Goal: Information Seeking & Learning: Learn about a topic

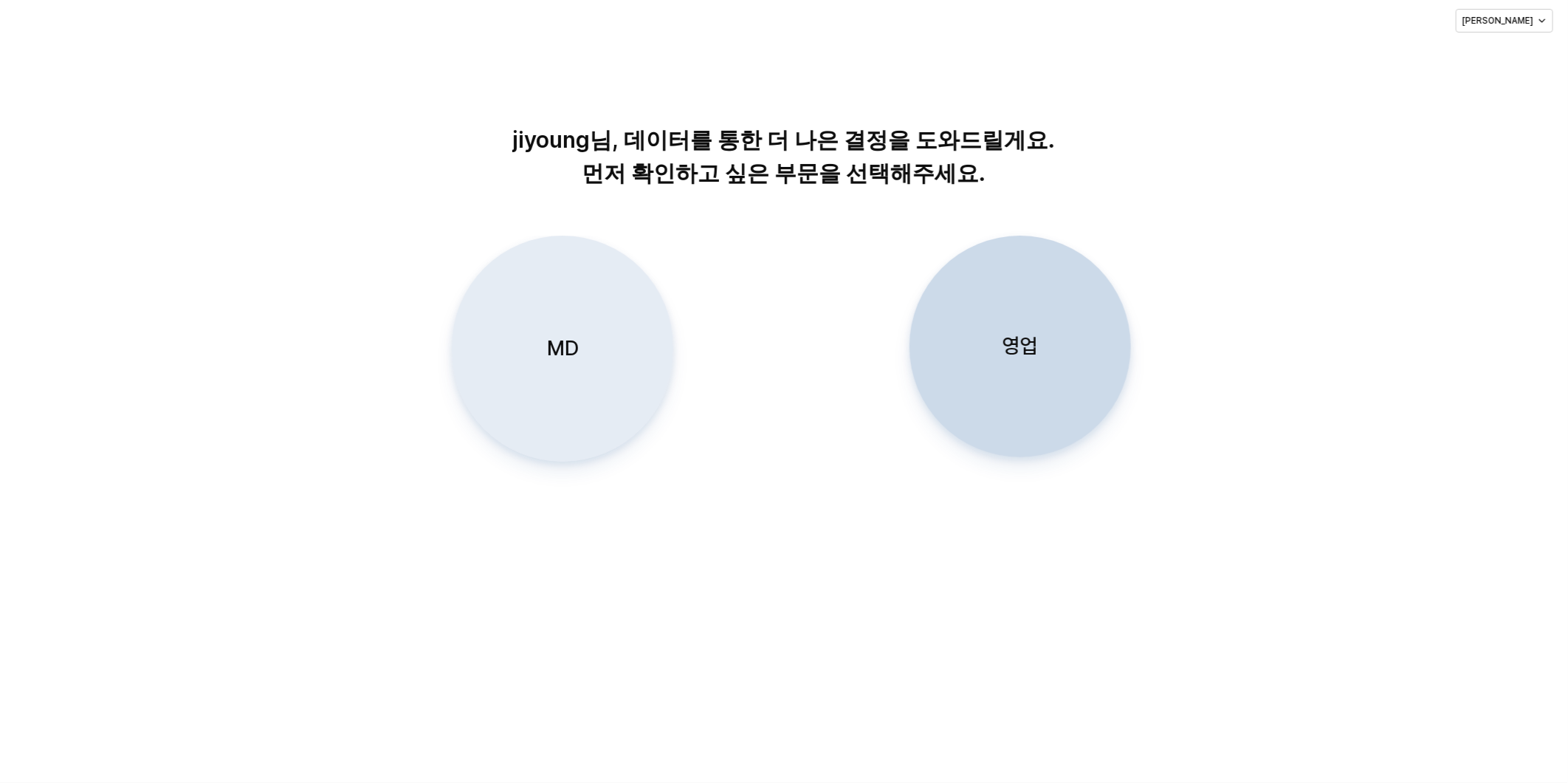
click at [567, 323] on div "MD" at bounding box center [562, 348] width 208 height 225
click at [569, 338] on p "MD" at bounding box center [562, 348] width 31 height 27
click at [537, 388] on div "MD" at bounding box center [562, 348] width 208 height 225
click at [574, 353] on p "MD" at bounding box center [562, 348] width 31 height 27
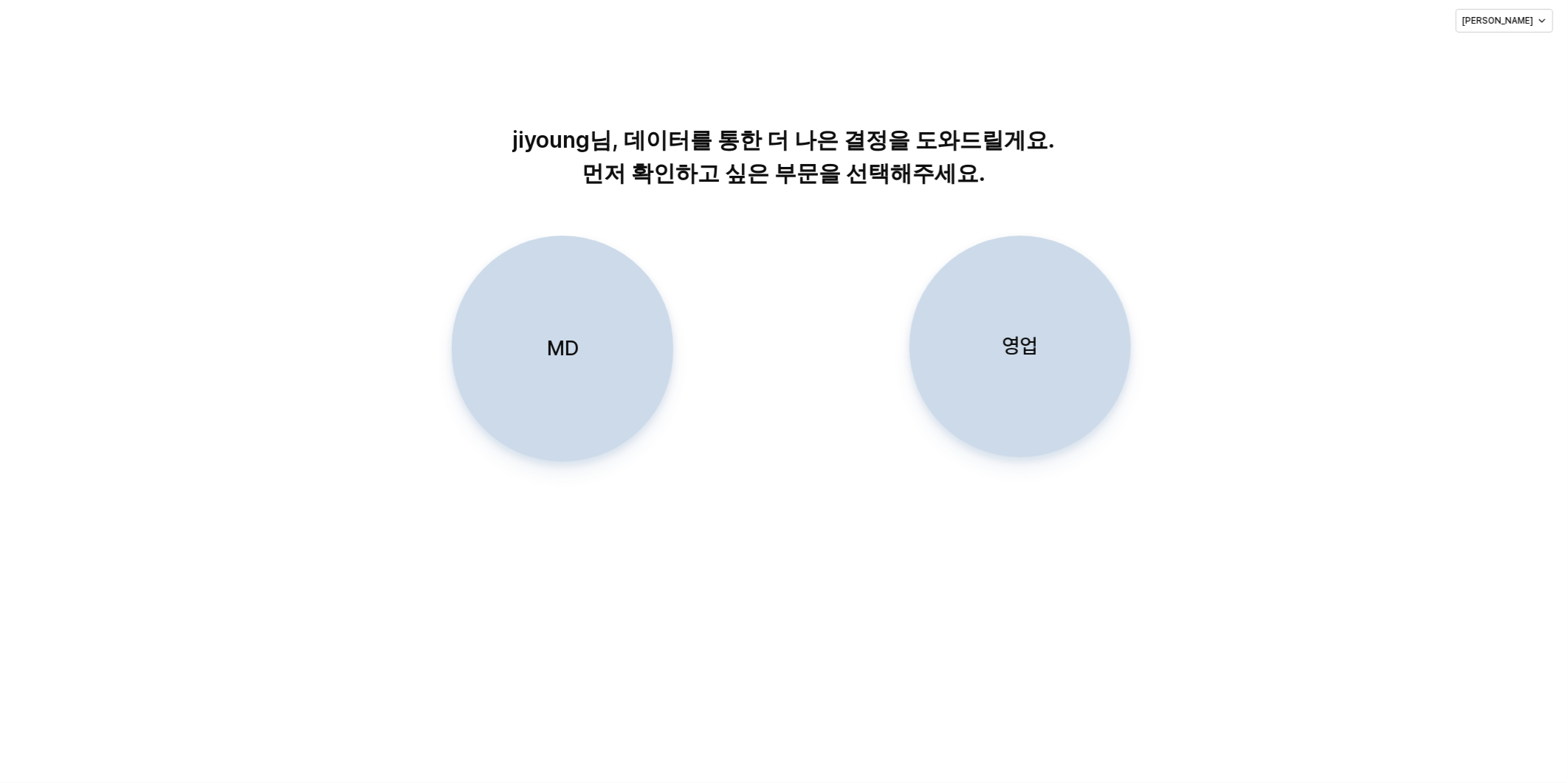
click at [562, 336] on p "MD" at bounding box center [562, 348] width 31 height 27
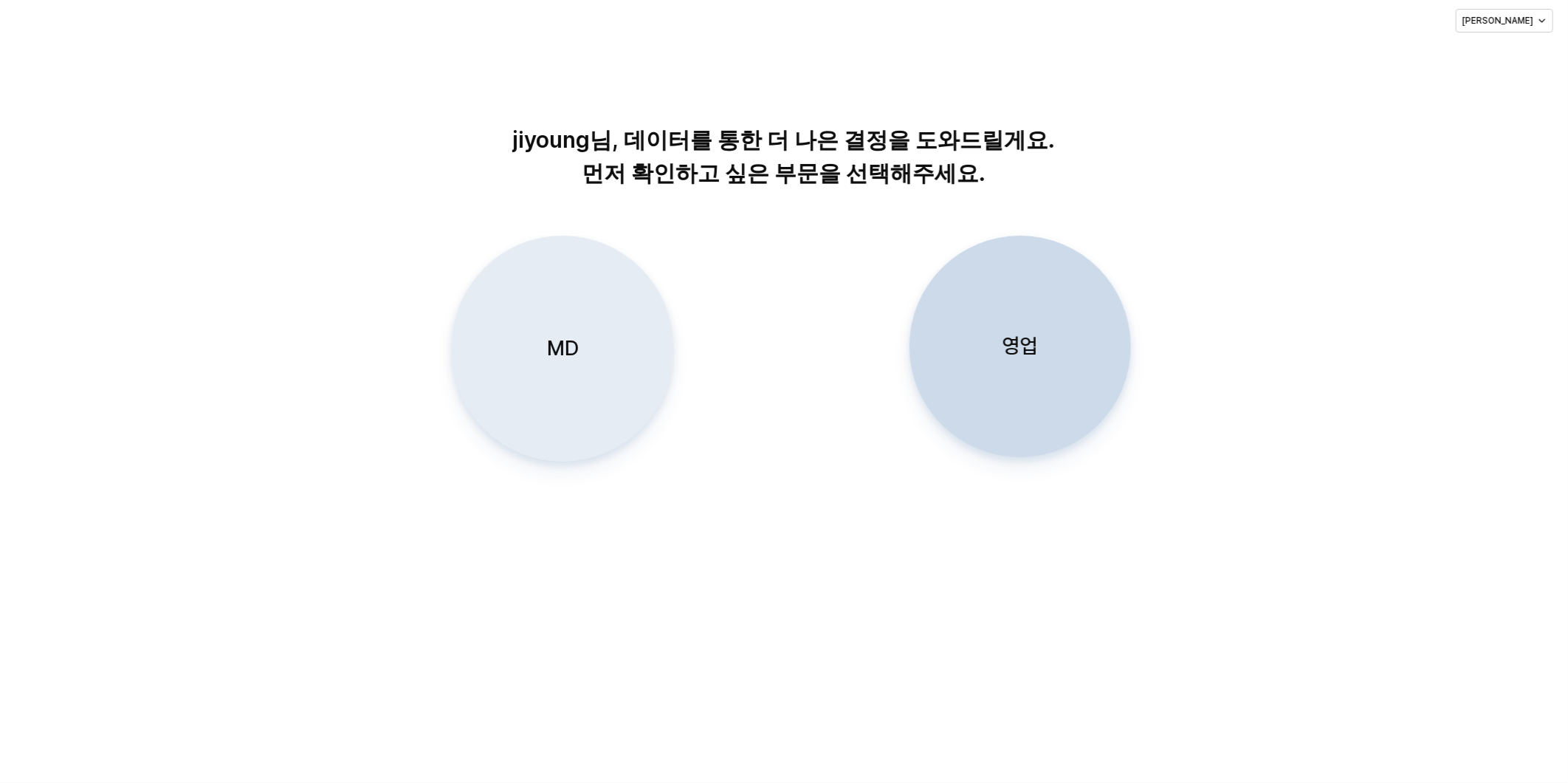
click at [552, 335] on p "MD" at bounding box center [562, 348] width 31 height 27
click at [572, 342] on p "MD" at bounding box center [562, 348] width 31 height 27
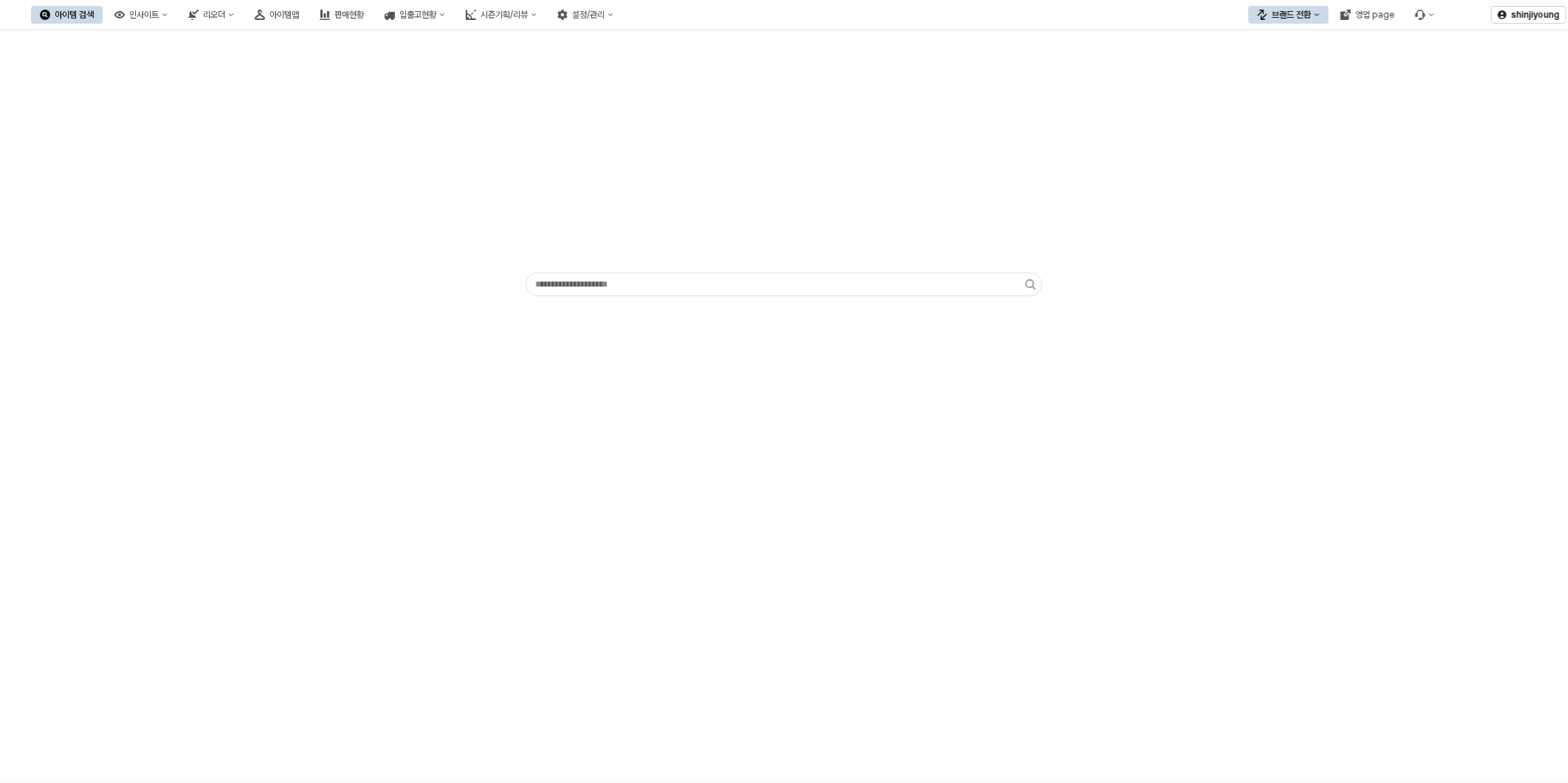
click at [384, 375] on div "App Frame" at bounding box center [784, 407] width 1568 height 752
click at [159, 18] on div "인사이트" at bounding box center [144, 15] width 30 height 10
click at [205, 113] on div "판매율 - 시즌" at bounding box center [220, 117] width 78 height 12
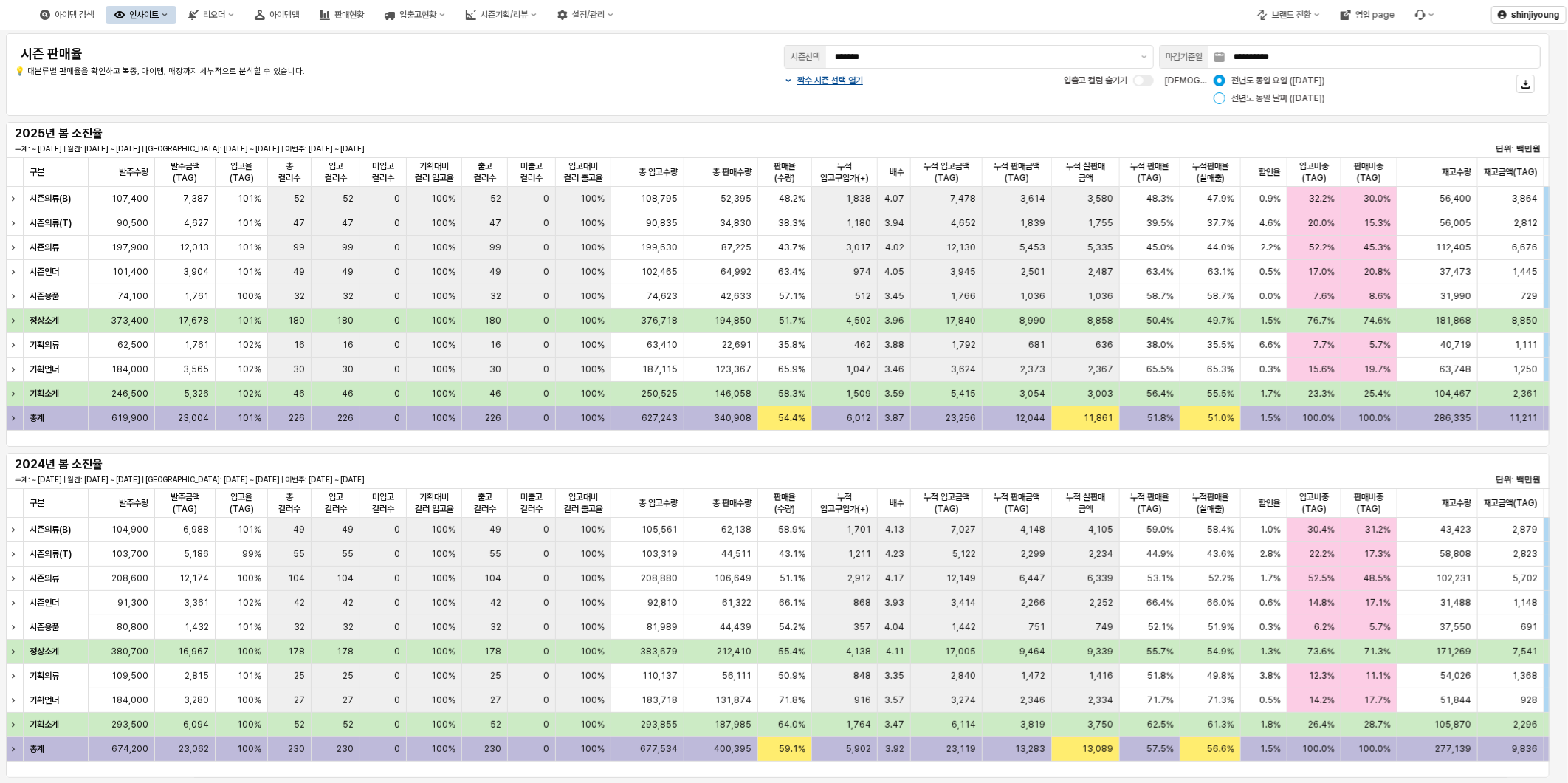
click at [1218, 96] on div "App Frame" at bounding box center [1220, 98] width 12 height 12
click at [1146, 53] on div "시즌선택 *******" at bounding box center [969, 57] width 382 height 30
click at [1146, 58] on button "제안 사항 표시" at bounding box center [1144, 56] width 17 height 22
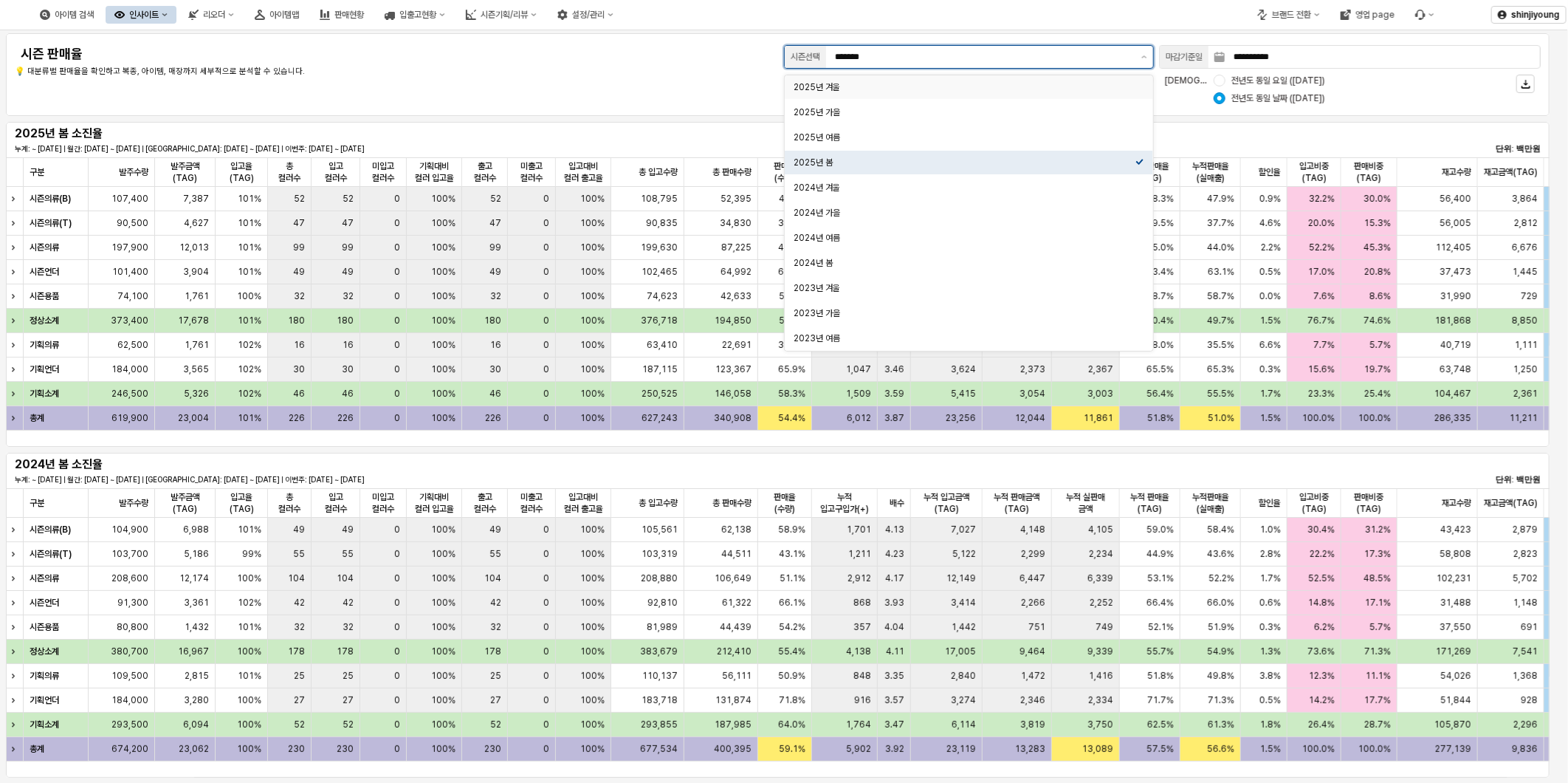
click at [883, 85] on div "2025년 겨울" at bounding box center [964, 87] width 342 height 12
type input "********"
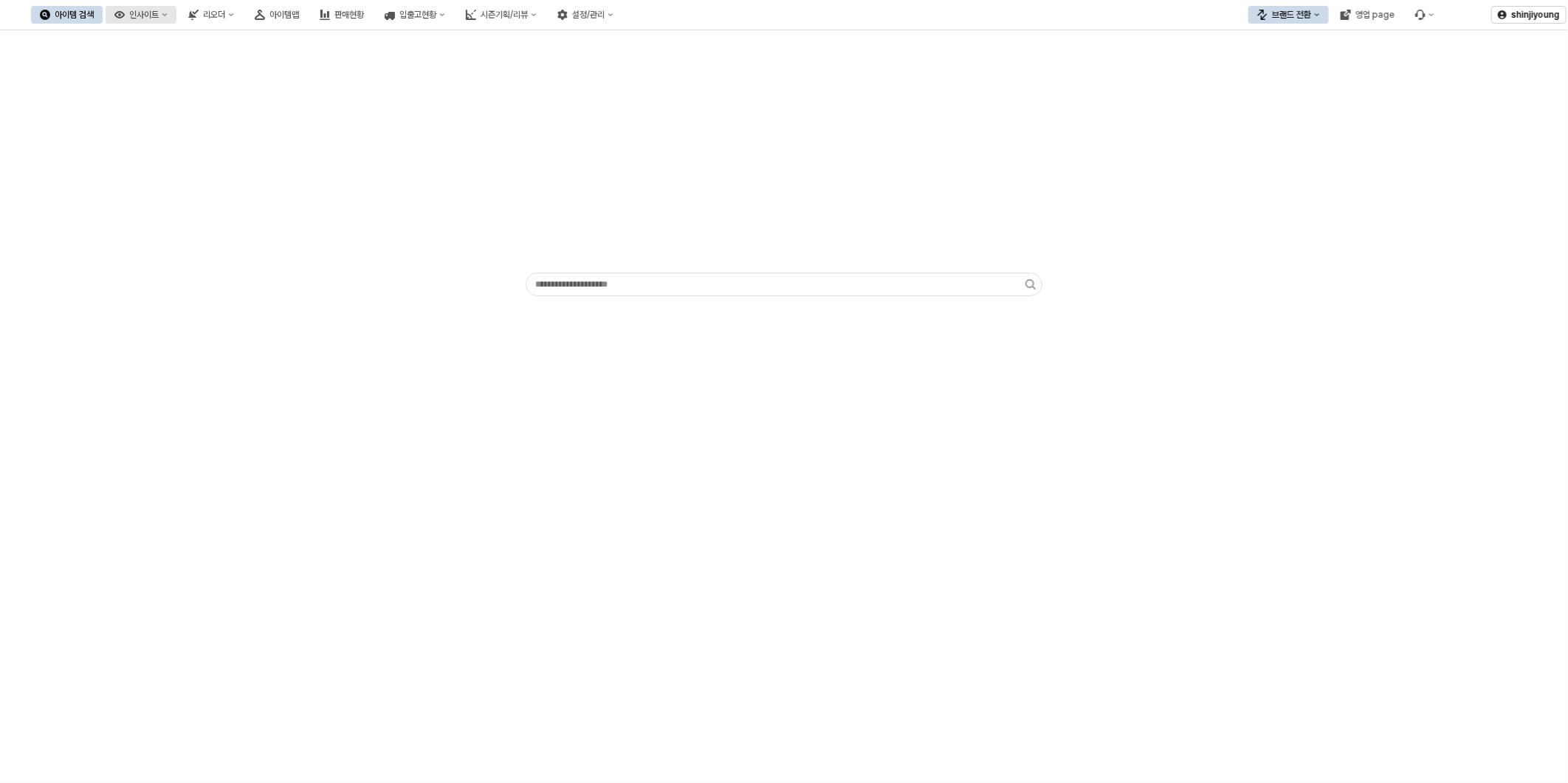
click at [159, 18] on div "인사이트" at bounding box center [144, 15] width 30 height 10
click at [208, 124] on div "판매율 - 시즌" at bounding box center [218, 117] width 117 height 24
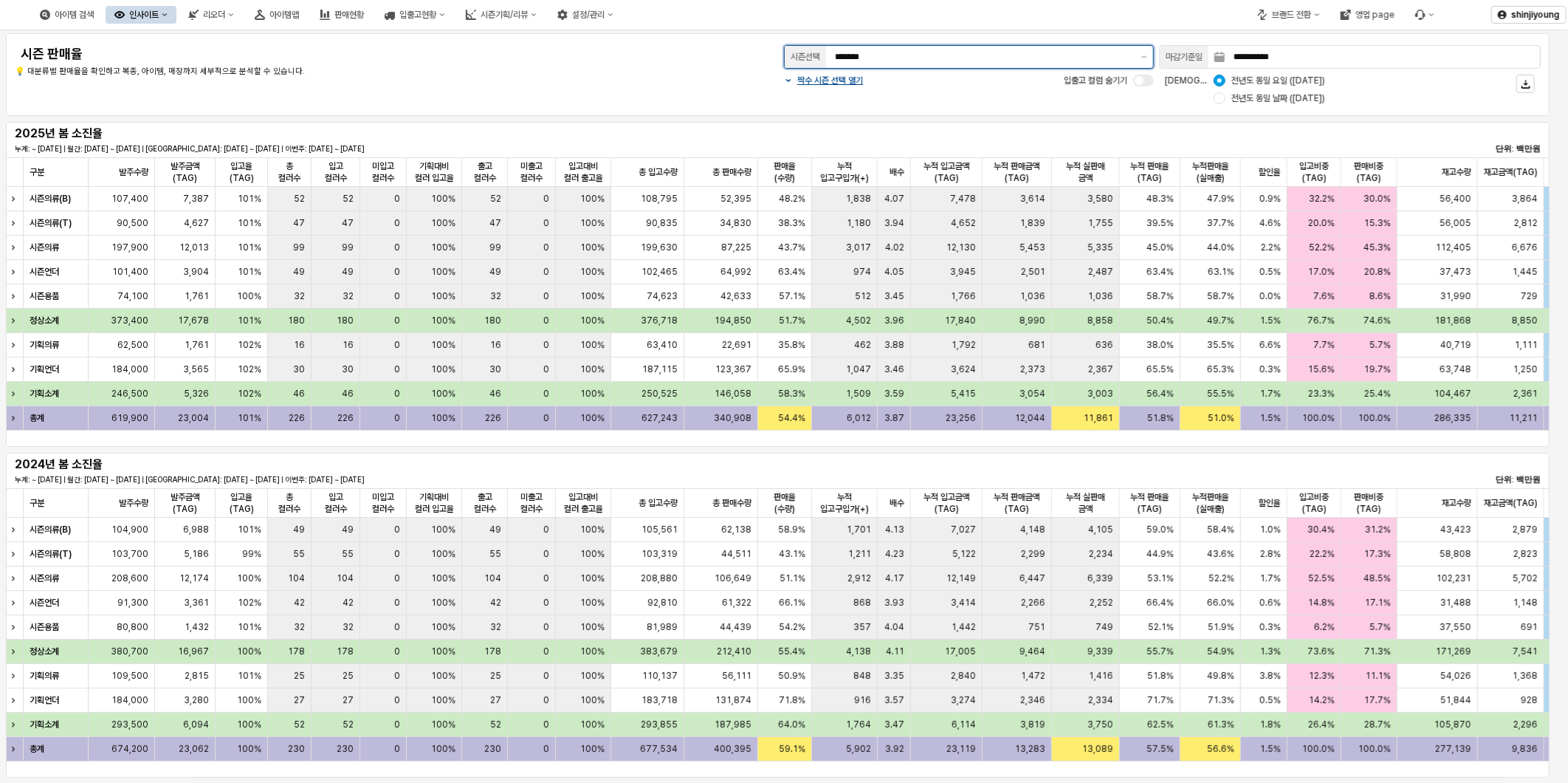
click at [902, 55] on input "*******" at bounding box center [983, 57] width 297 height 15
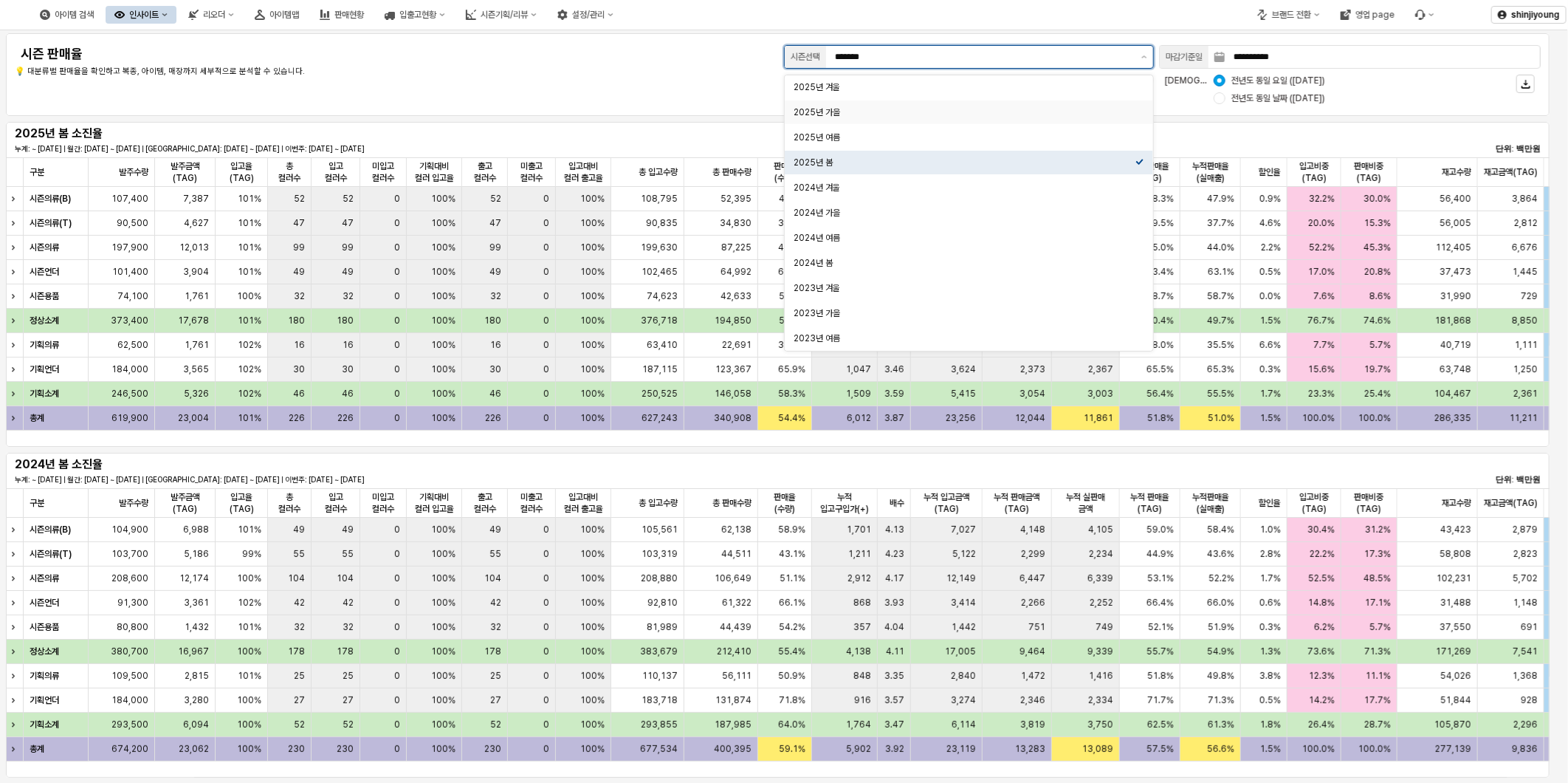
click at [876, 109] on div "2025년 가을" at bounding box center [964, 112] width 342 height 12
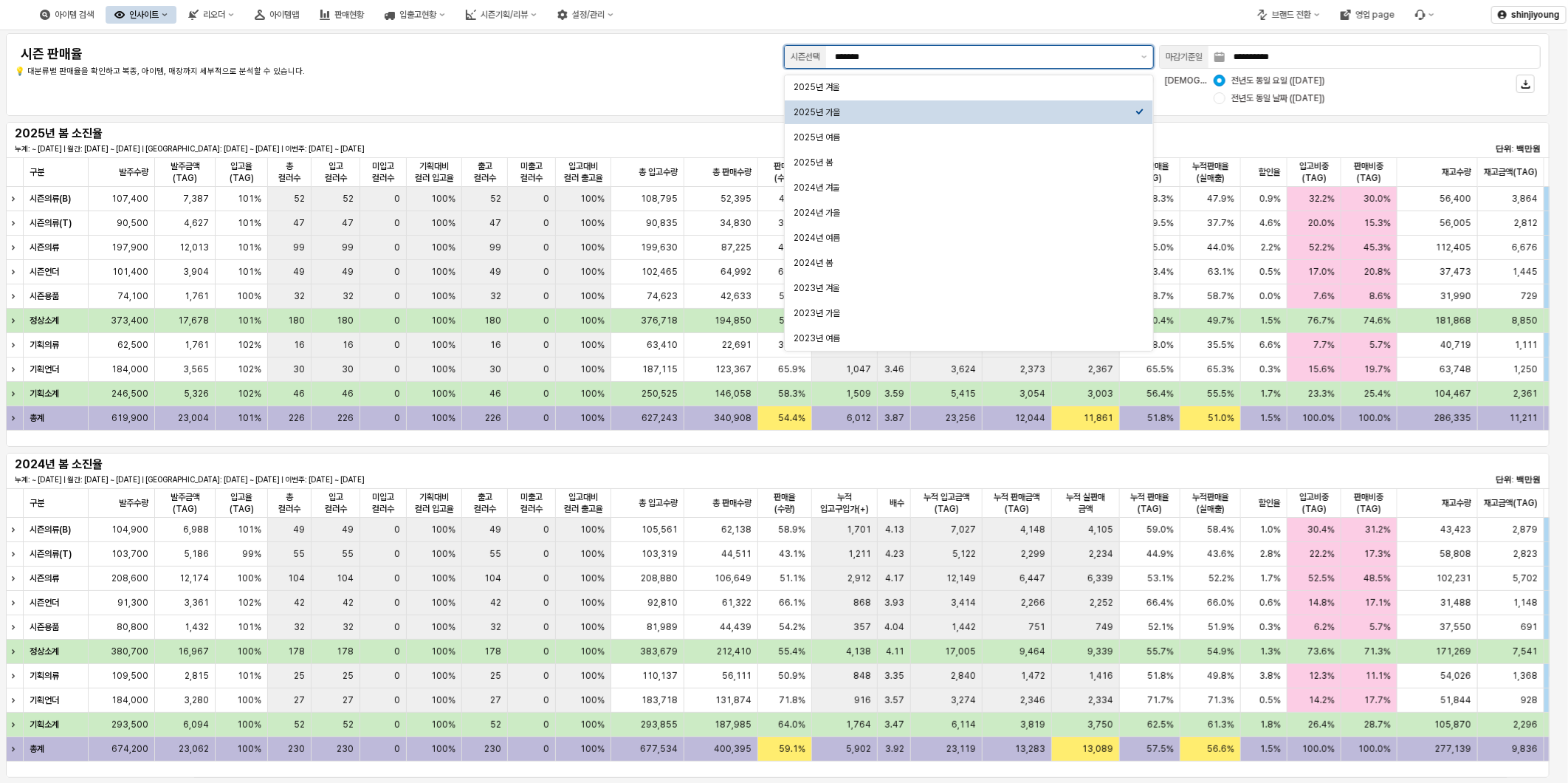
type input "********"
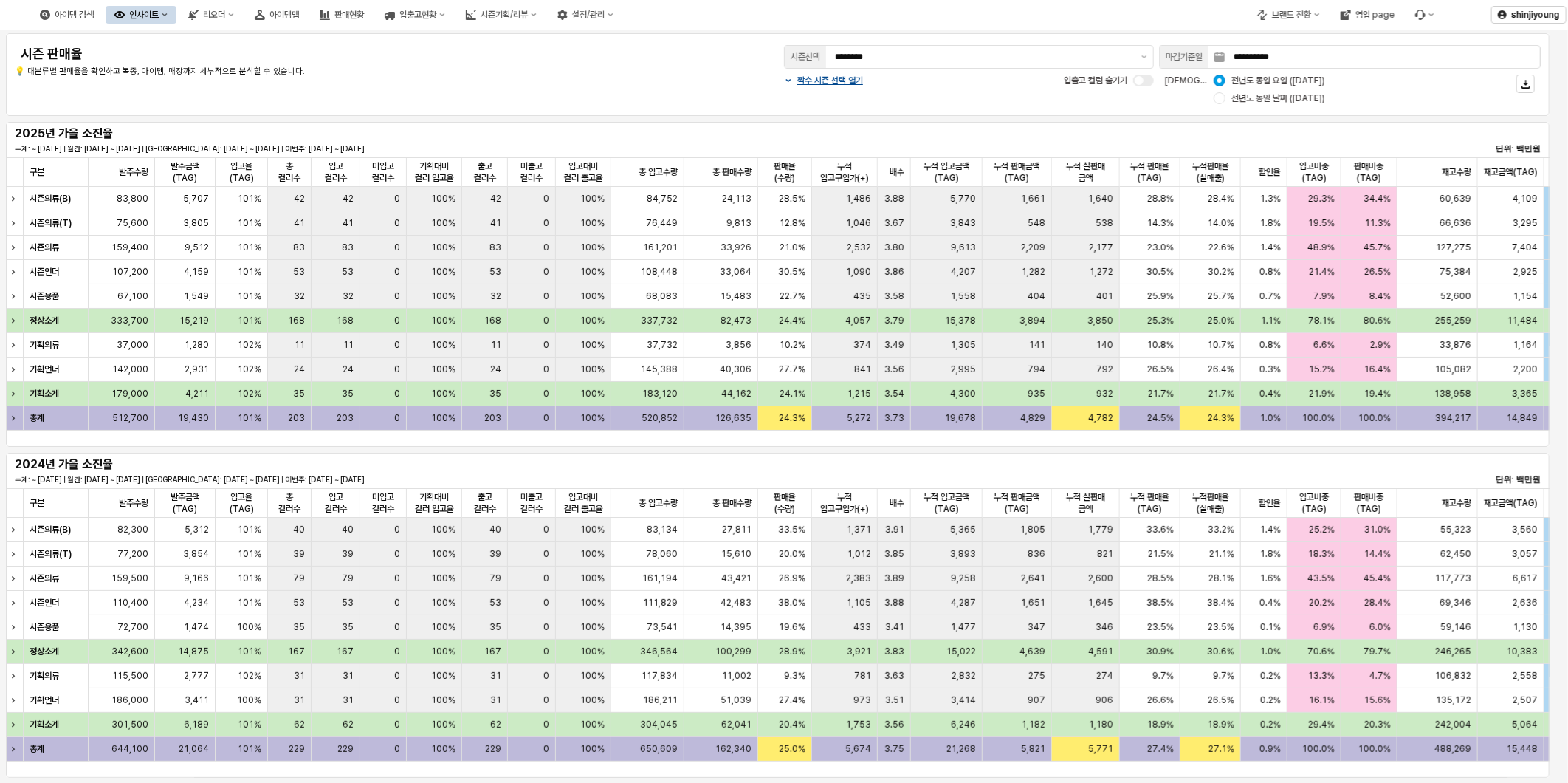
click at [695, 65] on div "**********" at bounding box center [778, 75] width 1527 height 65
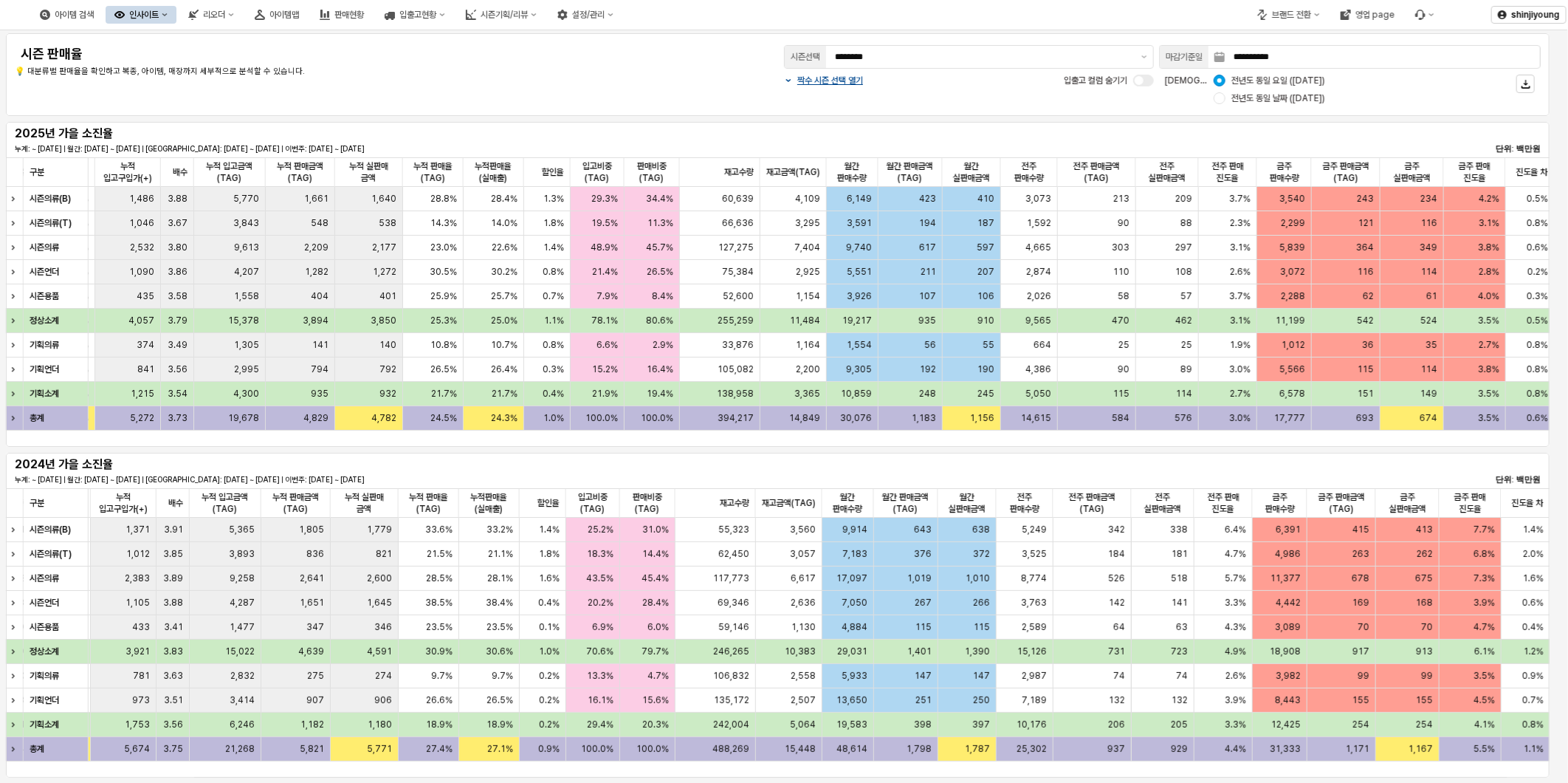
scroll to position [0, 721]
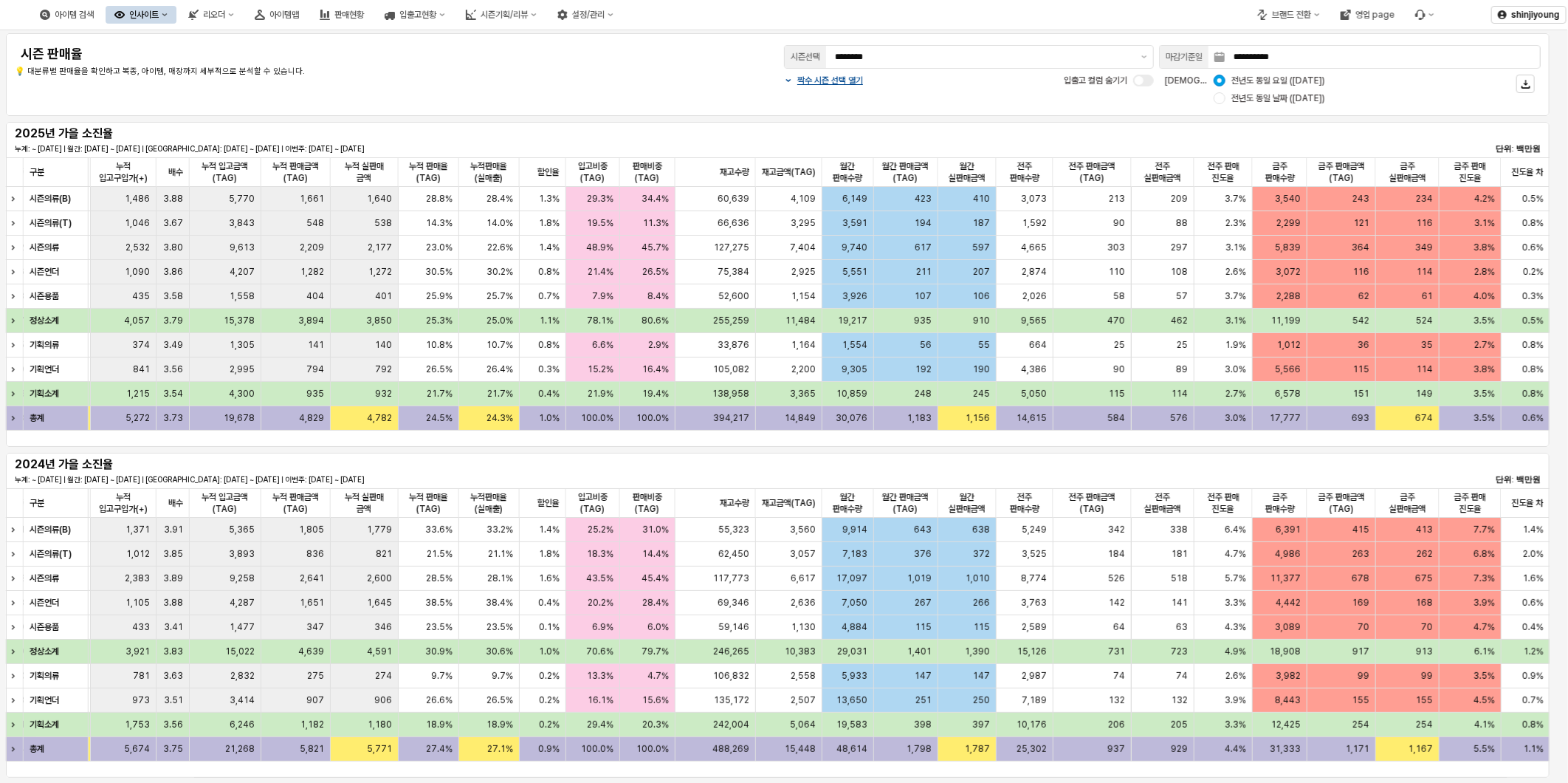
click at [1220, 104] on div "전년도 동일 요일 (2024-09-14) 전년도 동일 날짜 (2024-09-13)" at bounding box center [1293, 89] width 164 height 36
click at [1220, 98] on div "App Frame" at bounding box center [1220, 98] width 12 height 12
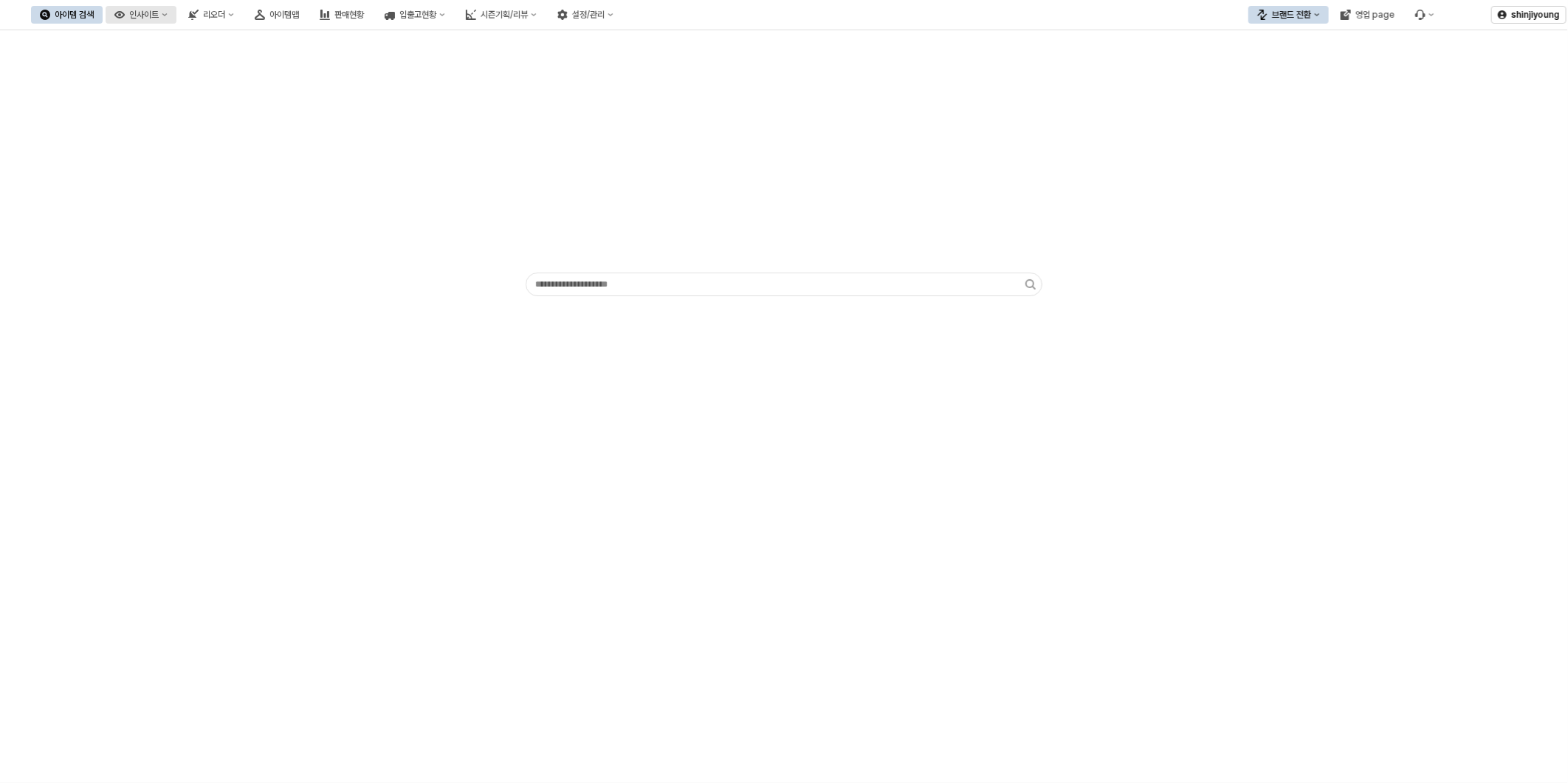
click at [176, 18] on button "인사이트" at bounding box center [141, 14] width 71 height 17
click at [220, 115] on div "판매율 - 시즌" at bounding box center [220, 117] width 78 height 12
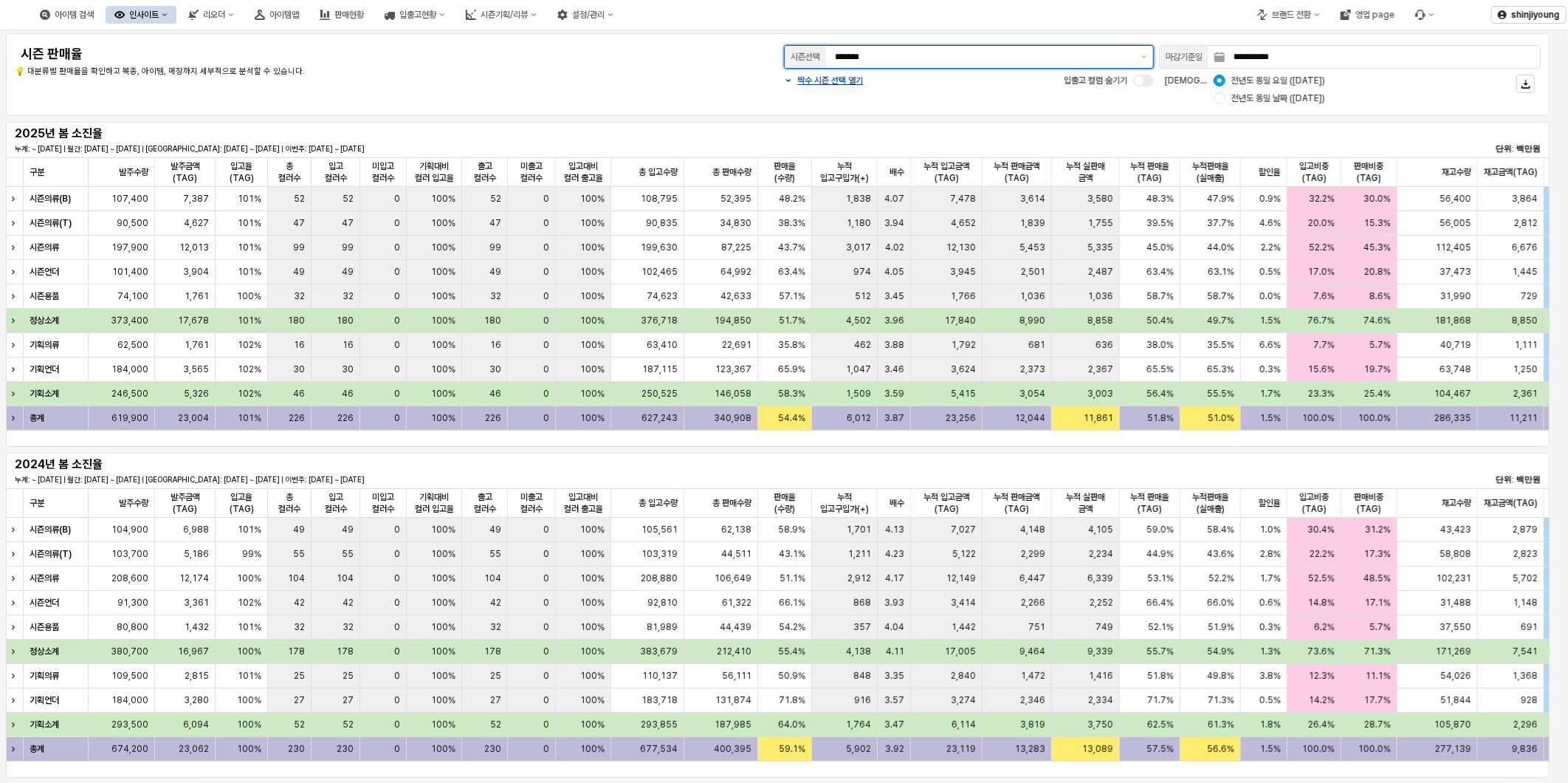
click at [926, 56] on input "*******" at bounding box center [983, 57] width 297 height 15
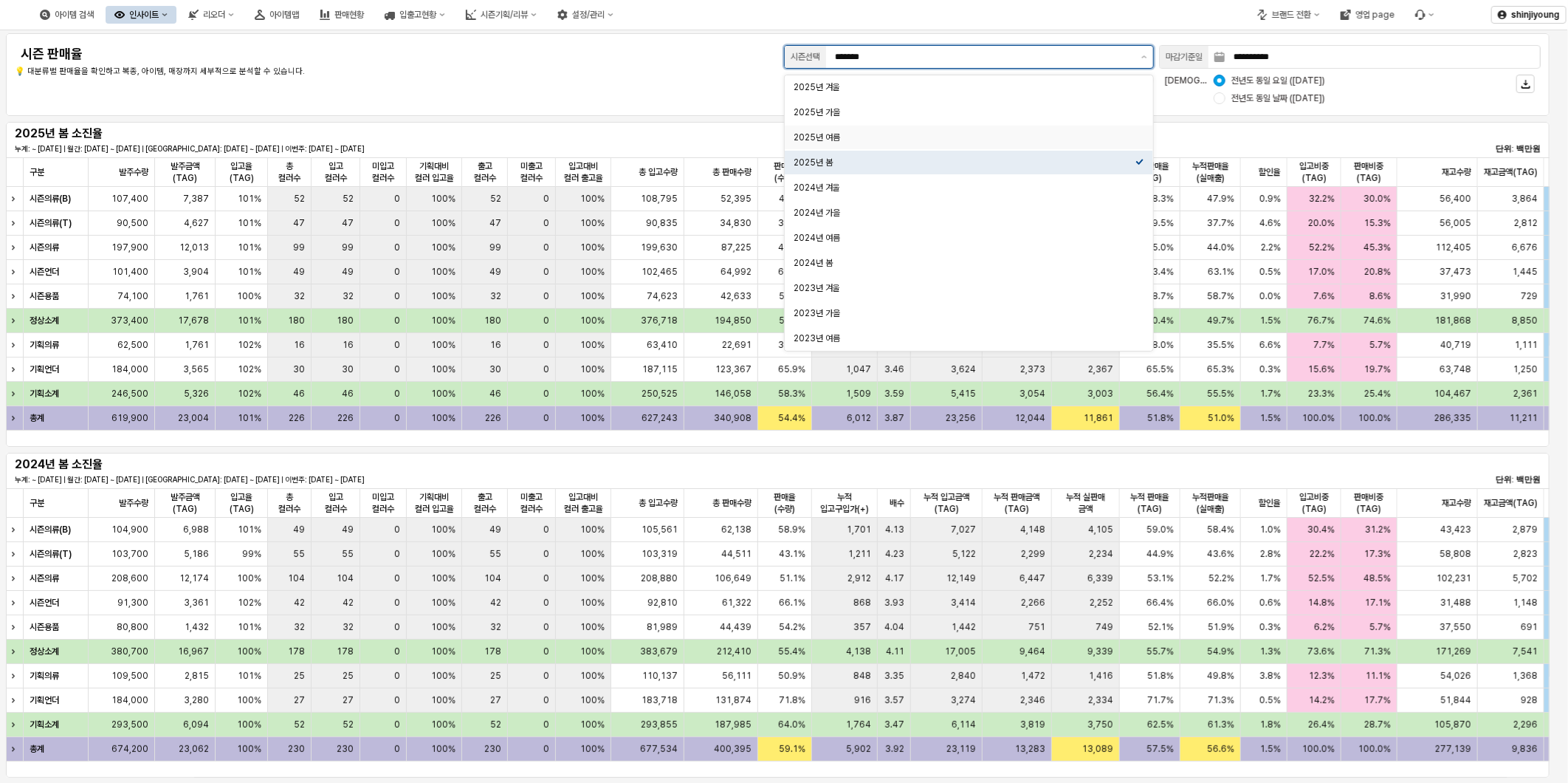
click at [847, 135] on div "2025년 여름" at bounding box center [964, 138] width 342 height 12
type input "********"
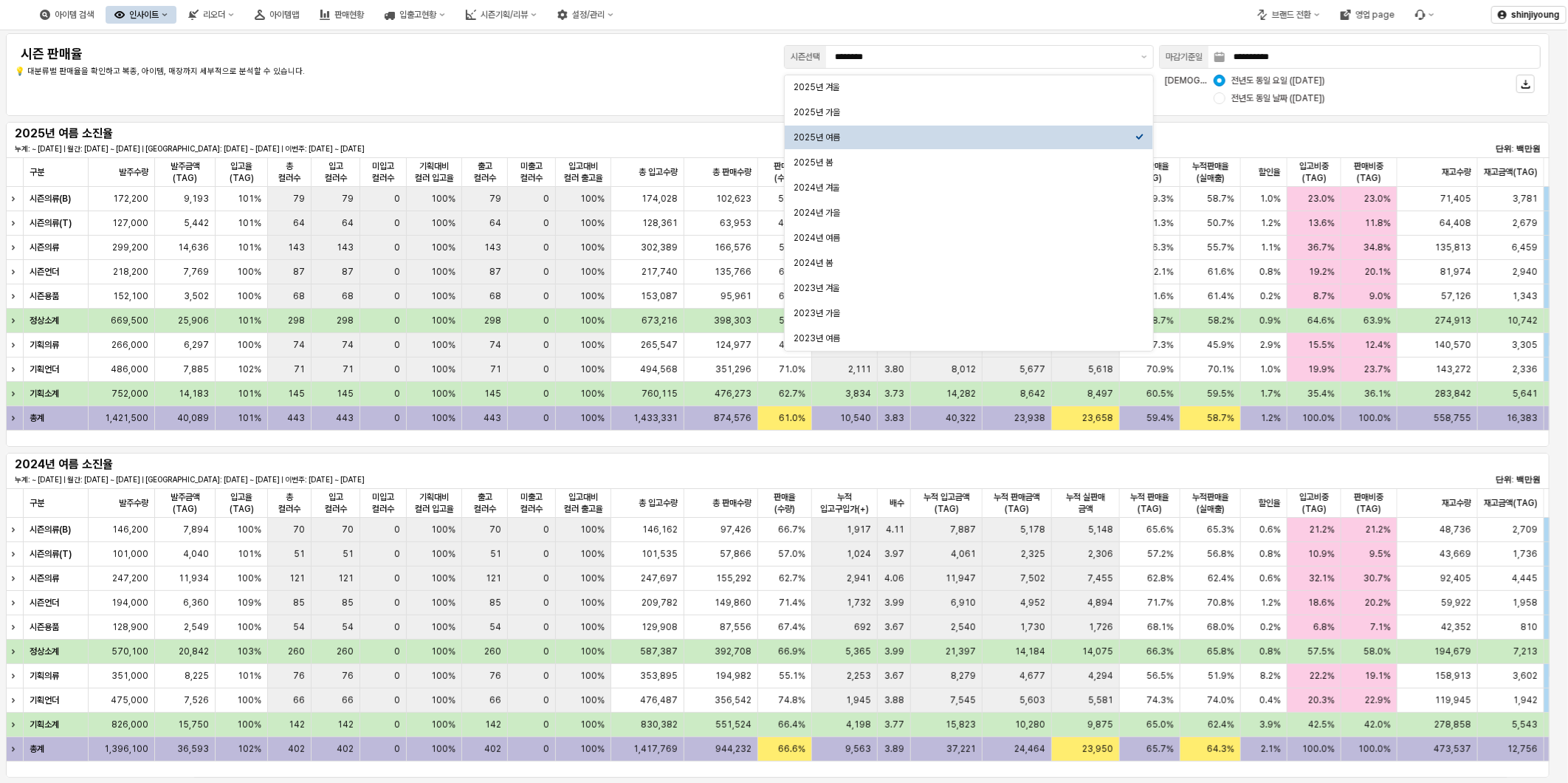
click at [670, 83] on div "**********" at bounding box center [778, 75] width 1527 height 65
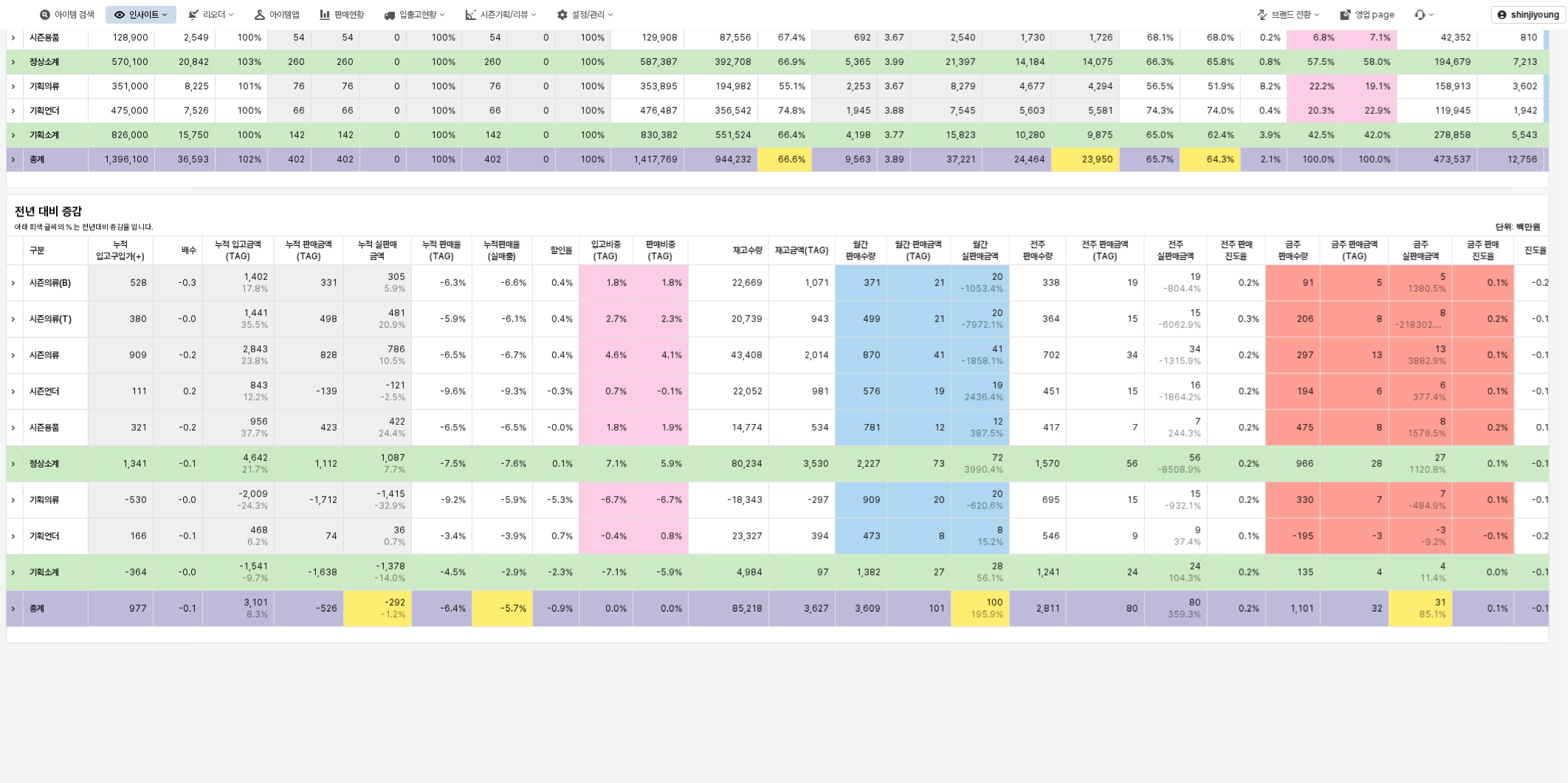
scroll to position [626, 0]
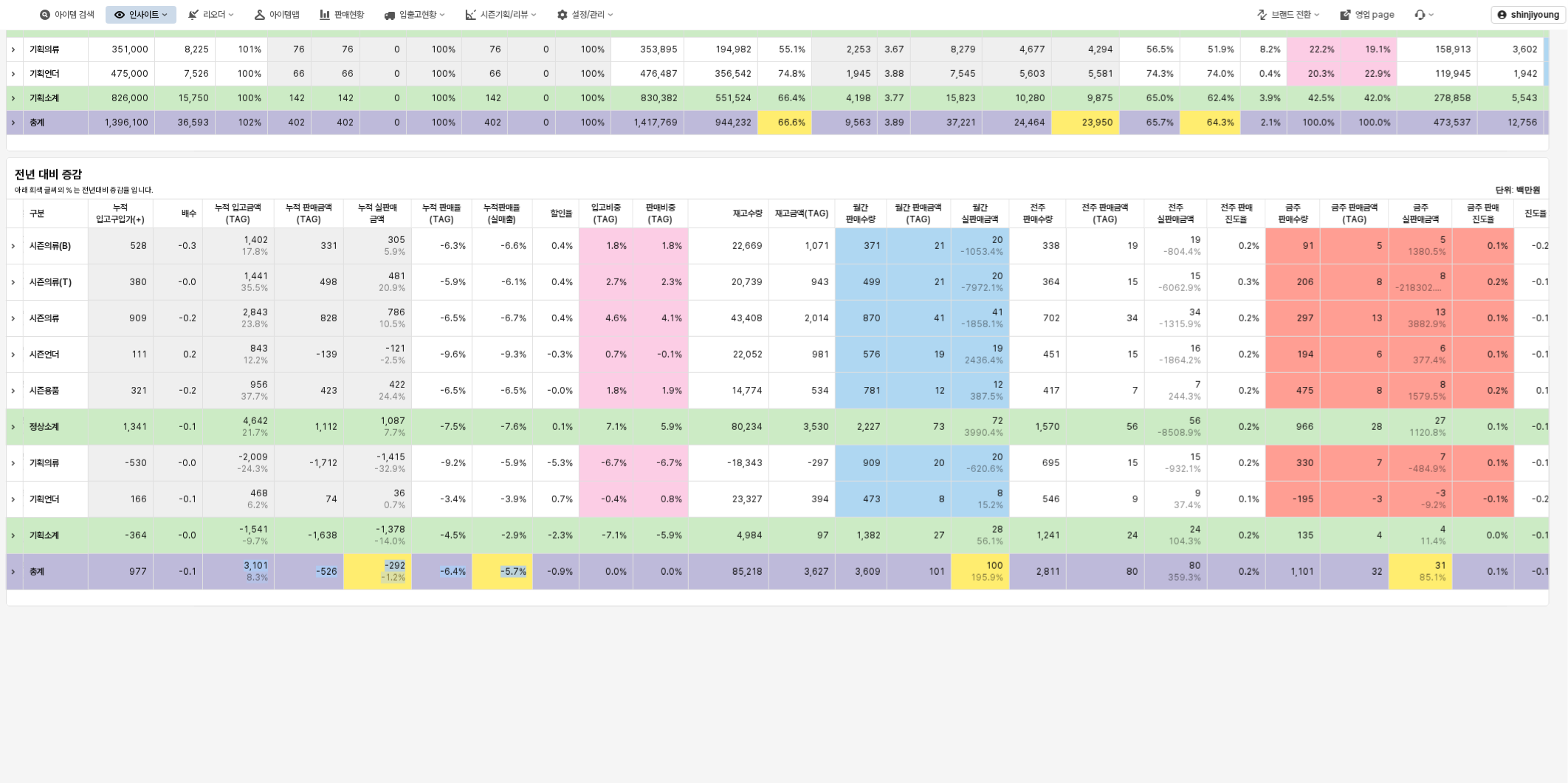
drag, startPoint x: 549, startPoint y: 602, endPoint x: 196, endPoint y: 602, distance: 353.0
click at [196, 602] on div "구분 구분 입고대비 컬러 출고율 입고대비 컬러 출고율 총 입고수량 총 입고수량 총 판매수량 총 판매수량 판매율(수량) 판매율(수량) 누적 입고…" at bounding box center [778, 403] width 1544 height 408
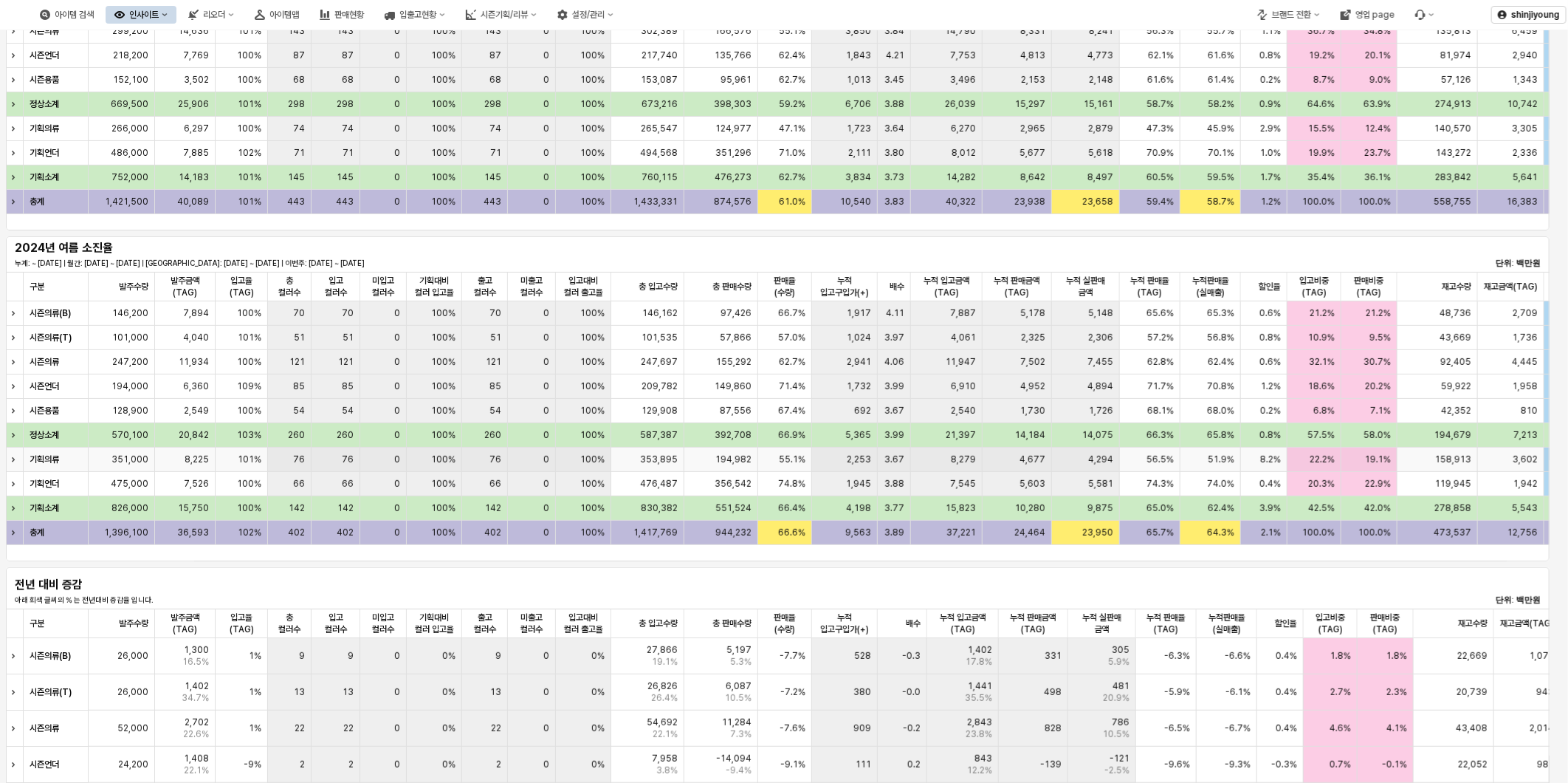
scroll to position [0, 0]
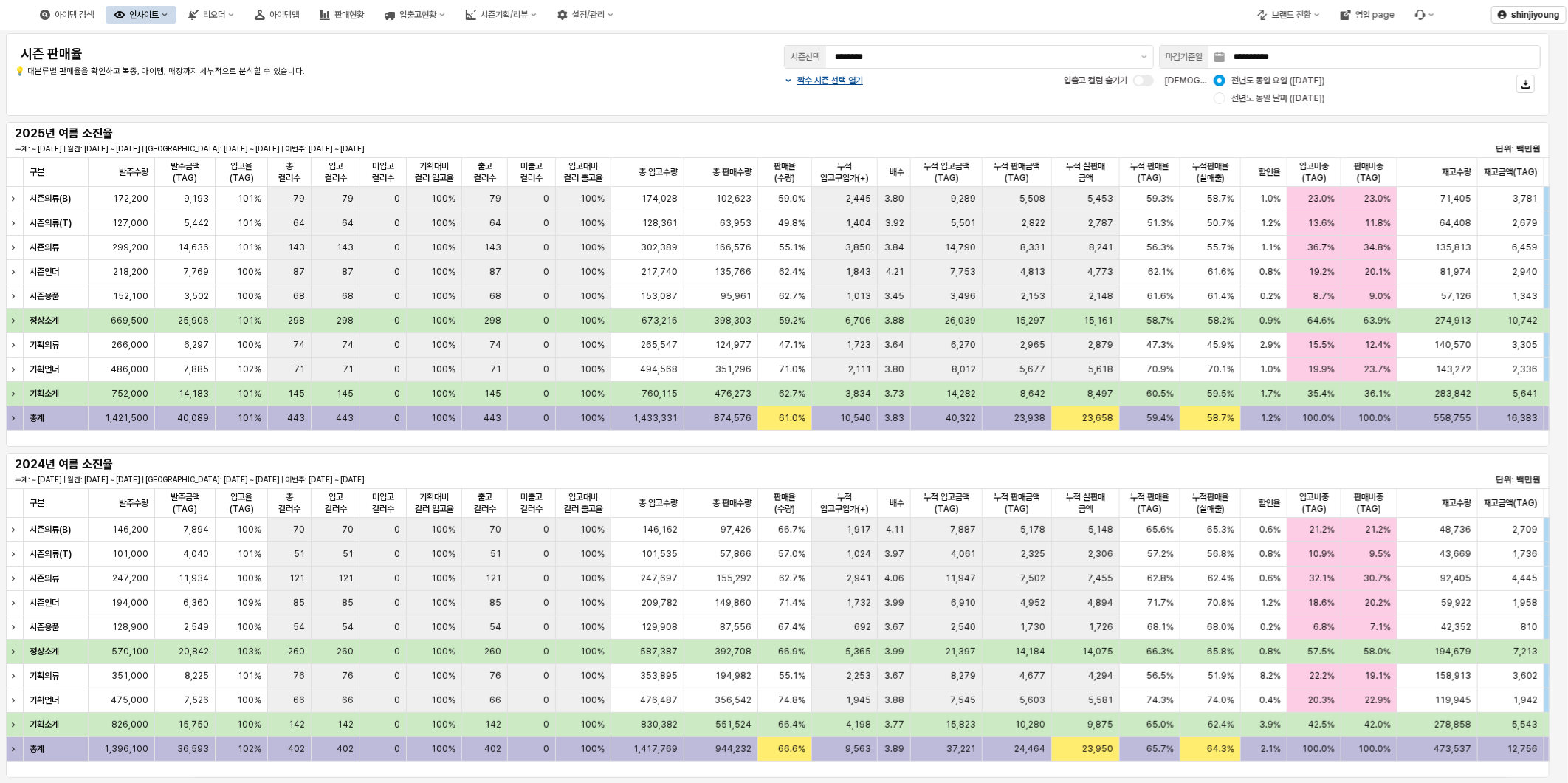
click at [159, 17] on div "인사이트" at bounding box center [144, 15] width 30 height 10
click at [167, 12] on icon "인사이트" at bounding box center [164, 14] width 6 height 6
click at [211, 41] on div "주간 Best & Worst" at bounding box center [220, 41] width 78 height 12
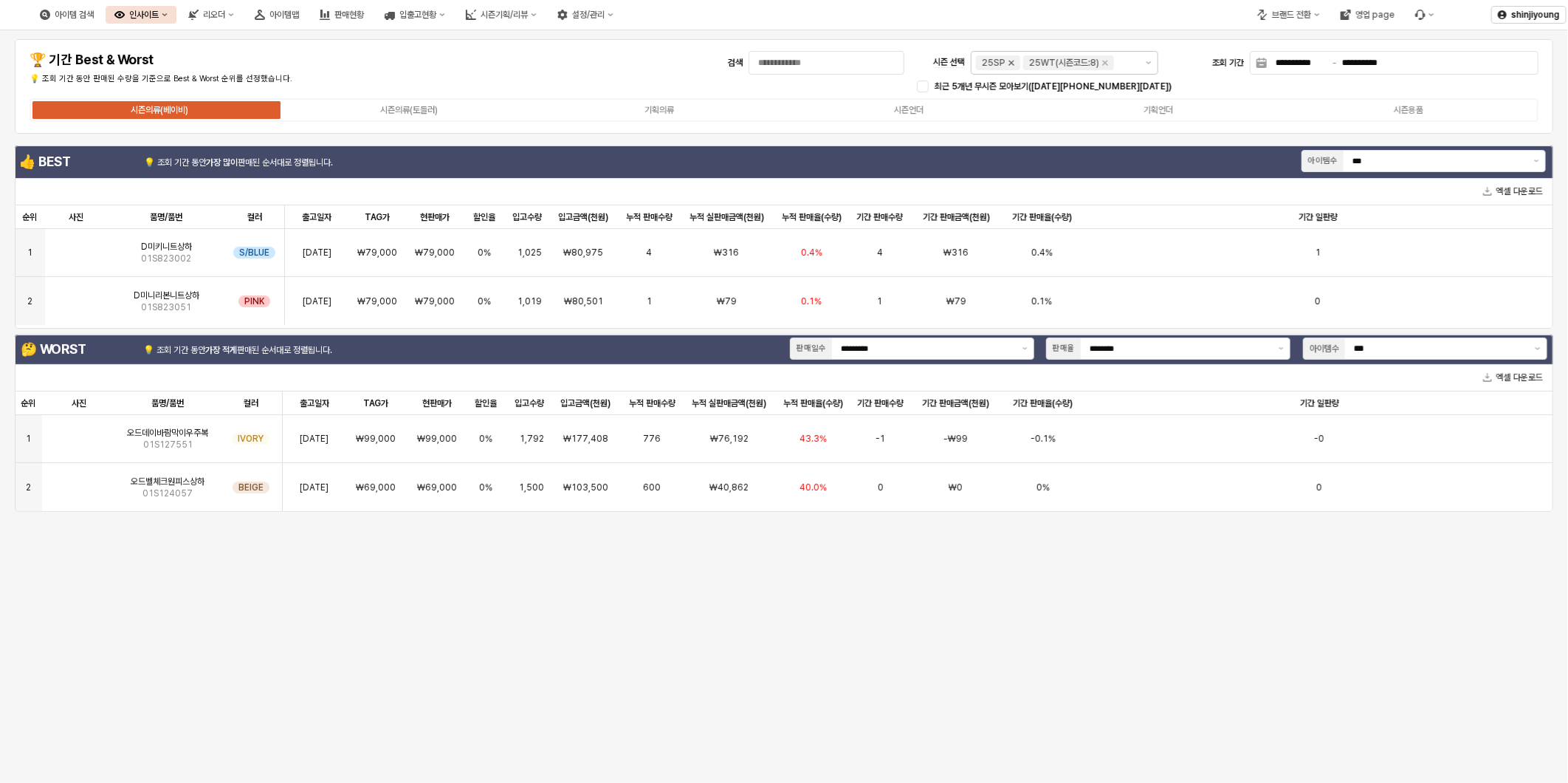
click at [1012, 64] on icon "Remove 25SP" at bounding box center [1012, 63] width 5 height 5
click at [1058, 66] on icon "Remove 25WT(시즌코드:8)" at bounding box center [1058, 63] width 12 height 12
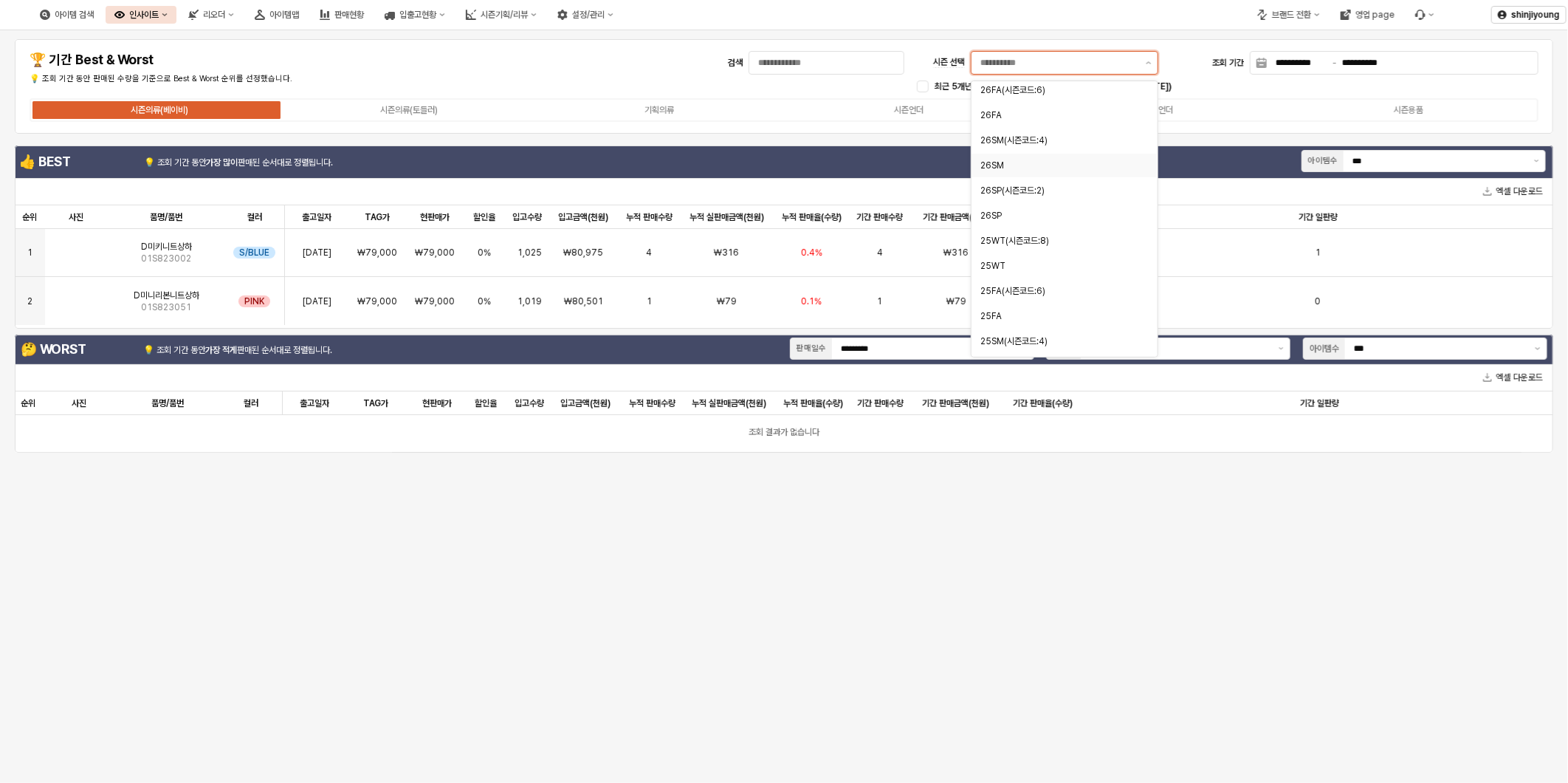
scroll to position [82, 0]
click at [1031, 285] on div "25FA" at bounding box center [1060, 288] width 159 height 12
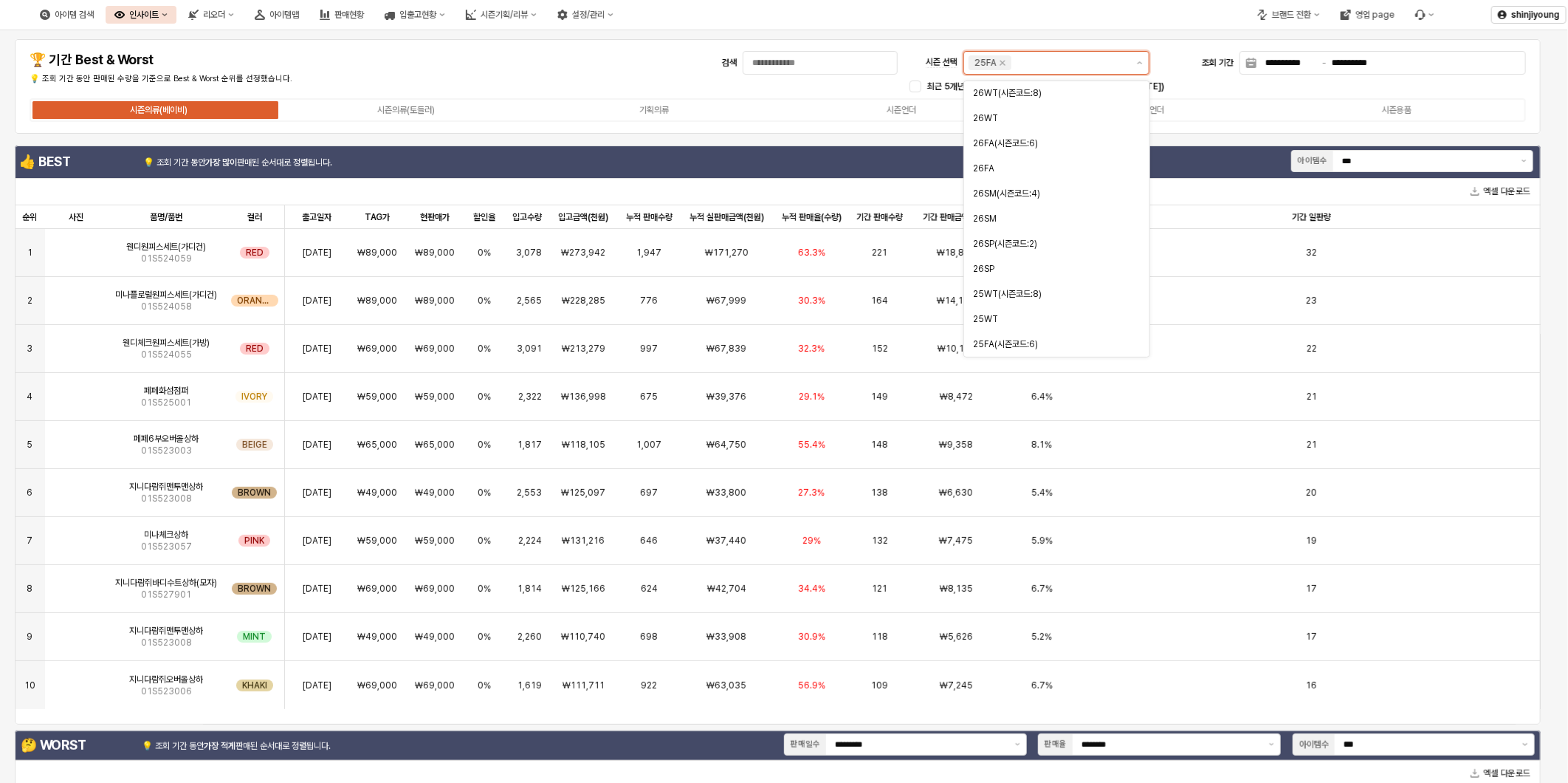
scroll to position [24, 0]
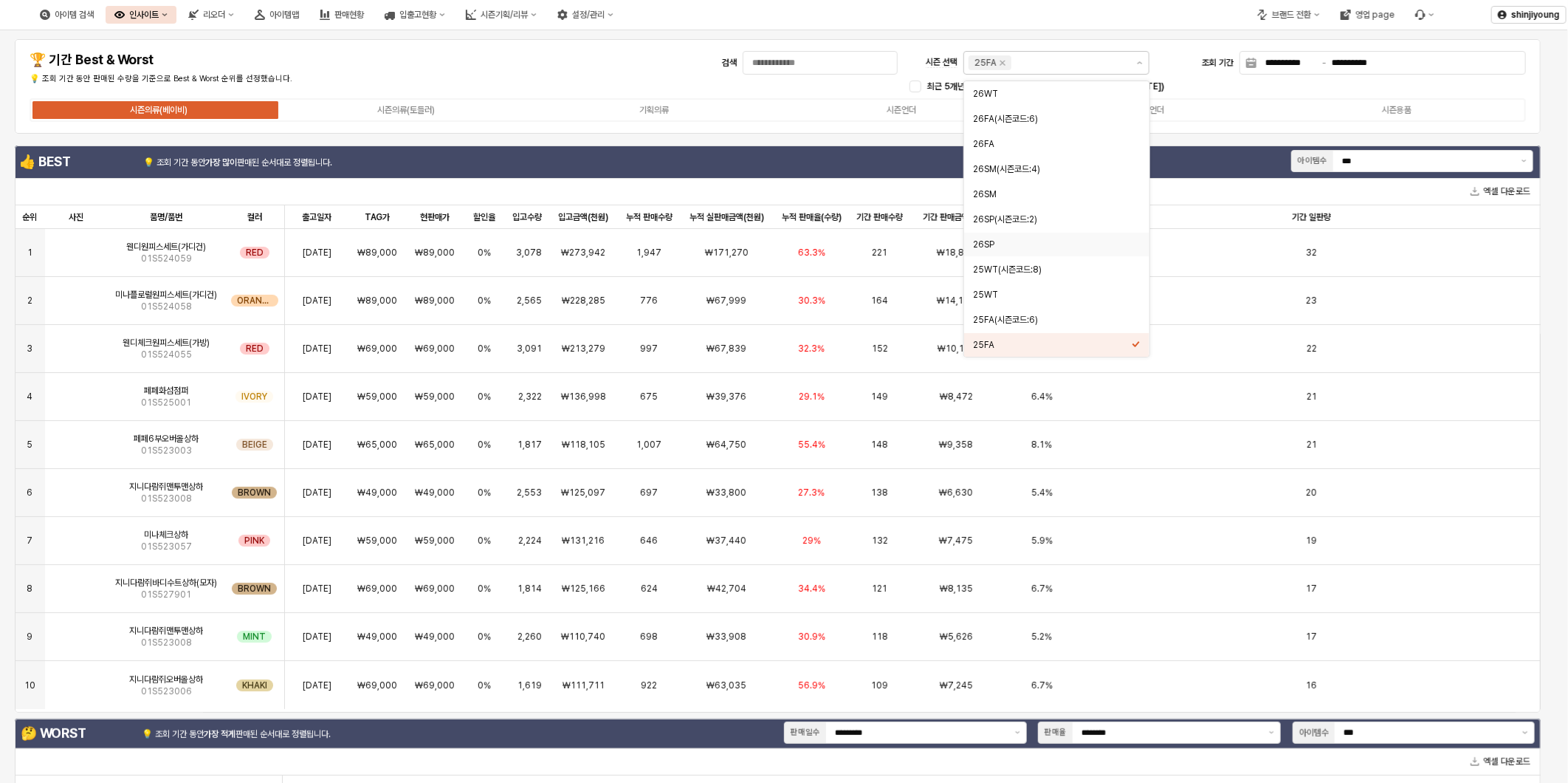
click at [513, 66] on div "**********" at bounding box center [778, 86] width 1508 height 77
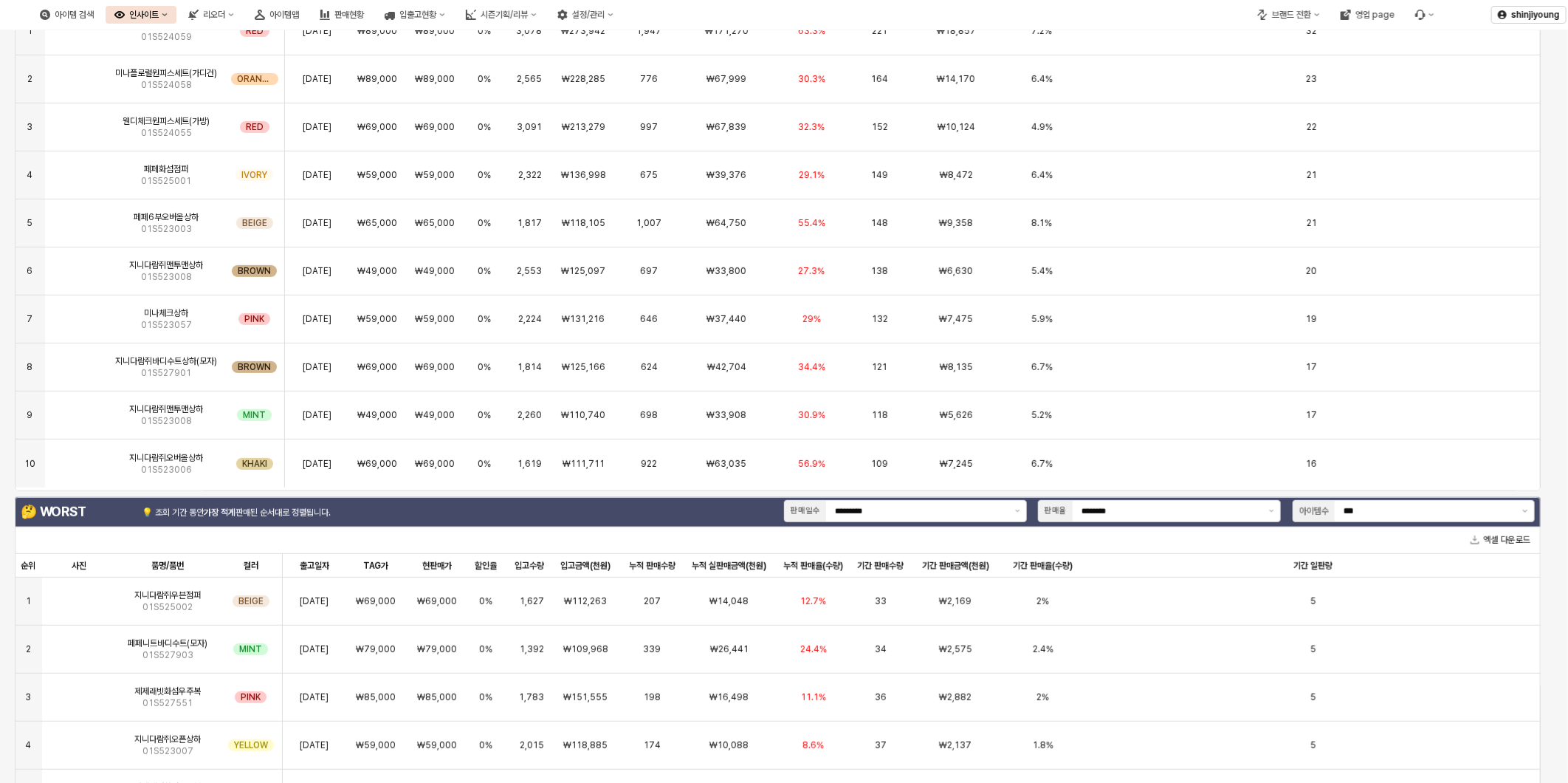
scroll to position [0, 0]
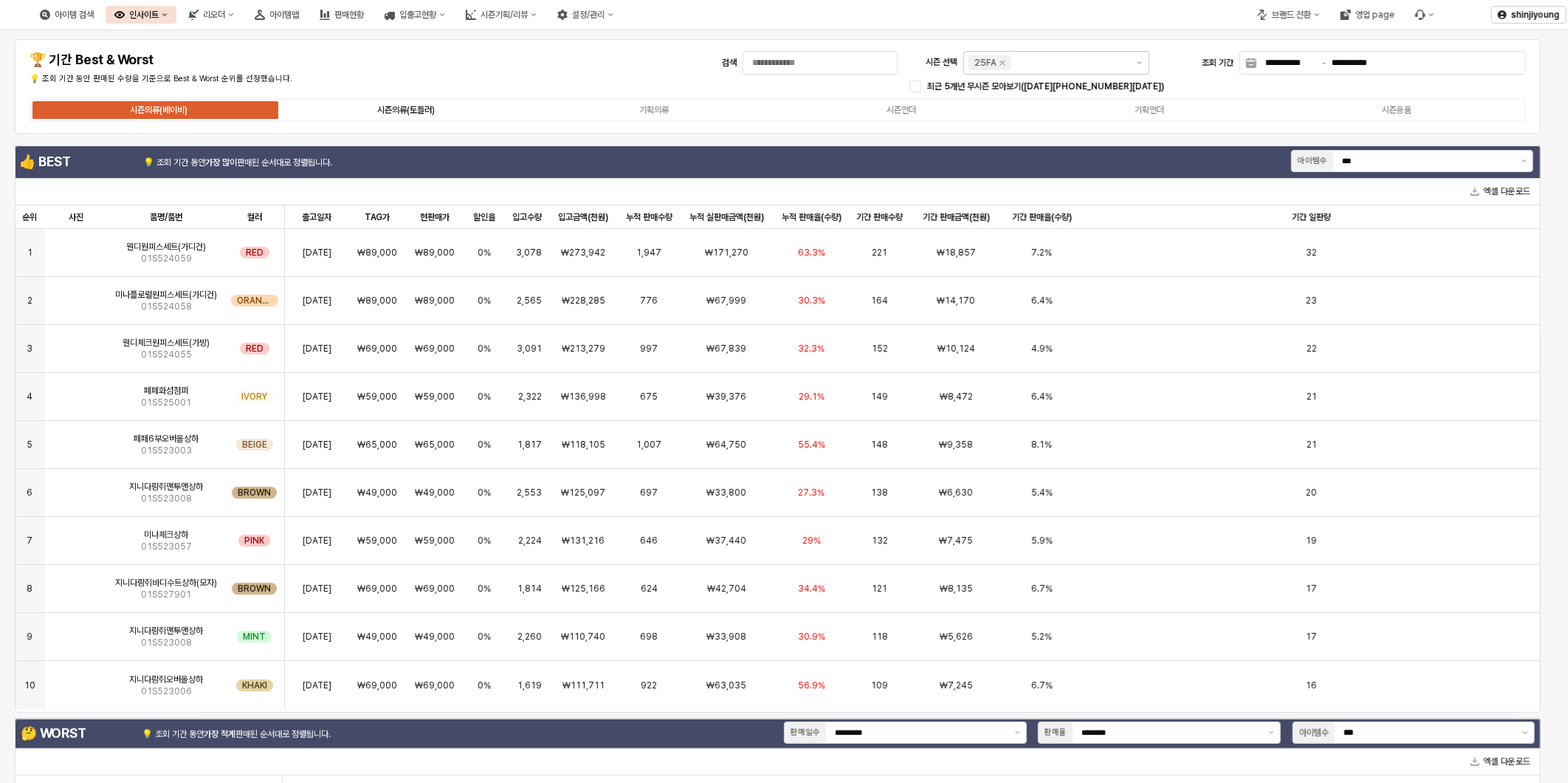
click at [421, 113] on div "시즌의류(토들러)" at bounding box center [407, 110] width 58 height 10
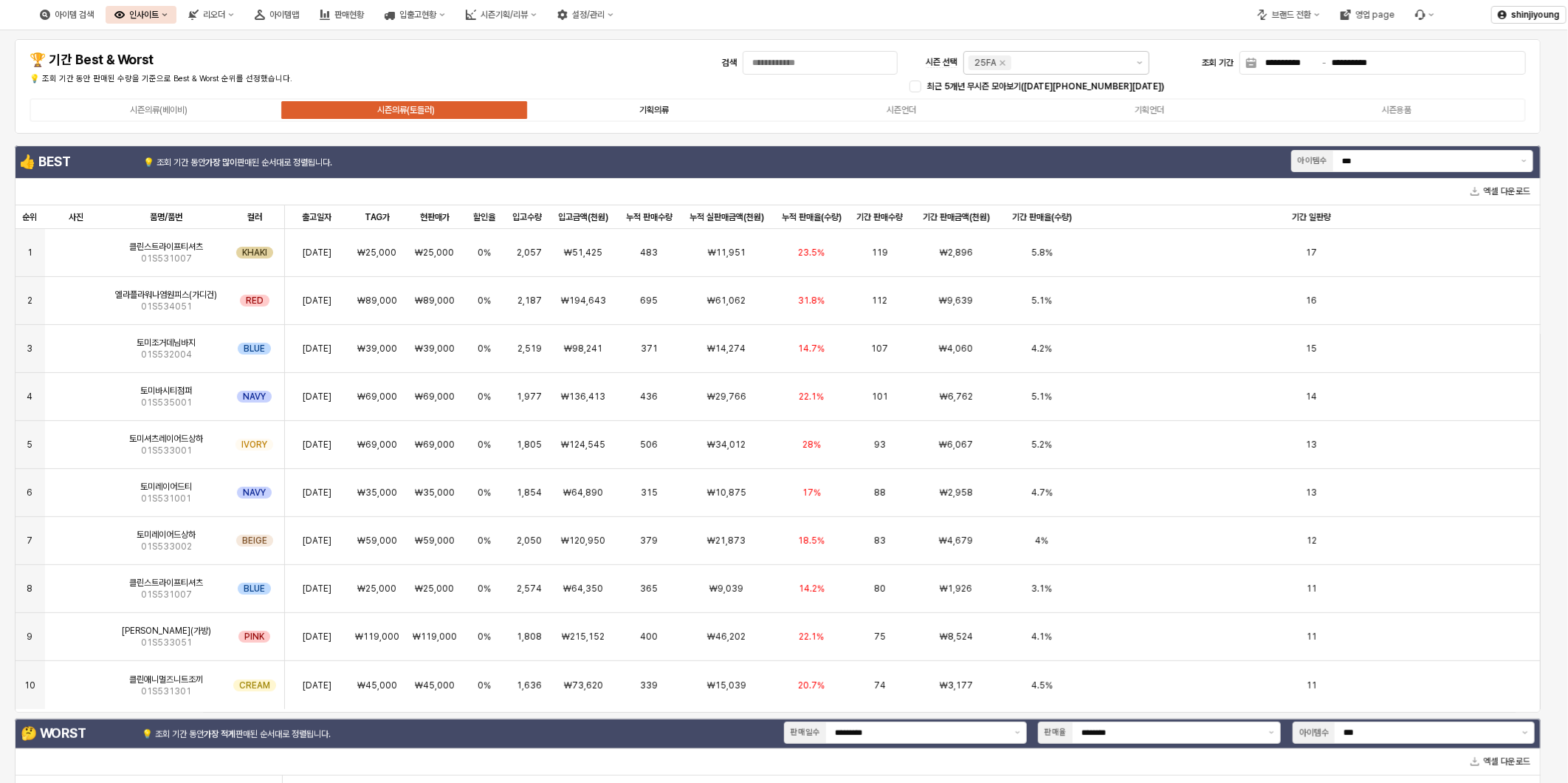
click at [649, 108] on div "기획의류" at bounding box center [654, 110] width 30 height 10
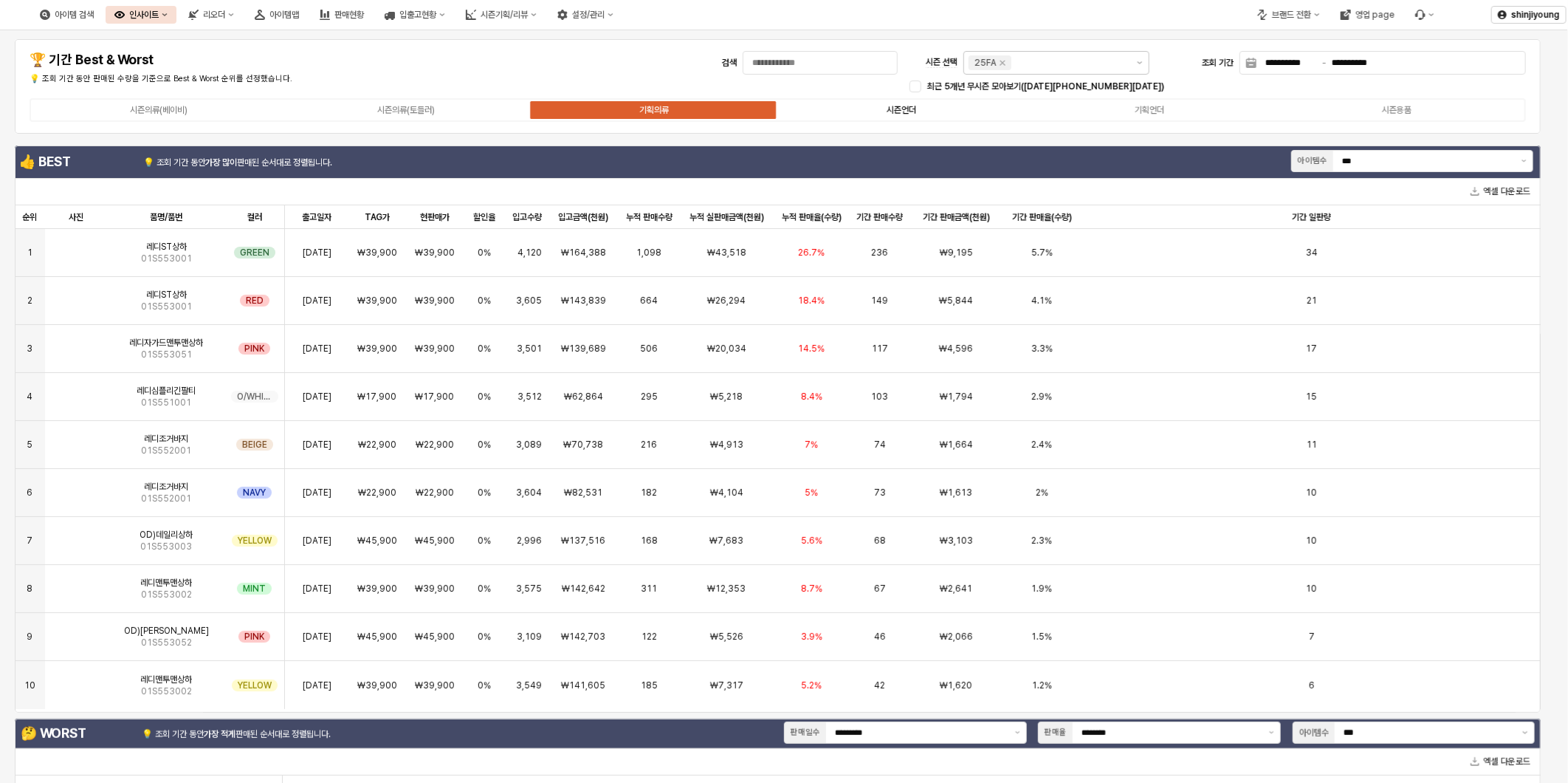
click at [910, 105] on div "시즌언더" at bounding box center [902, 110] width 30 height 10
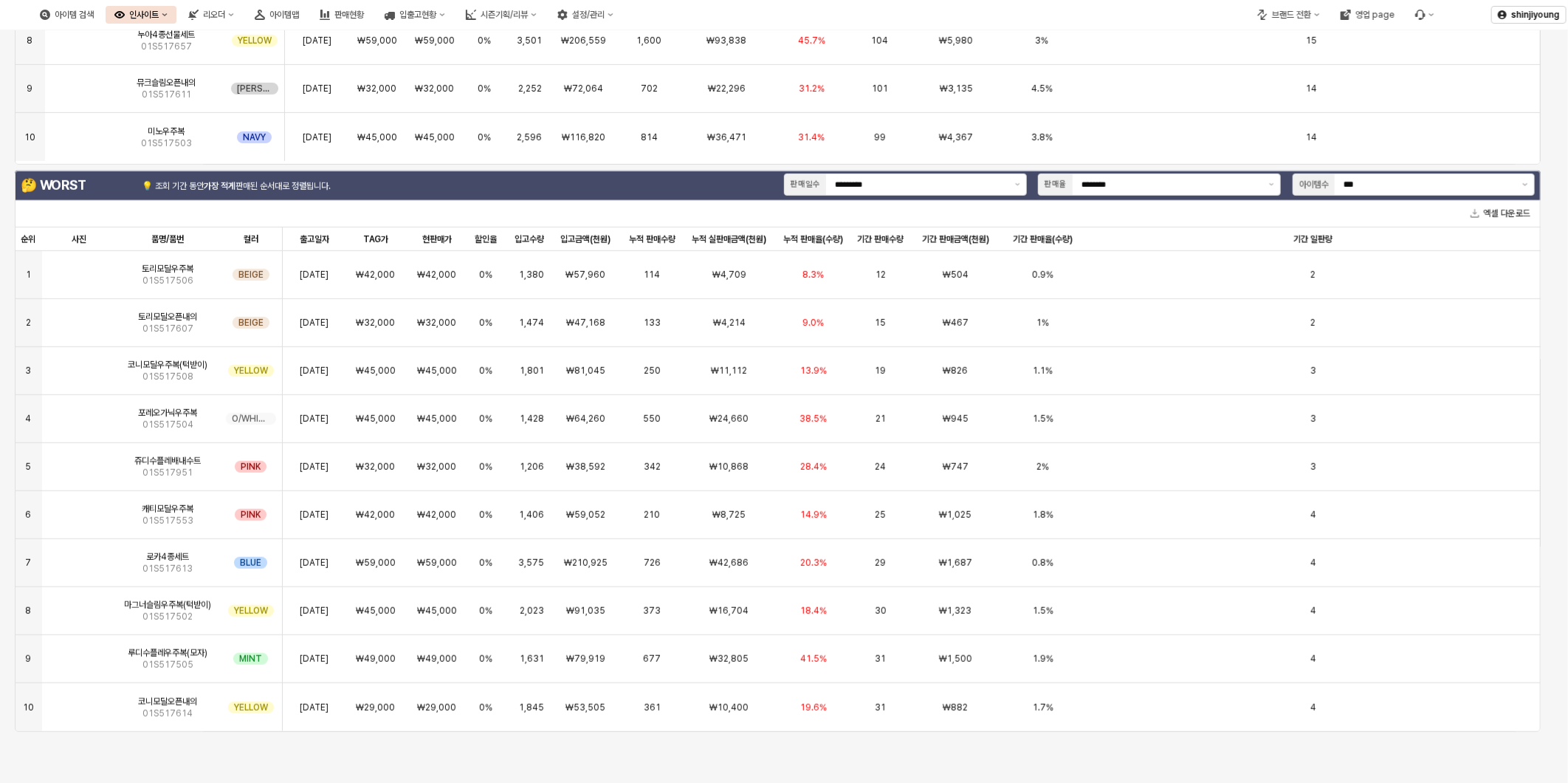
scroll to position [549, 0]
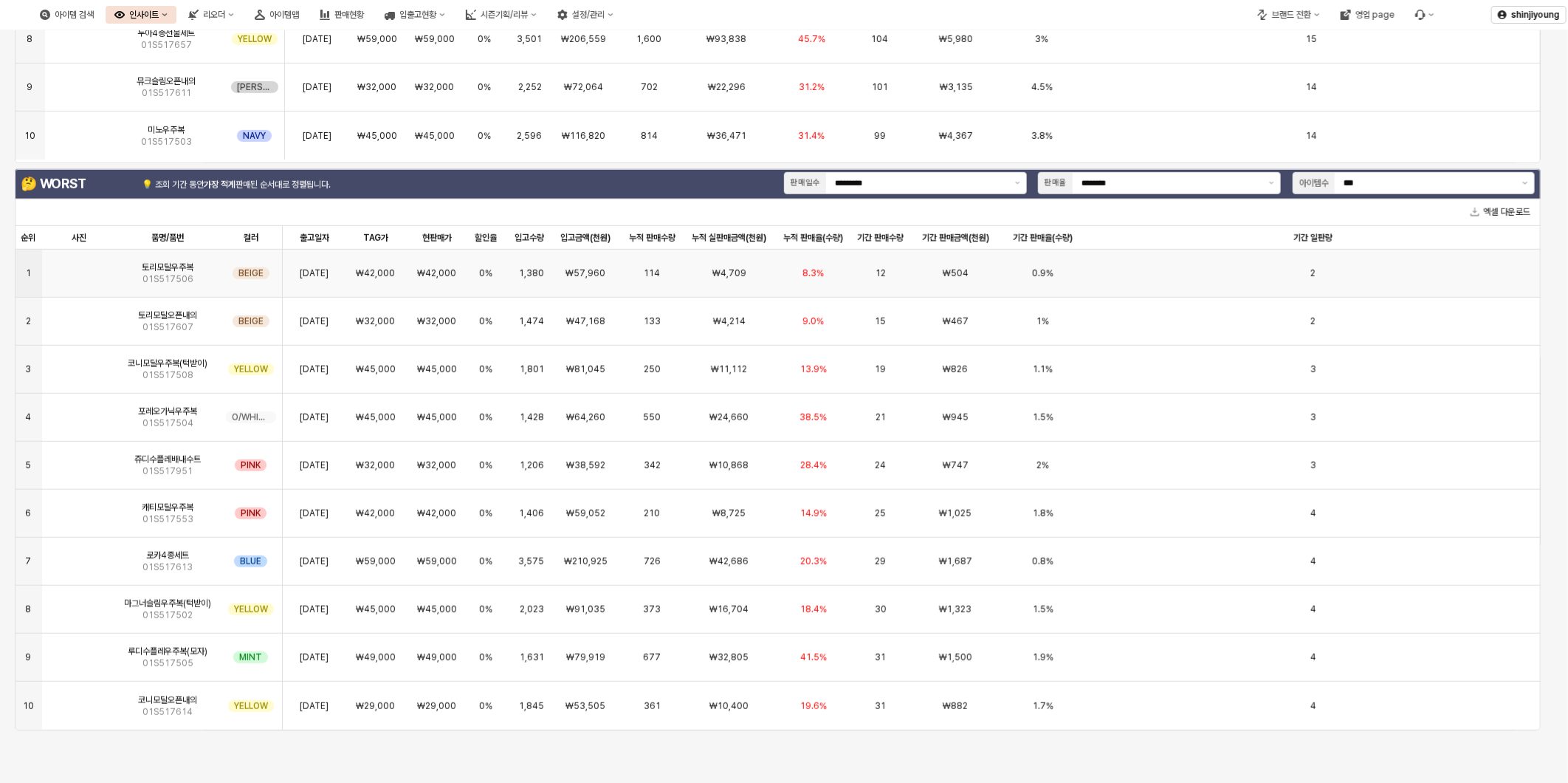
click at [79, 268] on img "App Frame" at bounding box center [79, 268] width 0 height 0
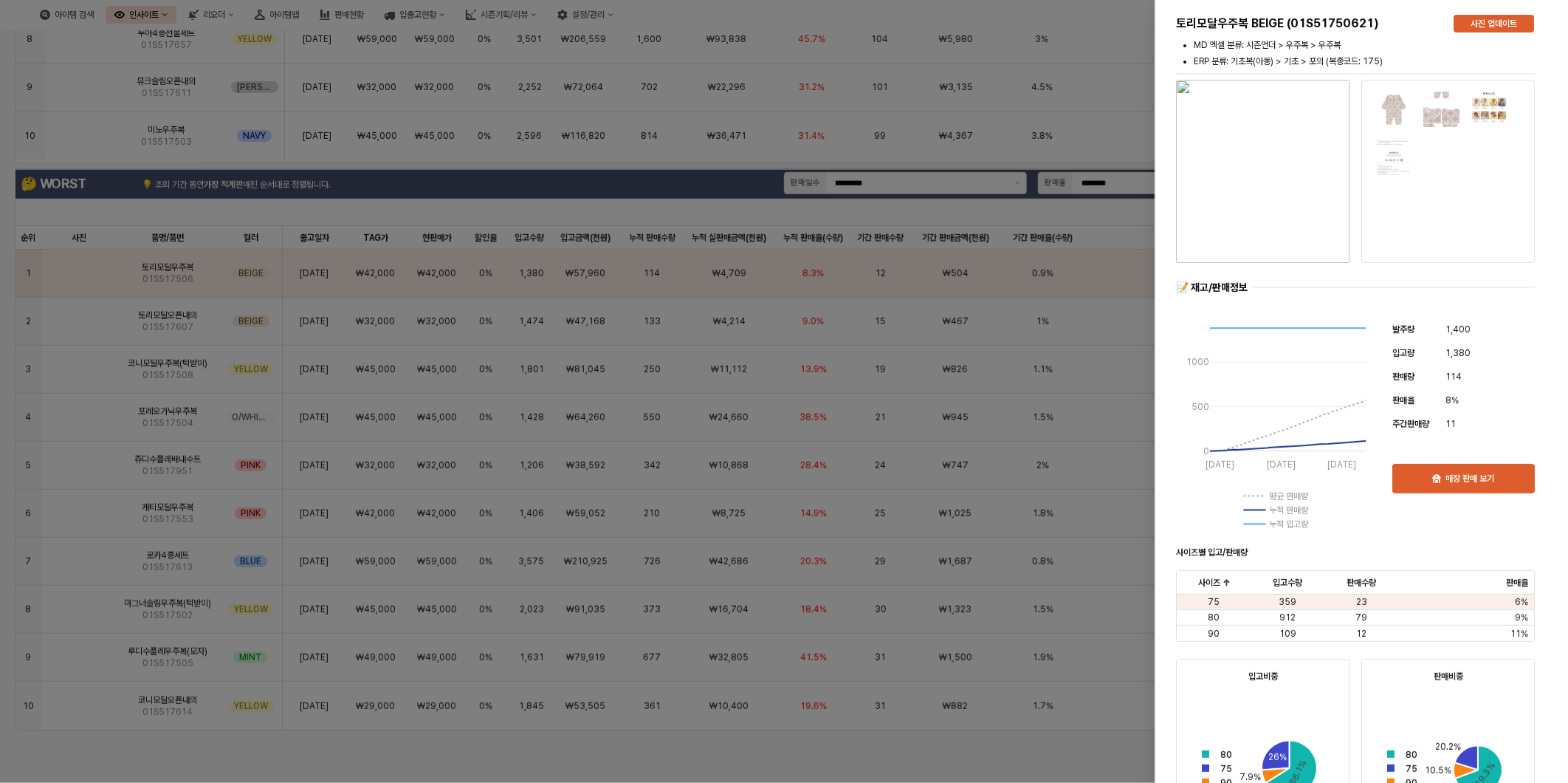
click at [82, 283] on div at bounding box center [784, 391] width 1568 height 783
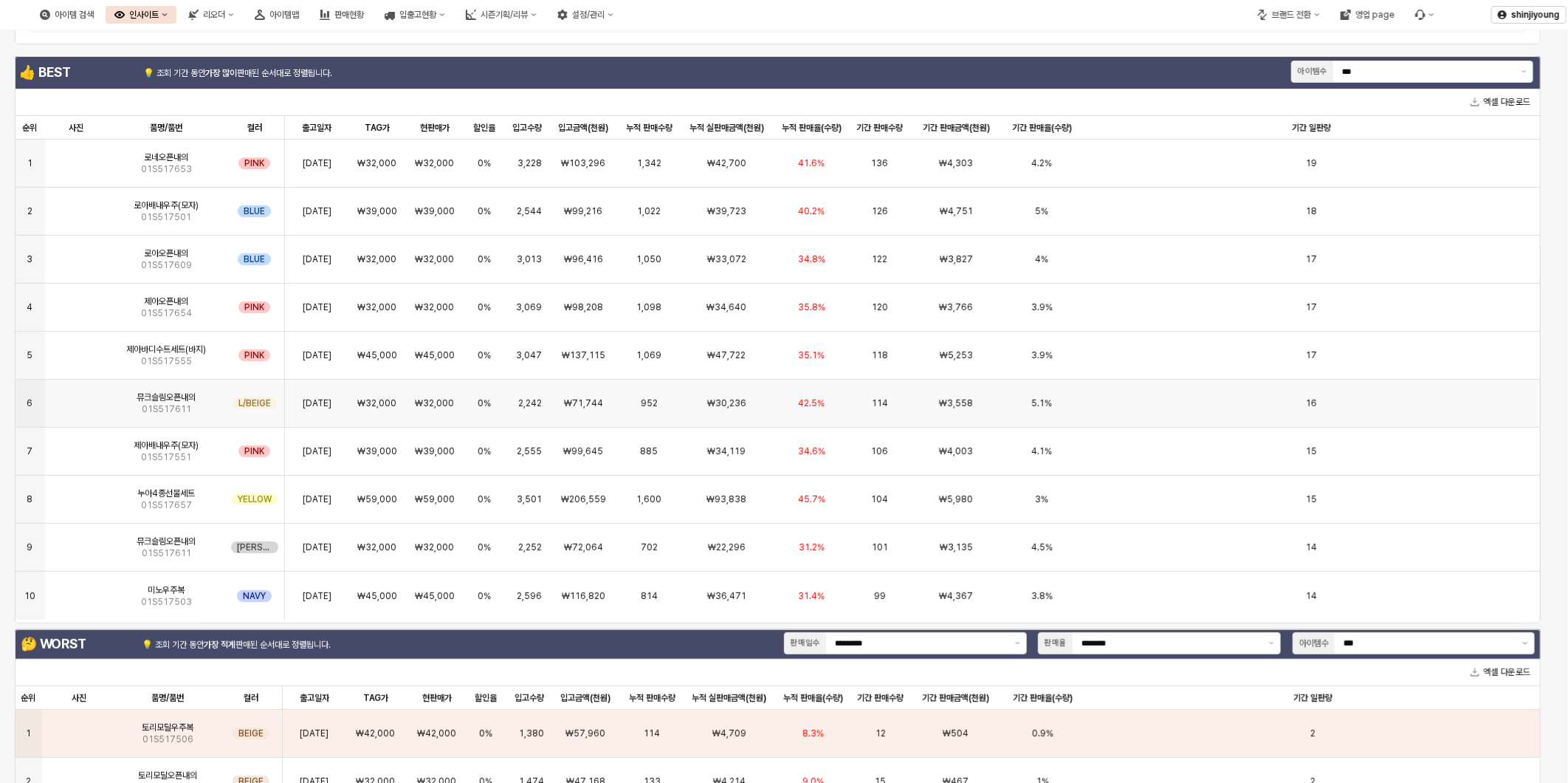
scroll to position [0, 0]
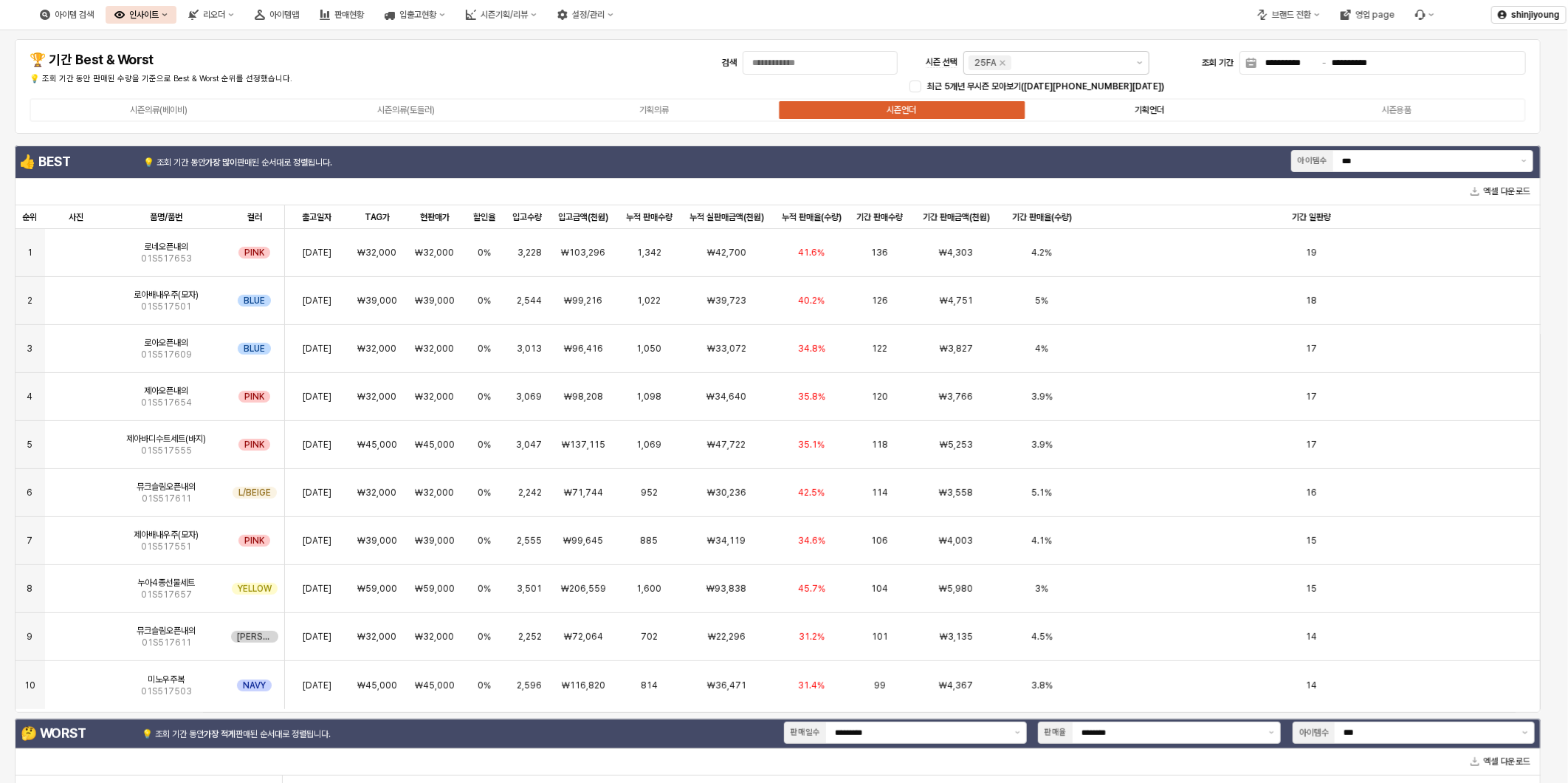
click at [1160, 109] on div "기획언더" at bounding box center [1150, 110] width 30 height 10
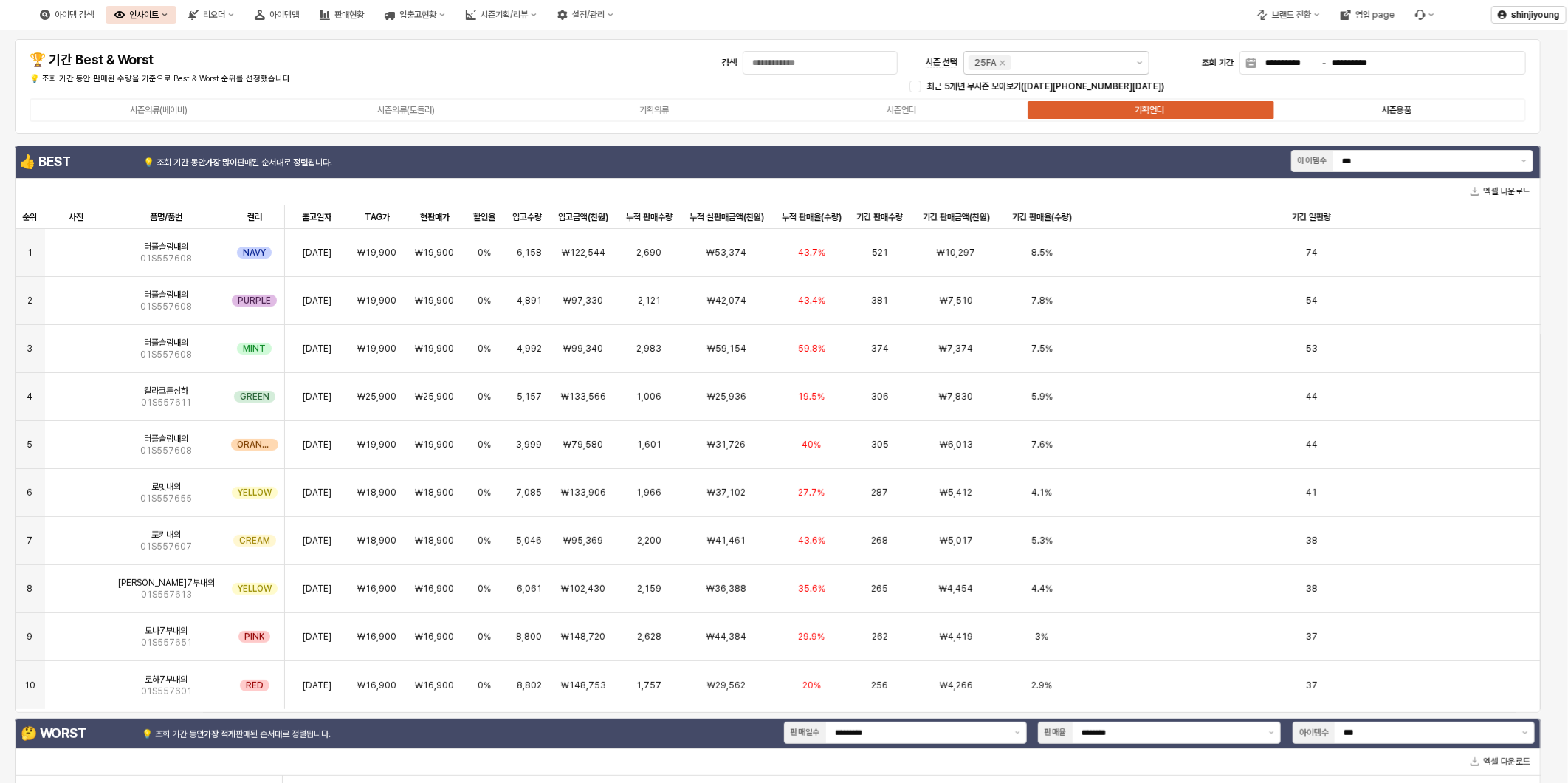
click at [1404, 109] on div "시즌용품" at bounding box center [1397, 110] width 30 height 10
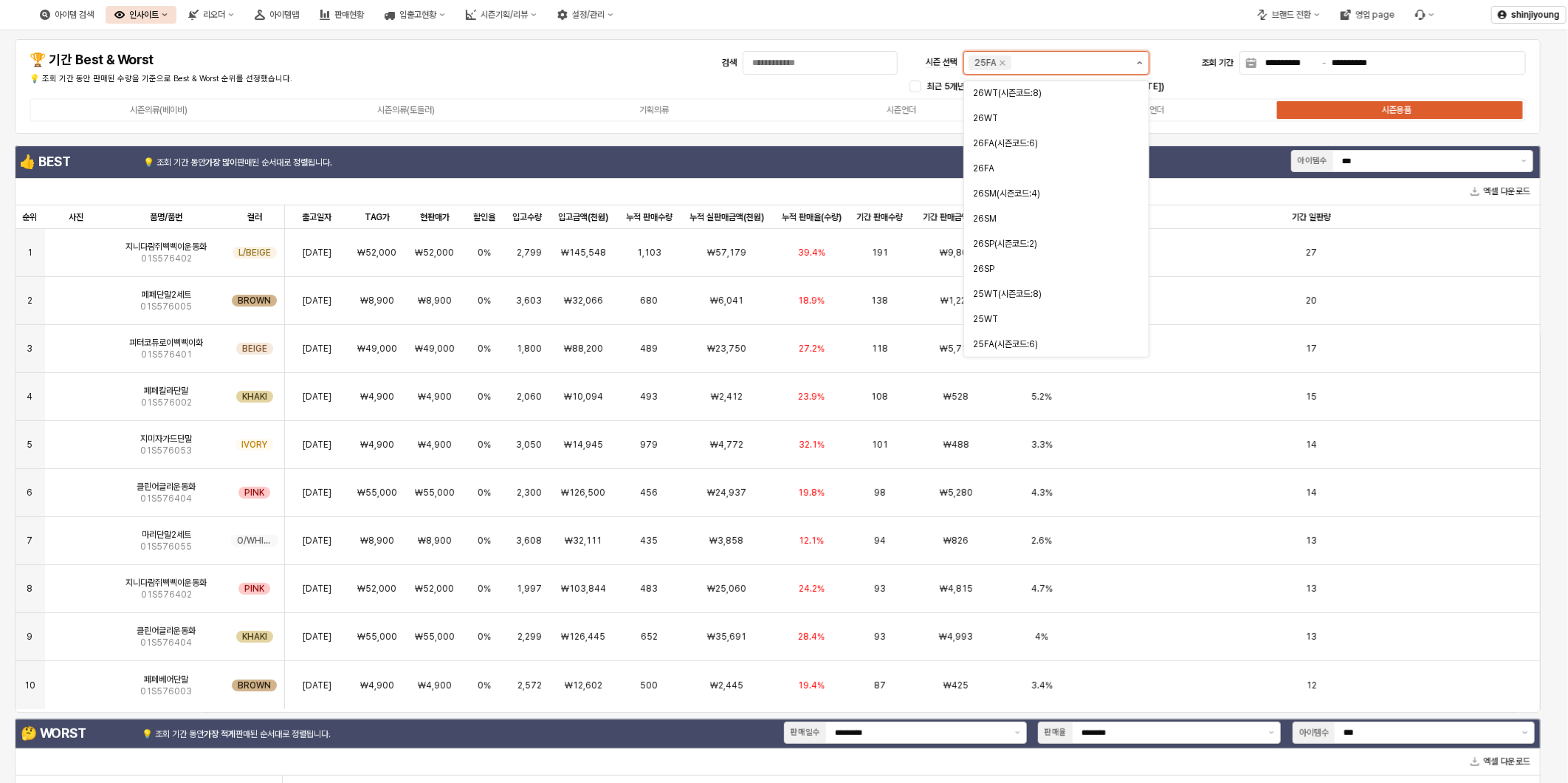
click at [1146, 65] on button "제안 사항 표시" at bounding box center [1140, 62] width 17 height 22
click at [1027, 289] on div "25WT" at bounding box center [1052, 295] width 158 height 12
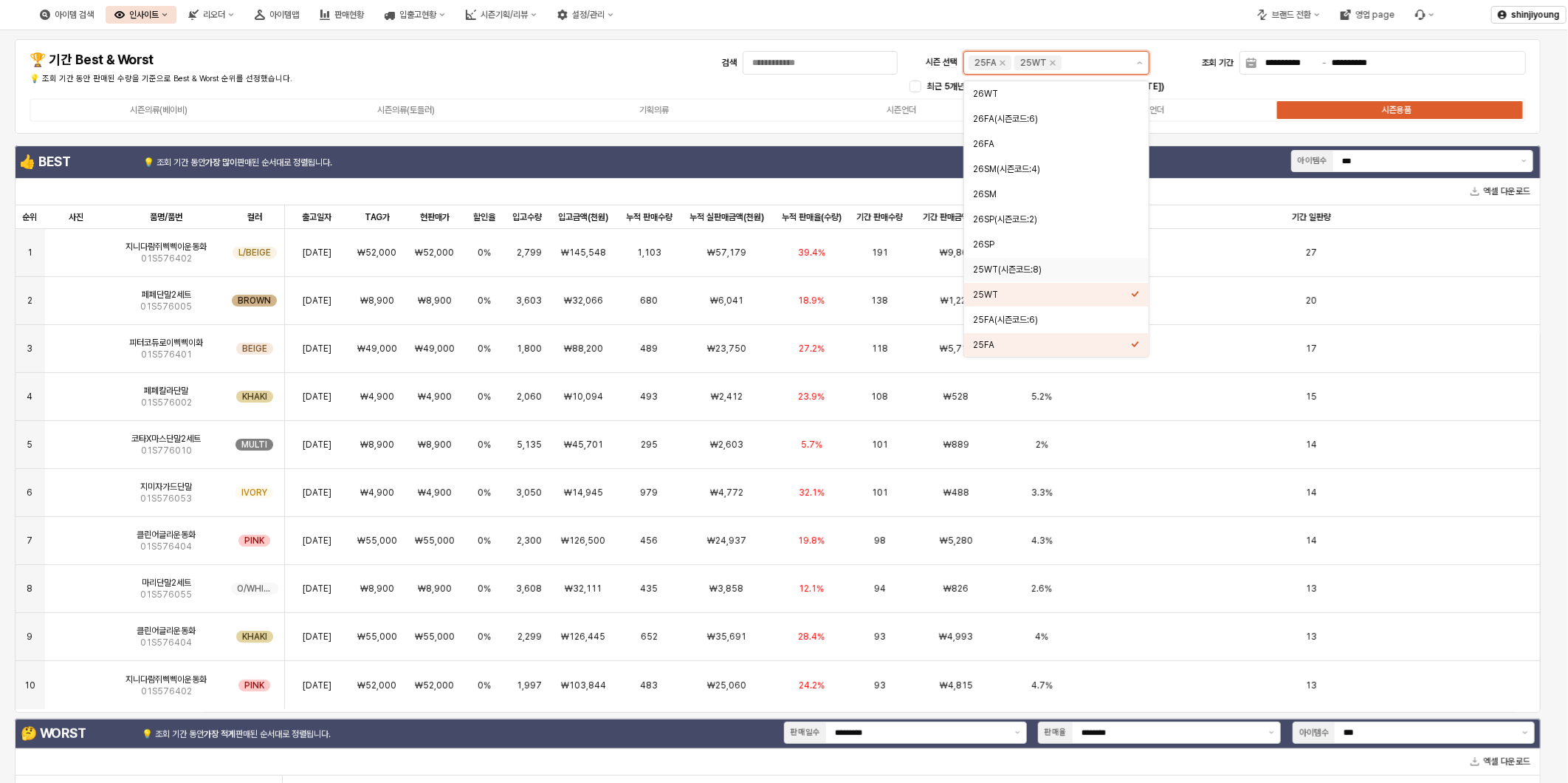
click at [1042, 270] on div "25WT(시즌코드:8)" at bounding box center [1052, 269] width 158 height 12
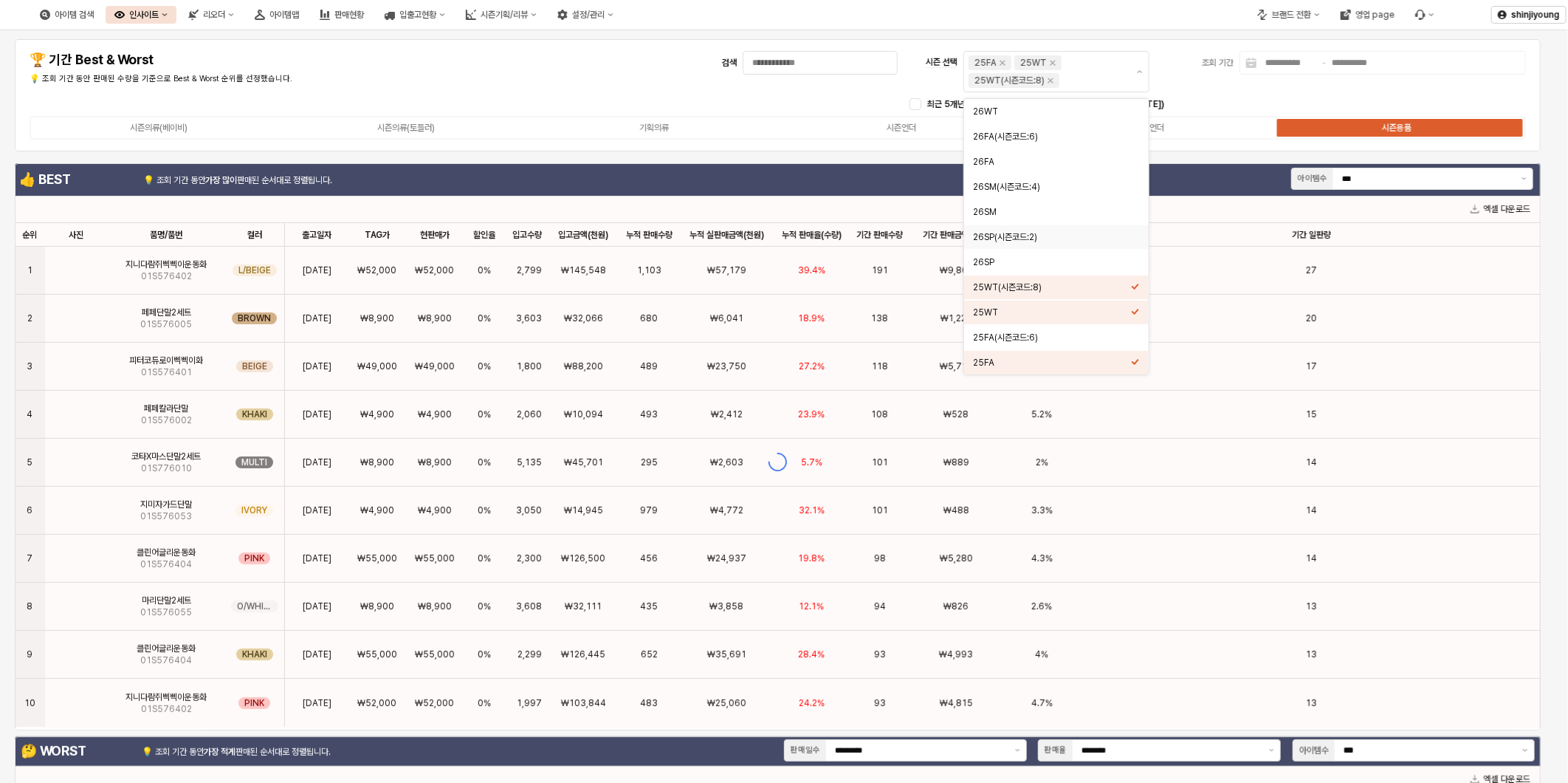
click at [475, 78] on p "💡 조회 기간 동안 판매된 수량을 기준으로 Best & Worst 순위를 선정했습니다." at bounding box center [278, 79] width 497 height 12
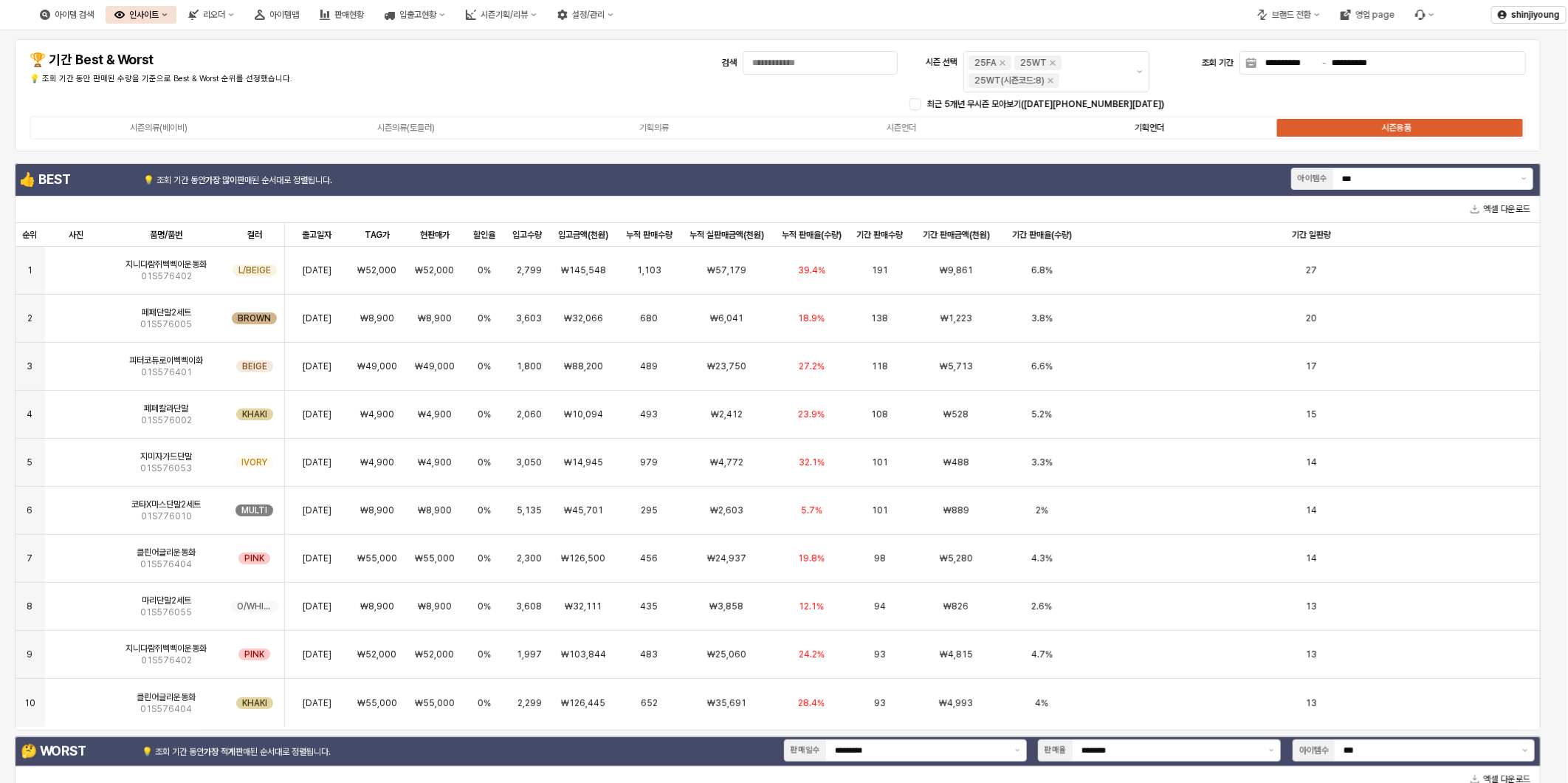
click at [1141, 127] on div "기획언더" at bounding box center [1150, 128] width 30 height 10
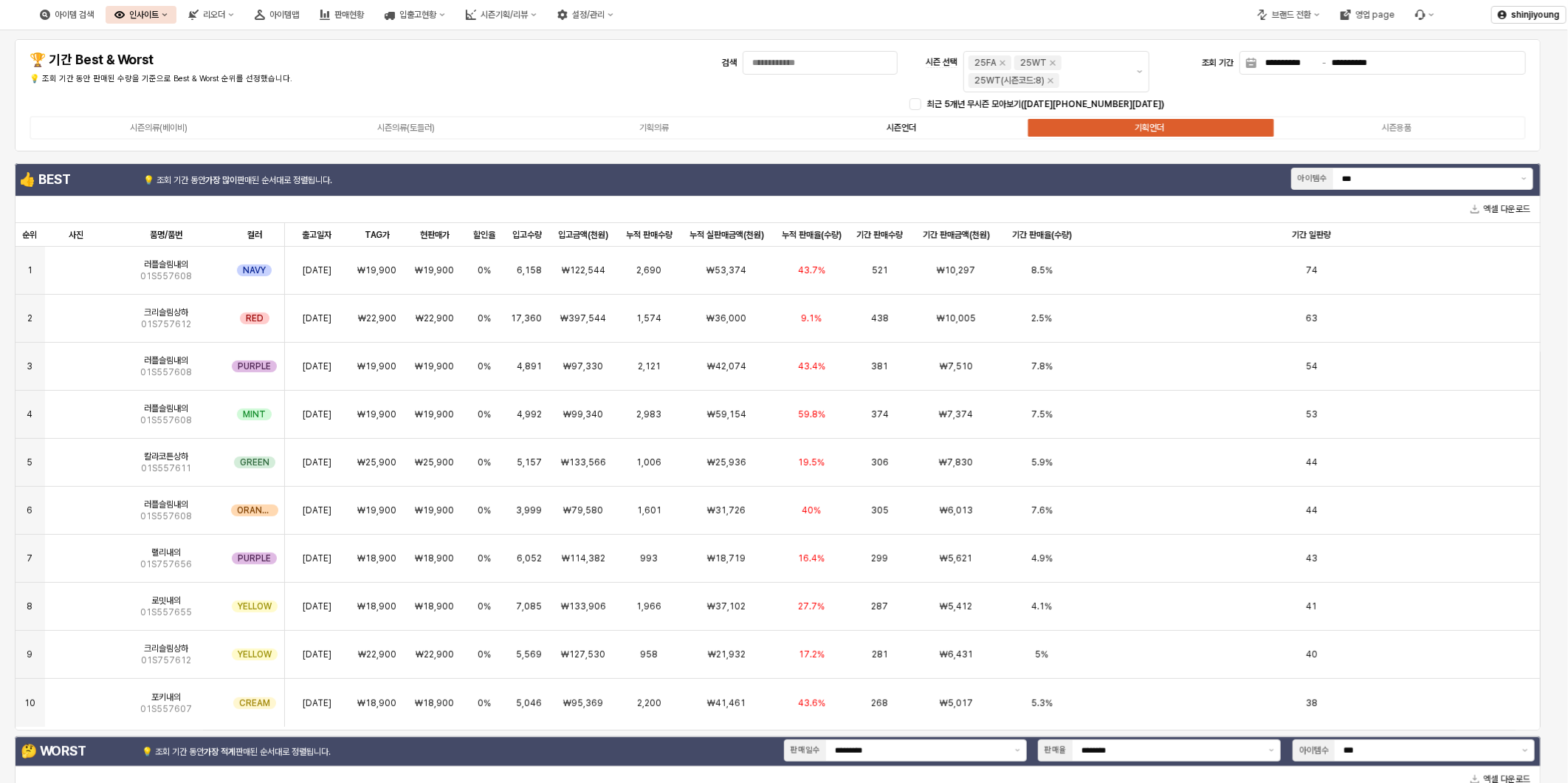
click at [904, 121] on label "시즌언더" at bounding box center [903, 128] width 248 height 13
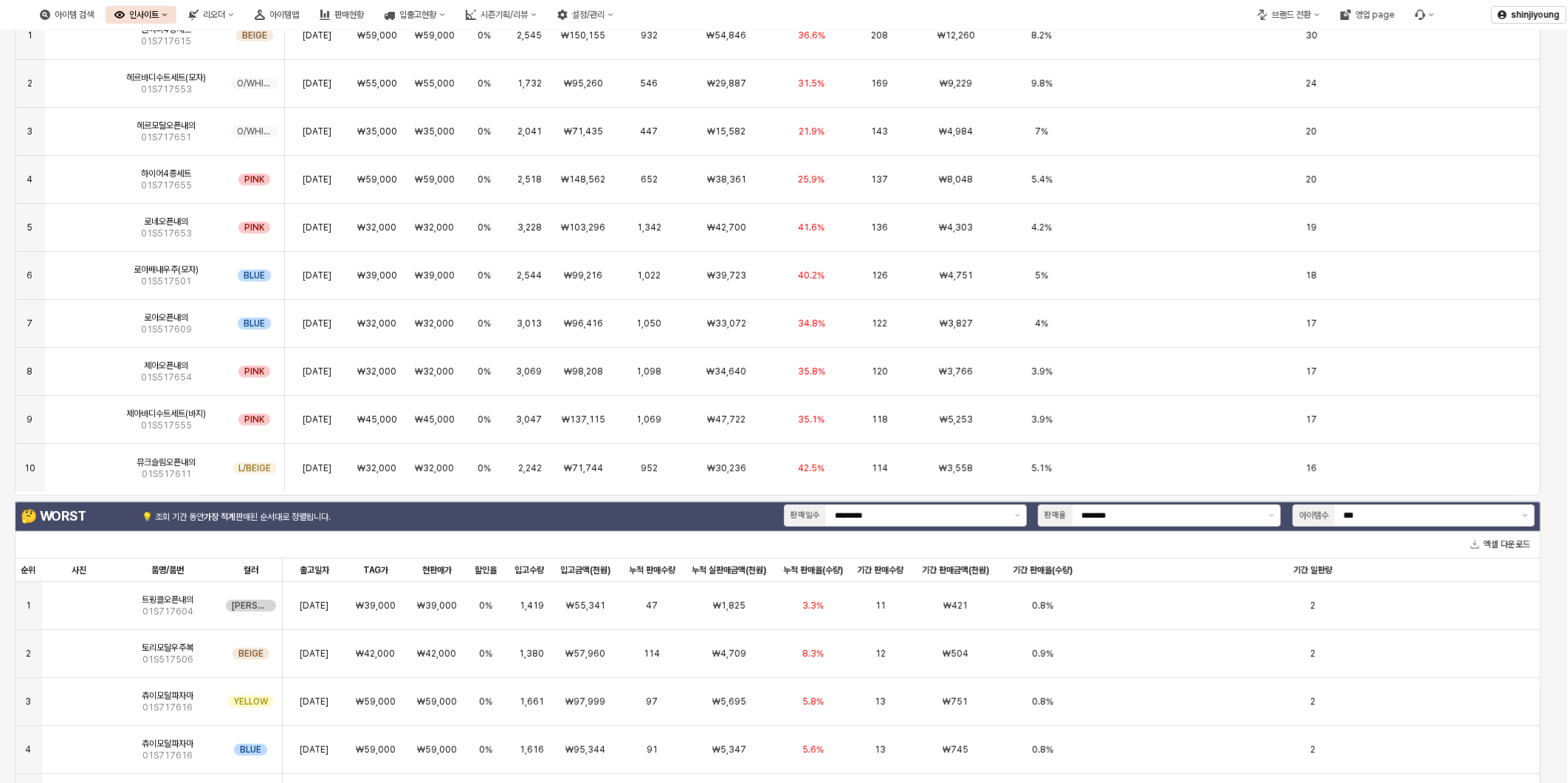
scroll to position [0, 0]
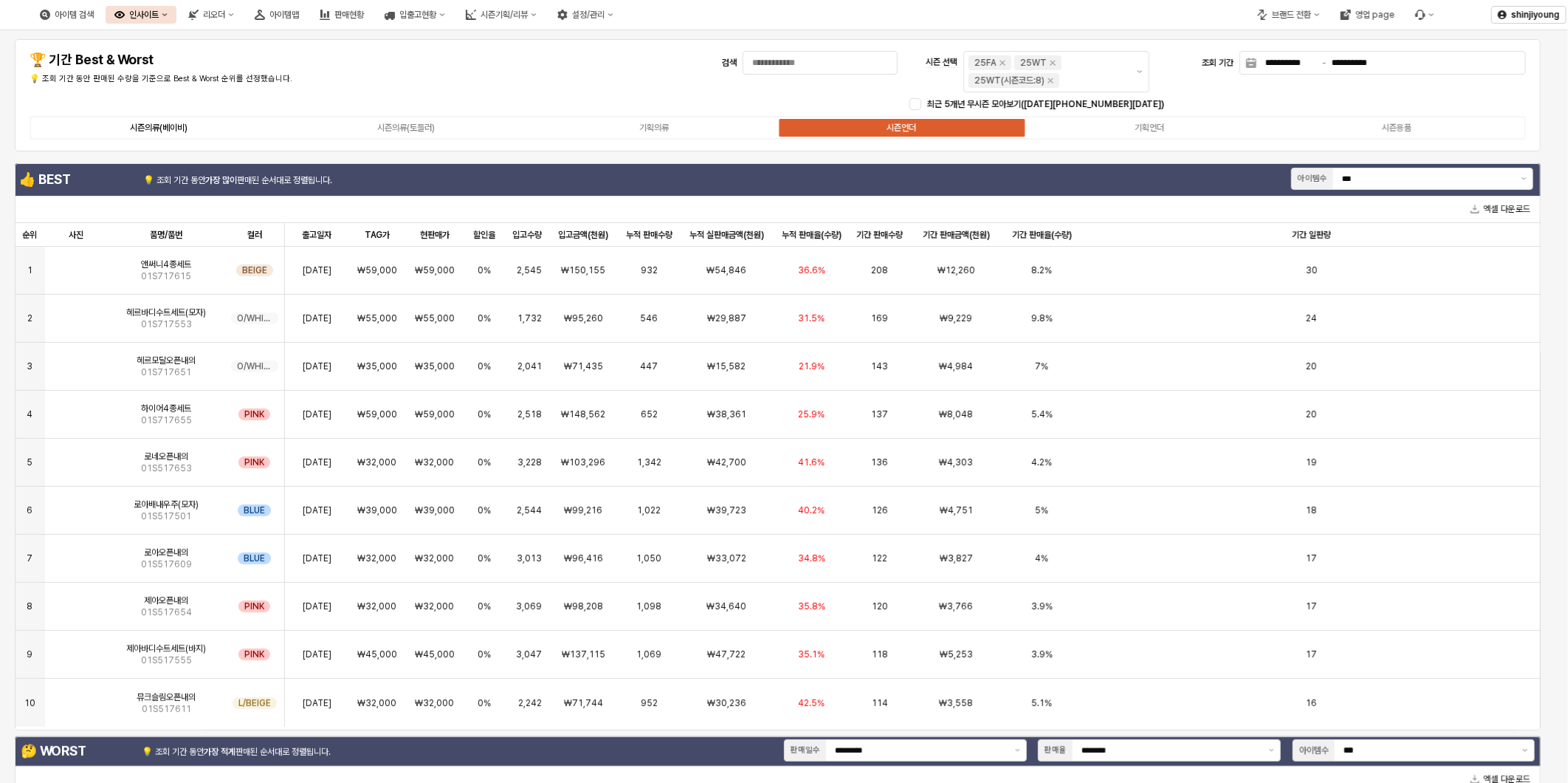
click at [140, 123] on div "시즌의류(베이비)" at bounding box center [159, 128] width 58 height 10
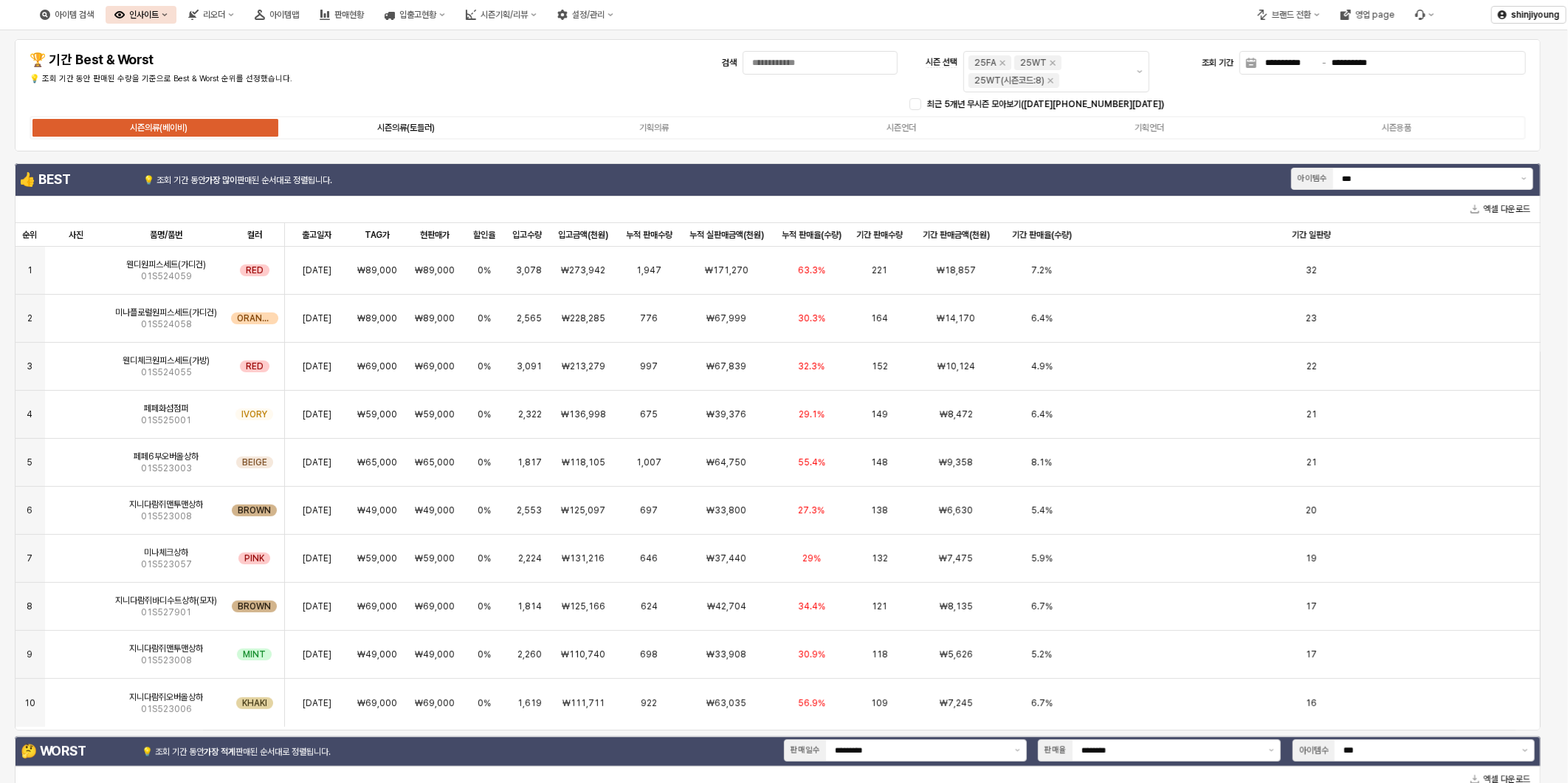
click at [439, 123] on label "시즌의류(토들러)" at bounding box center [407, 128] width 248 height 13
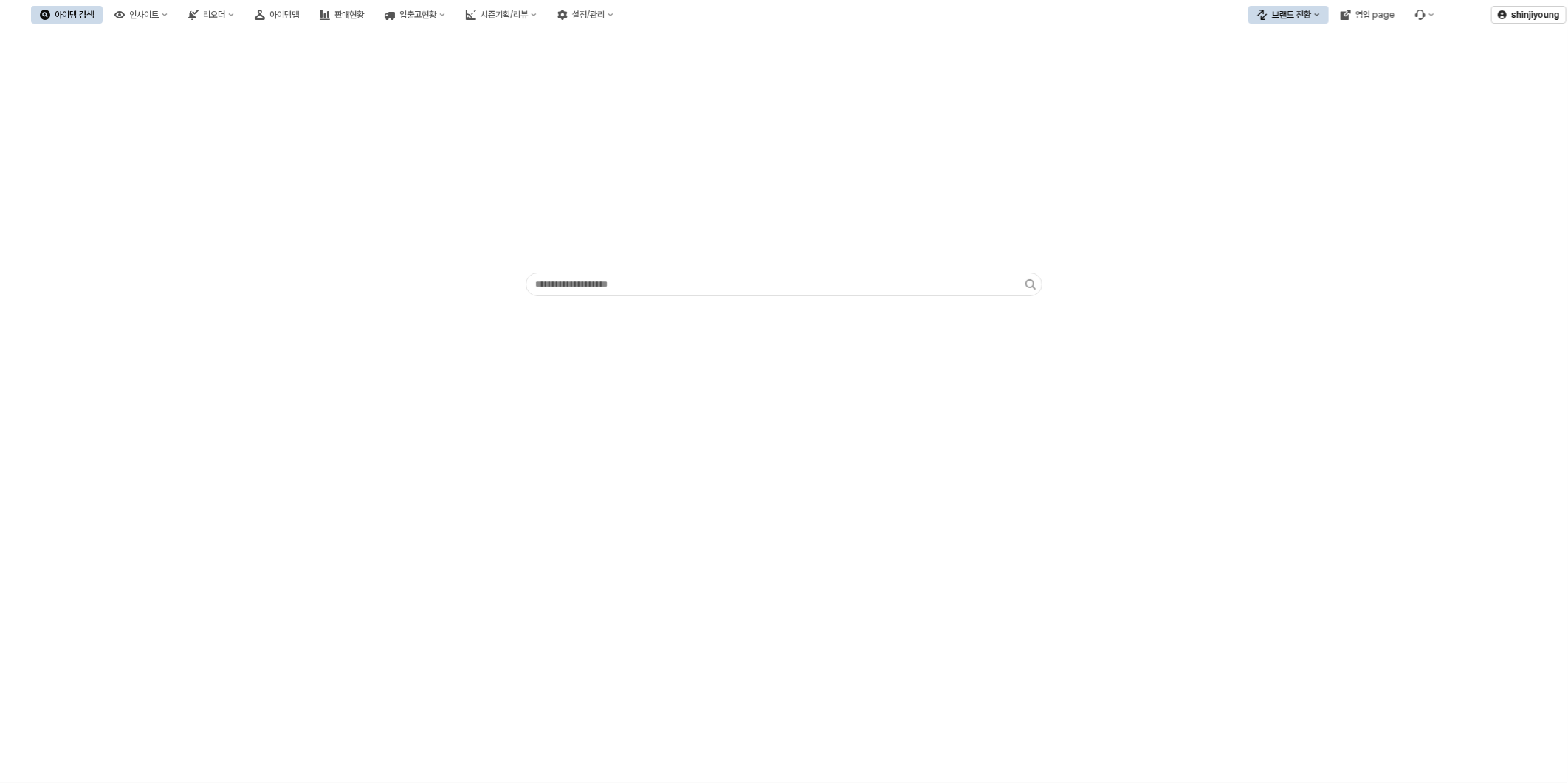
click at [344, 240] on div "App Frame" at bounding box center [784, 167] width 1551 height 260
click at [1358, 11] on div "영업 page" at bounding box center [1375, 15] width 39 height 10
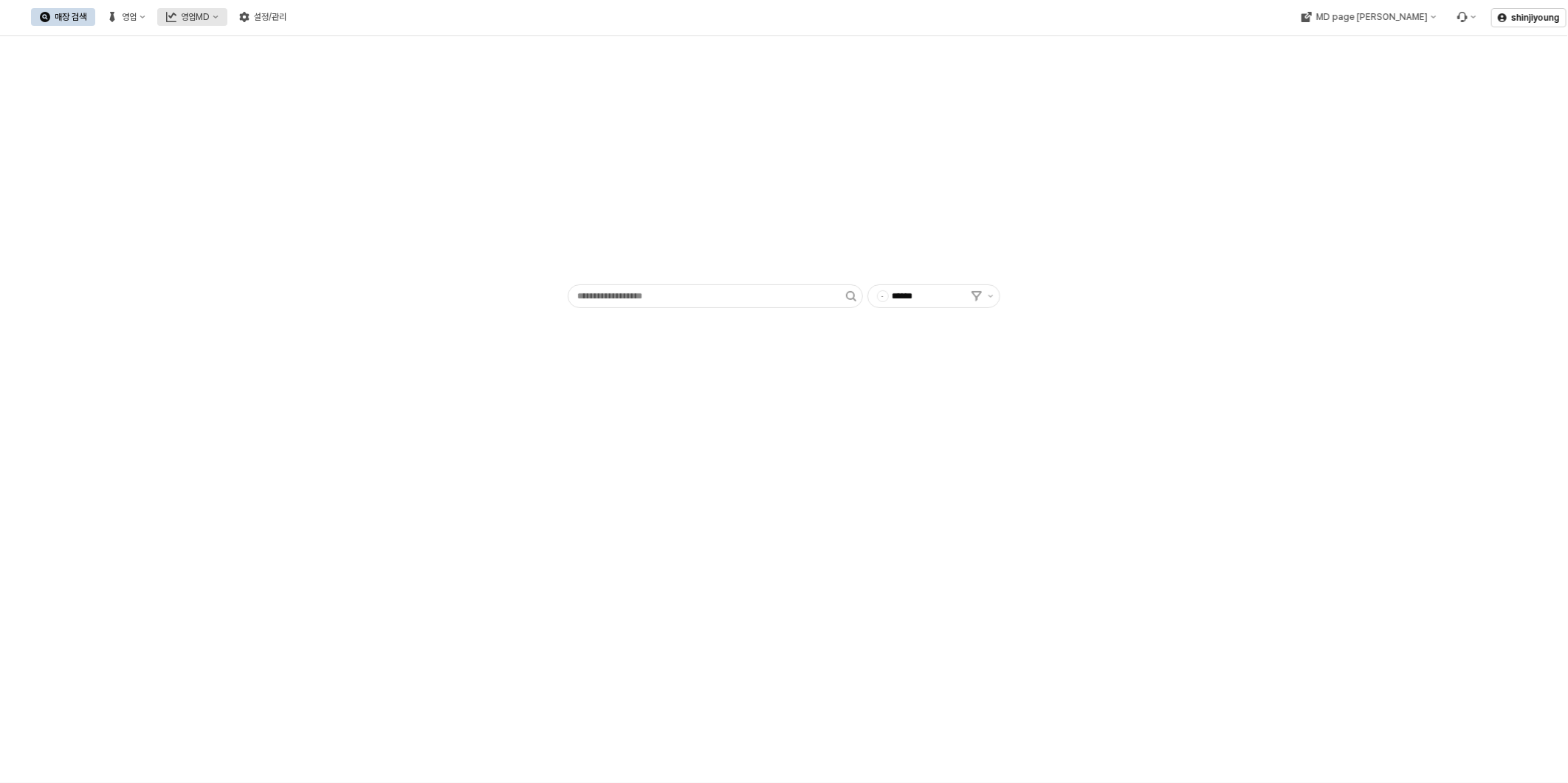
click at [210, 22] on div "영업MD" at bounding box center [195, 17] width 29 height 10
click at [334, 86] on div "판매유형별 매출 현황" at bounding box center [345, 94] width 90 height 15
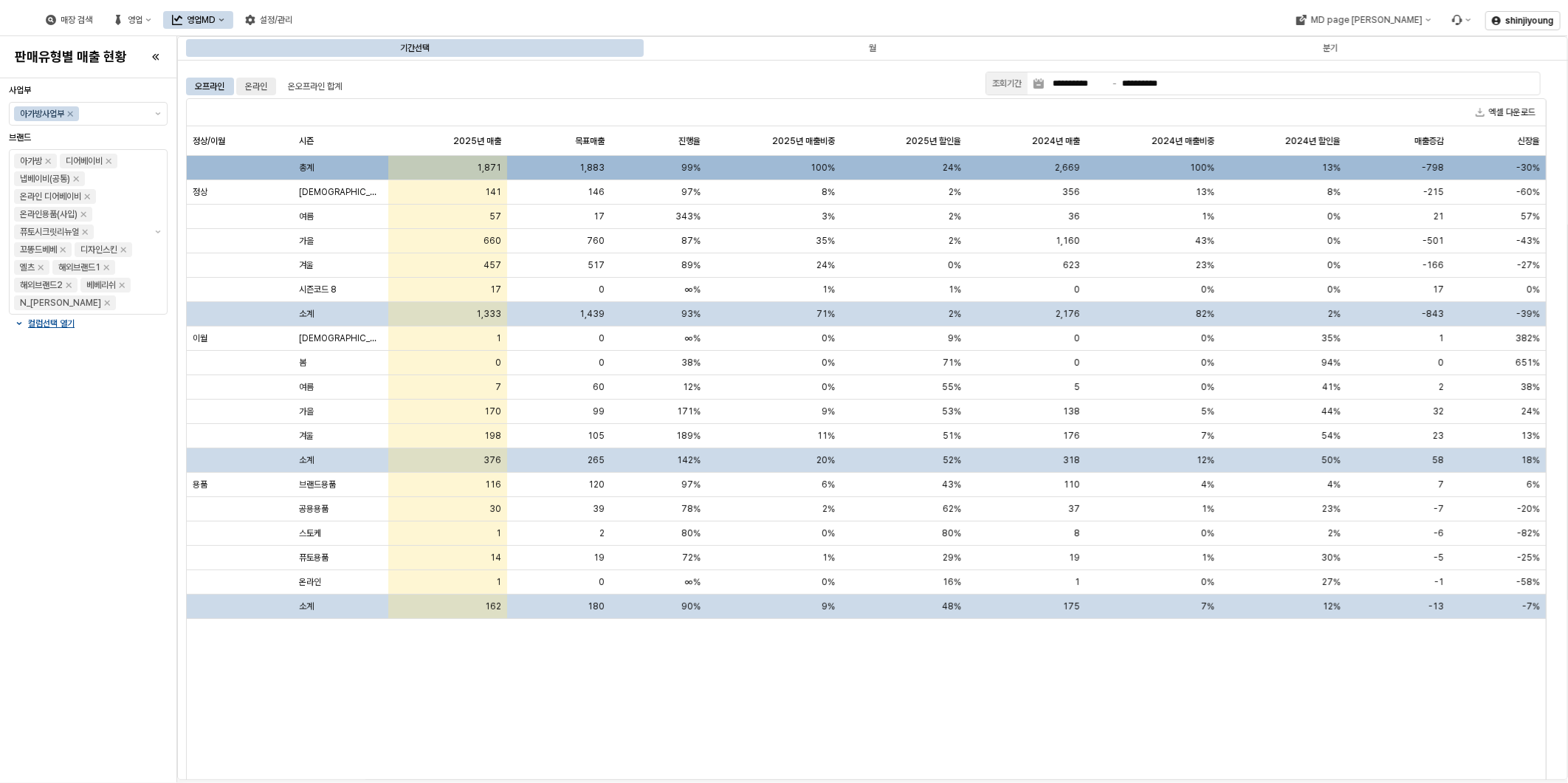
click at [257, 87] on div "온라인" at bounding box center [256, 86] width 22 height 17
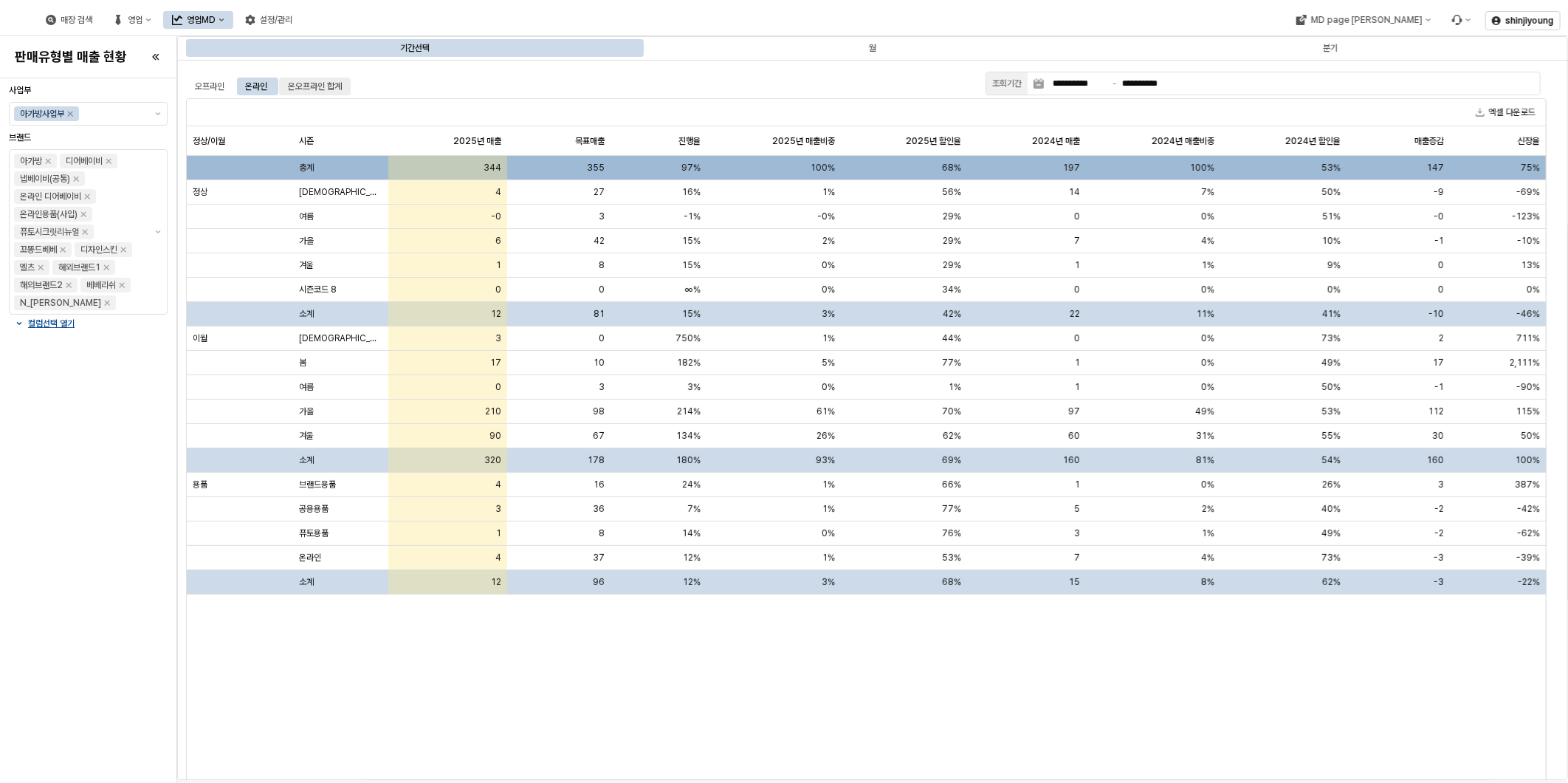
click at [322, 85] on div "온오프라인 합계" at bounding box center [315, 86] width 54 height 17
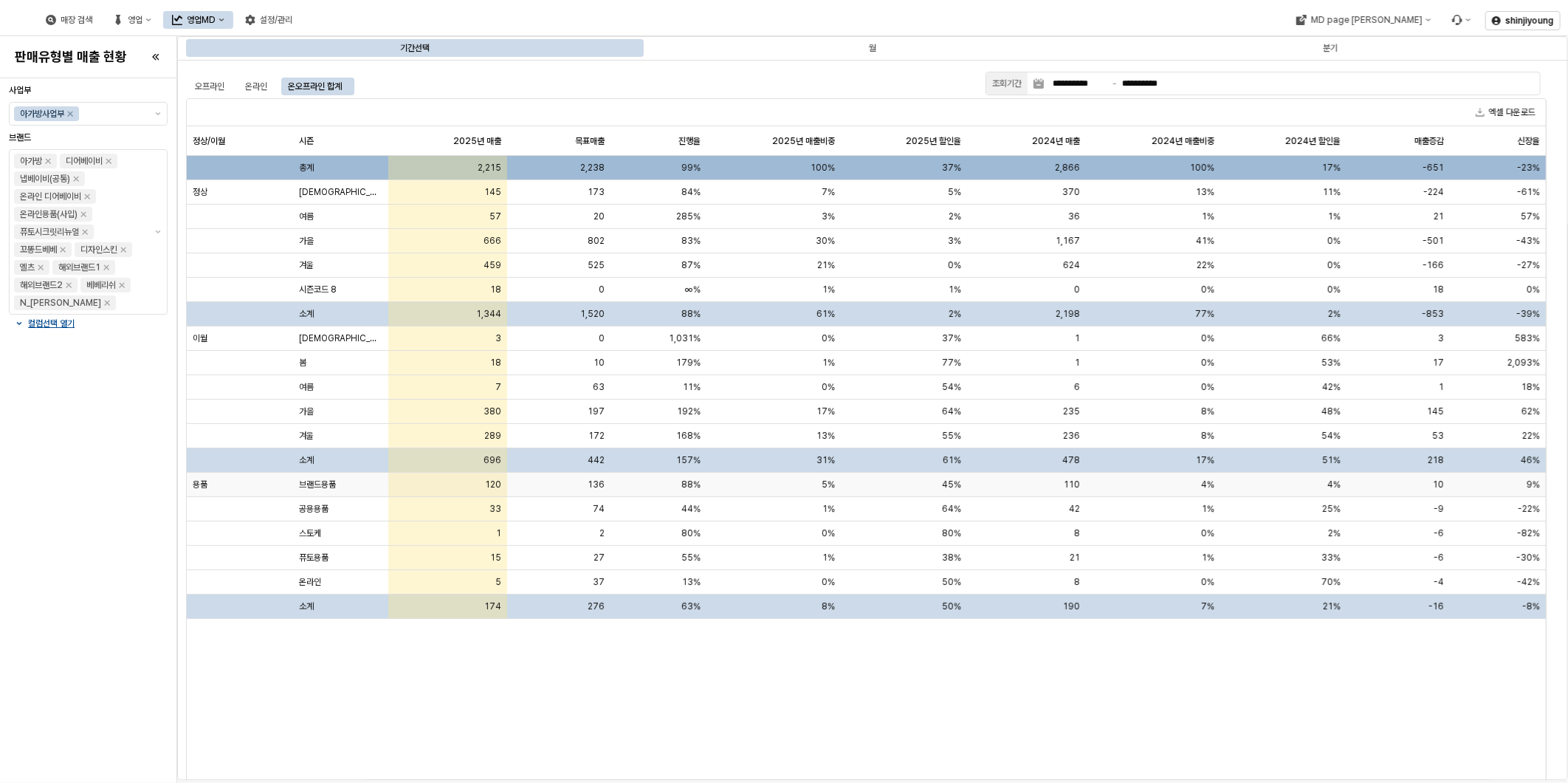
click at [323, 483] on span "브랜드용품" at bounding box center [317, 485] width 37 height 12
click at [822, 728] on div "정상/이월 정상/이월 시즌 시즌 2025년 매출 2025년 매출 목표매출 목표매출 진행율 진행율 2025년 매출비중 2025년 매출비중 202…" at bounding box center [866, 464] width 1359 height 676
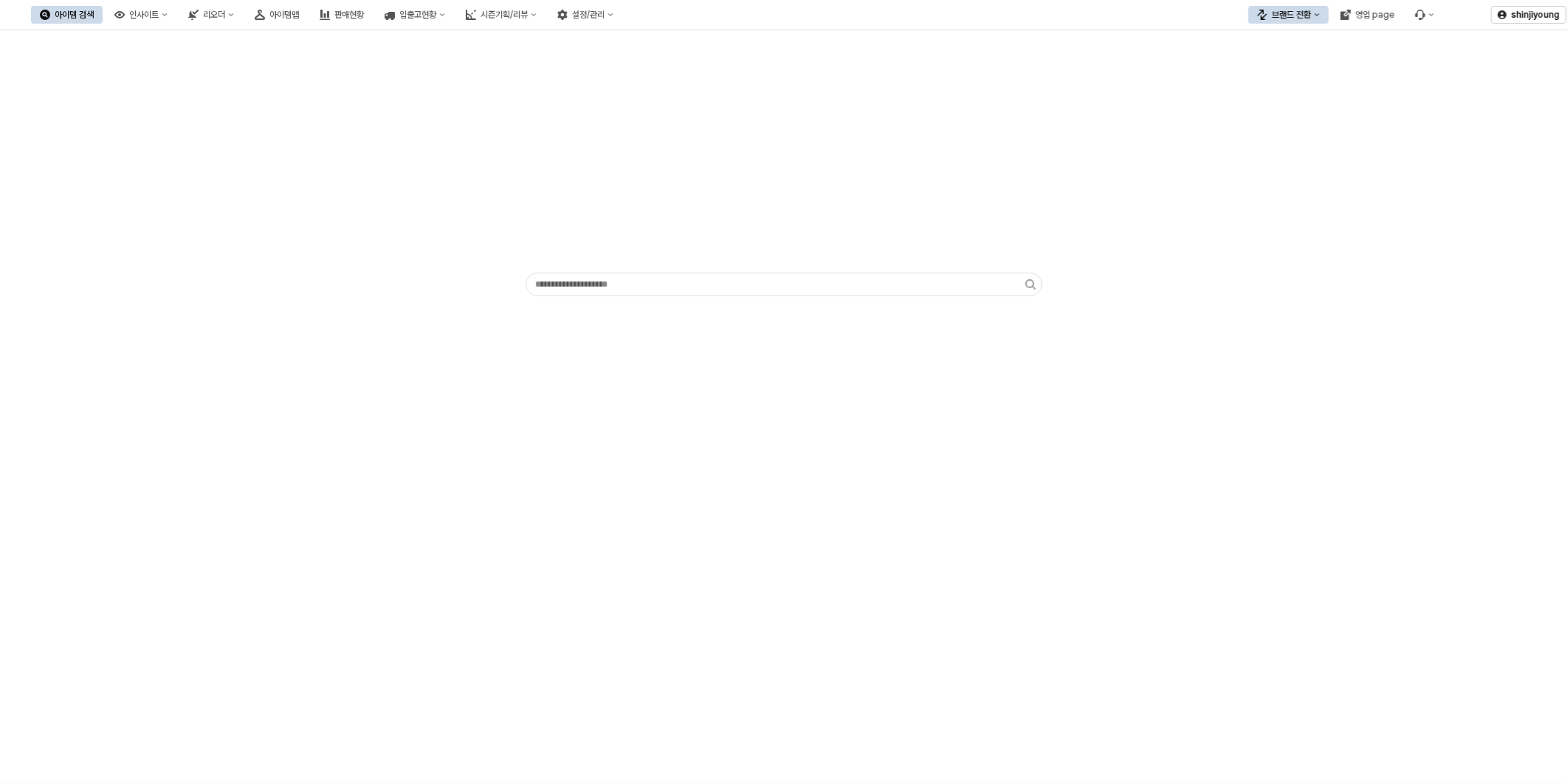
click at [776, 544] on div "App Frame" at bounding box center [784, 407] width 1568 height 752
click at [721, 514] on div "App Frame" at bounding box center [784, 407] width 1568 height 752
click at [1311, 17] on div "브랜드 전환" at bounding box center [1291, 15] width 39 height 10
click at [1304, 89] on div "디즈니" at bounding box center [1303, 91] width 90 height 12
click at [167, 16] on icon "인사이트" at bounding box center [164, 14] width 6 height 6
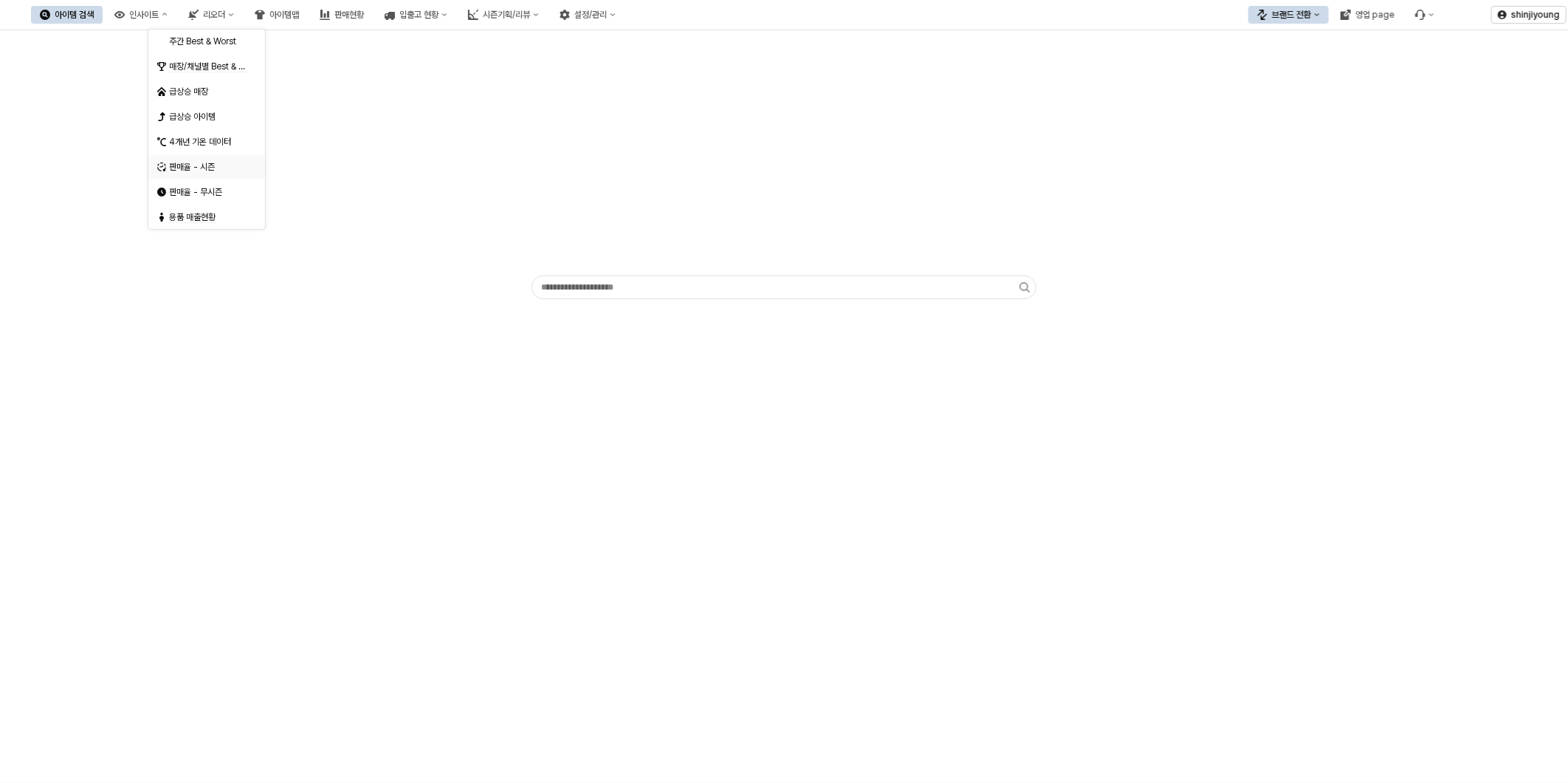
click at [191, 167] on div "판매율 - 시즌" at bounding box center [208, 167] width 78 height 12
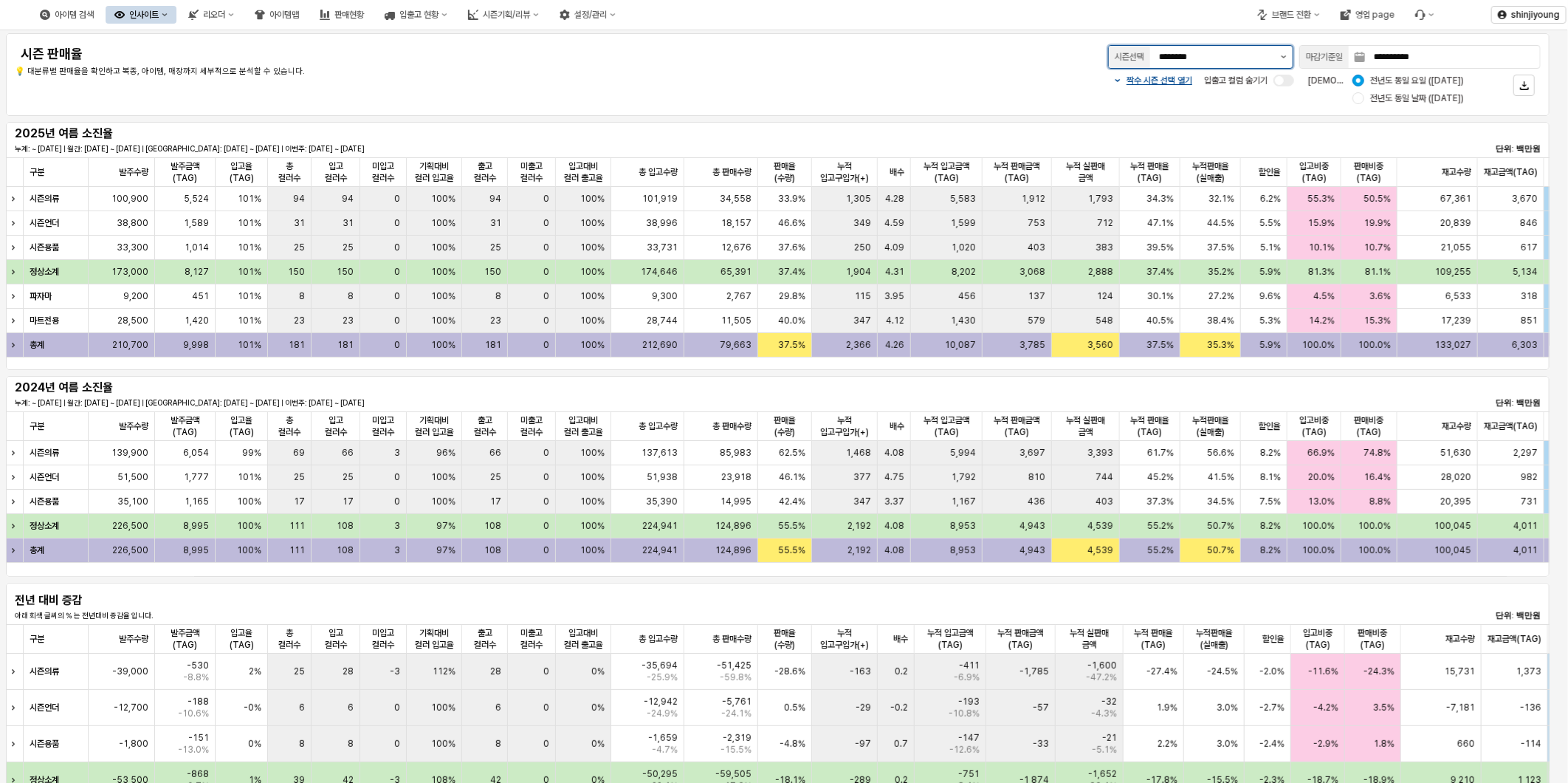
click at [1280, 52] on button "제안 사항 표시" at bounding box center [1284, 56] width 17 height 22
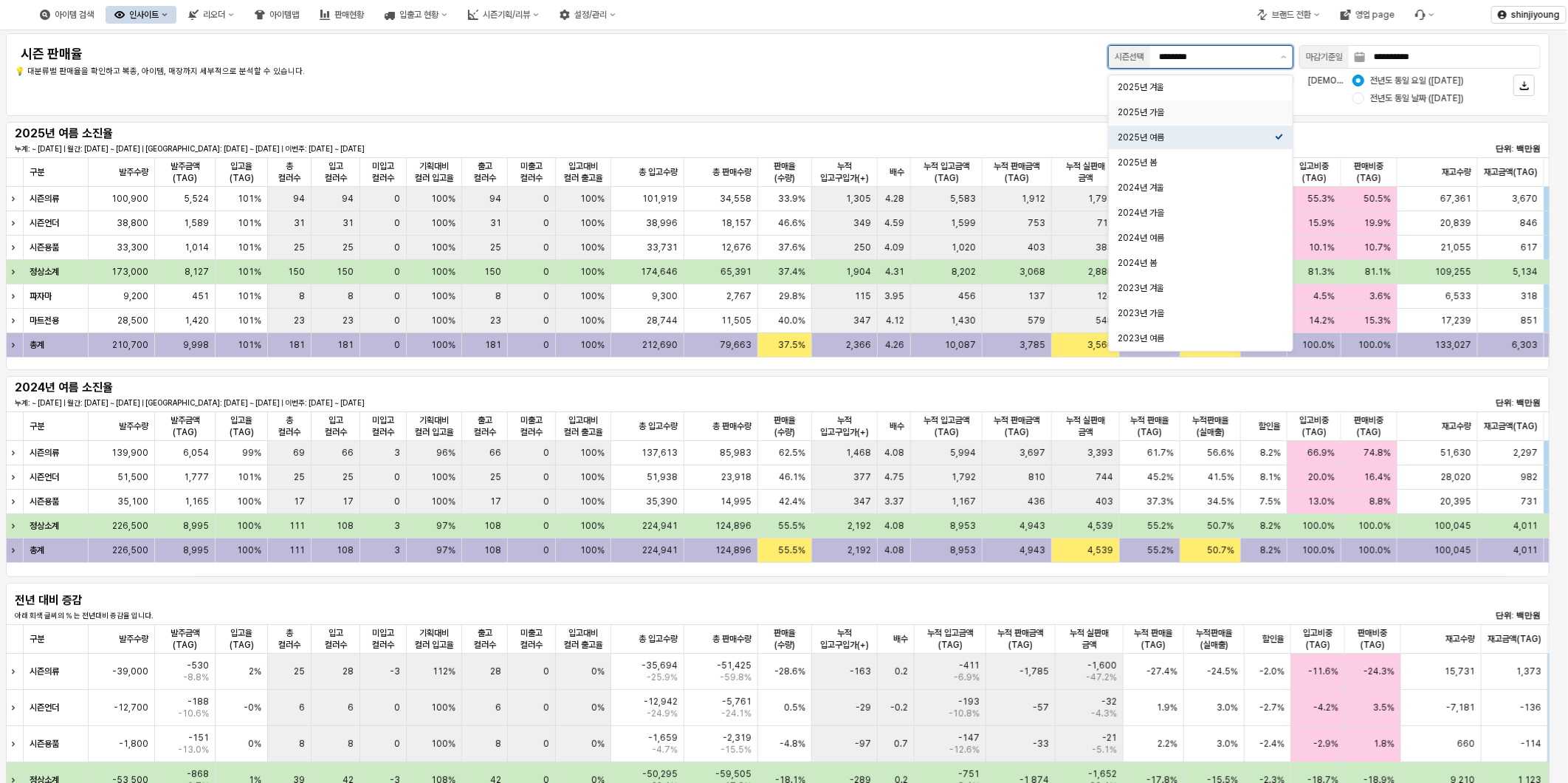
click at [1186, 119] on div "2025년 가을" at bounding box center [1197, 113] width 157 height 15
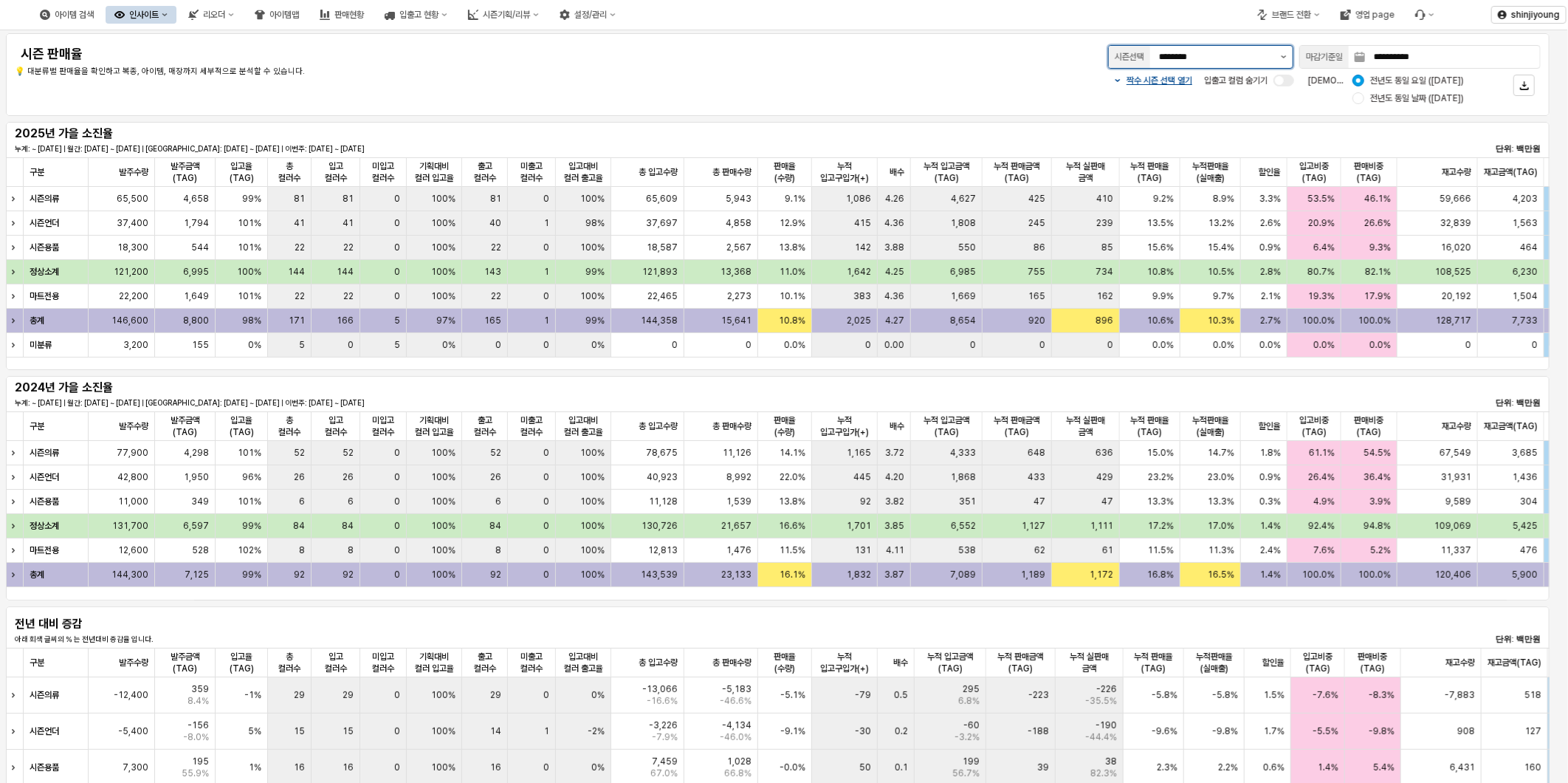
click at [1281, 56] on icon "제안 사항 표시" at bounding box center [1284, 57] width 6 height 3
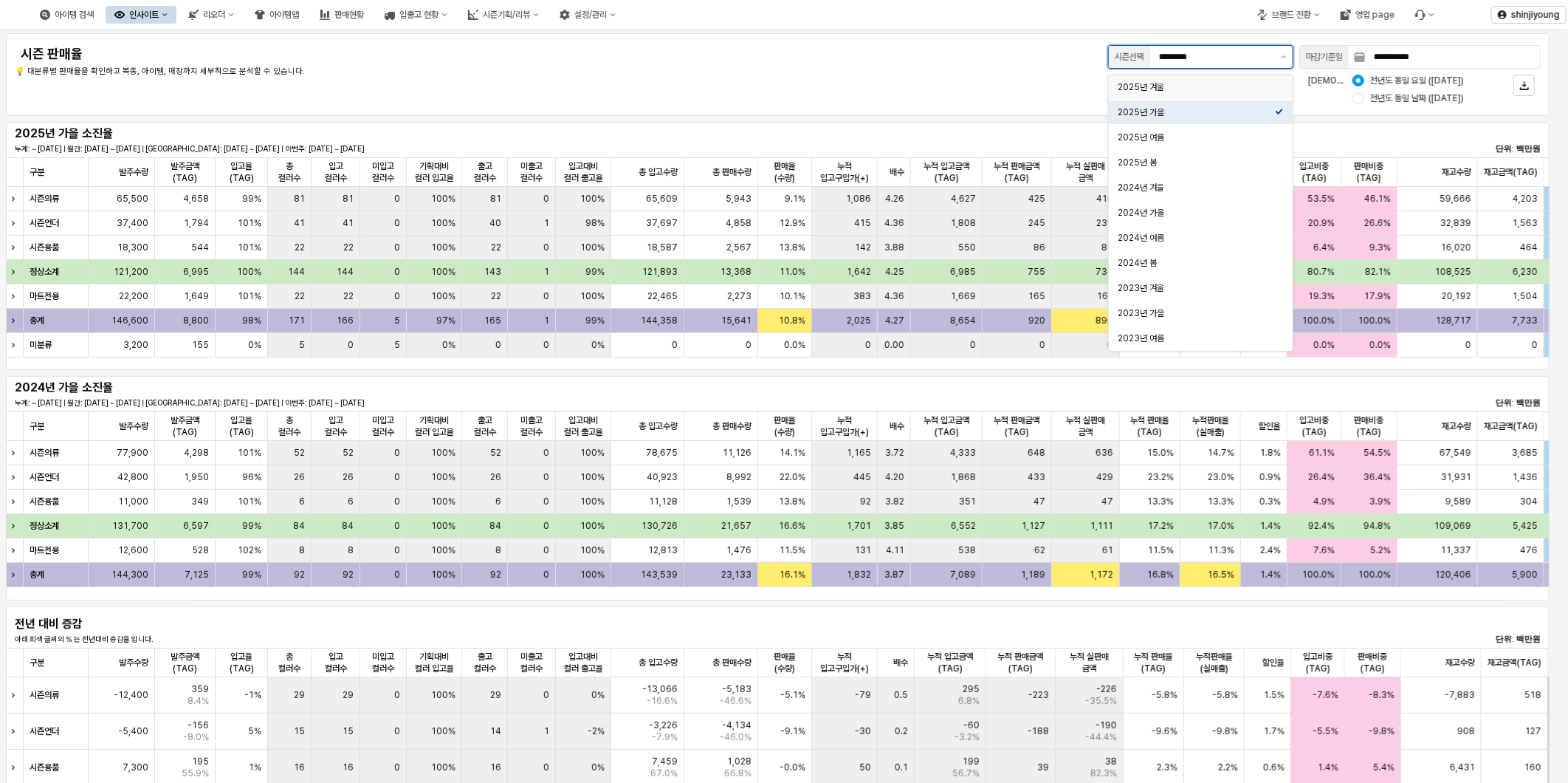
click at [1168, 87] on div "2025년 겨울" at bounding box center [1197, 87] width 157 height 12
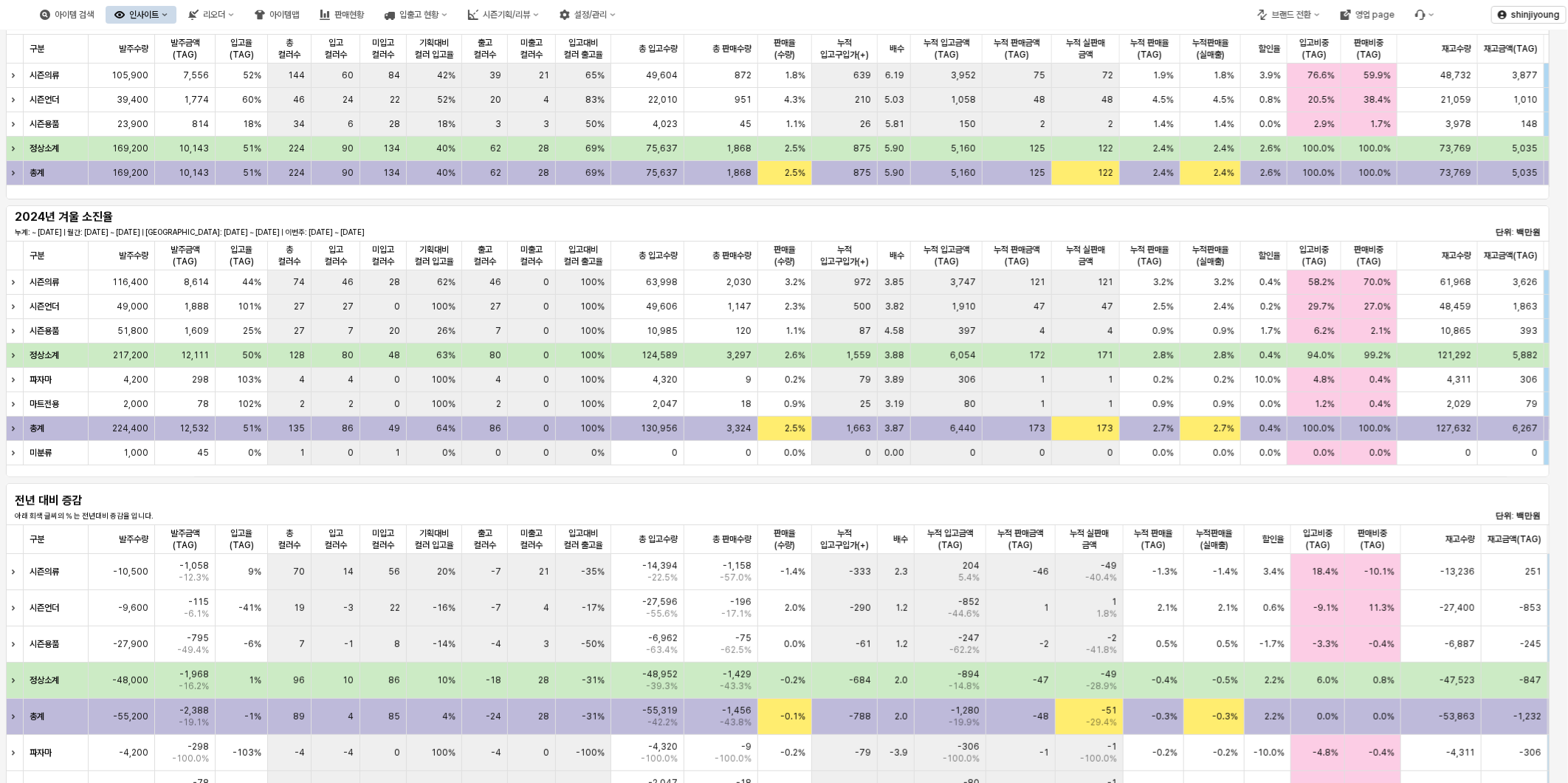
scroll to position [242, 0]
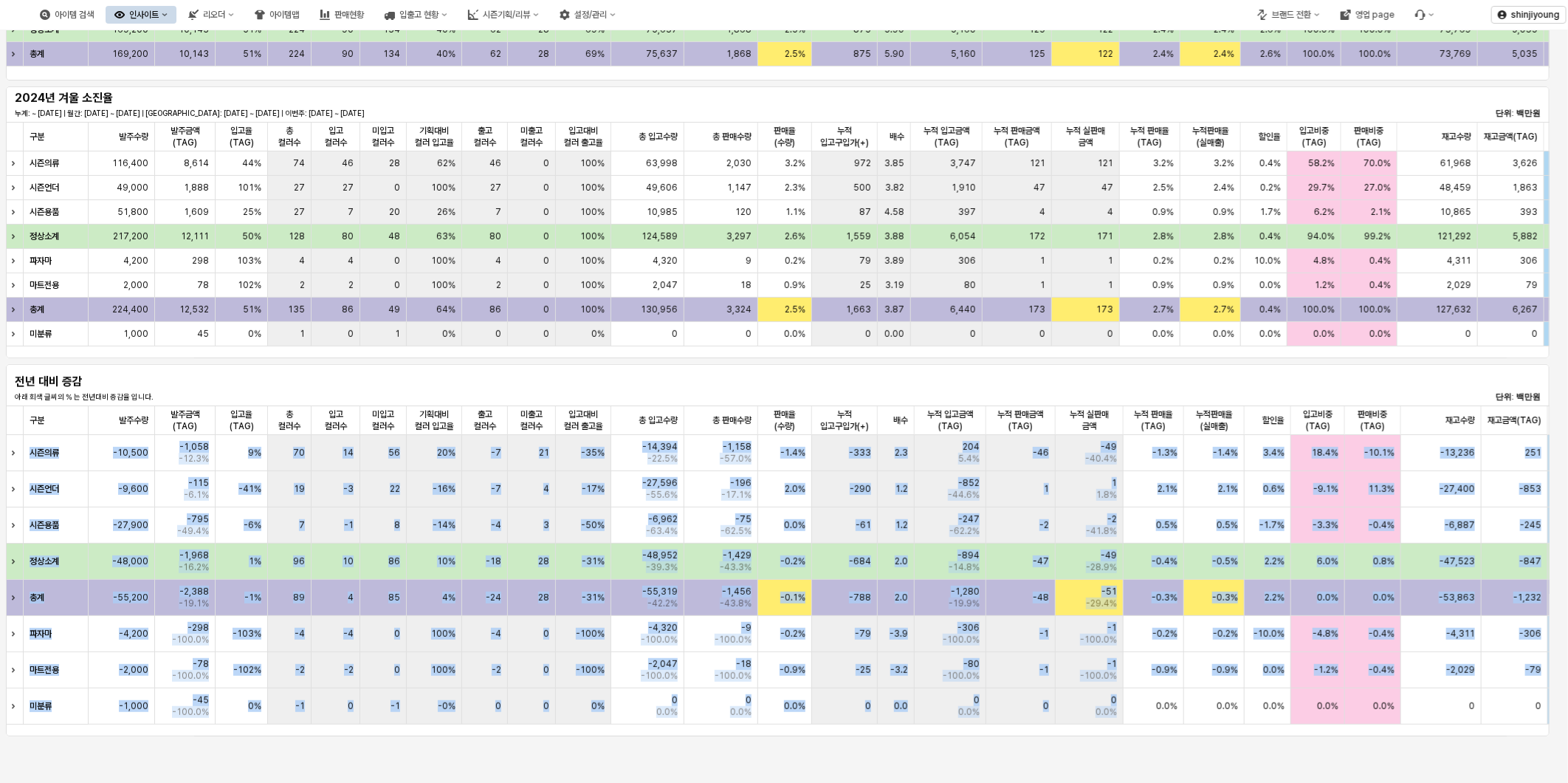
drag, startPoint x: 1023, startPoint y: 736, endPoint x: 1154, endPoint y: 732, distance: 131.1
click at [1154, 732] on div "전년 대비 증감 아래 회색 글씨의 % 는 전년대비 증감율 입니다. 단위: 백만원 구분 구분 발주수량 발주수량 발주금액(TAG) 발주금액(TAG…" at bounding box center [778, 550] width 1556 height 378
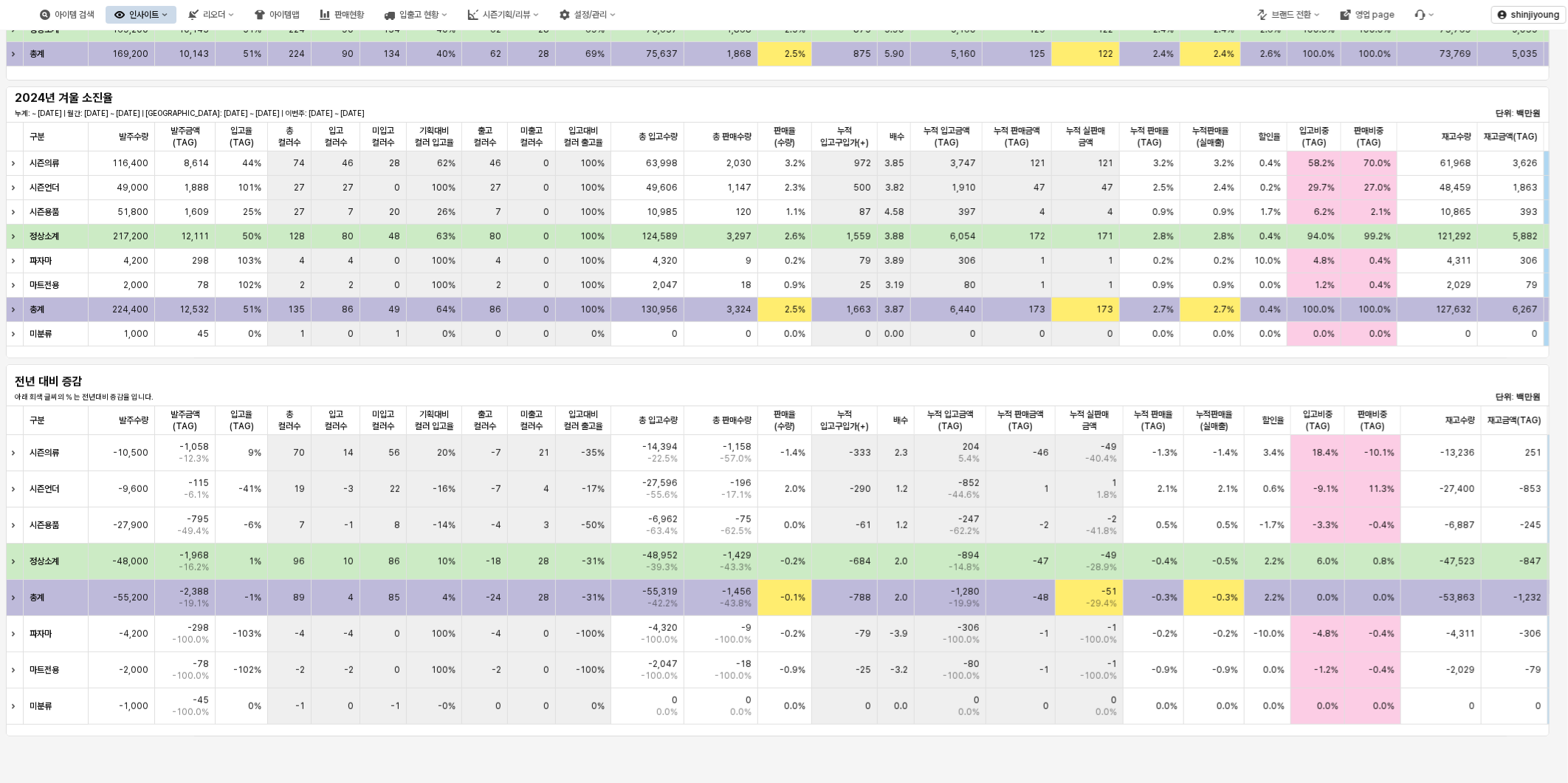
drag, startPoint x: 1154, startPoint y: 732, endPoint x: 1043, endPoint y: 739, distance: 111.2
click at [1043, 739] on div "**********" at bounding box center [784, 286] width 1568 height 996
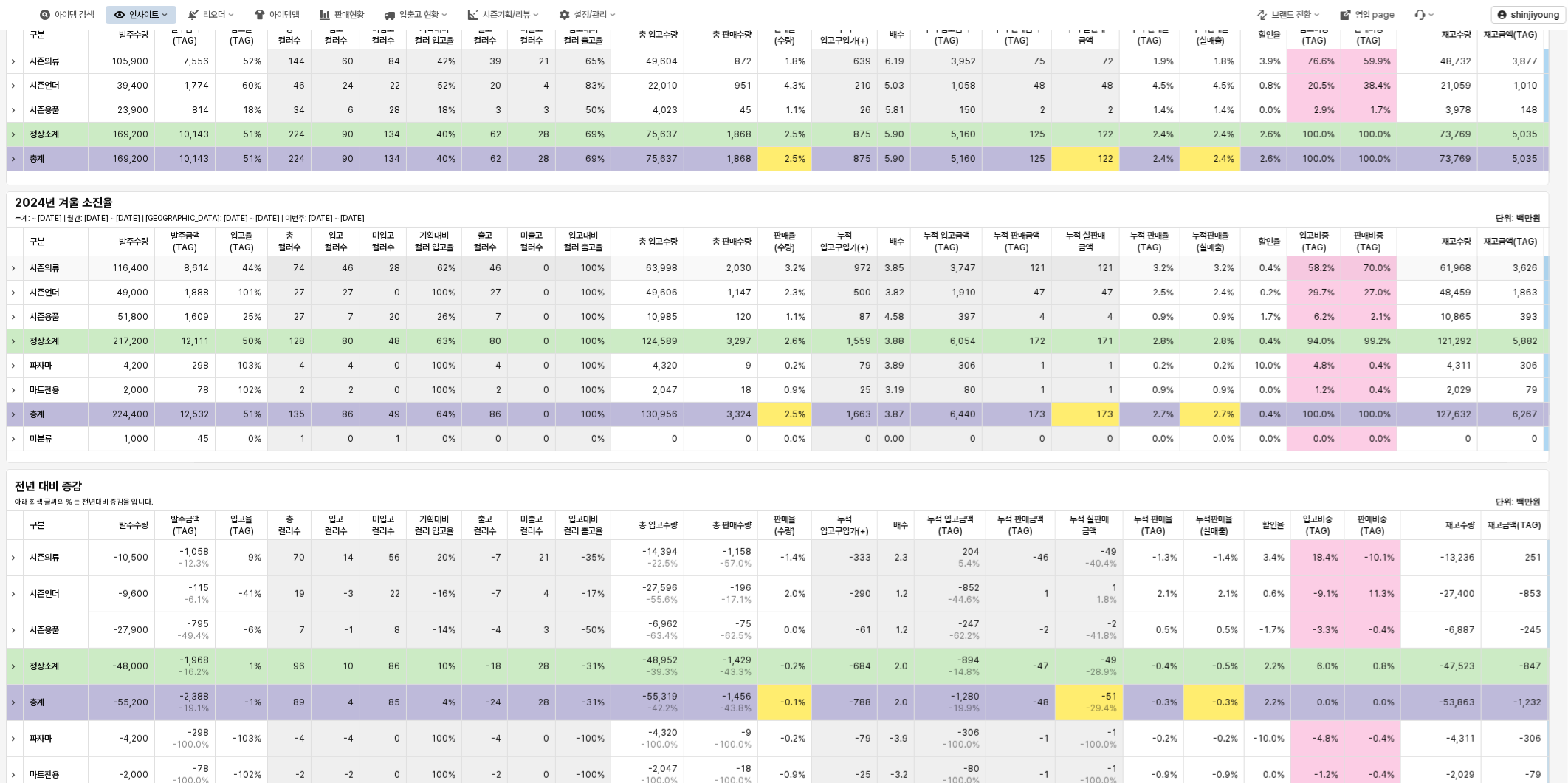
scroll to position [0, 0]
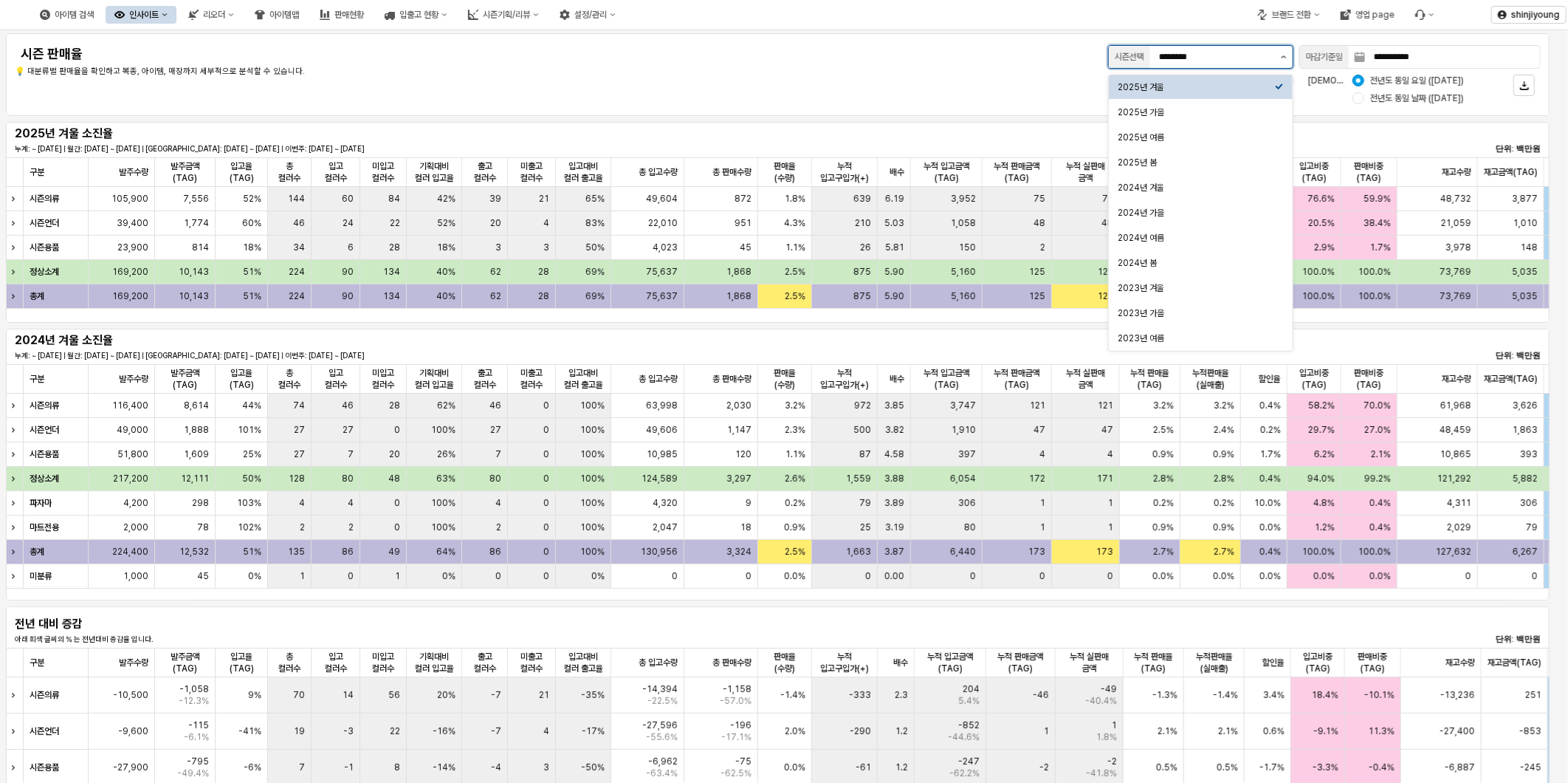
click at [1286, 51] on button "제안 사항 표시" at bounding box center [1284, 56] width 17 height 22
click at [1213, 108] on div "2025년 가을" at bounding box center [1197, 112] width 157 height 12
type input "********"
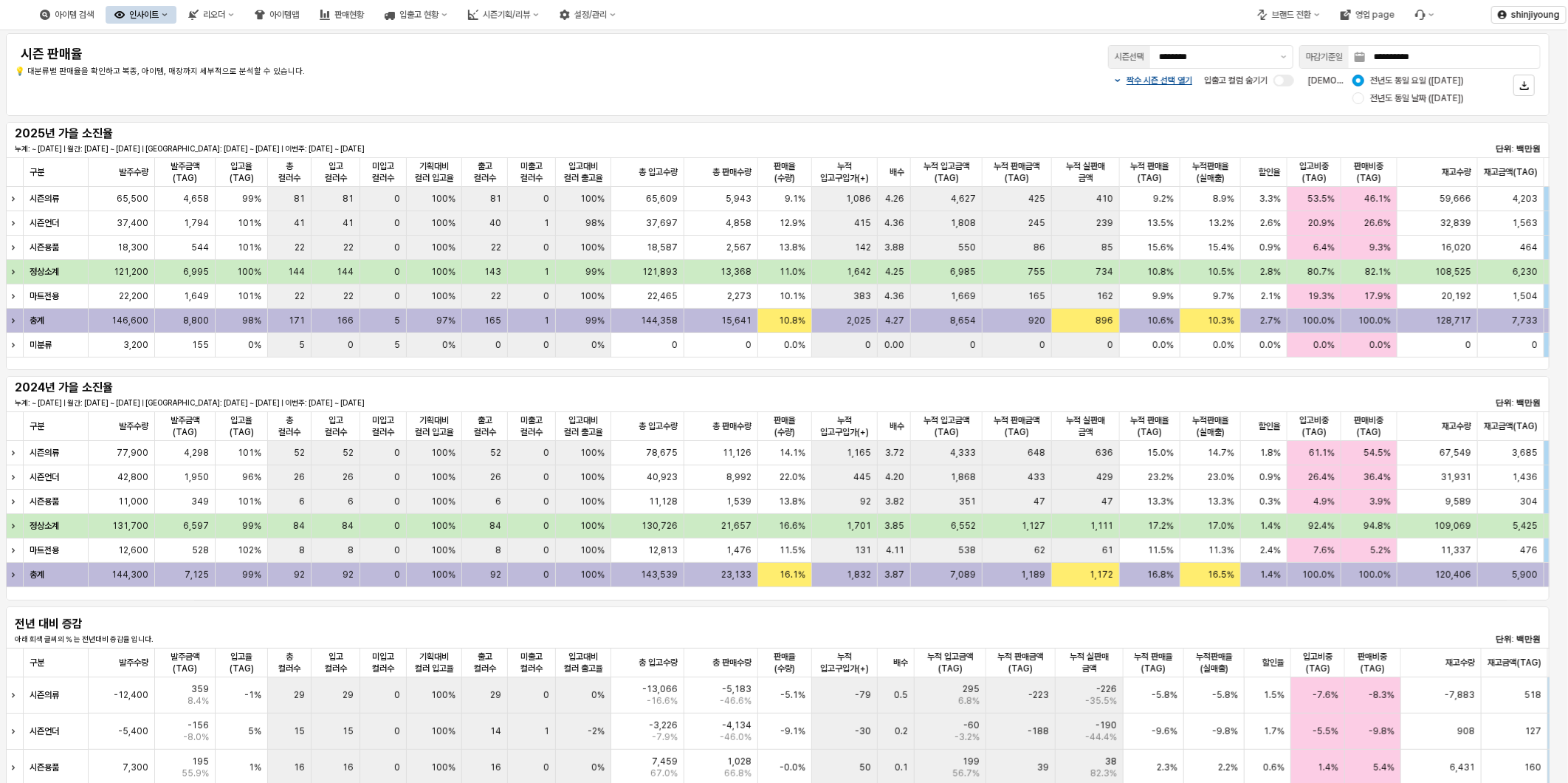
click at [176, 19] on button "인사이트" at bounding box center [141, 14] width 71 height 17
click at [204, 41] on div "주간 Best & Worst" at bounding box center [208, 41] width 78 height 12
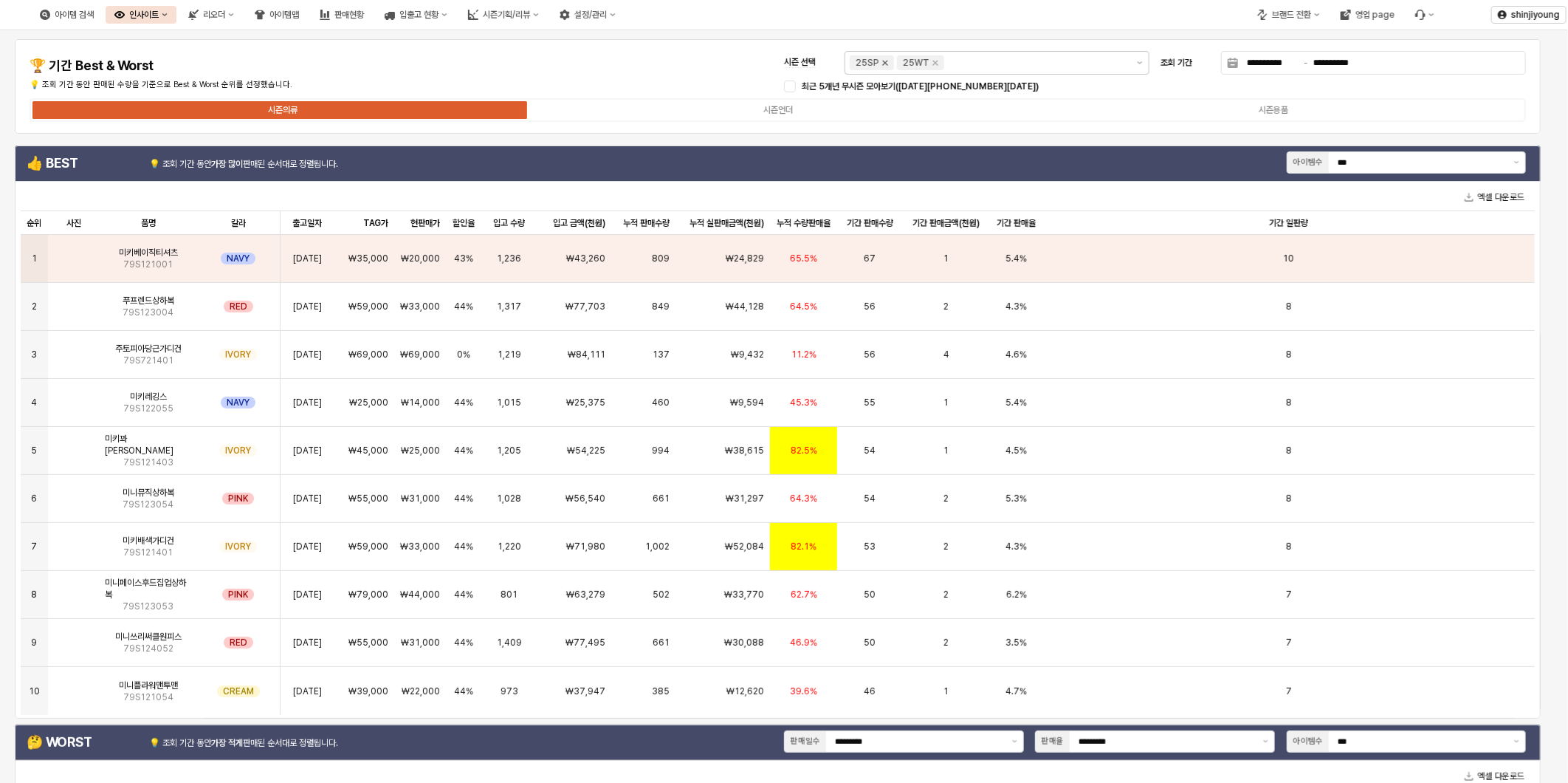
click at [882, 63] on icon "Remove 25SP" at bounding box center [885, 63] width 12 height 12
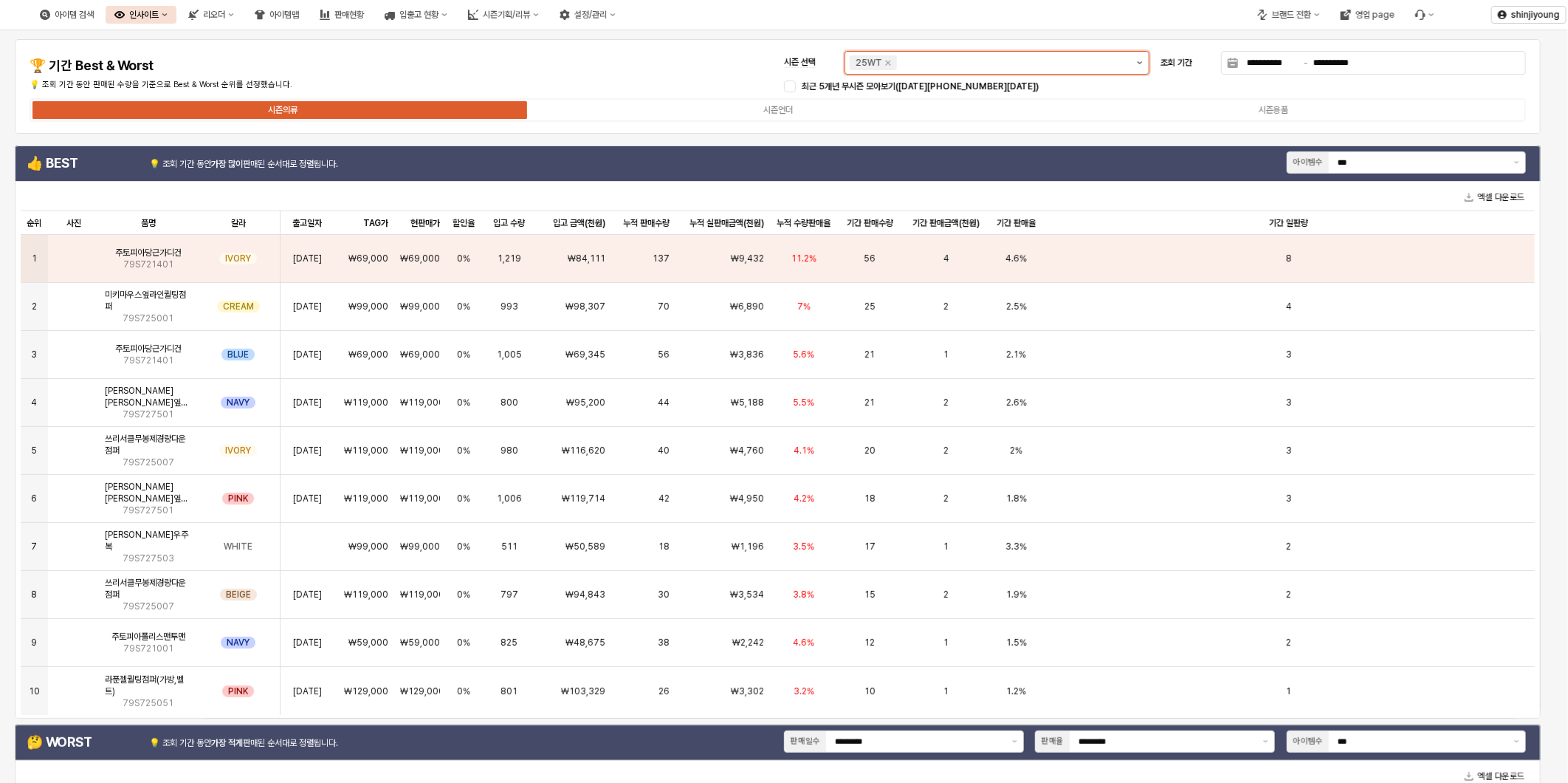
click at [1138, 61] on icon "제안 사항 표시" at bounding box center [1140, 63] width 6 height 3
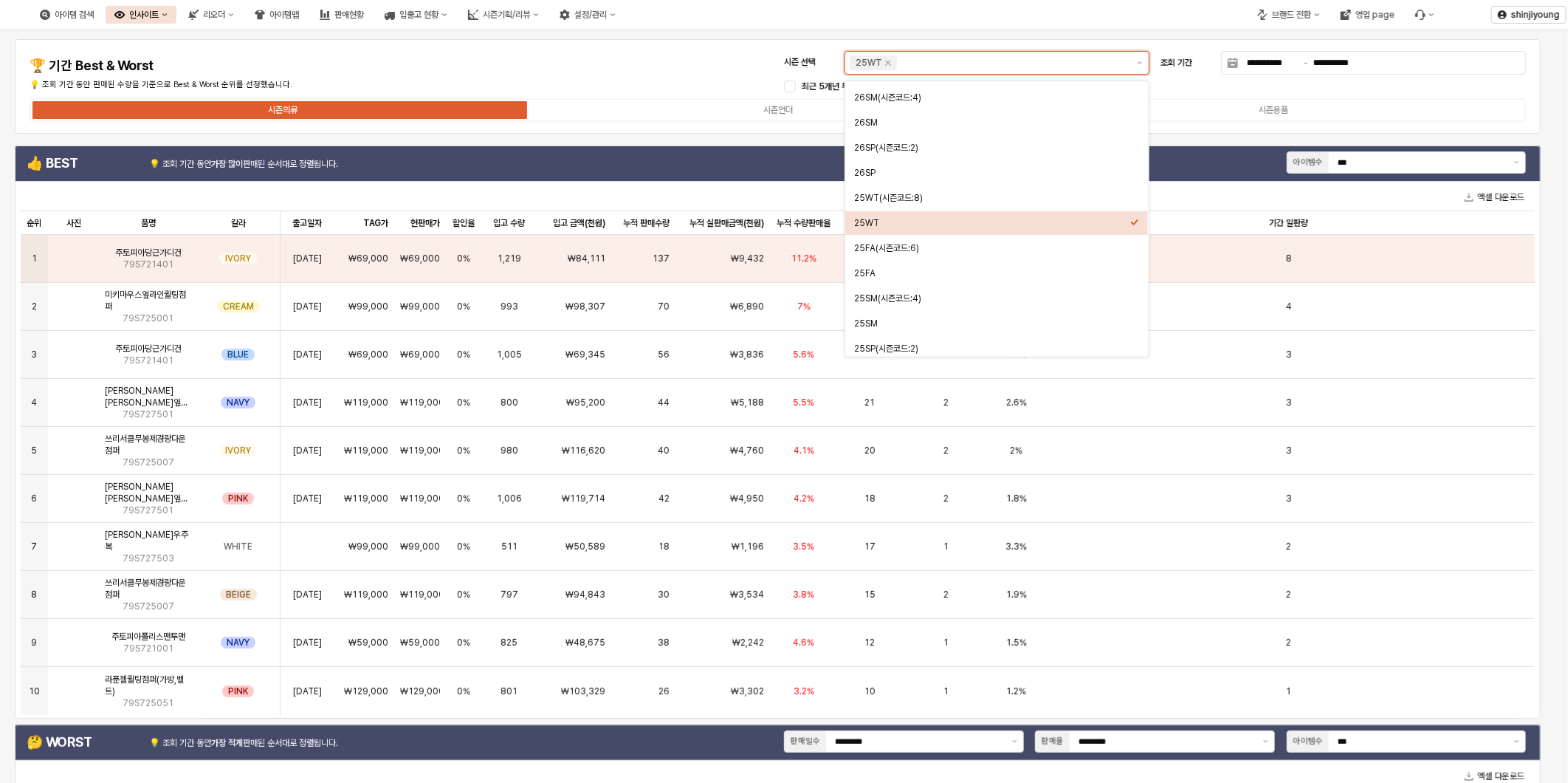
scroll to position [164, 0]
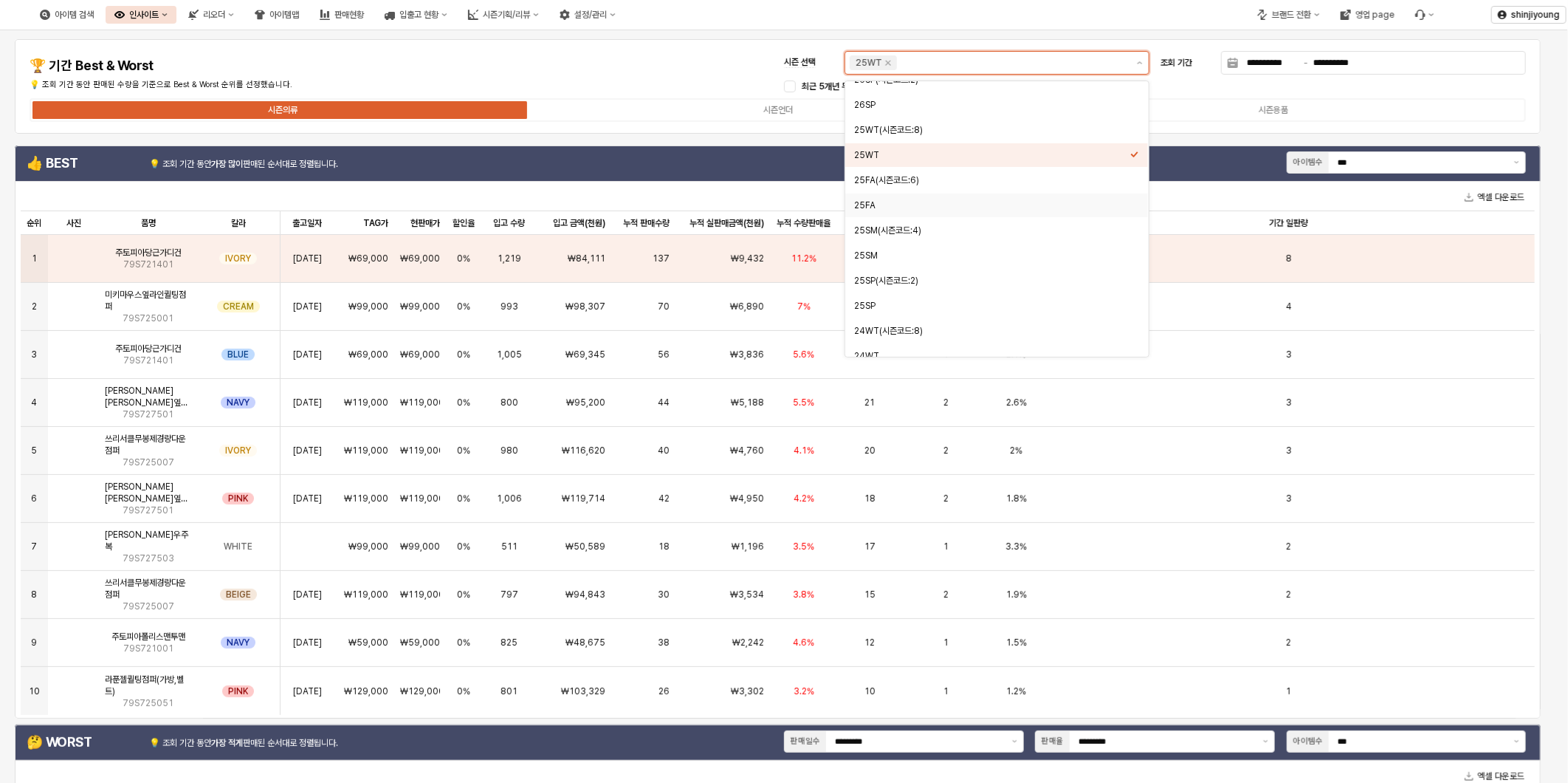
click at [883, 201] on div "25FA" at bounding box center [991, 205] width 276 height 12
click at [895, 178] on div "25FA(시즌코드:6)" at bounding box center [991, 180] width 276 height 12
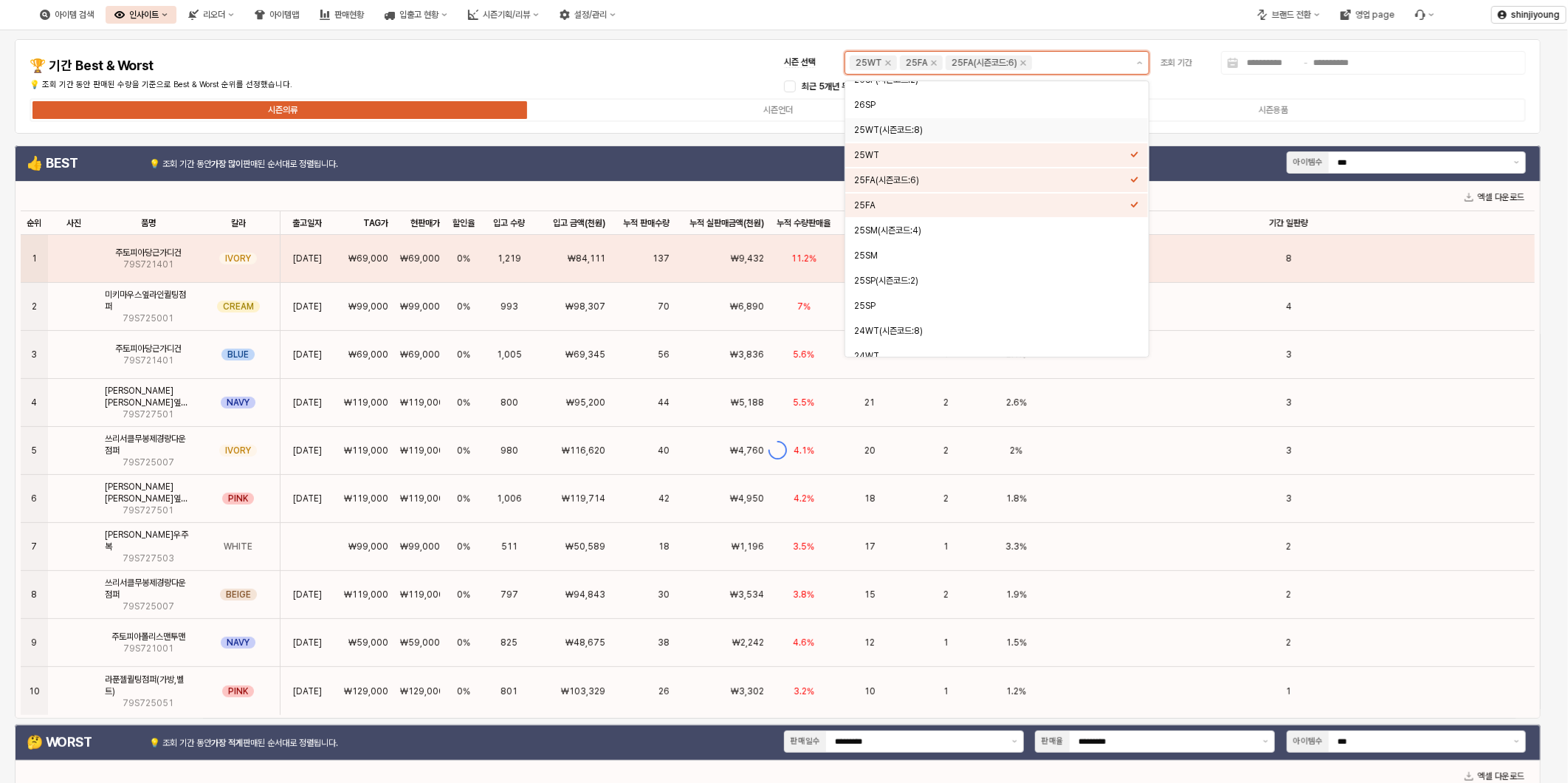
click at [913, 128] on div "25WT(시즌코드:8)" at bounding box center [991, 130] width 276 height 12
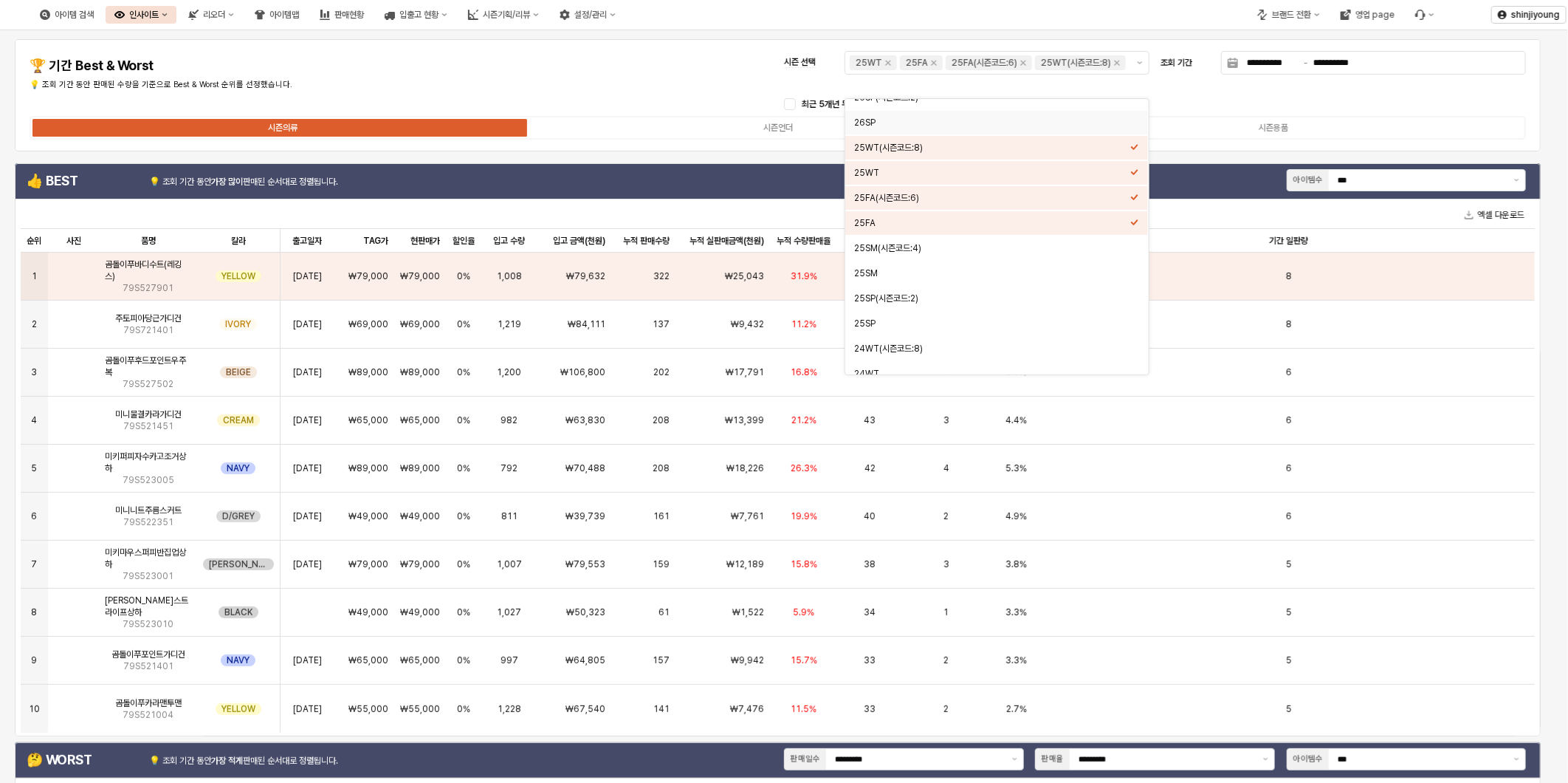
click at [698, 79] on div "**********" at bounding box center [778, 95] width 1508 height 94
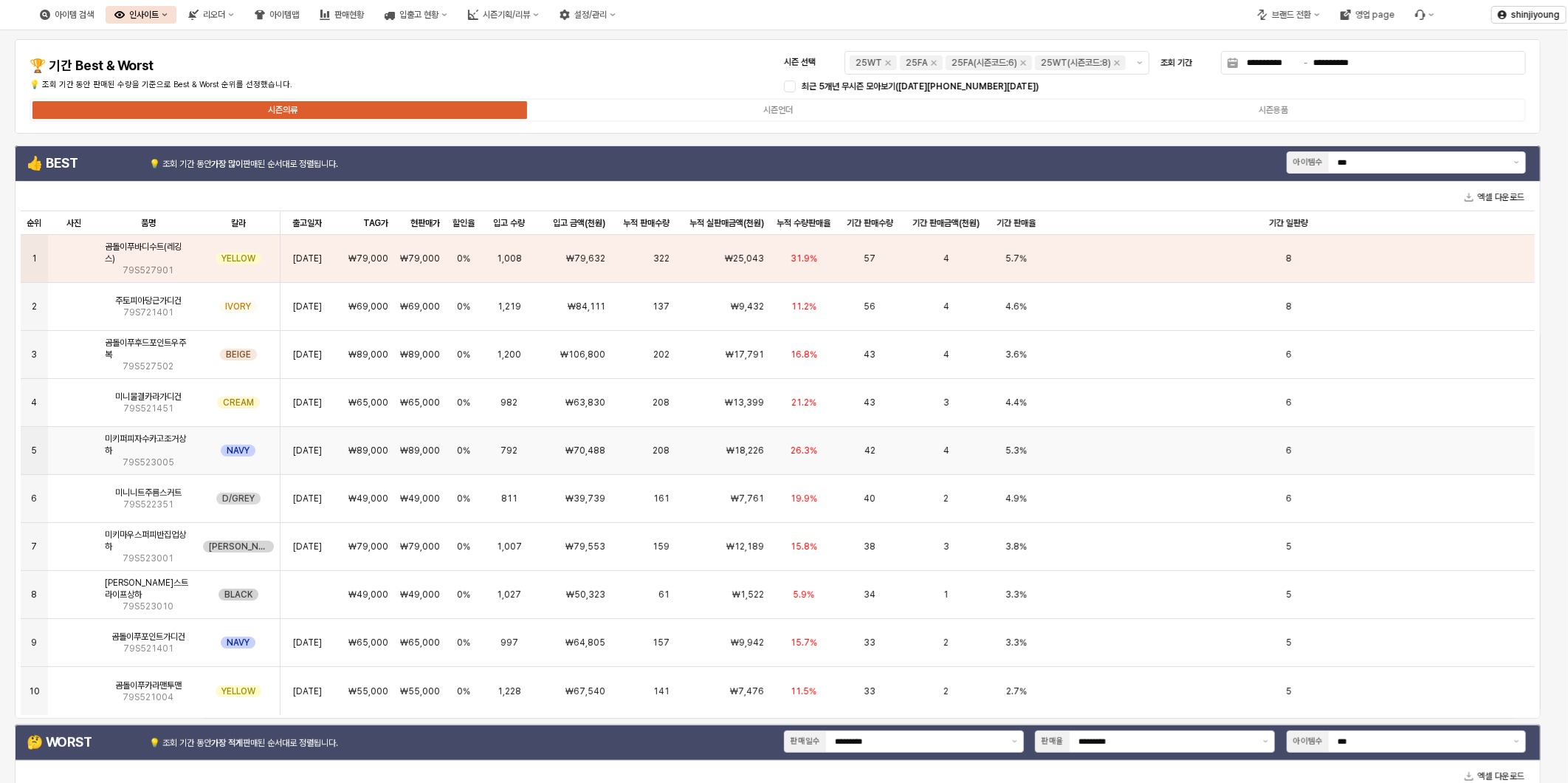
click at [74, 445] on img "App Frame" at bounding box center [74, 445] width 0 height 0
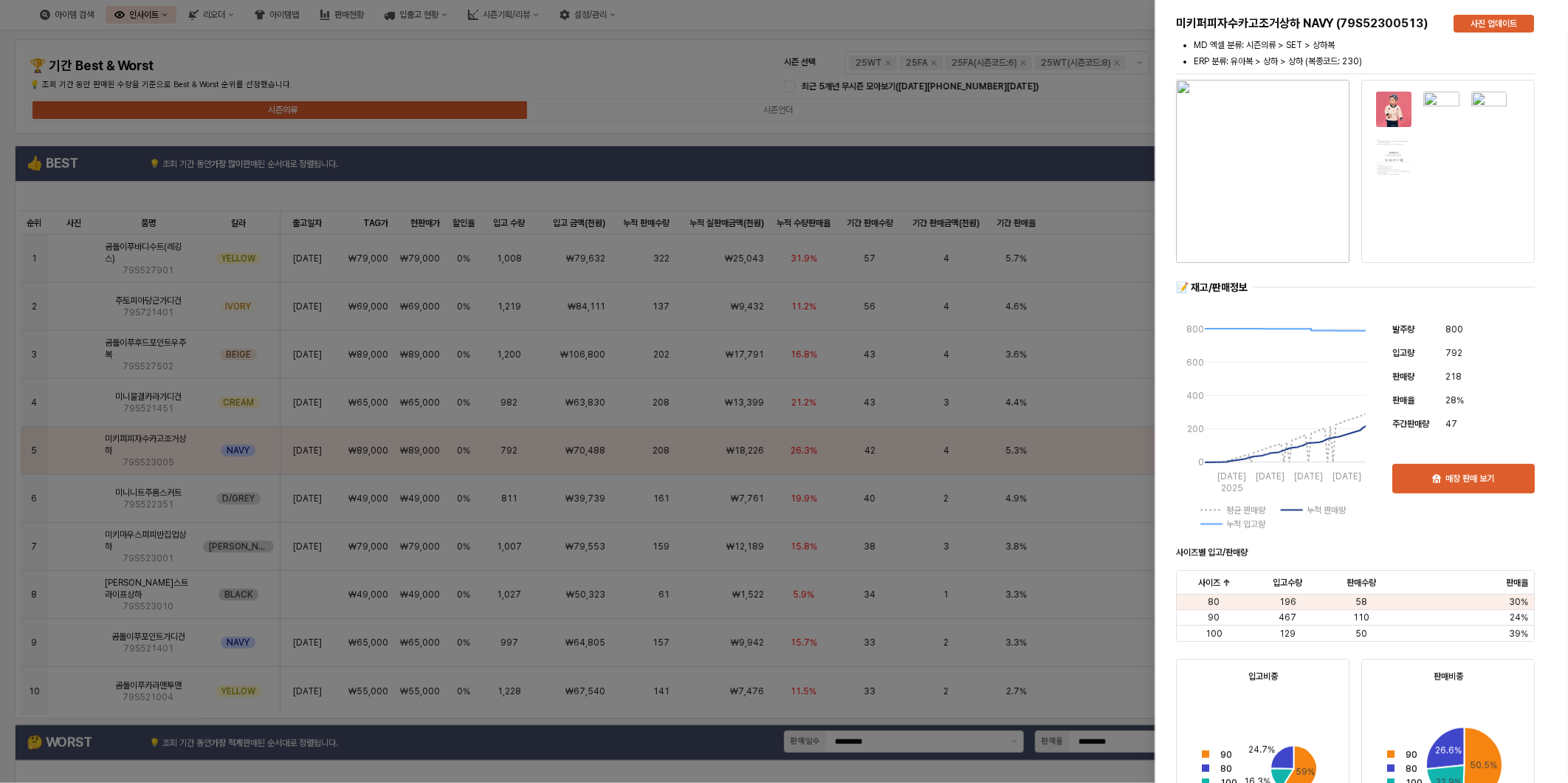
click at [70, 555] on div at bounding box center [784, 391] width 1568 height 783
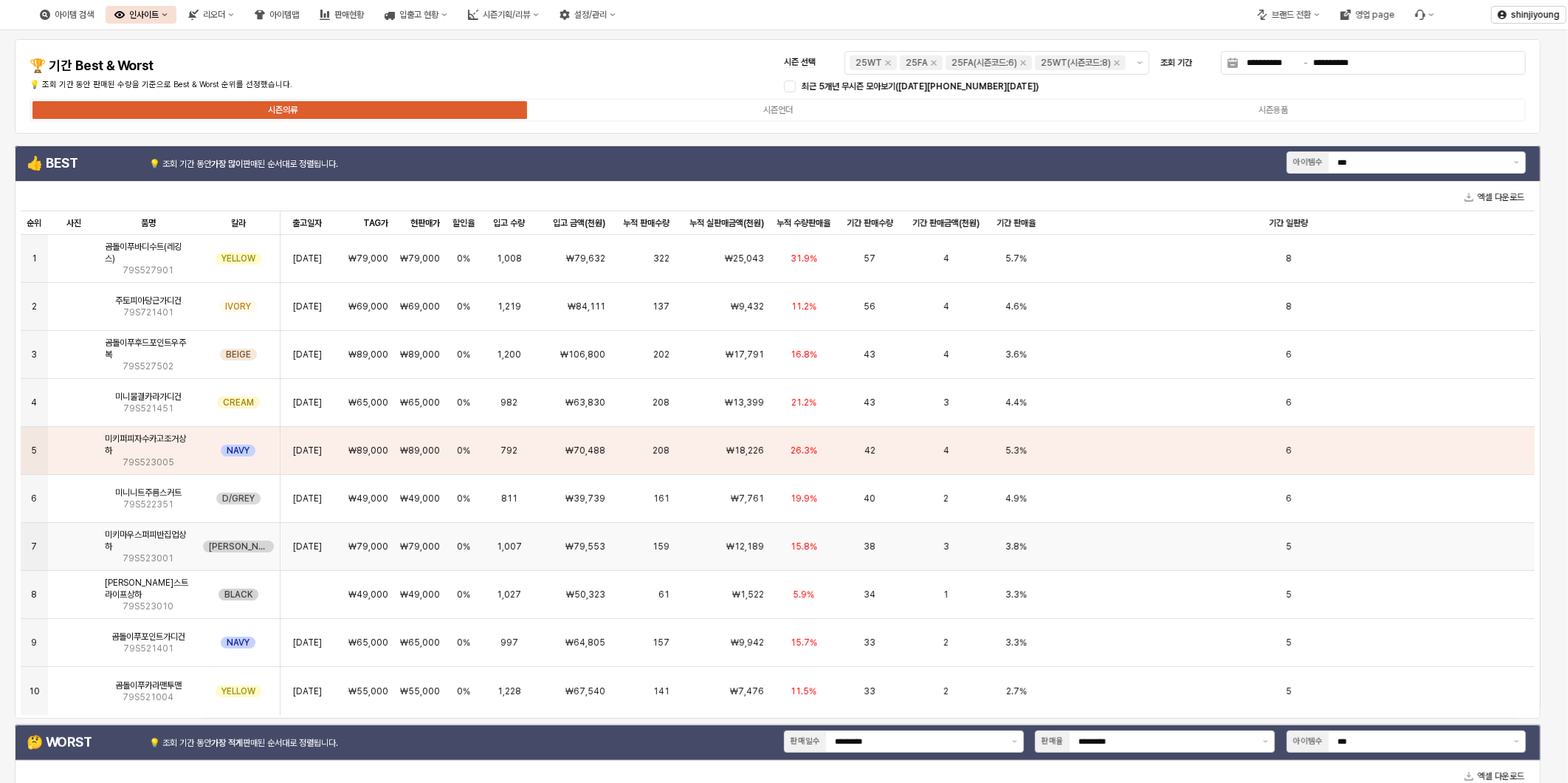
click at [74, 541] on img "App Frame" at bounding box center [74, 541] width 0 height 0
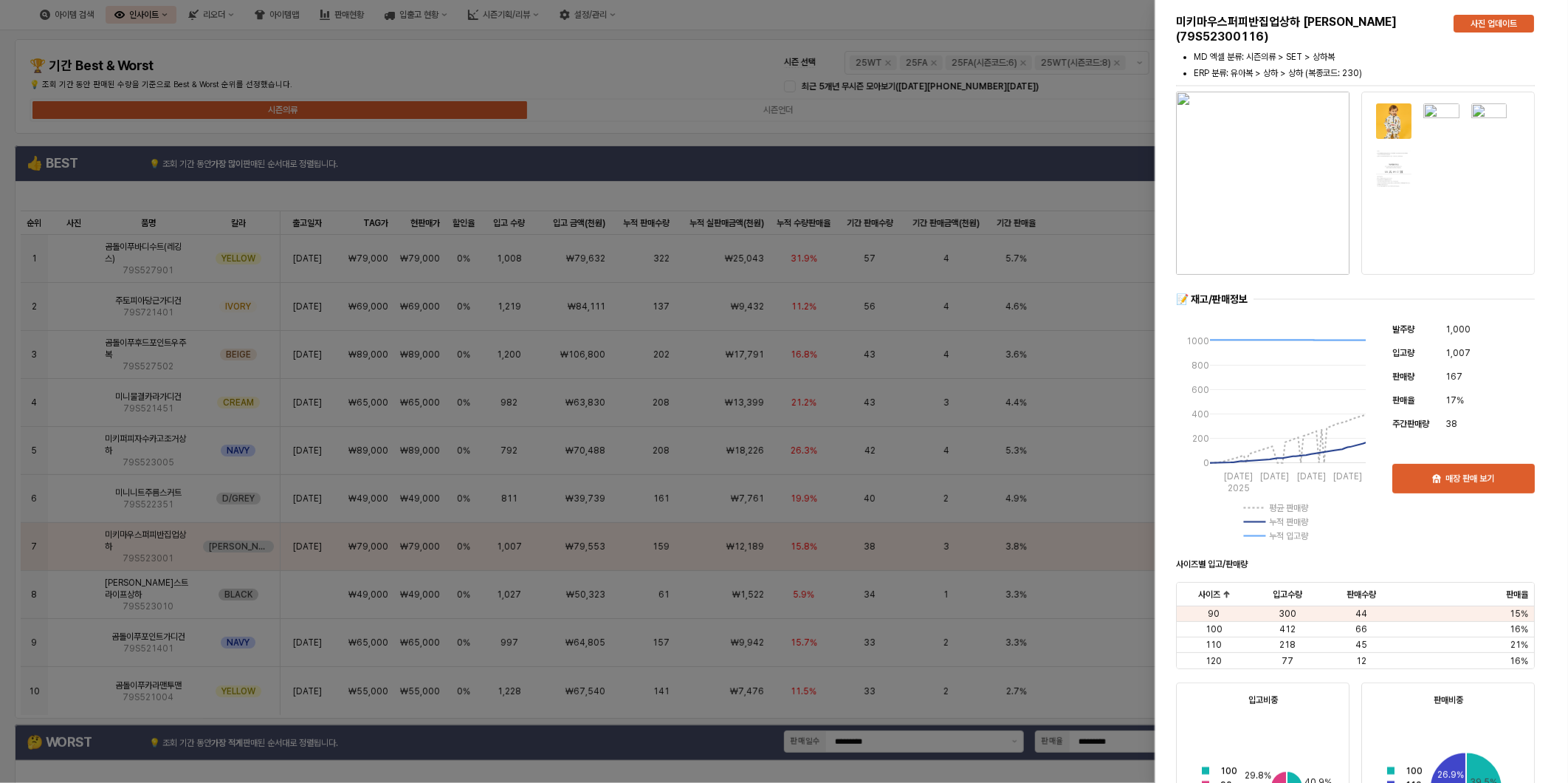
click at [70, 582] on div at bounding box center [784, 391] width 1568 height 783
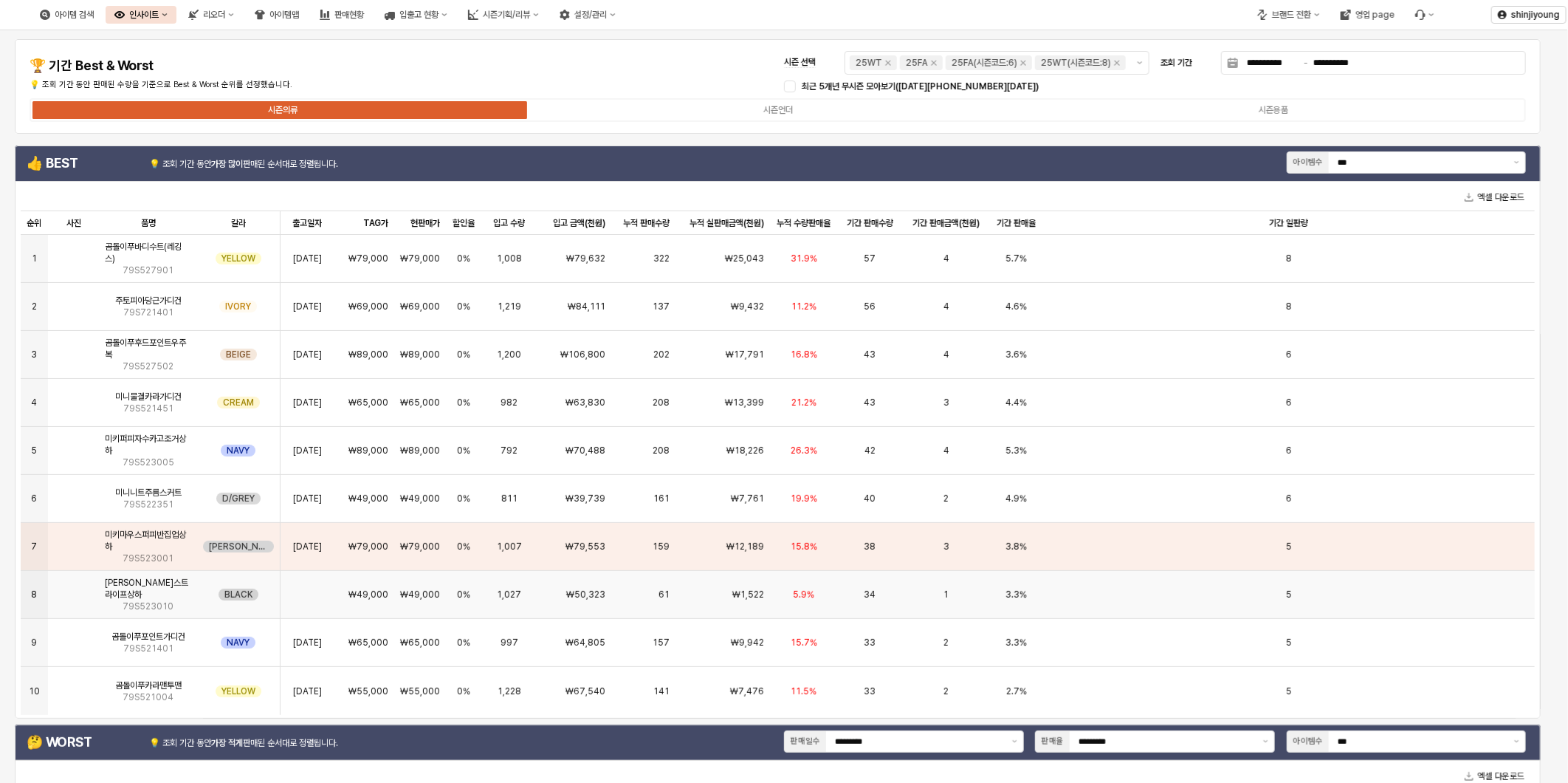
click at [74, 588] on img "App Frame" at bounding box center [74, 588] width 0 height 0
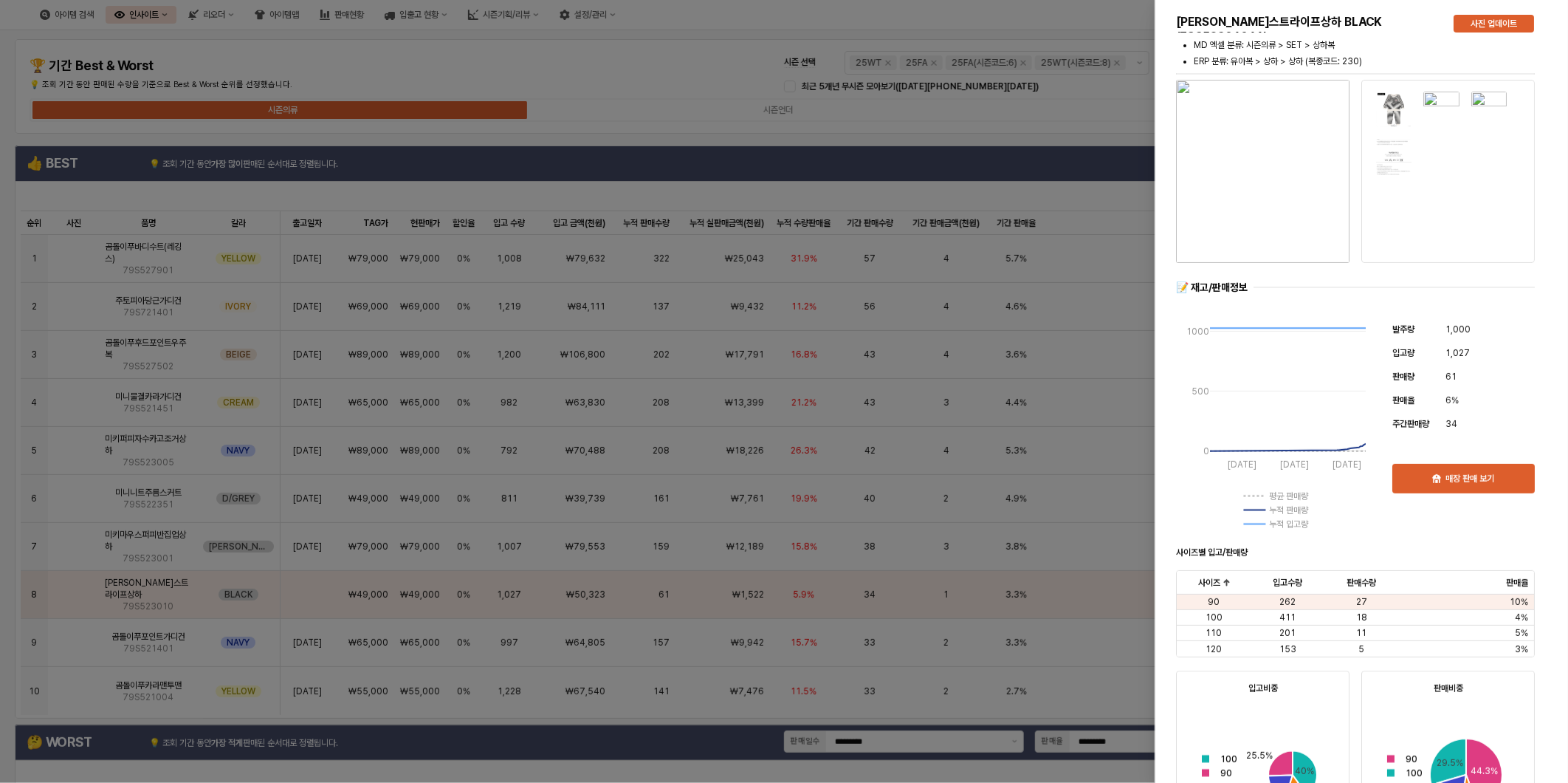
click at [67, 637] on div at bounding box center [784, 391] width 1568 height 783
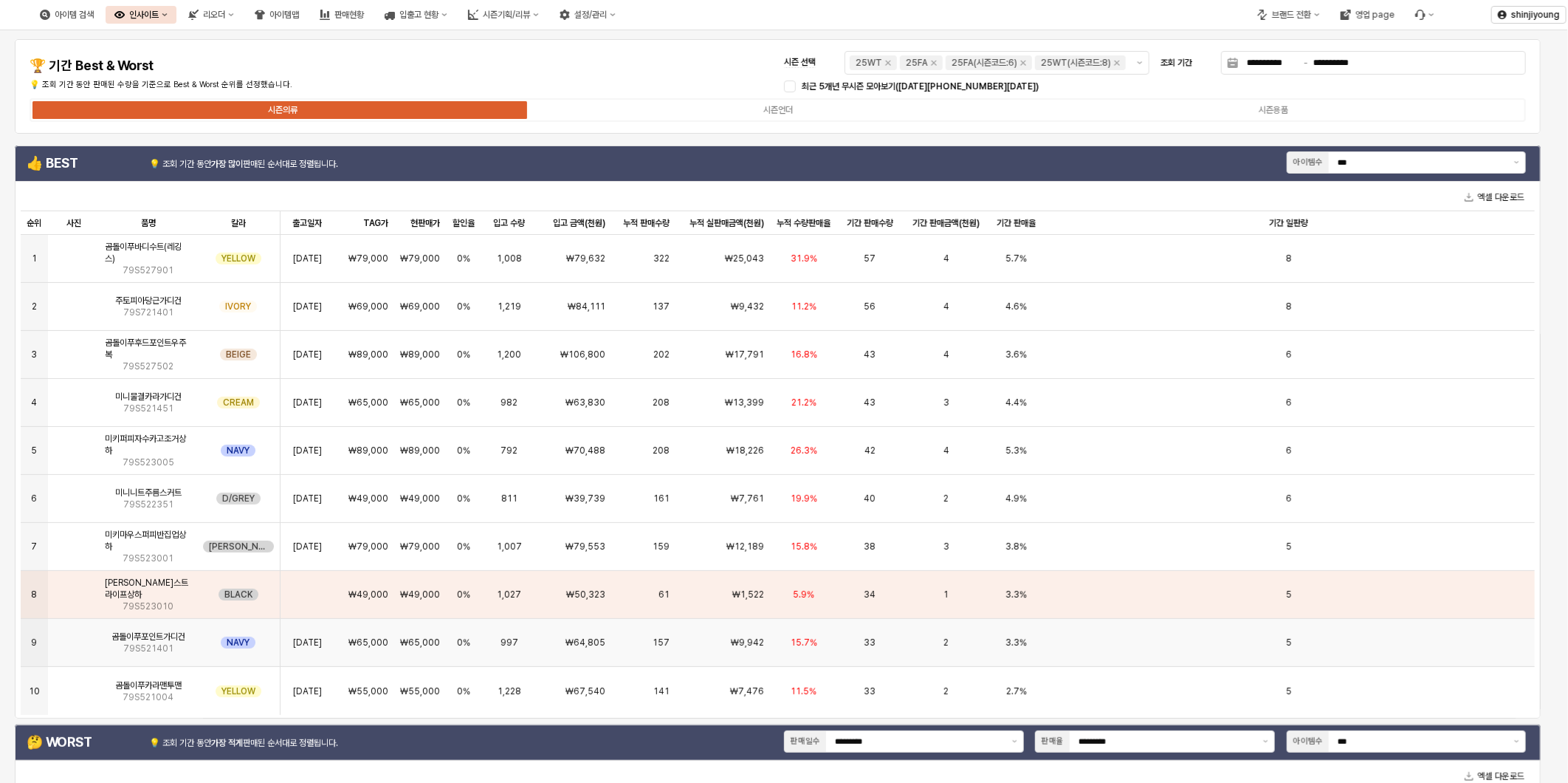
click at [74, 636] on img "App Frame" at bounding box center [74, 636] width 0 height 0
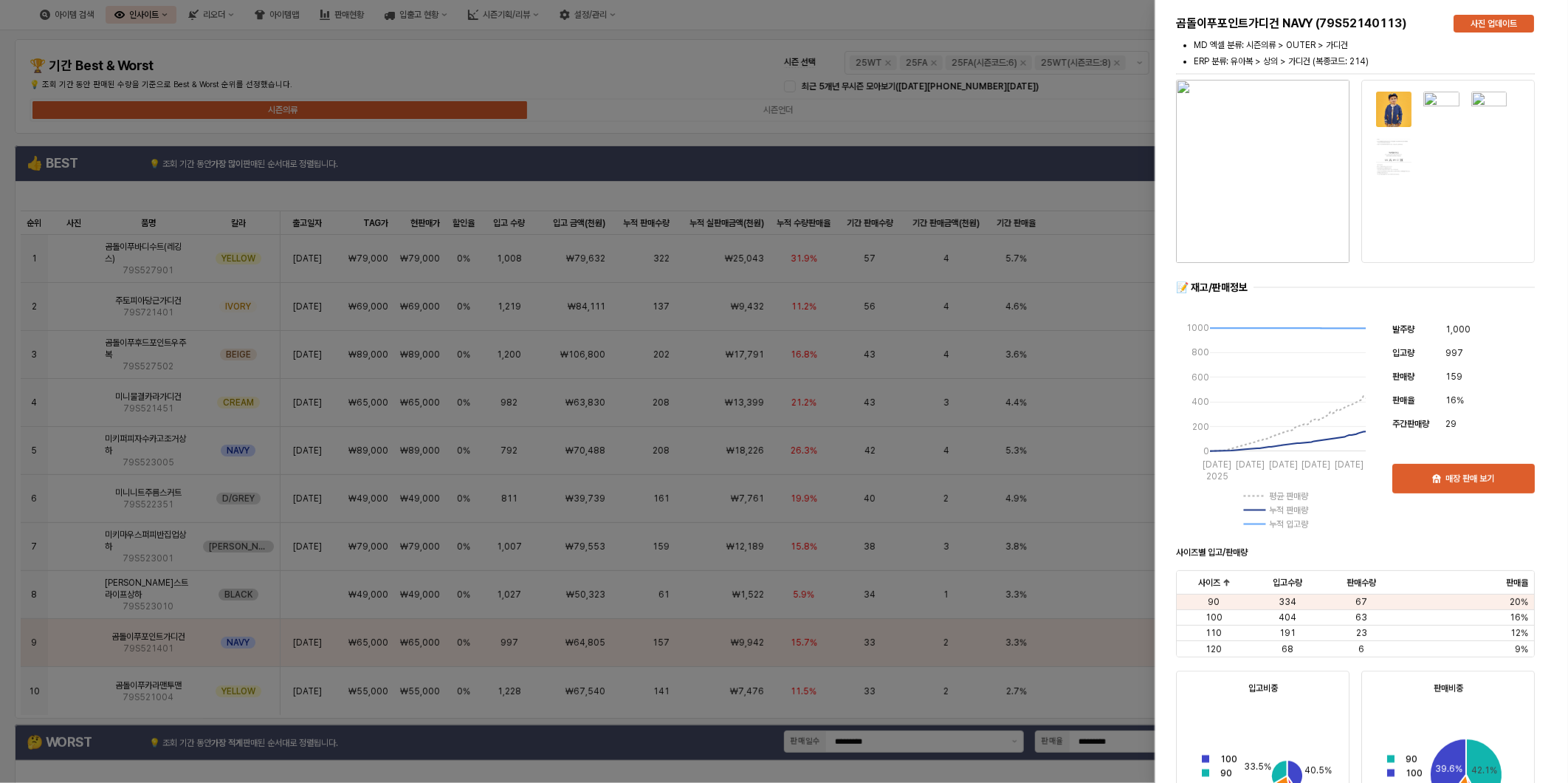
click at [79, 691] on div at bounding box center [784, 391] width 1568 height 783
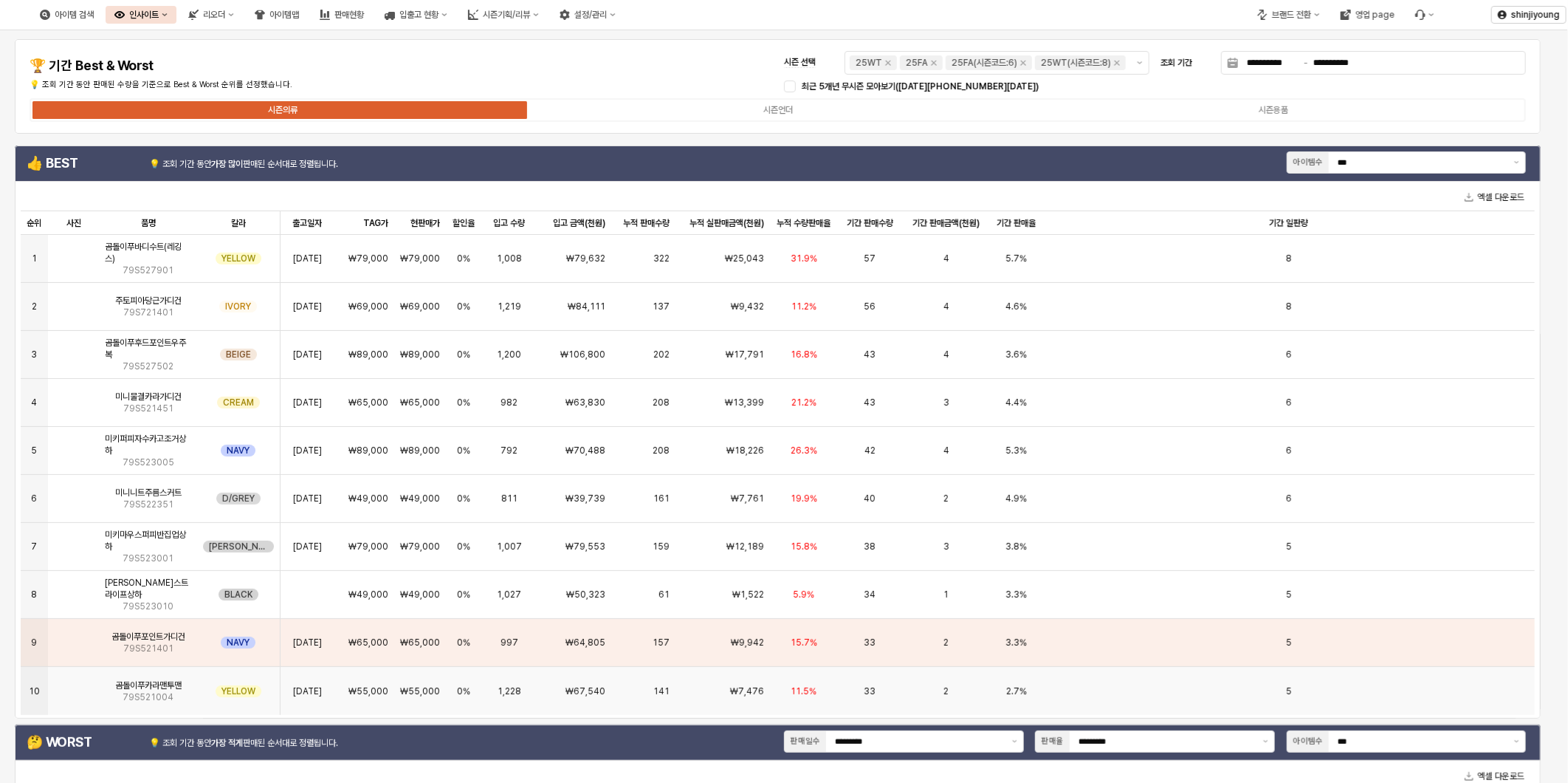
click at [74, 685] on img "App Frame" at bounding box center [74, 685] width 0 height 0
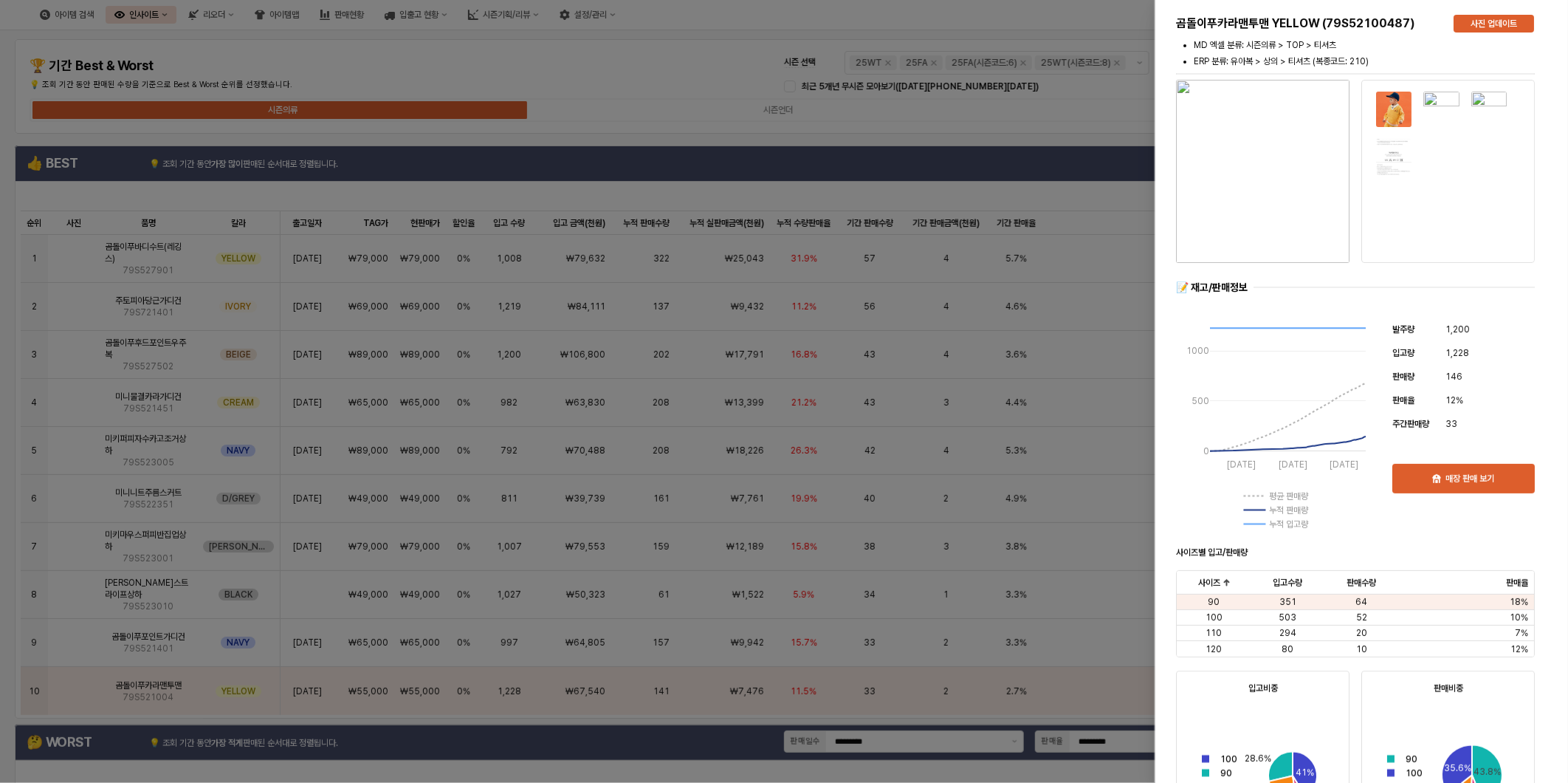
click at [77, 681] on div at bounding box center [784, 391] width 1568 height 783
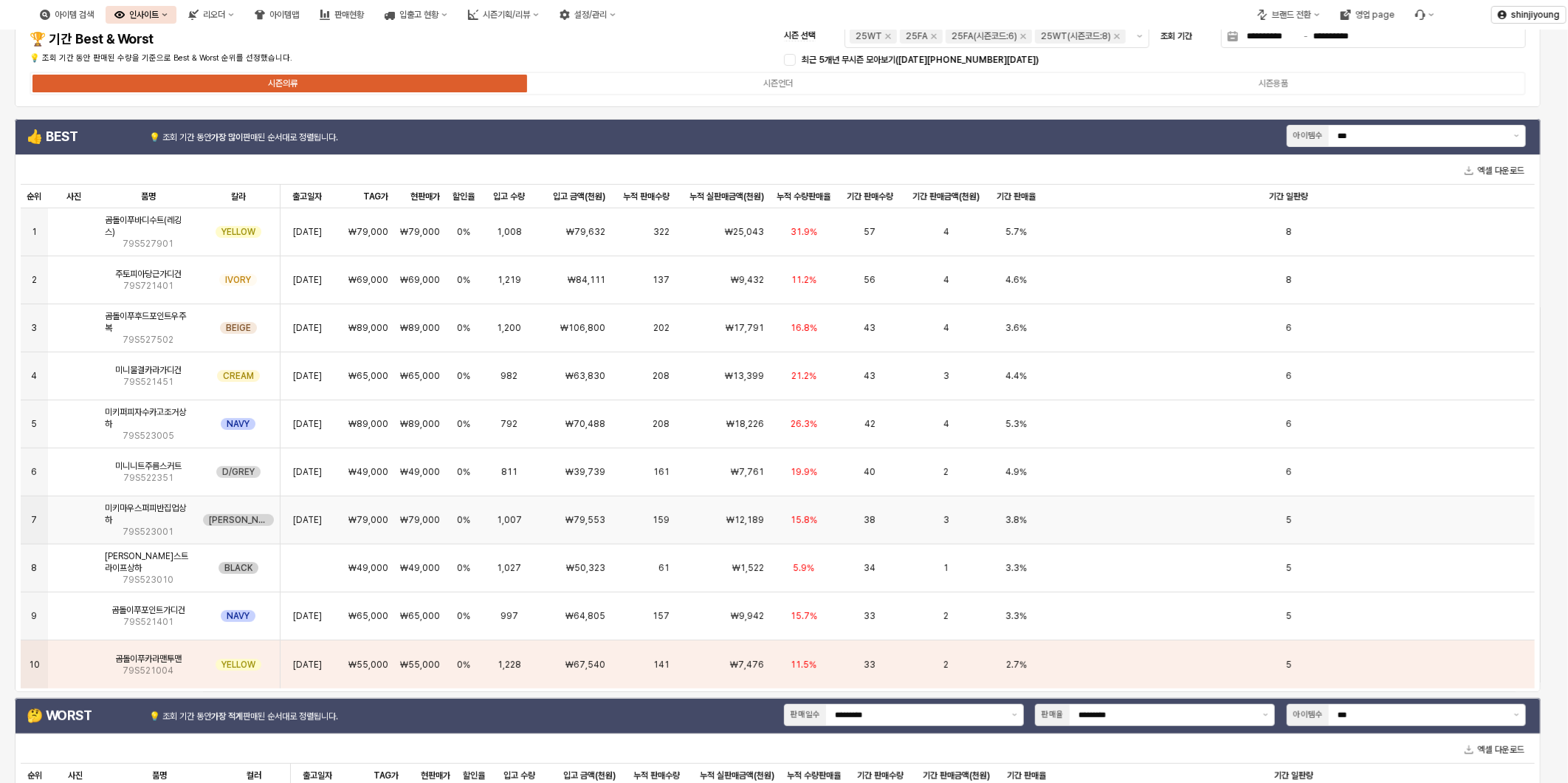
scroll to position [0, 0]
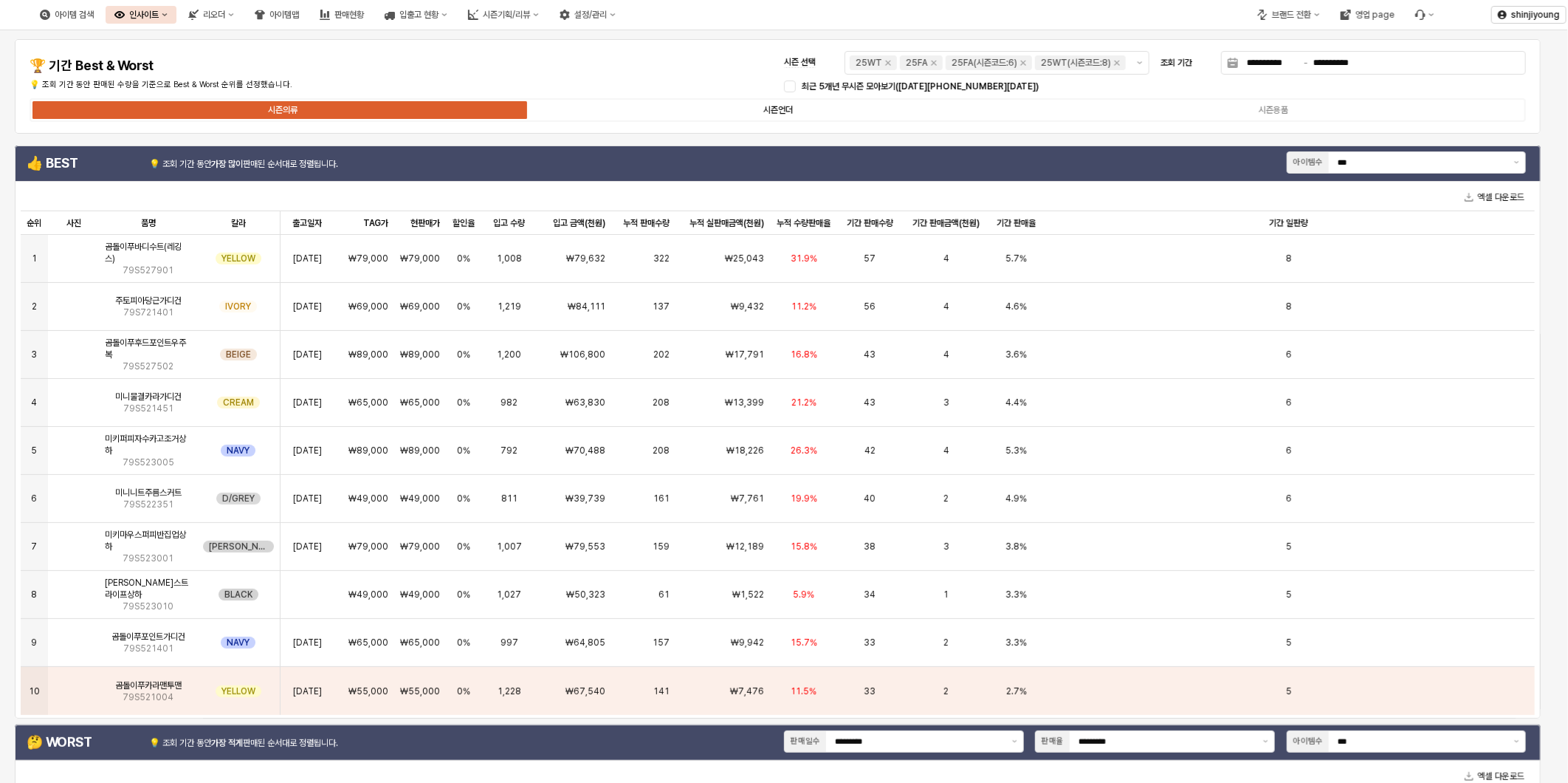
click at [793, 109] on div "시즌언더" at bounding box center [779, 110] width 30 height 10
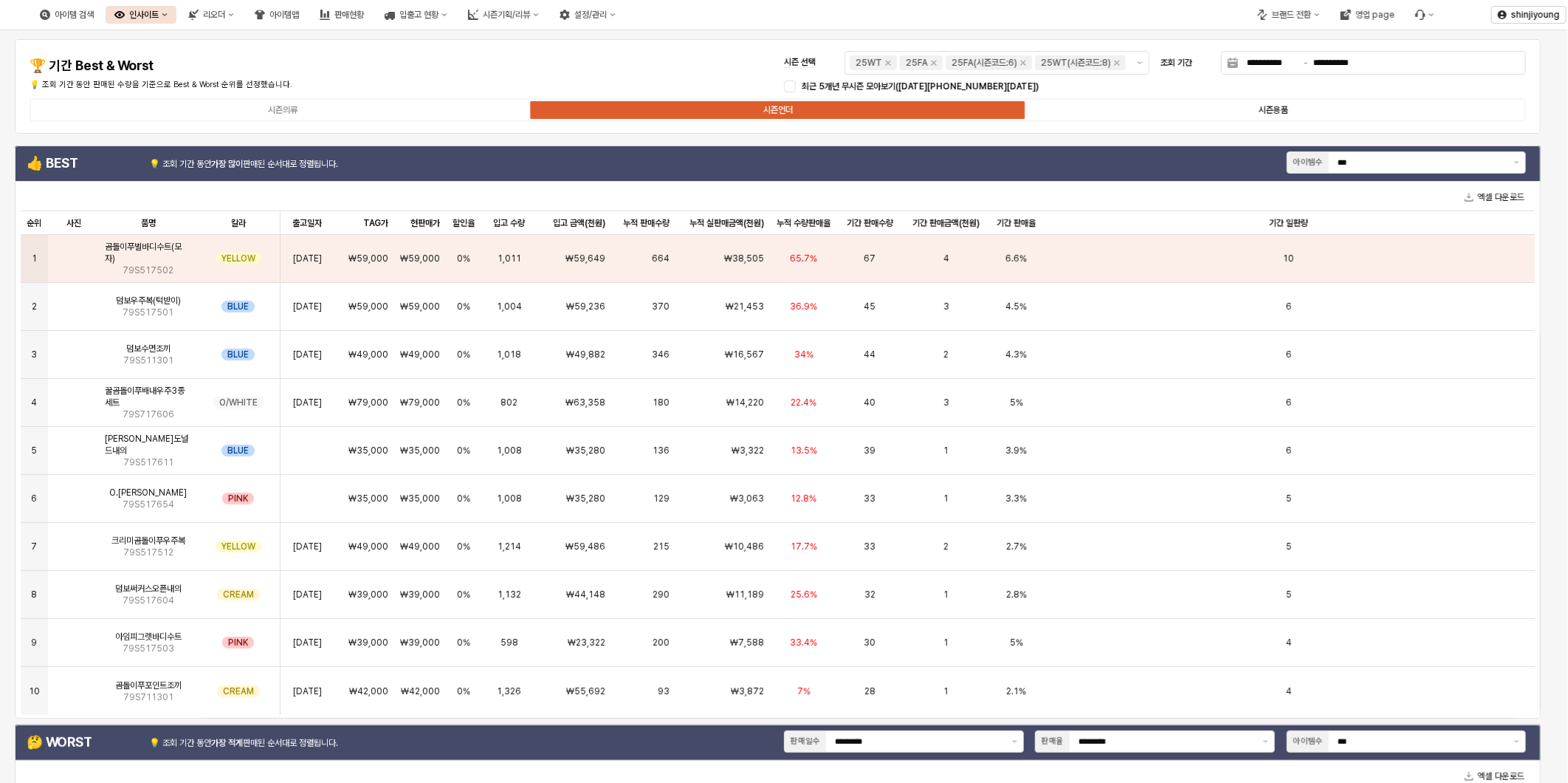
click at [1280, 107] on div "시즌용품" at bounding box center [1274, 110] width 30 height 10
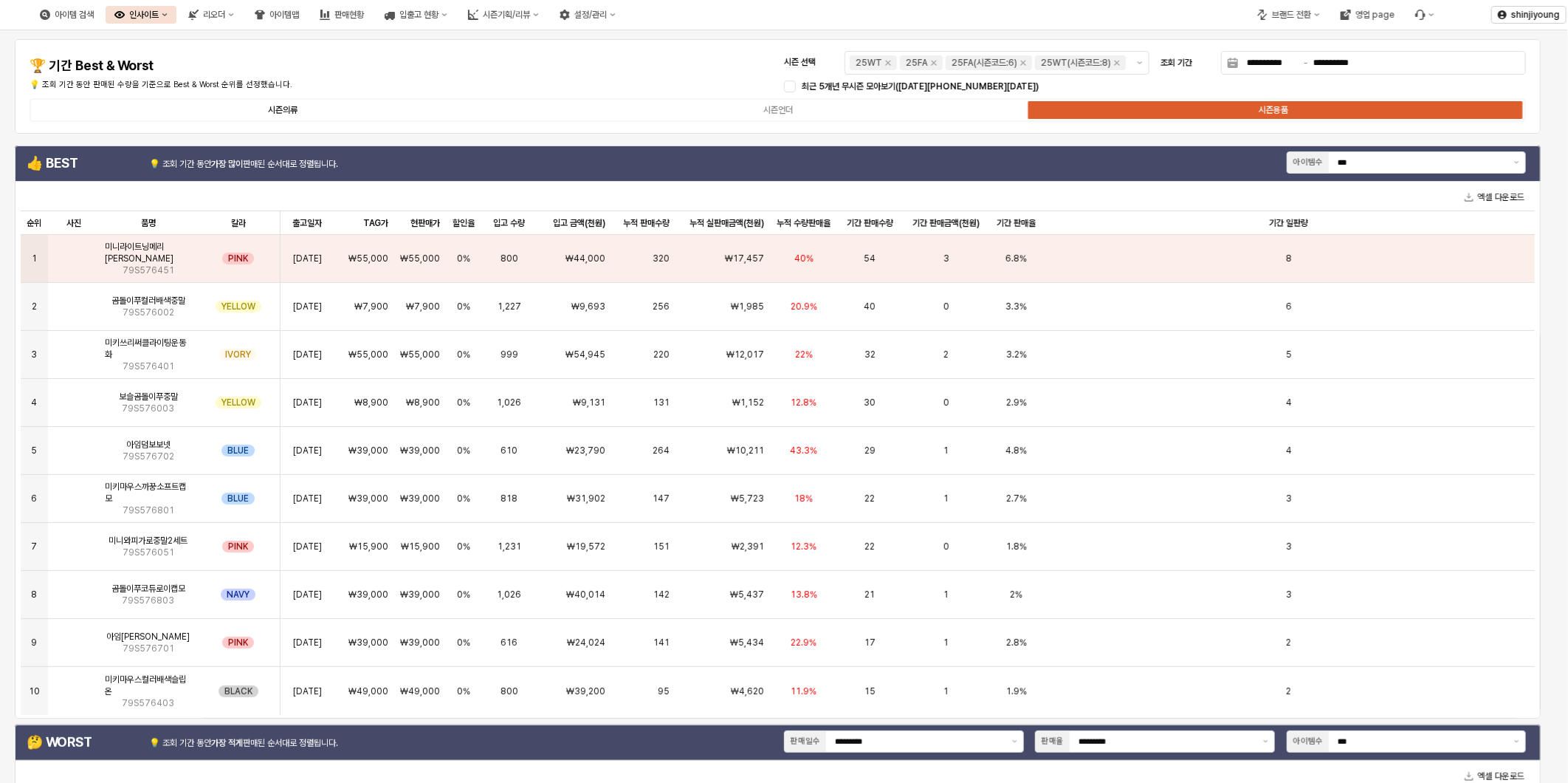
click at [262, 112] on label "시즌의류" at bounding box center [282, 110] width 495 height 13
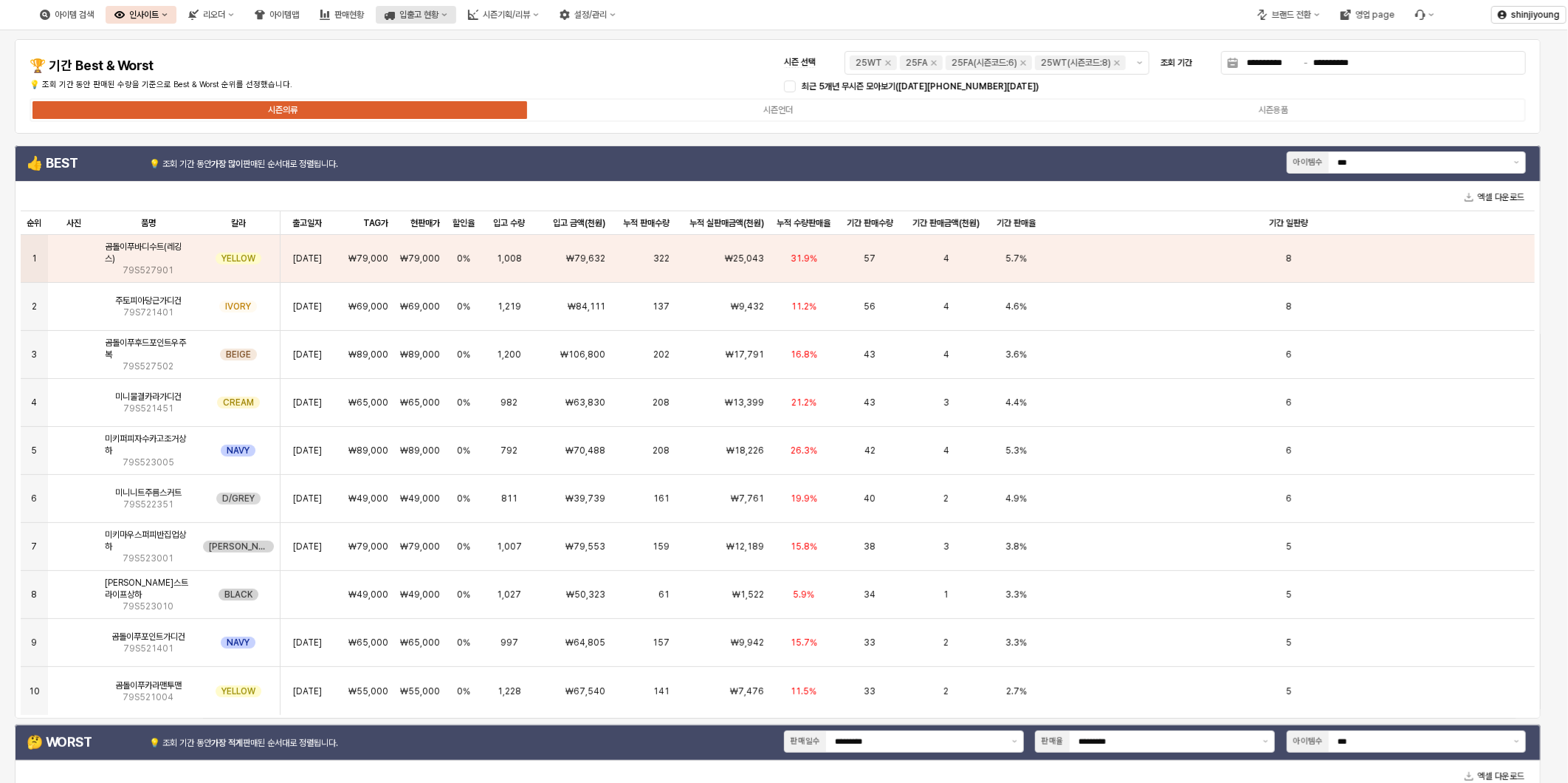
click at [439, 13] on div "입출고 현황" at bounding box center [418, 15] width 39 height 10
click at [462, 70] on div "입출고현황(시즌)" at bounding box center [482, 66] width 78 height 12
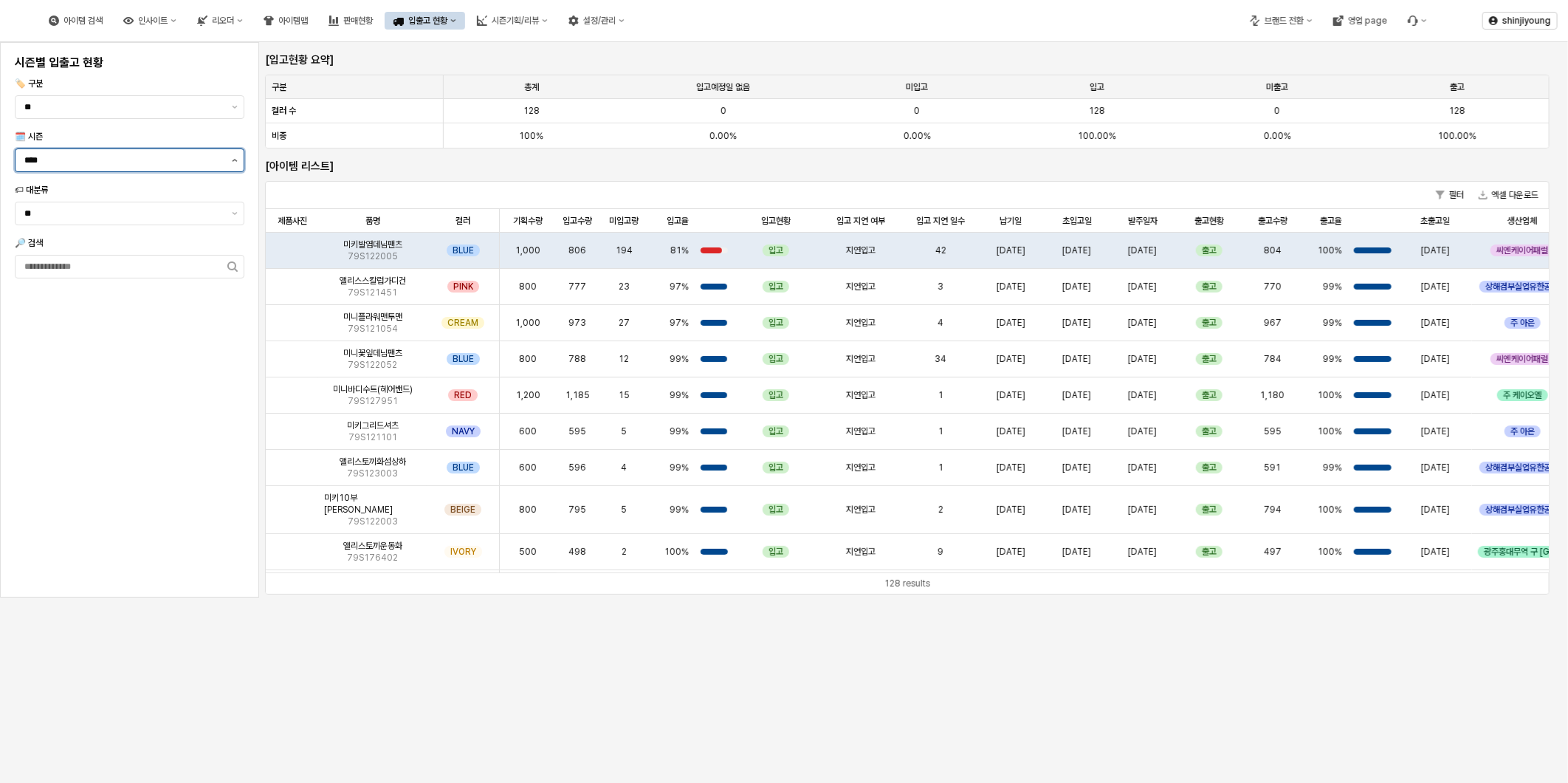
click at [234, 164] on button "제안 사항 표시" at bounding box center [234, 160] width 17 height 22
click at [51, 314] on div "25FA" at bounding box center [124, 316] width 201 height 12
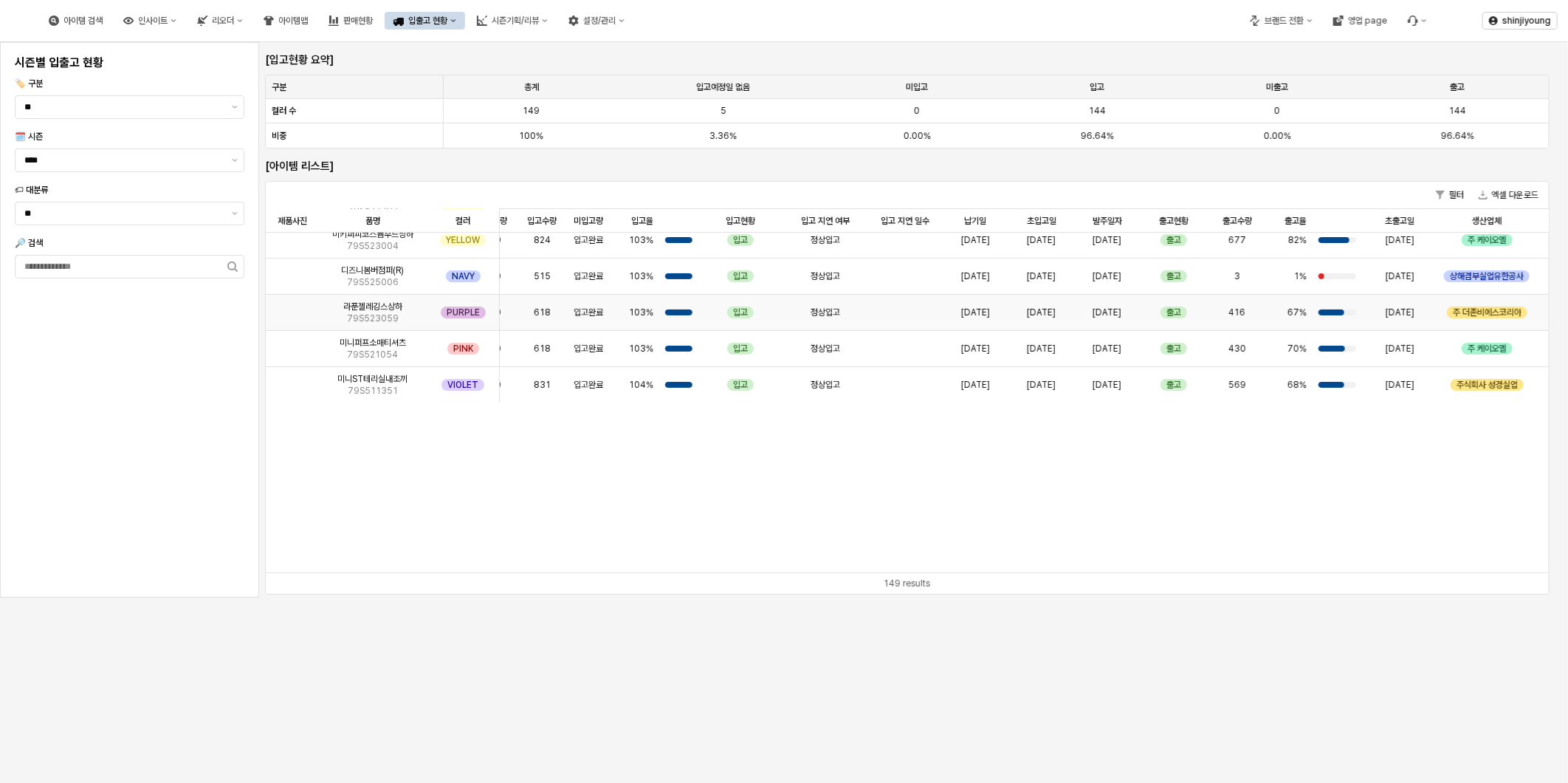
scroll to position [6974, 48]
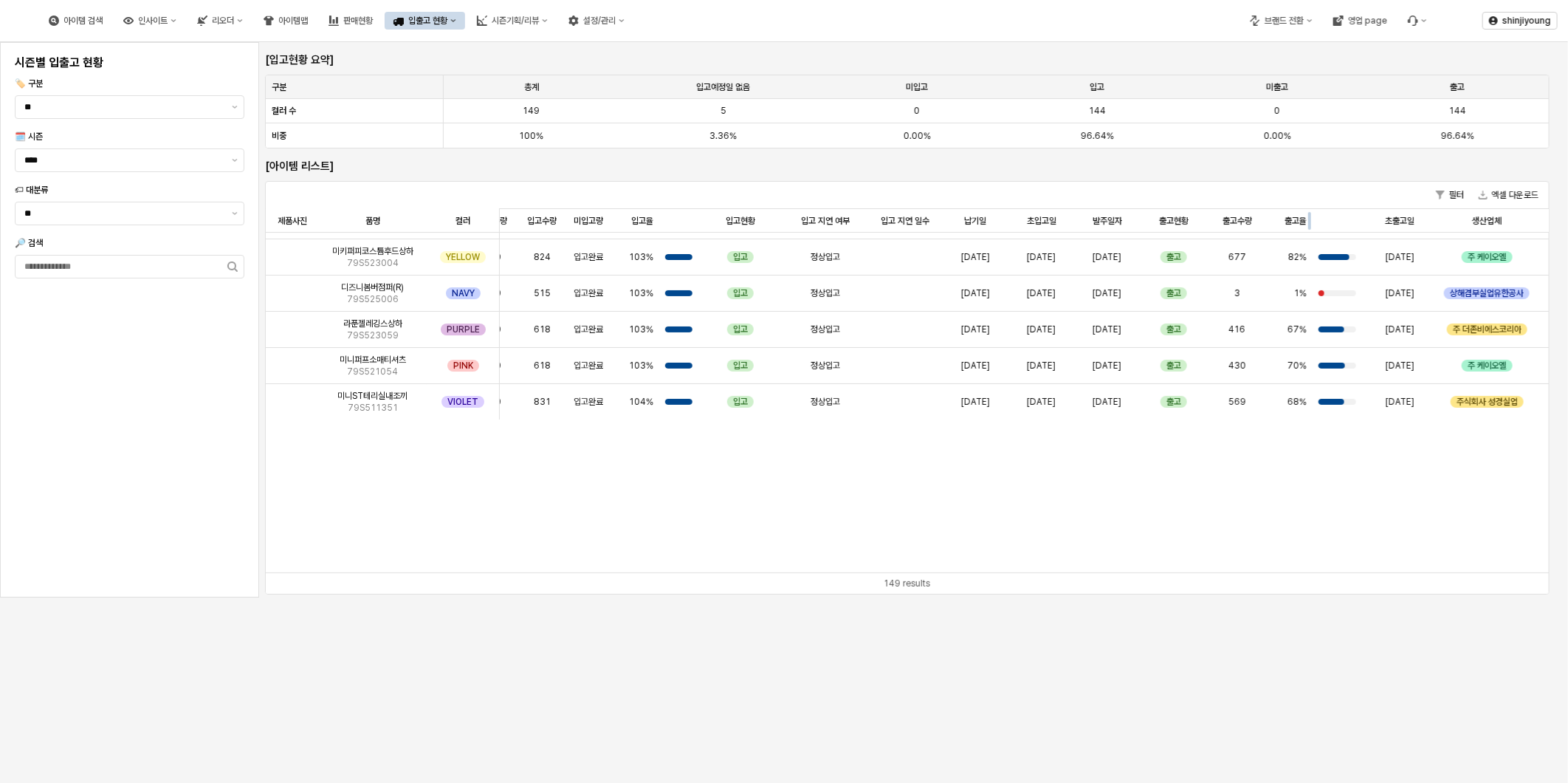
click at [1313, 226] on div "App Frame" at bounding box center [1313, 220] width 0 height 24
click at [1285, 223] on div "출고율 출고율" at bounding box center [1290, 220] width 46 height 24
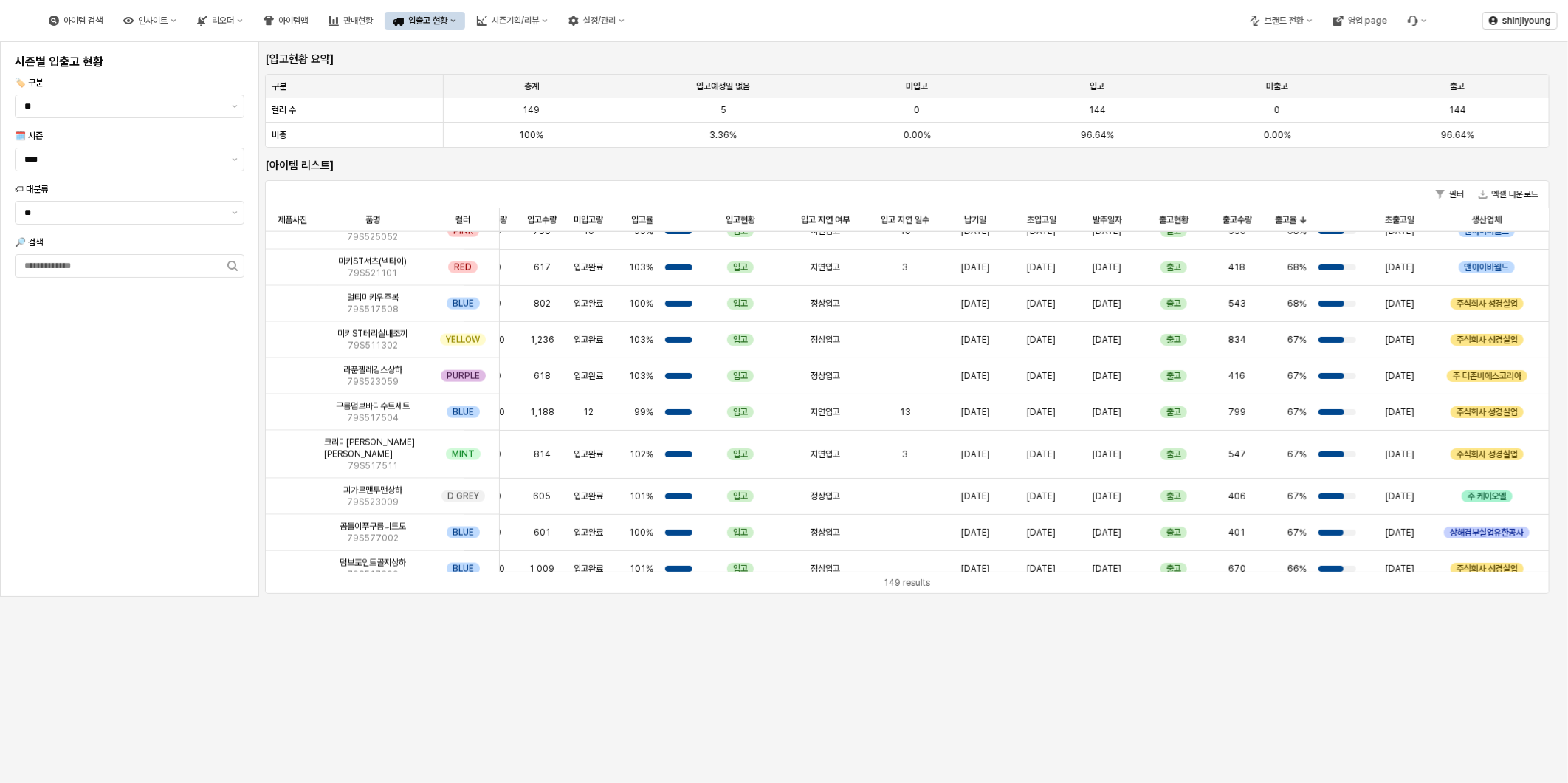
scroll to position [4792, 48]
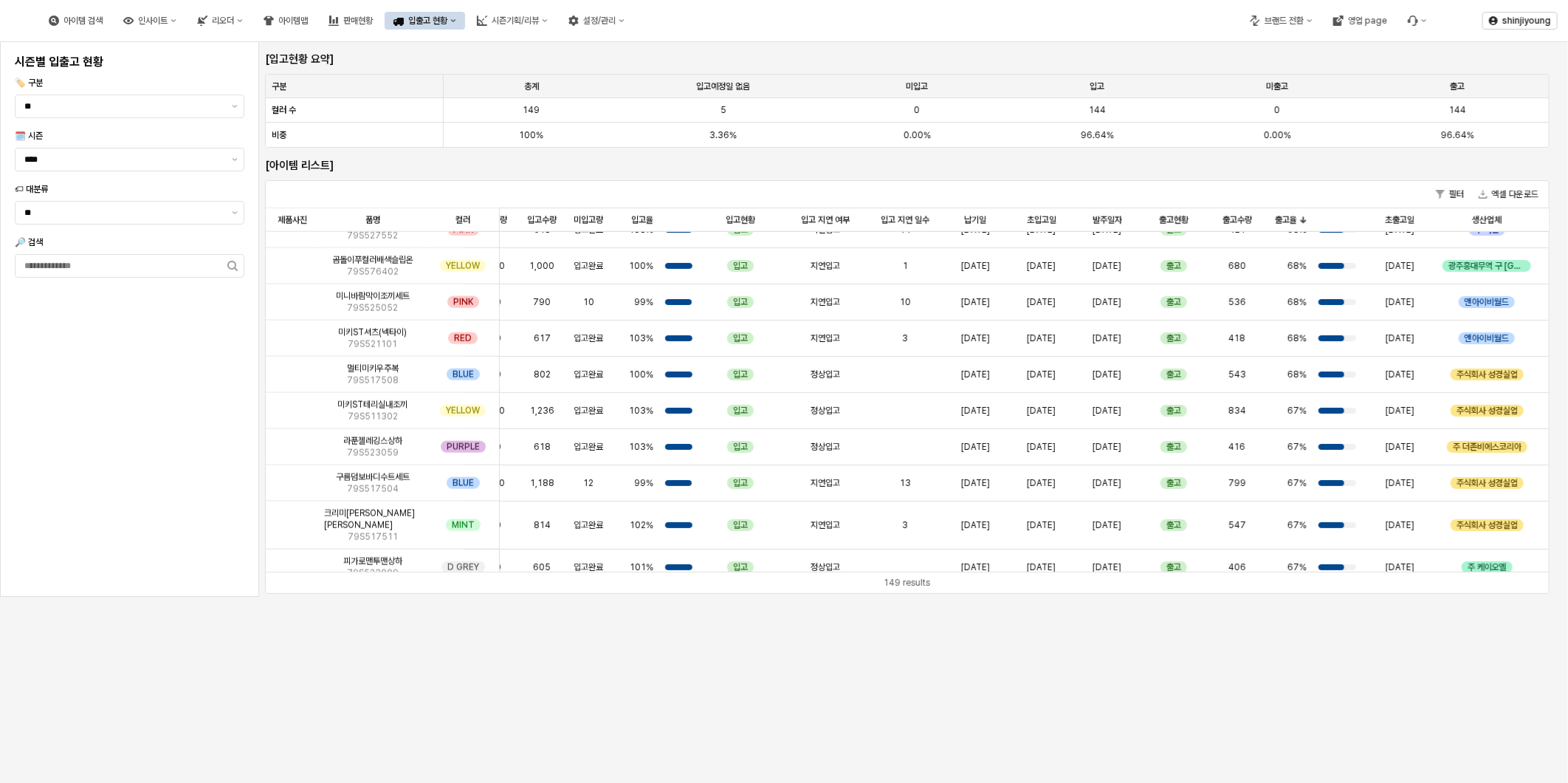
click at [159, 404] on div "시즌별 입출고 현황 🏷️ 구분 ** 🗓️ 시즌 **** 🏷 대분류 ** 🔎 검색" at bounding box center [130, 319] width 242 height 538
click at [236, 158] on icon "제안 사항 표시" at bounding box center [234, 160] width 6 height 3
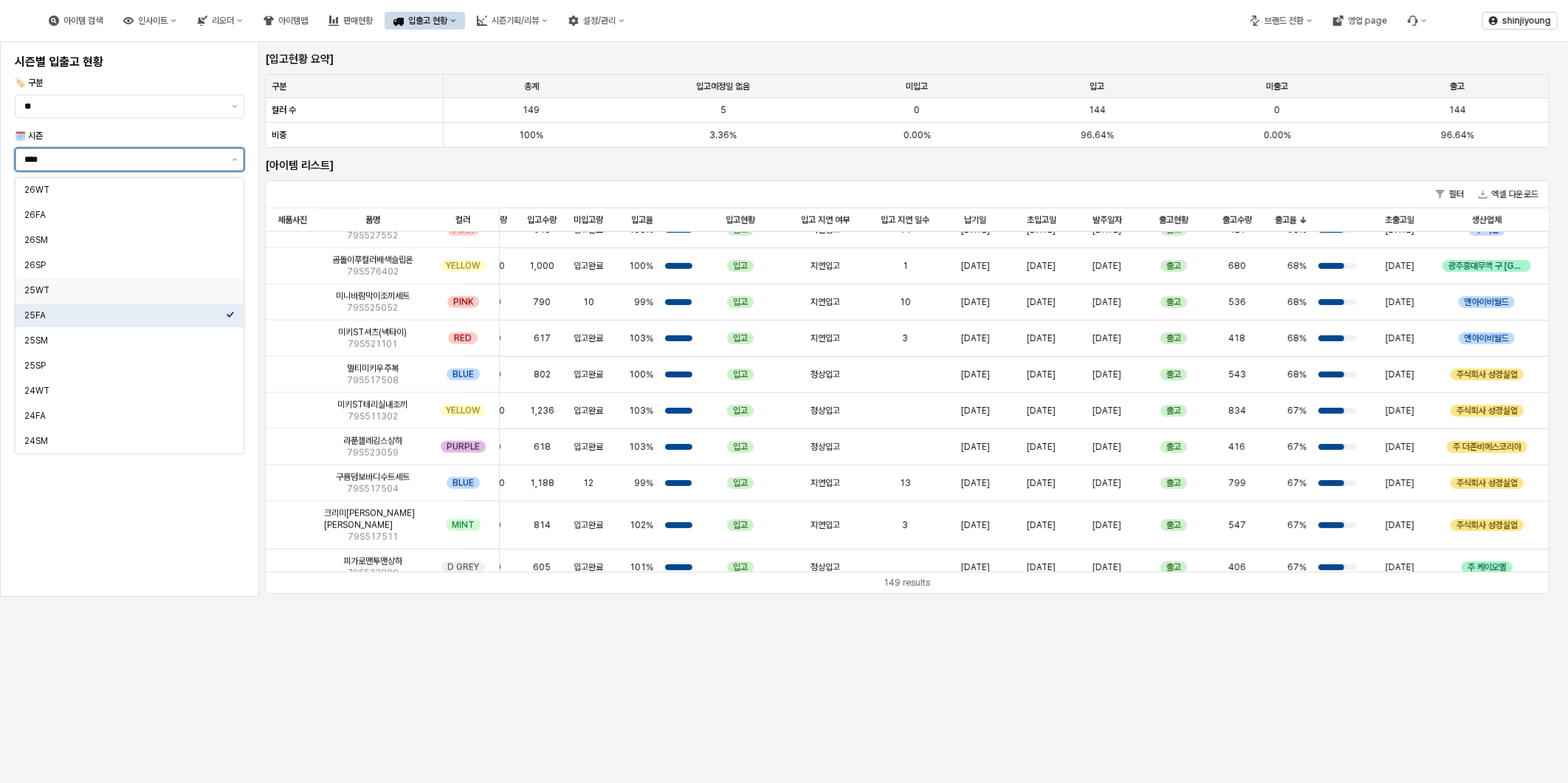
click at [68, 293] on div "25WT" at bounding box center [124, 290] width 201 height 12
type input "****"
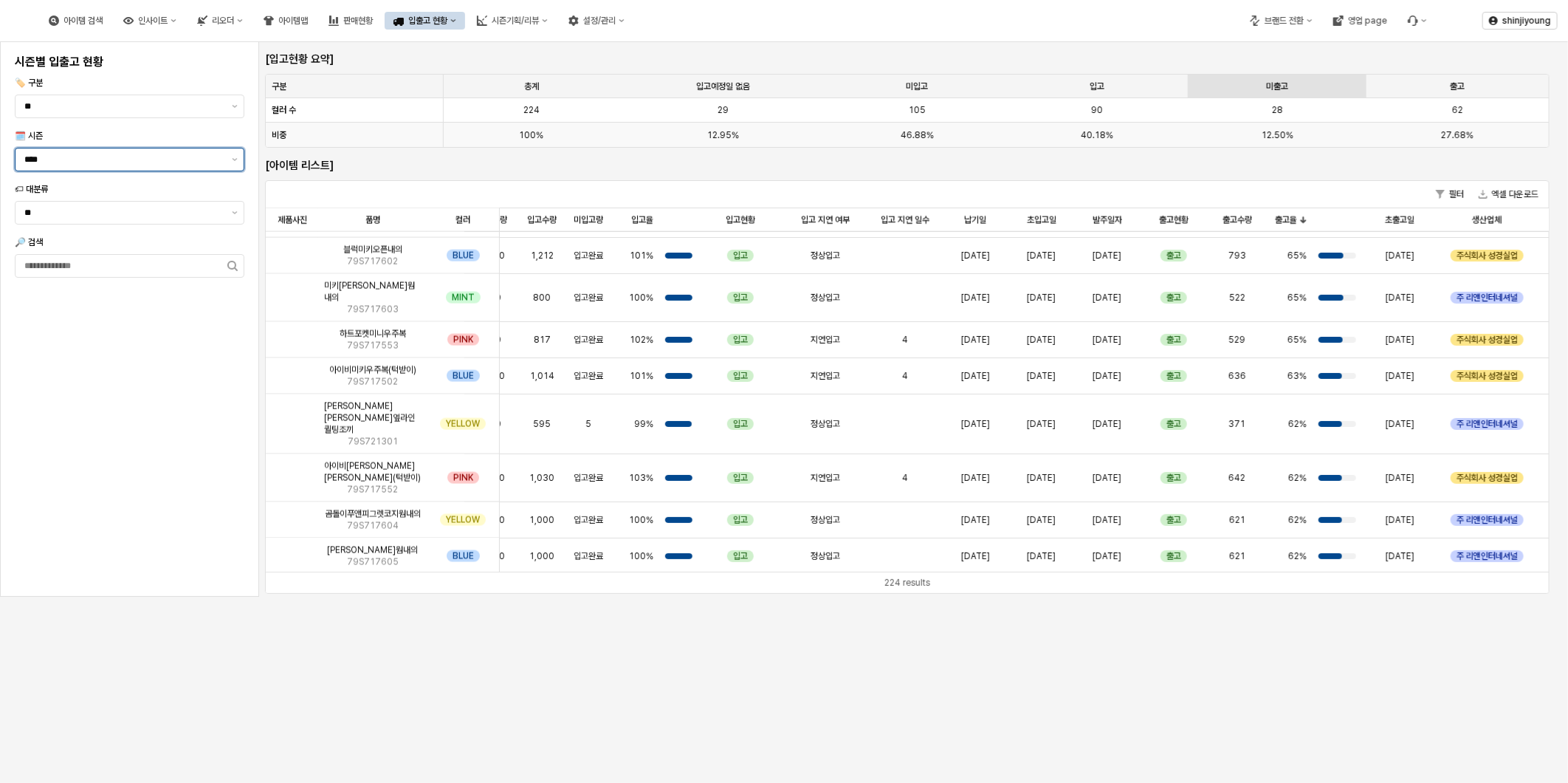
scroll to position [0, 0]
click at [105, 414] on div "시즌별 입출고 현황 🏷️ 구분 ** 🗓️ 시즌 **** 🏷 대분류 ** 🔎 검색" at bounding box center [130, 320] width 242 height 538
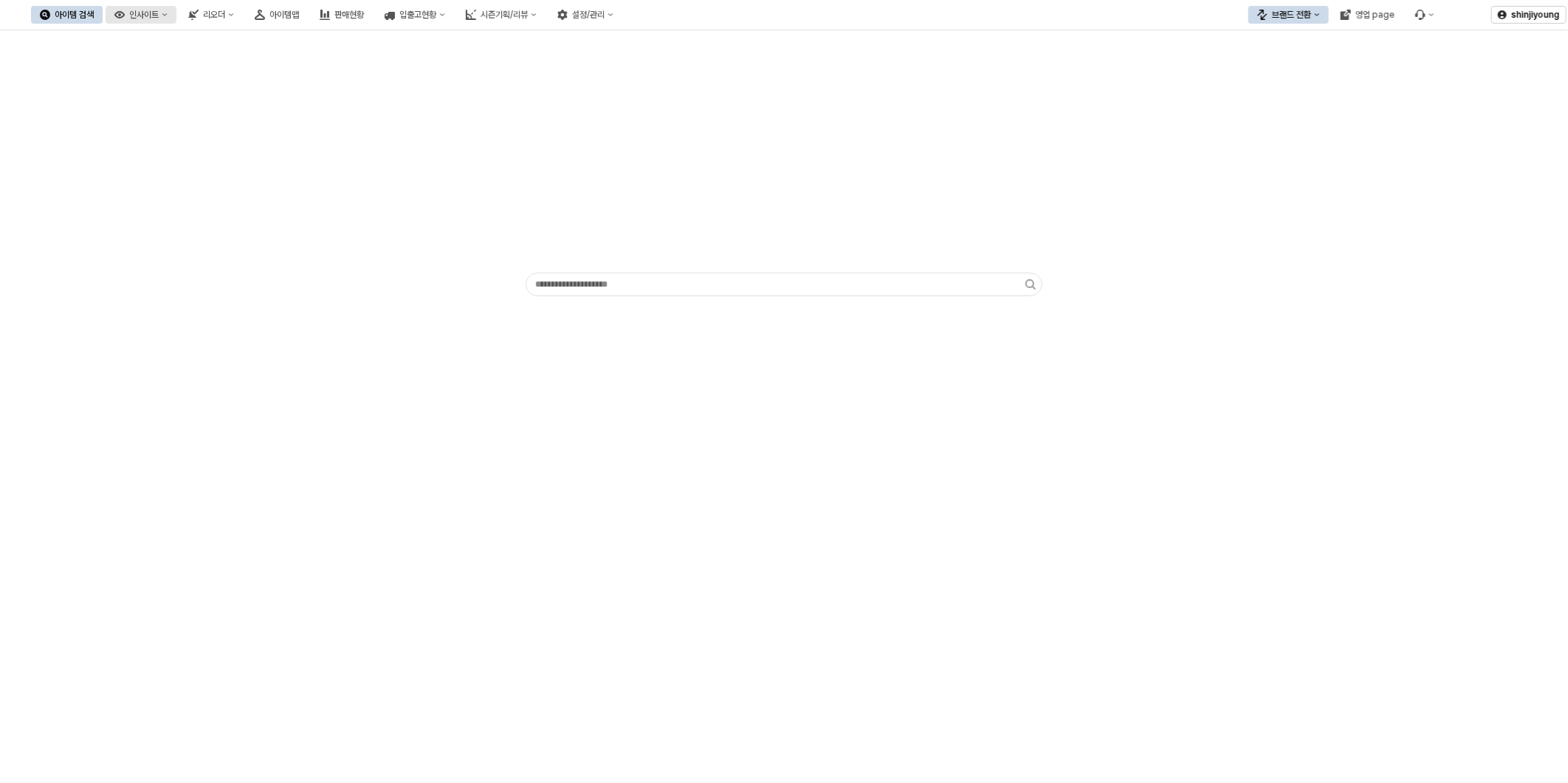
click at [159, 16] on div "인사이트" at bounding box center [144, 15] width 30 height 10
click at [208, 115] on div "판매율 - 시즌" at bounding box center [220, 117] width 78 height 12
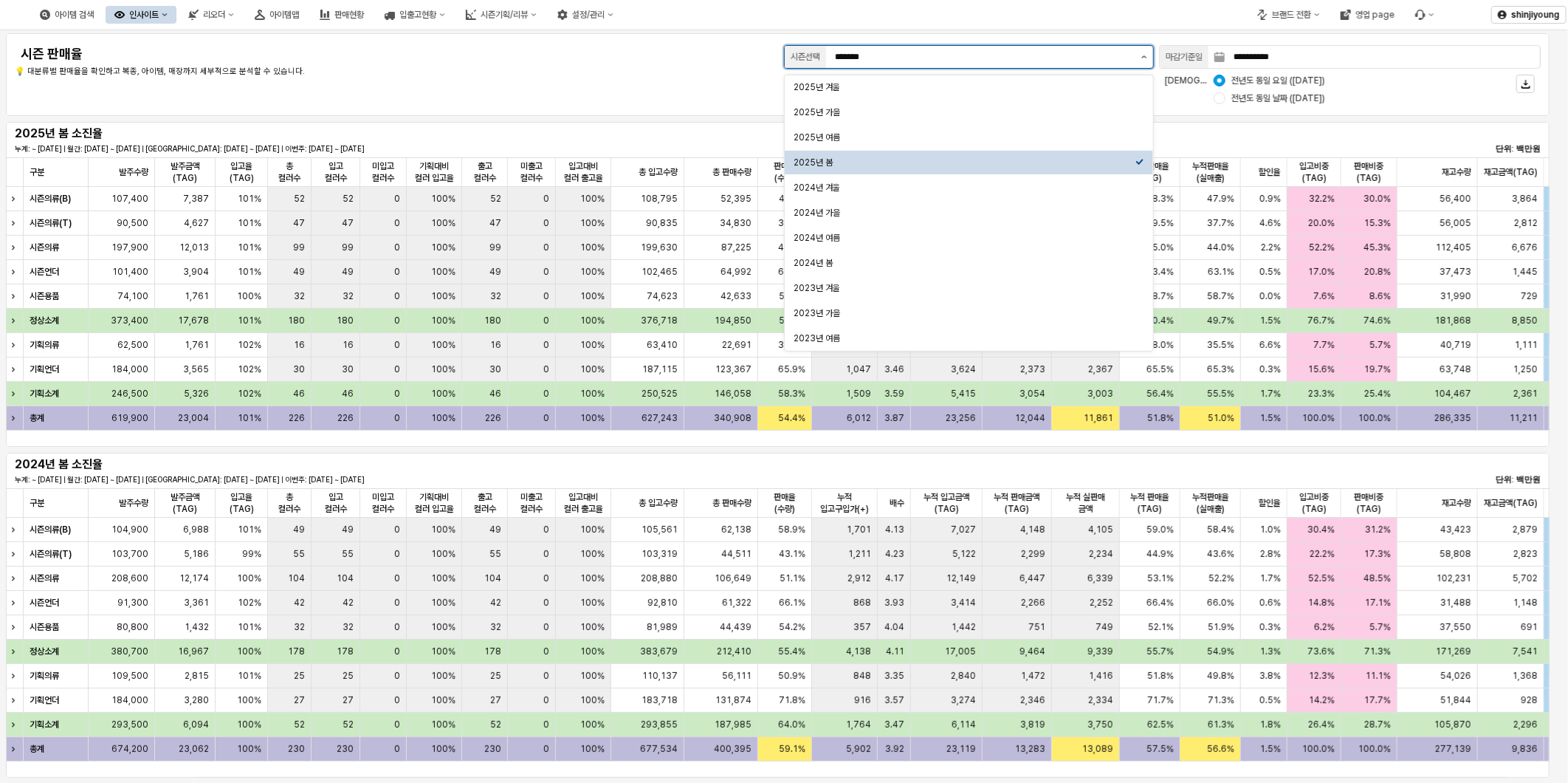
click at [1146, 56] on icon "제안 사항 표시" at bounding box center [1144, 57] width 6 height 3
click at [889, 138] on div "2025년 여름" at bounding box center [964, 138] width 342 height 12
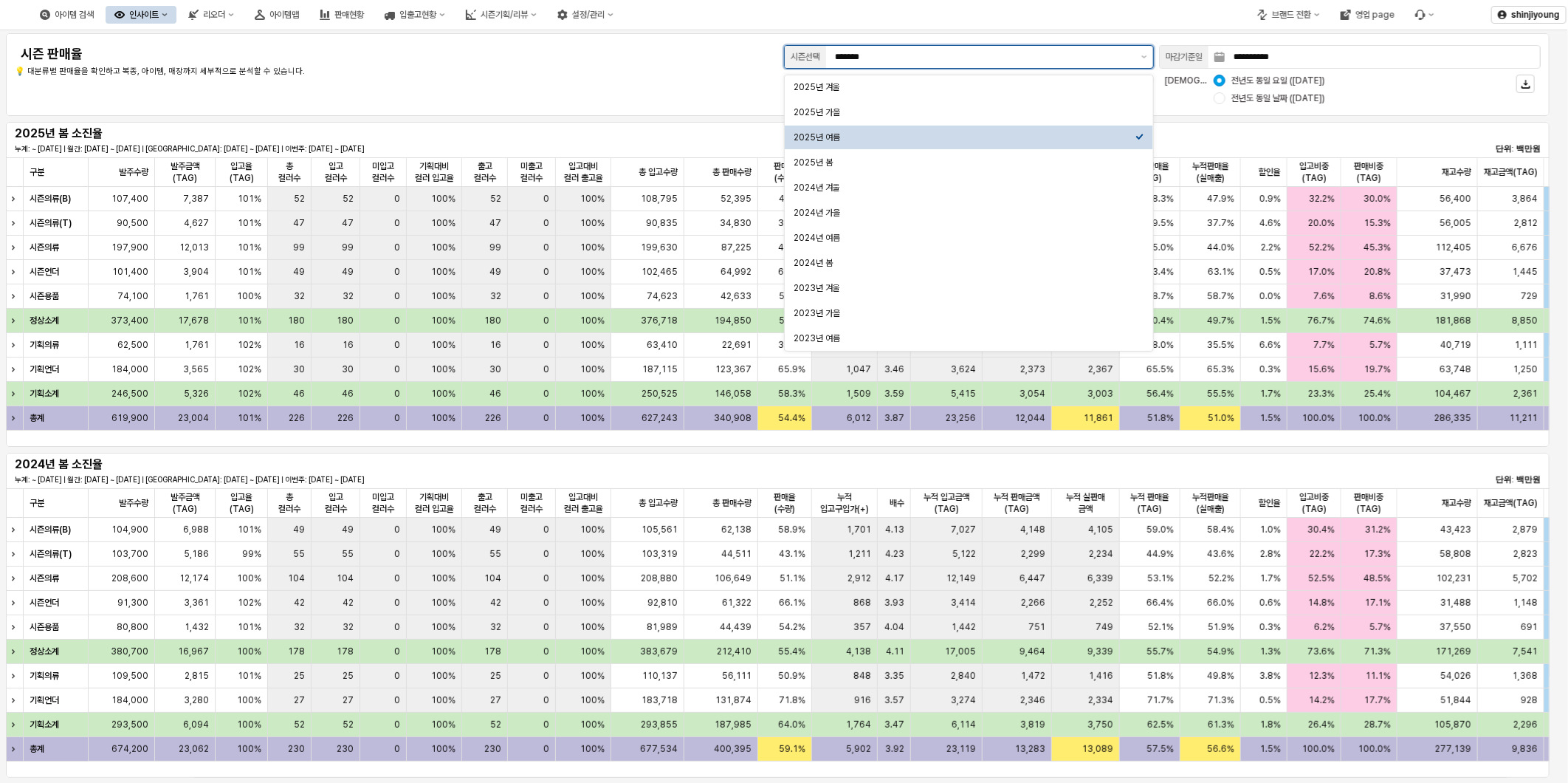
type input "********"
click at [511, 86] on div "**********" at bounding box center [778, 75] width 1527 height 65
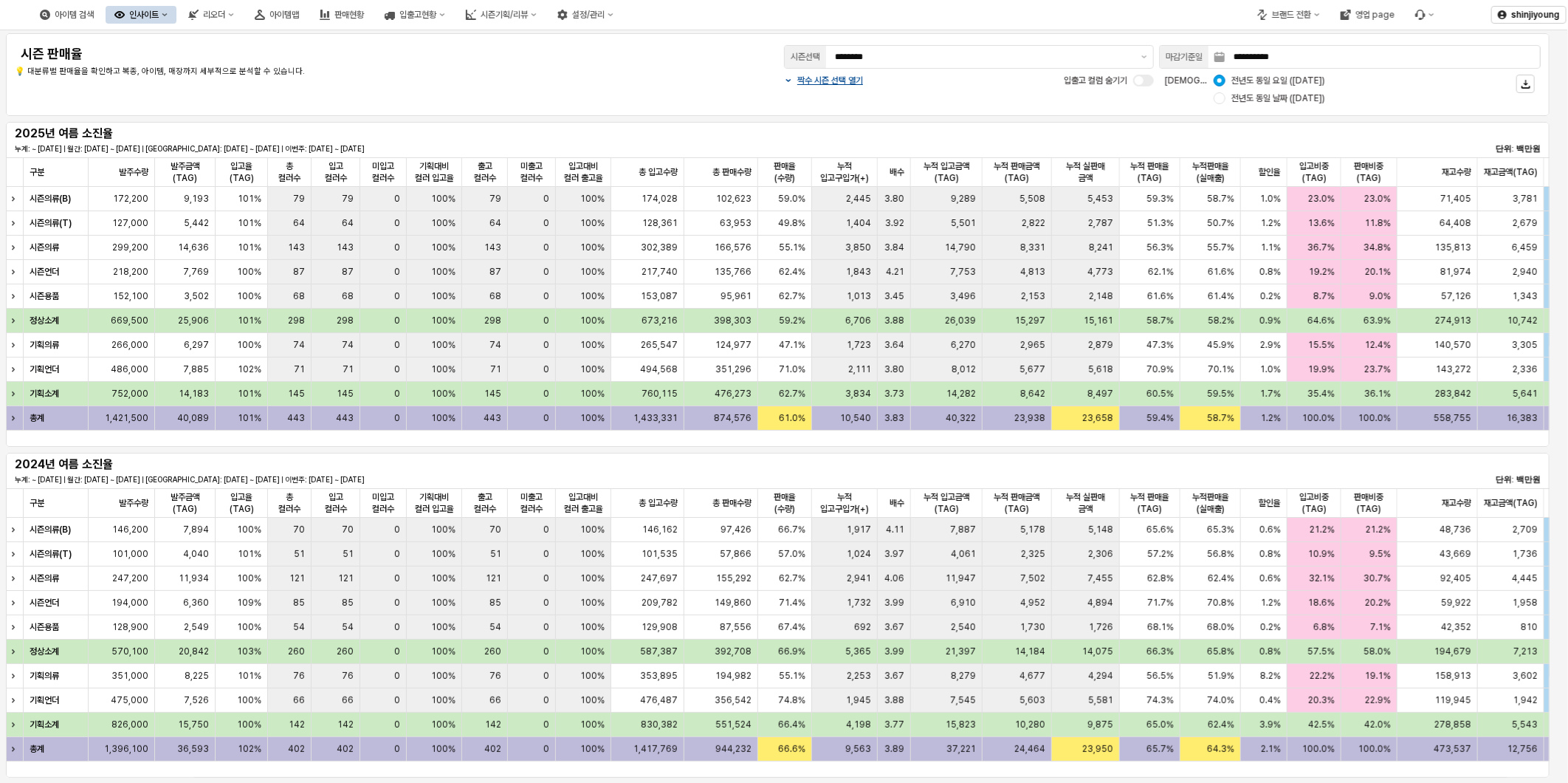
click at [159, 17] on div "인사이트" at bounding box center [144, 15] width 30 height 10
click at [229, 37] on div "주간 Best & Worst" at bounding box center [220, 41] width 78 height 12
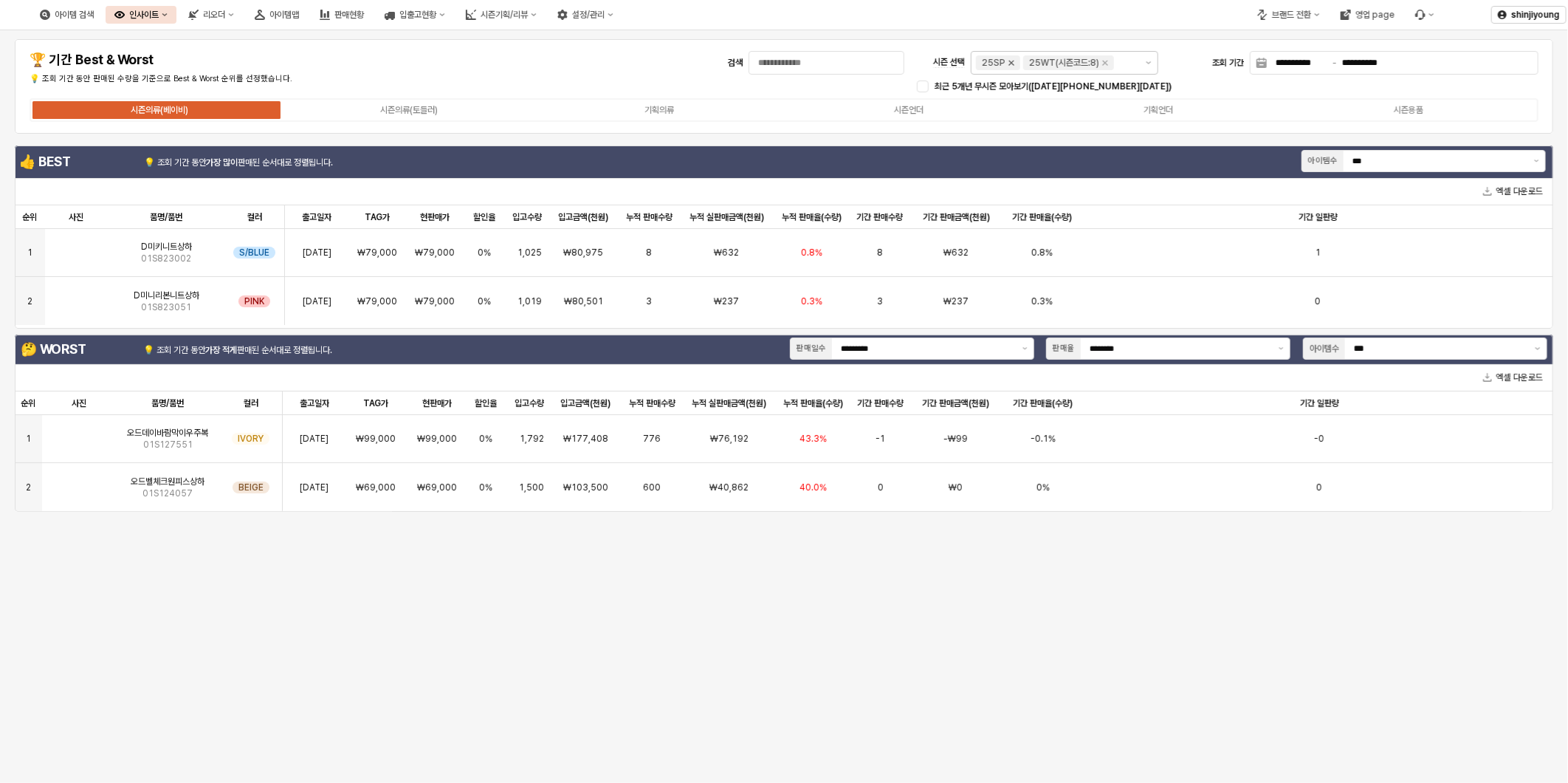
click at [1011, 65] on icon "Remove 25SP" at bounding box center [1011, 63] width 12 height 12
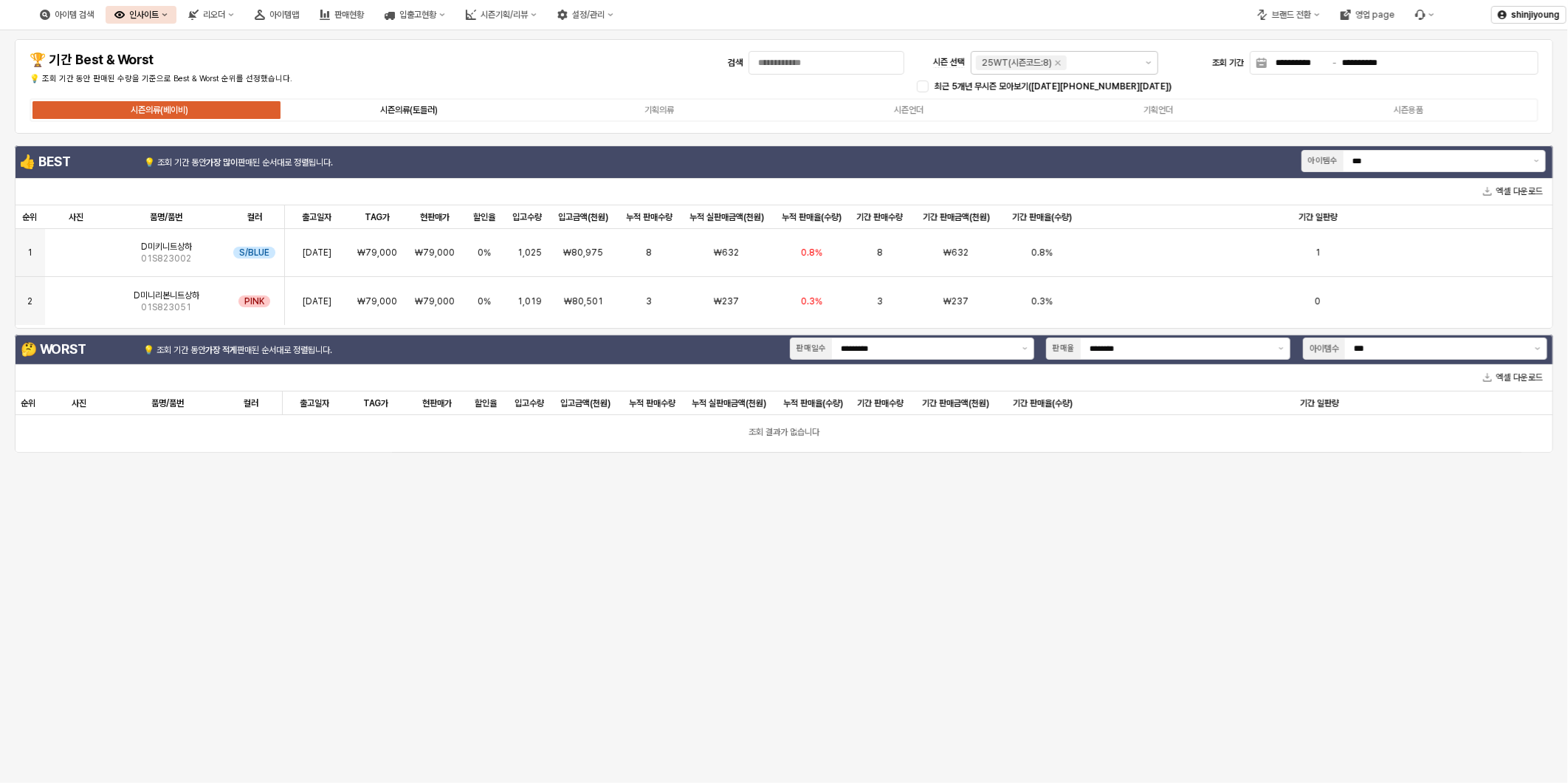
click at [421, 105] on div "시즌의류(토들러)" at bounding box center [409, 110] width 58 height 10
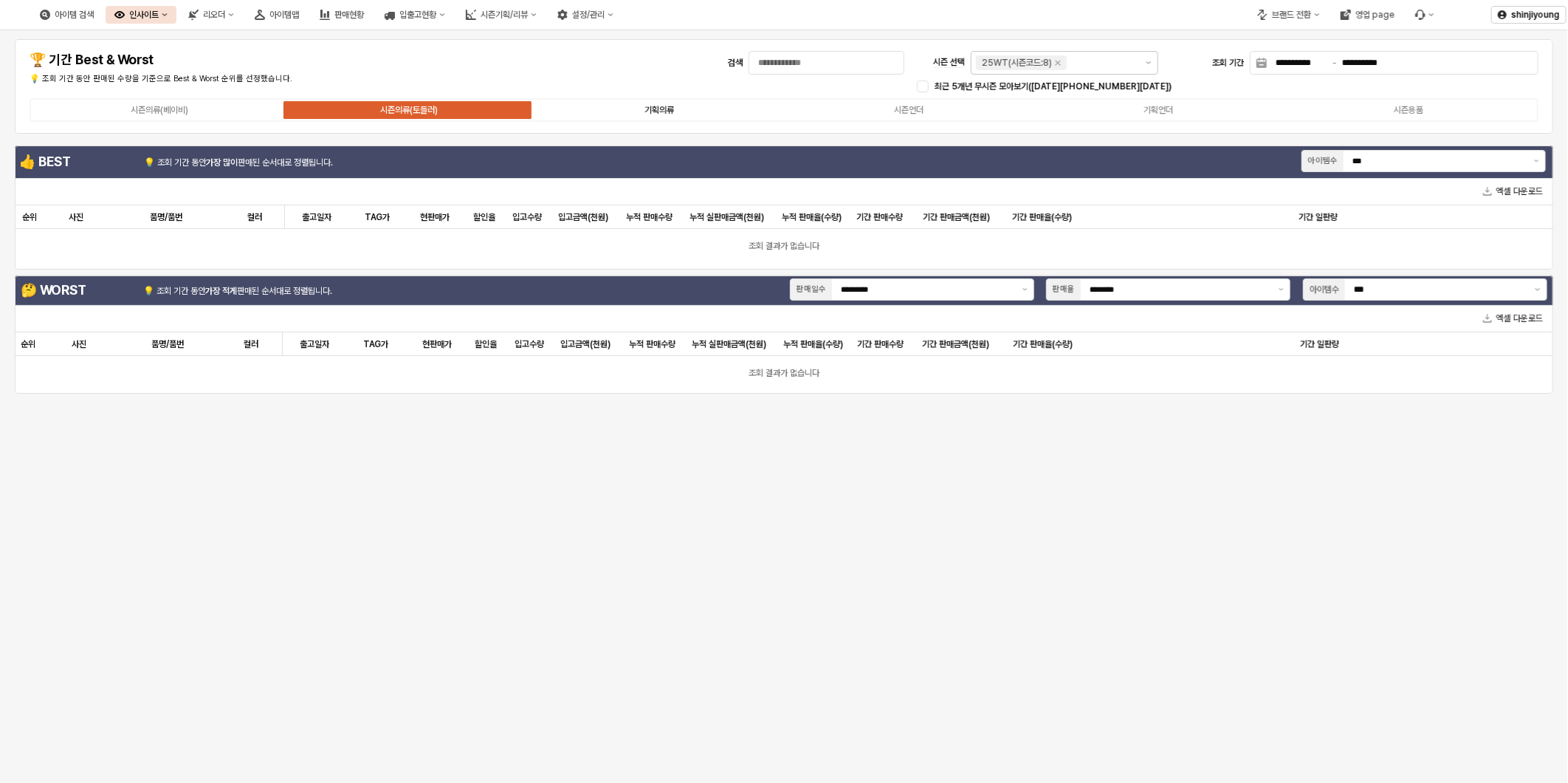
click at [674, 108] on div "기획의류" at bounding box center [659, 110] width 30 height 10
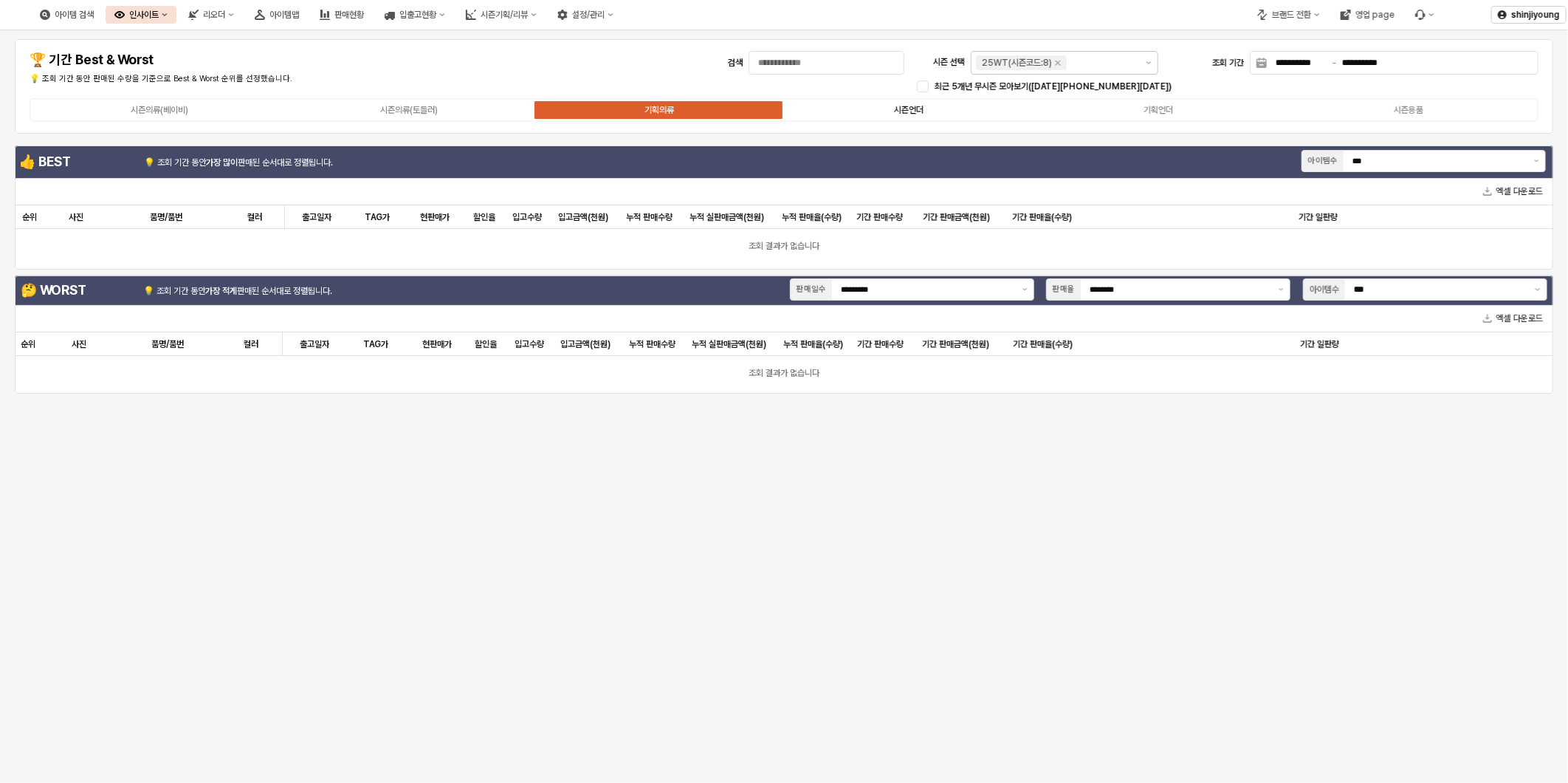
click at [916, 108] on div "시즌언더" at bounding box center [909, 110] width 30 height 10
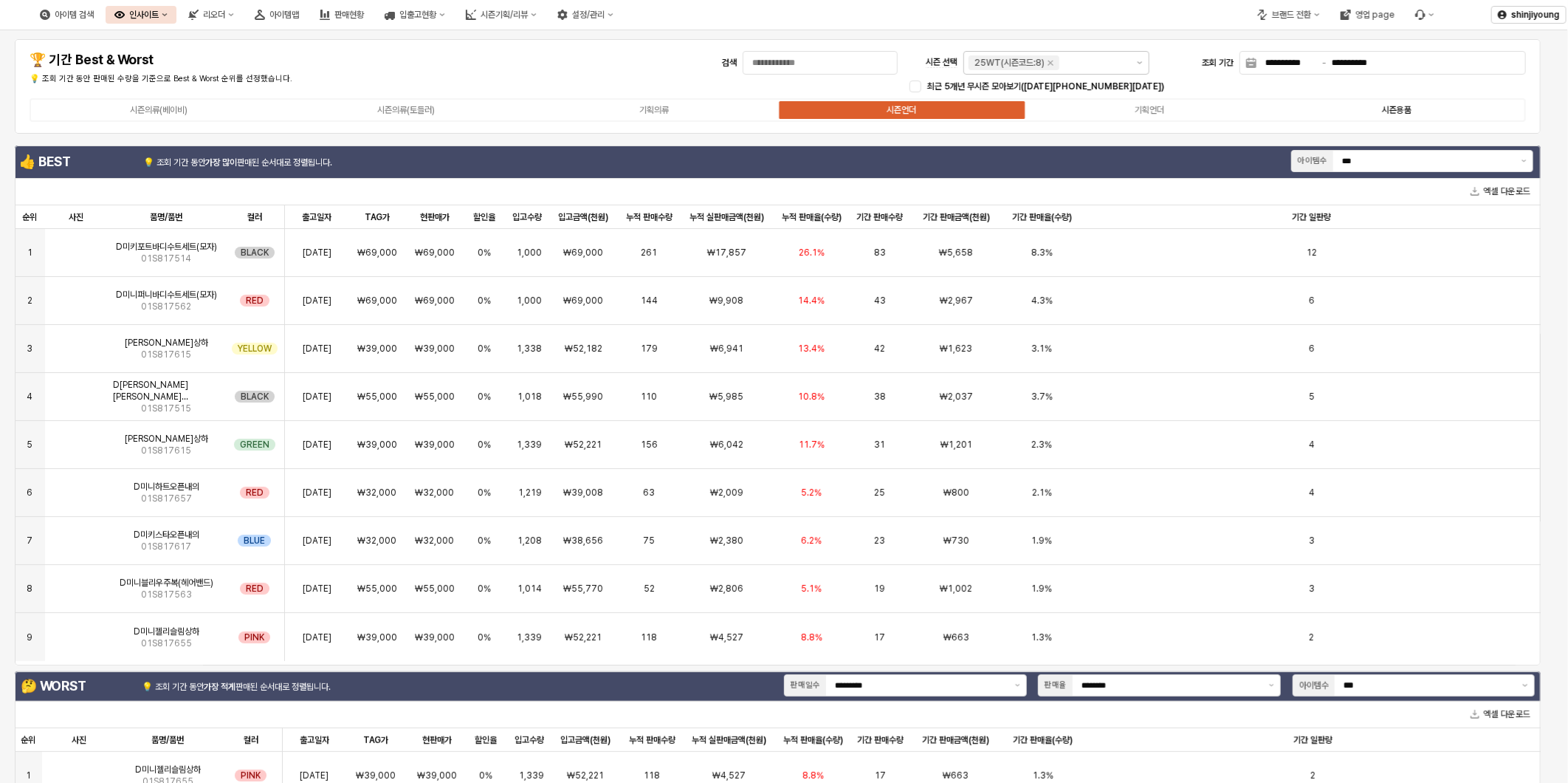
click at [1406, 108] on div "시즌용품" at bounding box center [1397, 110] width 30 height 10
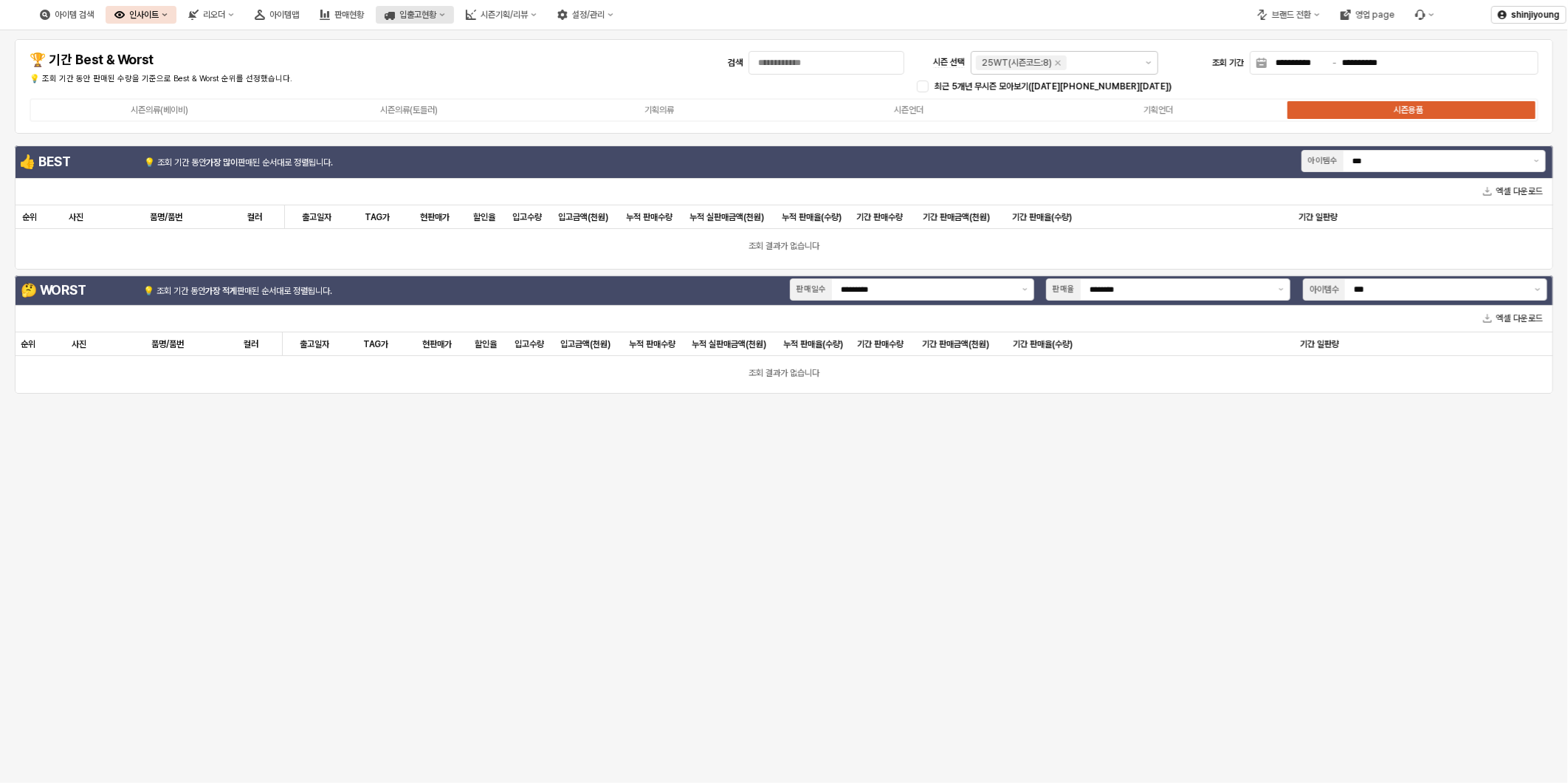
click at [437, 17] on div "입출고현황" at bounding box center [417, 15] width 37 height 10
click at [498, 71] on div "입출고현황(시즌)" at bounding box center [495, 66] width 78 height 12
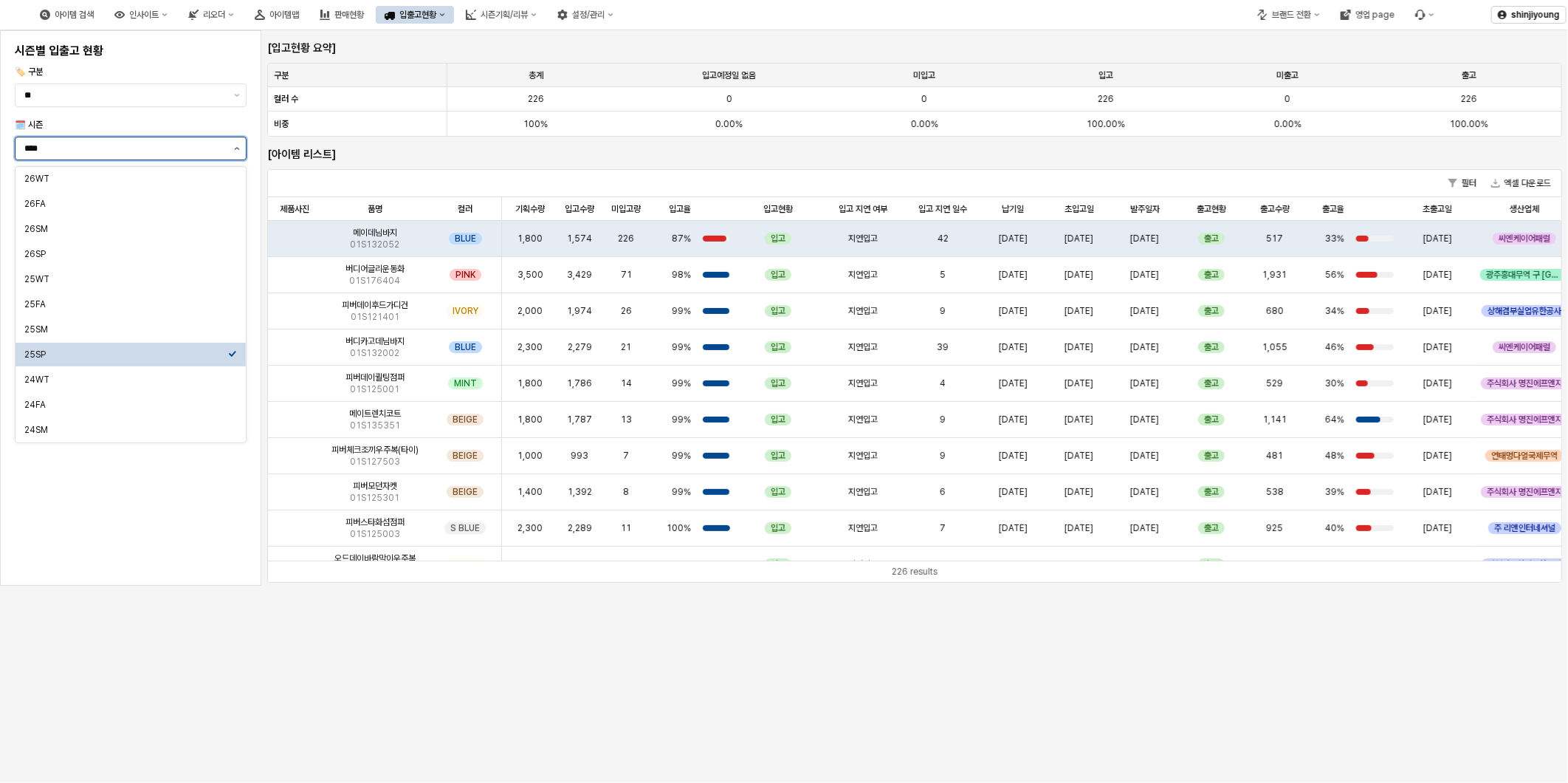
click at [231, 143] on button "제안 사항 표시" at bounding box center [236, 148] width 17 height 22
click at [65, 301] on div "25FA" at bounding box center [126, 304] width 204 height 12
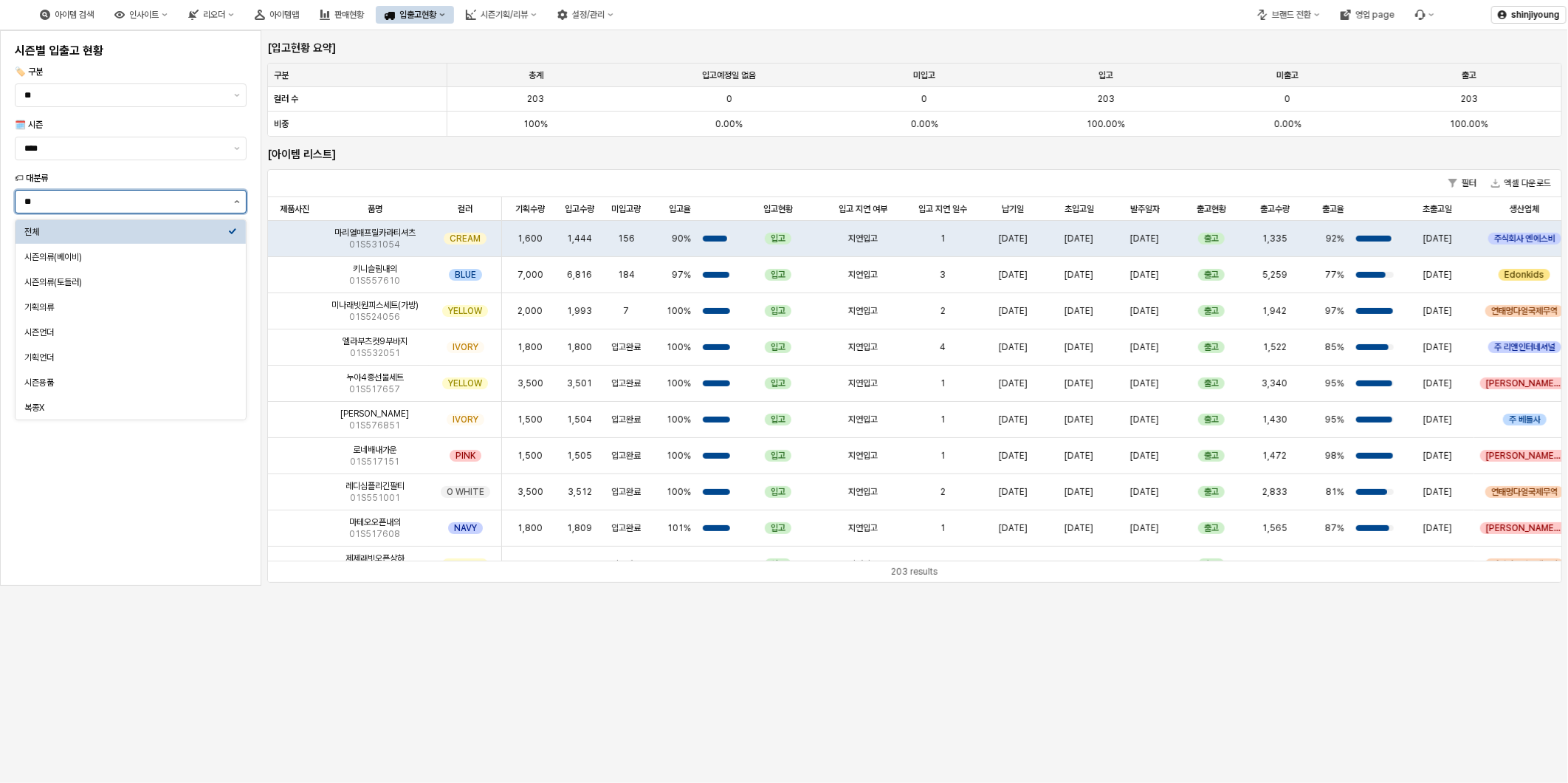
click at [229, 200] on button "제안 사항 표시" at bounding box center [236, 201] width 17 height 22
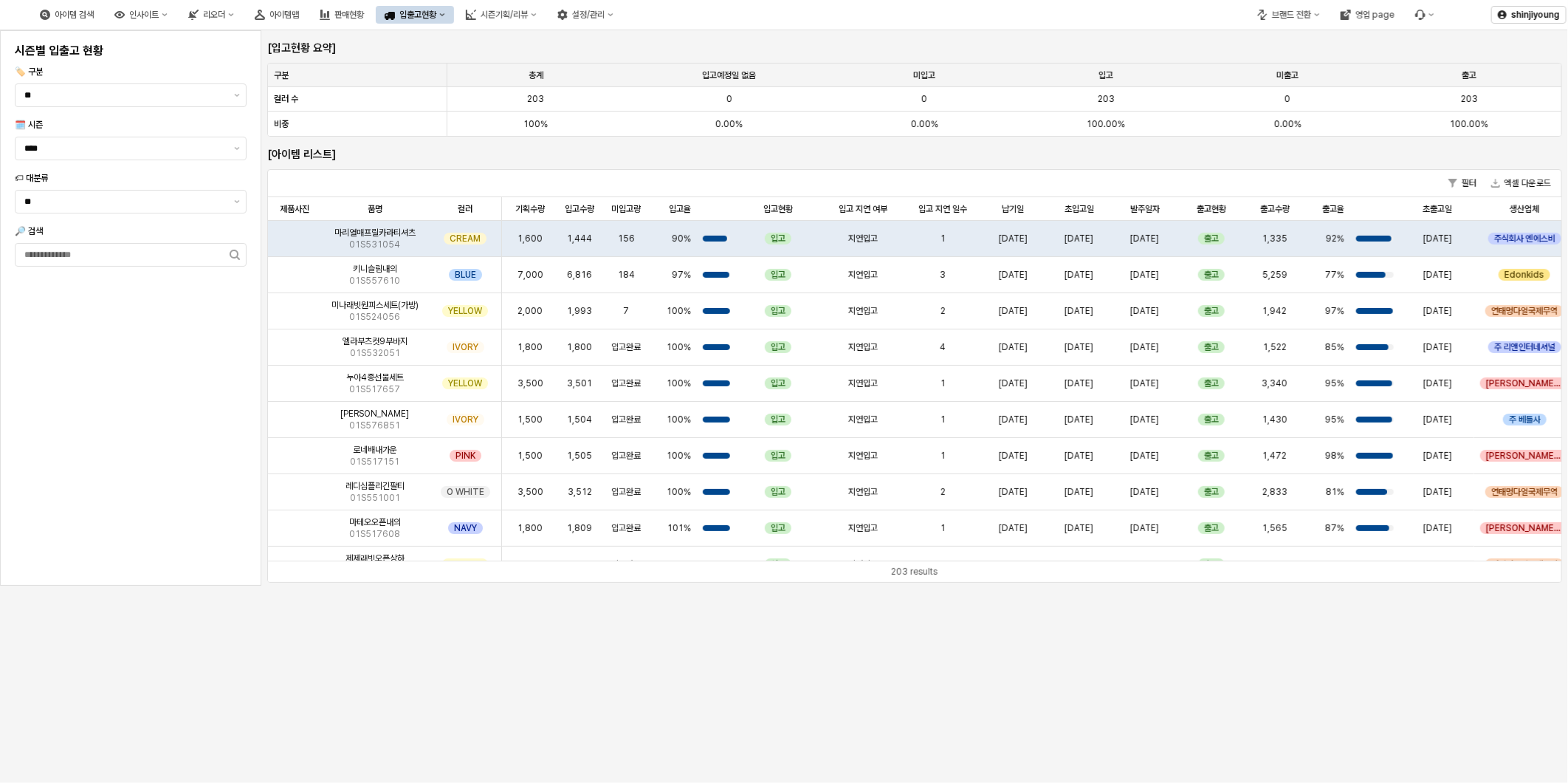
click at [166, 398] on div "시즌별 입출고 현황 🏷️ 구분 ** 🗓️ 시즌 **** 🏷 대분류 ** 🔎 검색" at bounding box center [131, 307] width 244 height 538
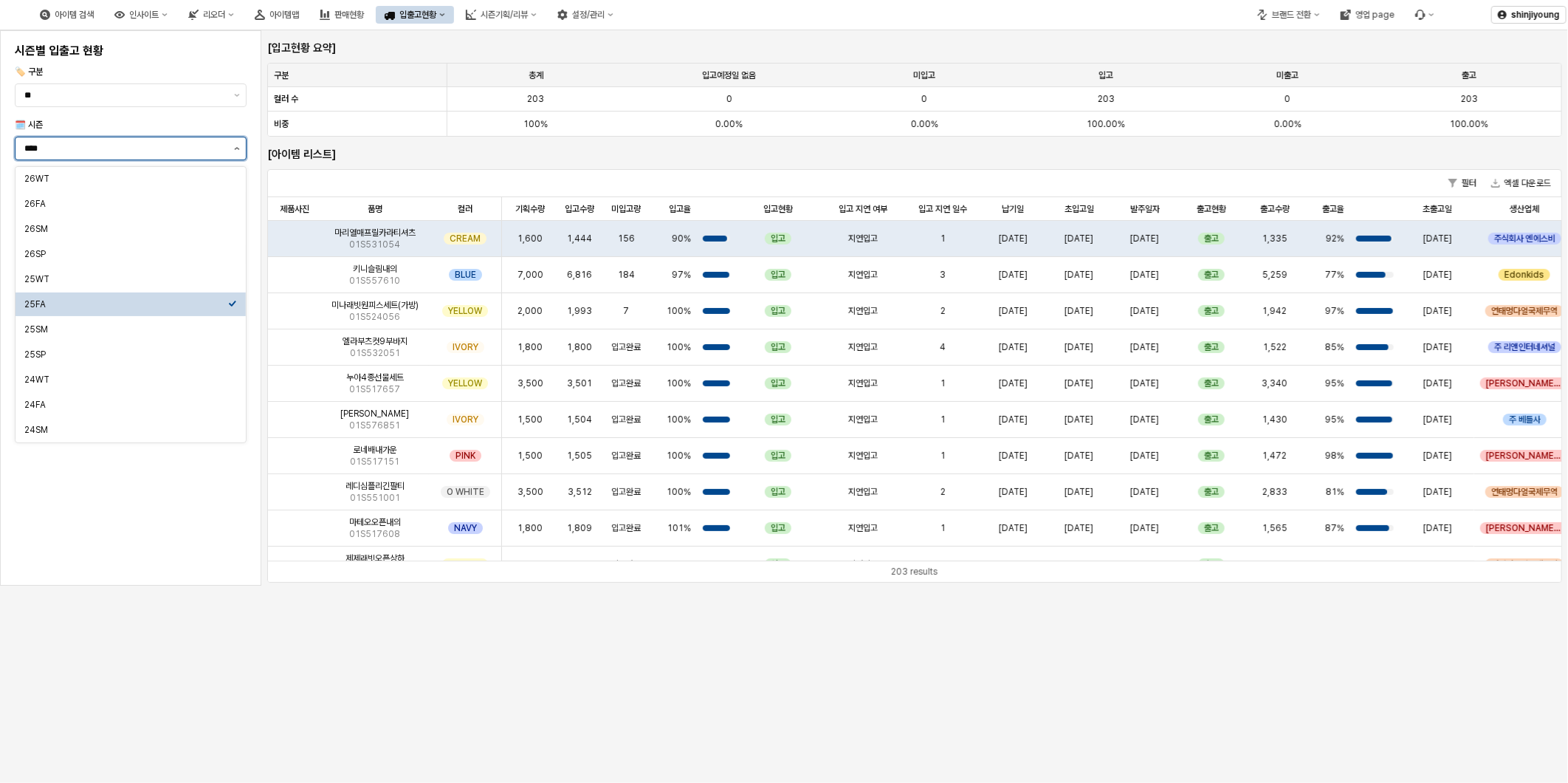
click at [244, 146] on button "제안 사항 표시" at bounding box center [236, 148] width 17 height 22
click at [152, 272] on div "25WT" at bounding box center [126, 279] width 204 height 15
type input "****"
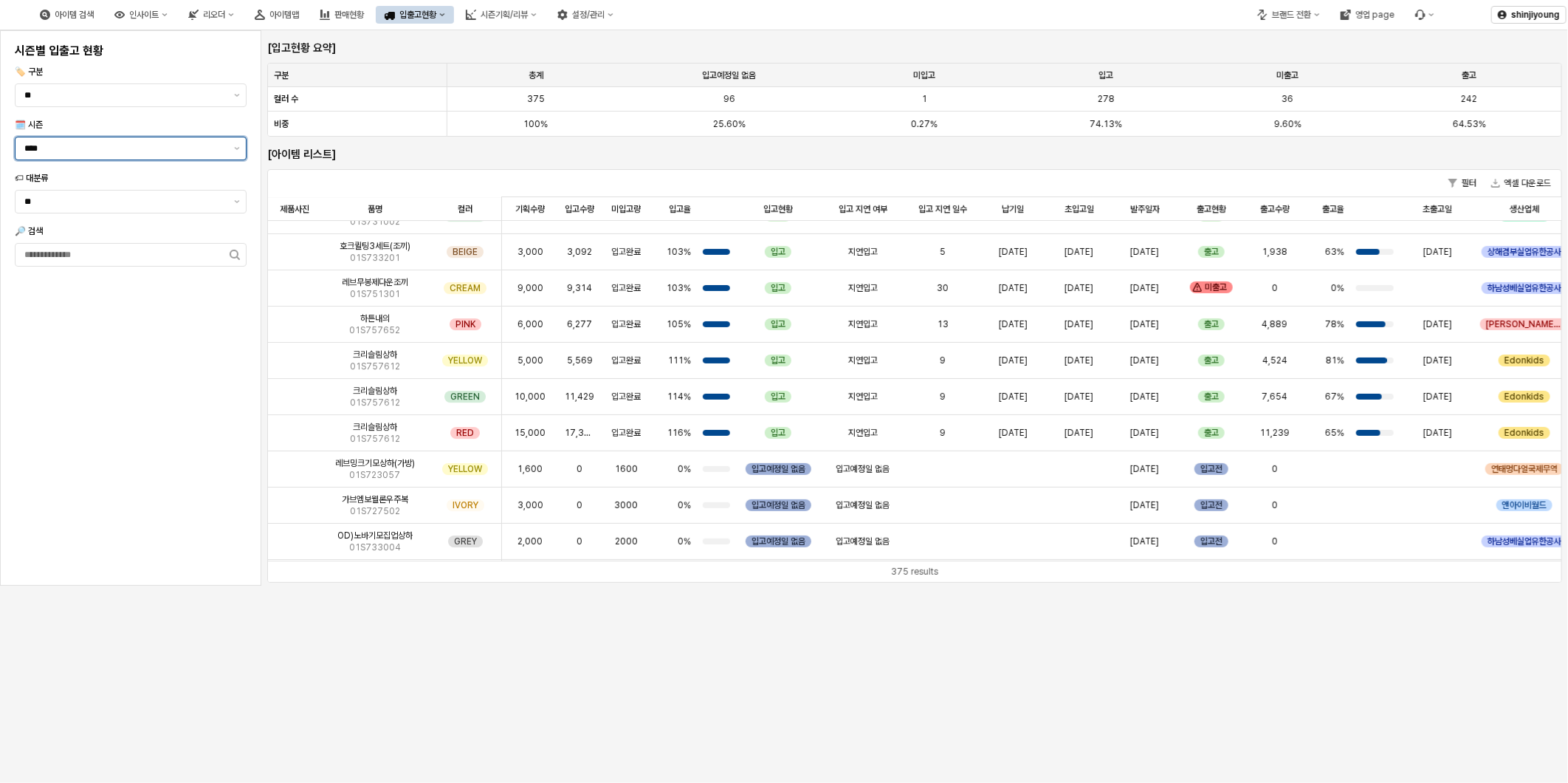
scroll to position [3037, 0]
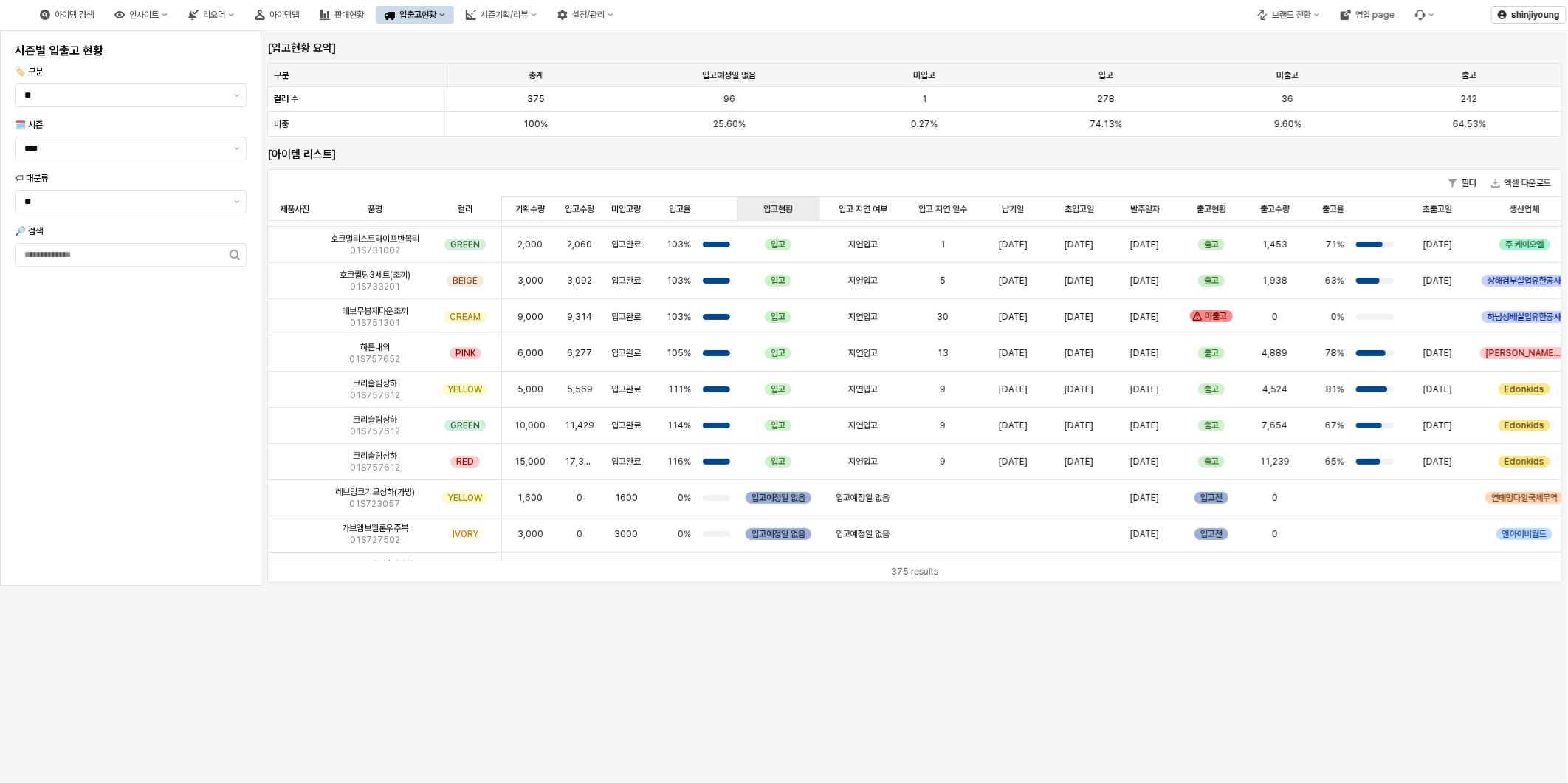
click at [779, 215] on div "입고현황 입고현황" at bounding box center [779, 209] width 84 height 24
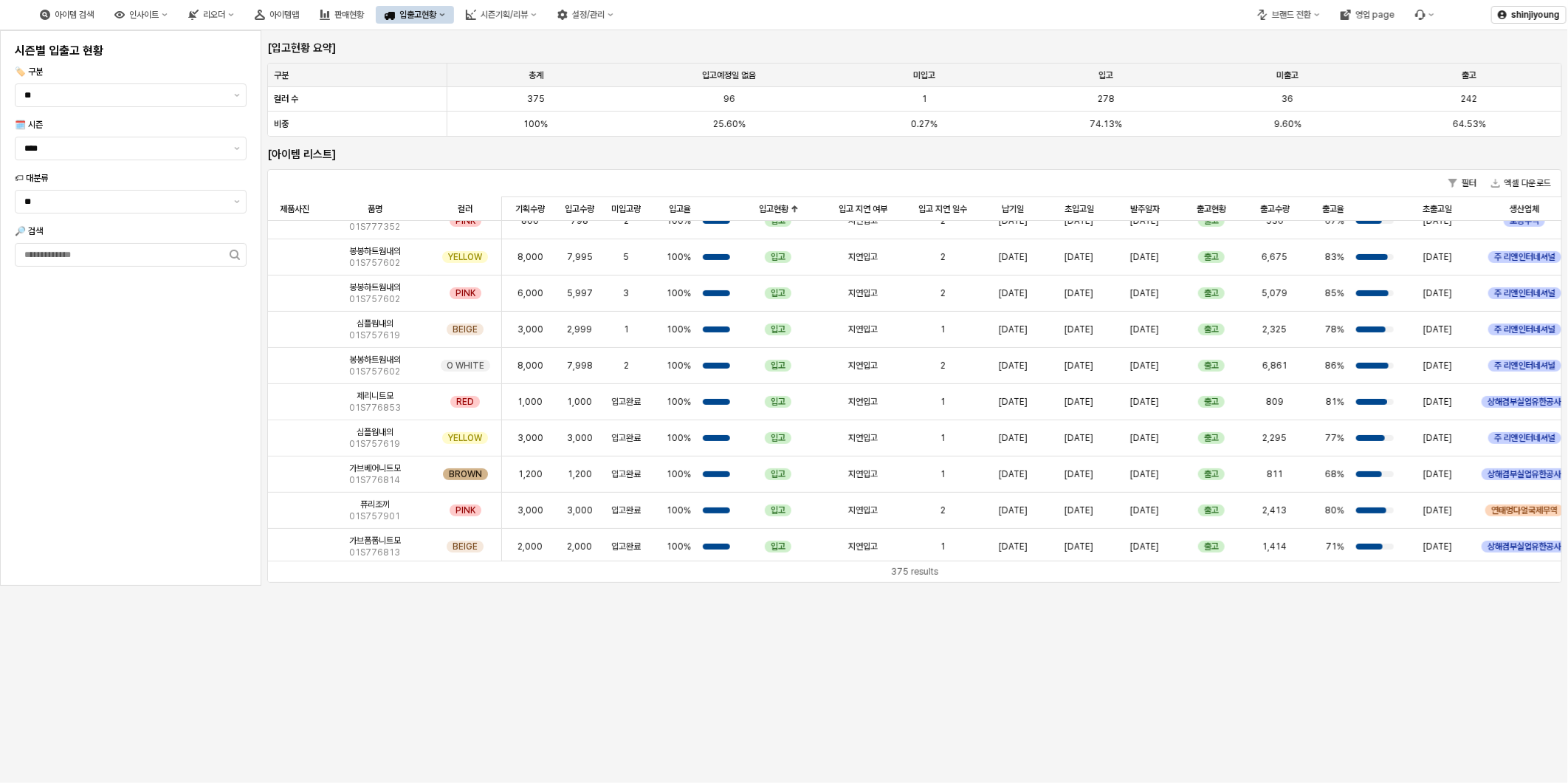
scroll to position [0, 0]
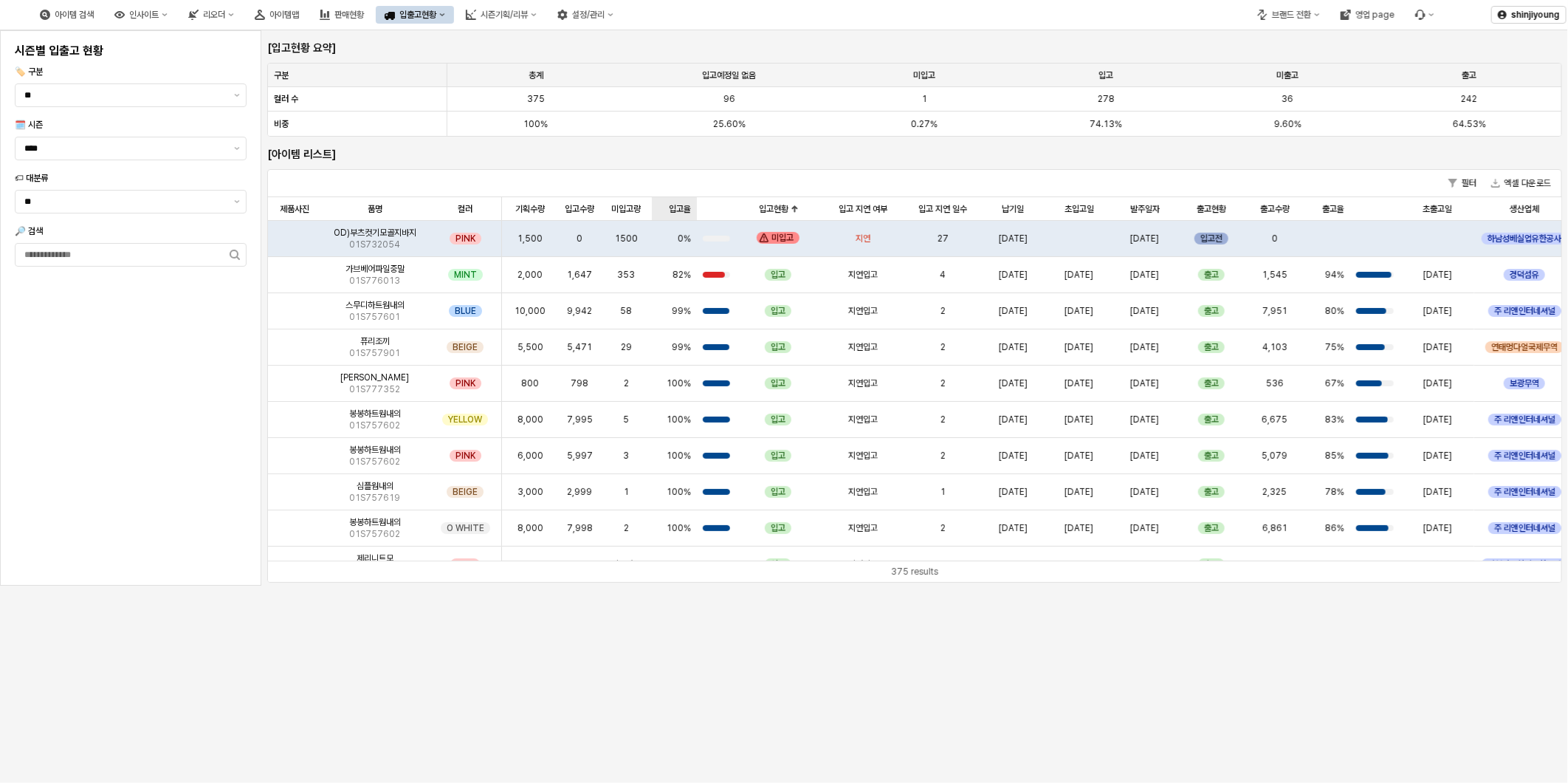
click at [683, 207] on div "입고율 입고율" at bounding box center [674, 209] width 45 height 24
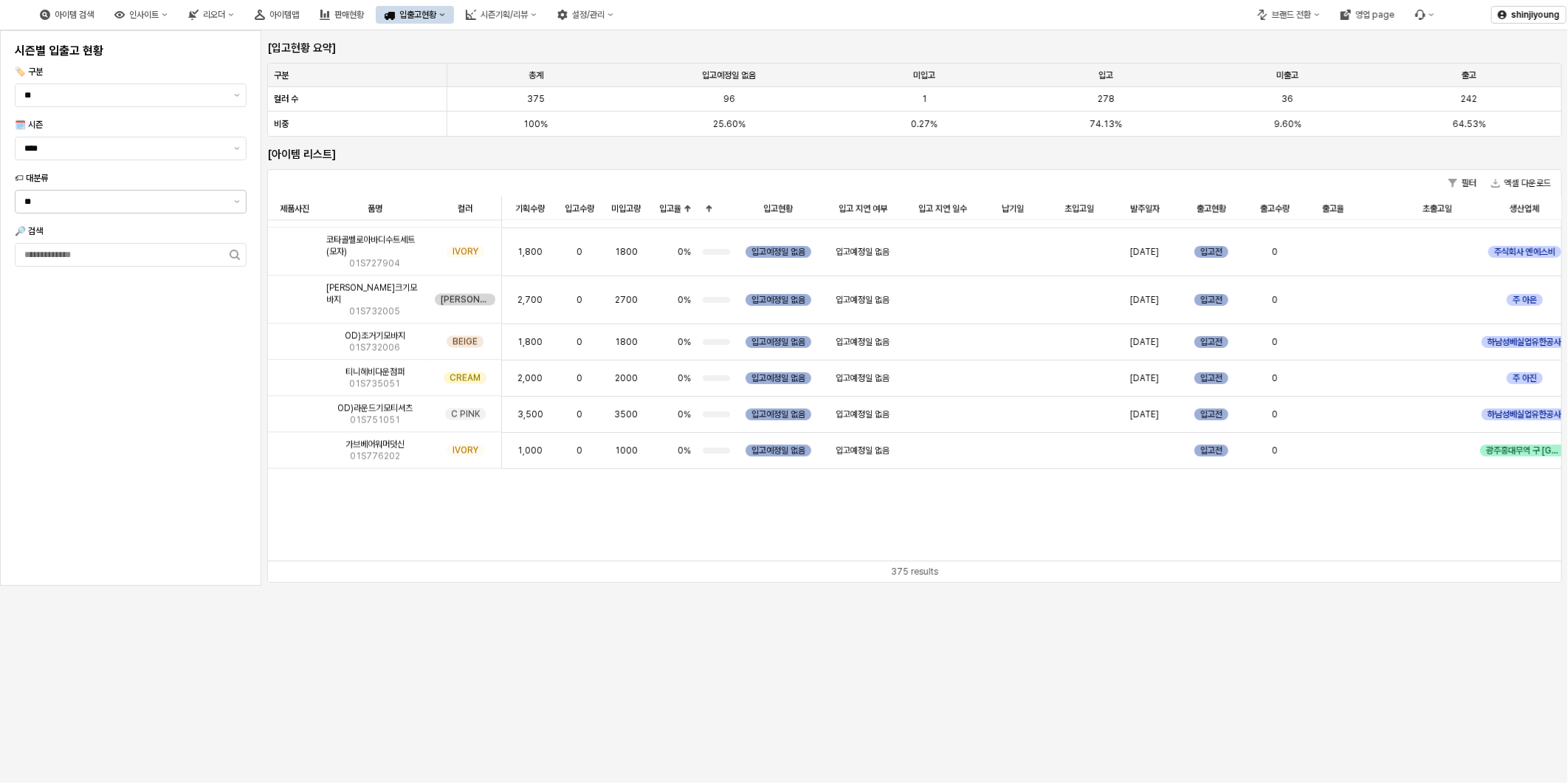
scroll to position [1559, 0]
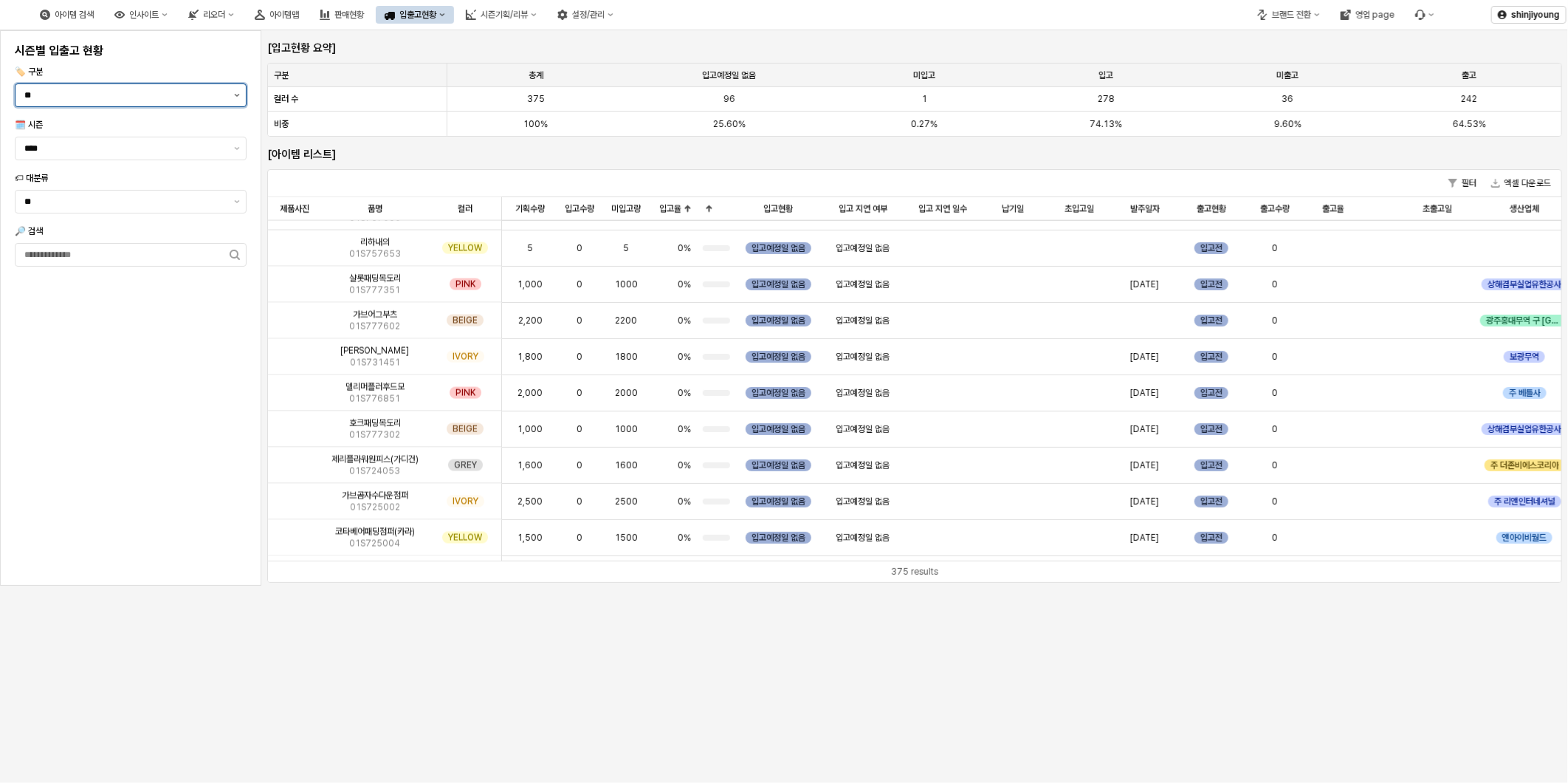
click at [238, 96] on icon "제안 사항 표시" at bounding box center [237, 95] width 5 height 3
click at [129, 198] on div "짝수 시즌코드" at bounding box center [126, 201] width 204 height 12
type input "*******"
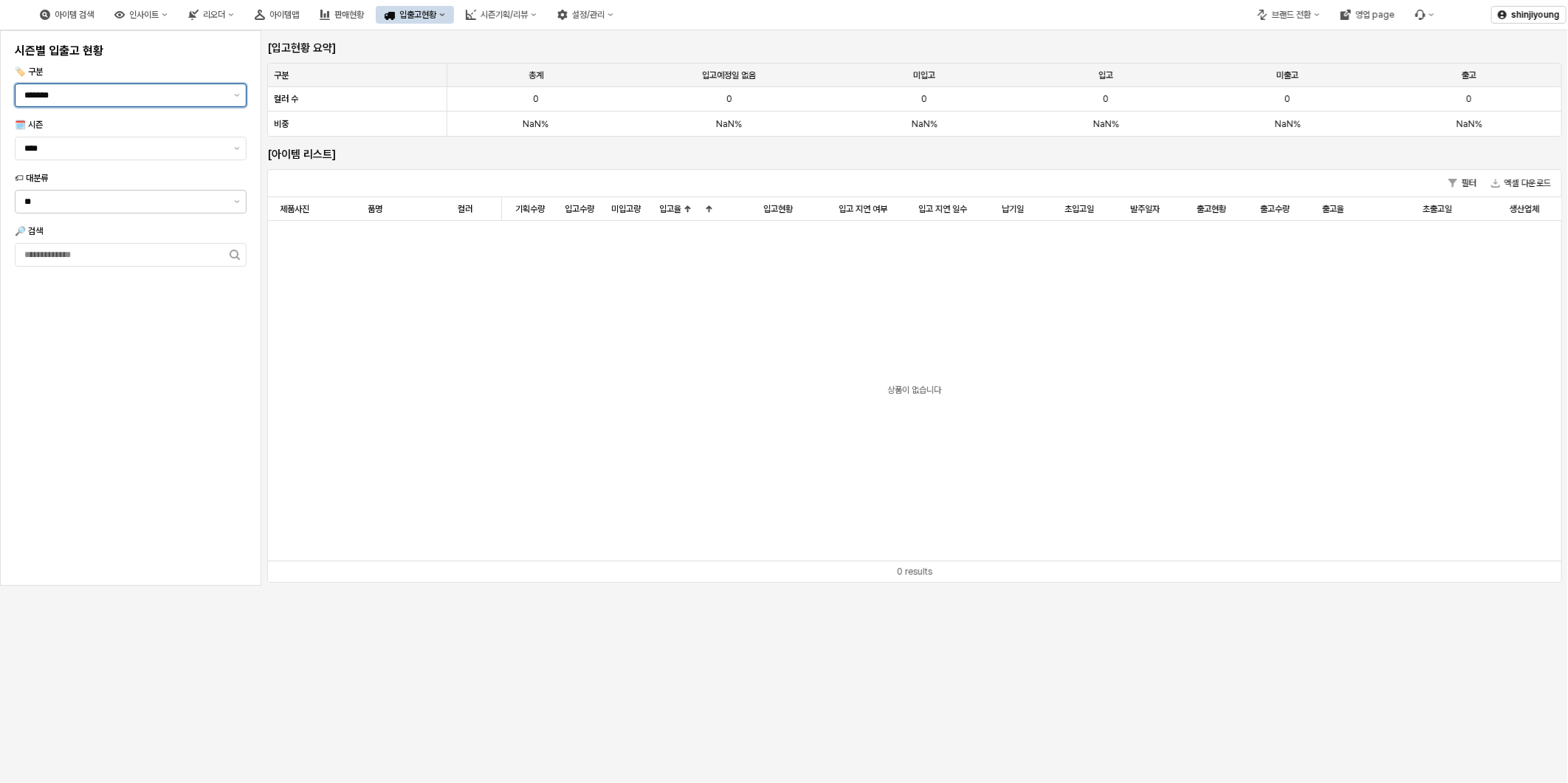
scroll to position [0, 0]
click at [231, 148] on button "제안 사항 표시" at bounding box center [236, 148] width 17 height 22
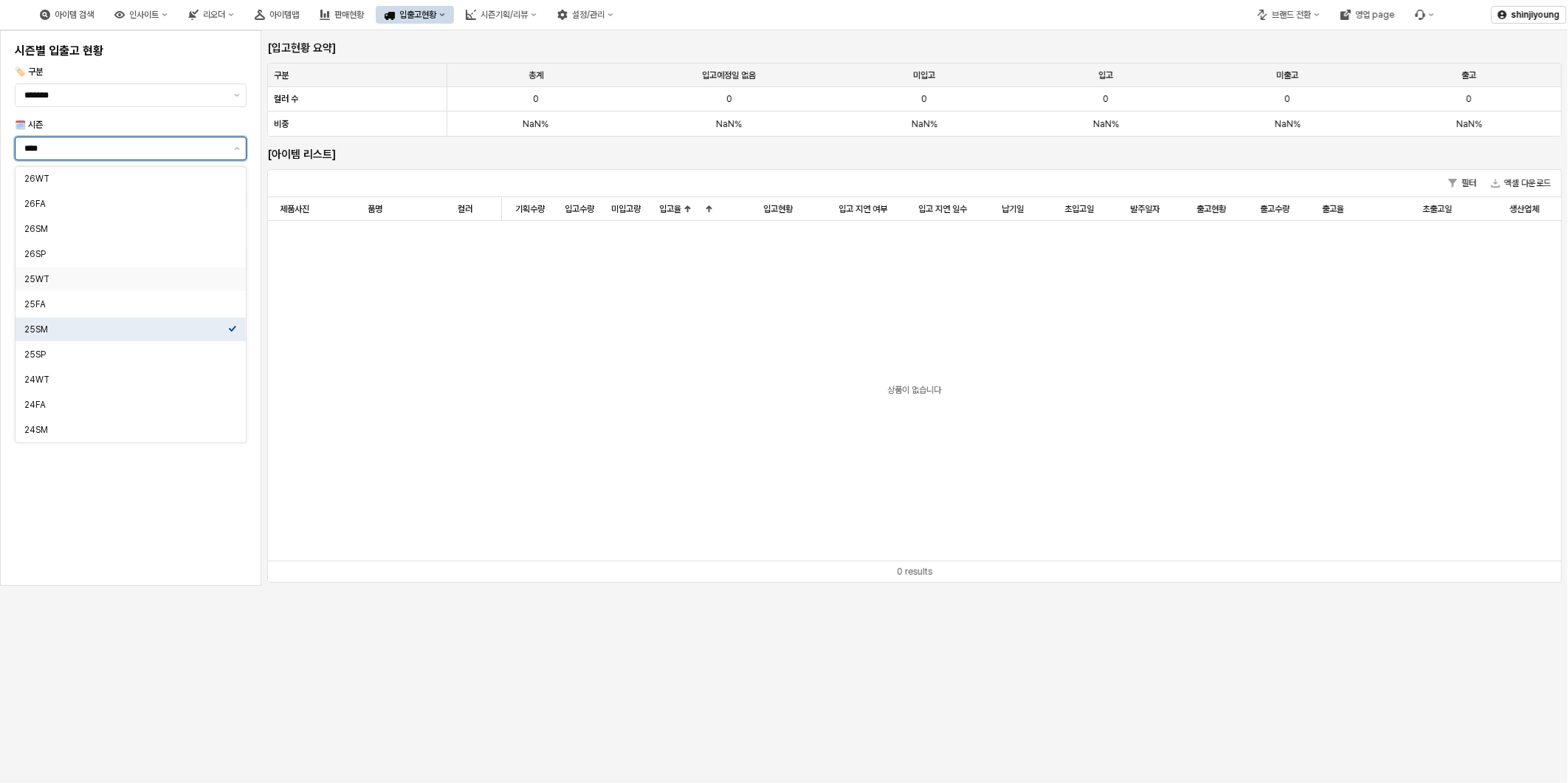
click at [94, 273] on div "25WT" at bounding box center [126, 279] width 204 height 12
type input "****"
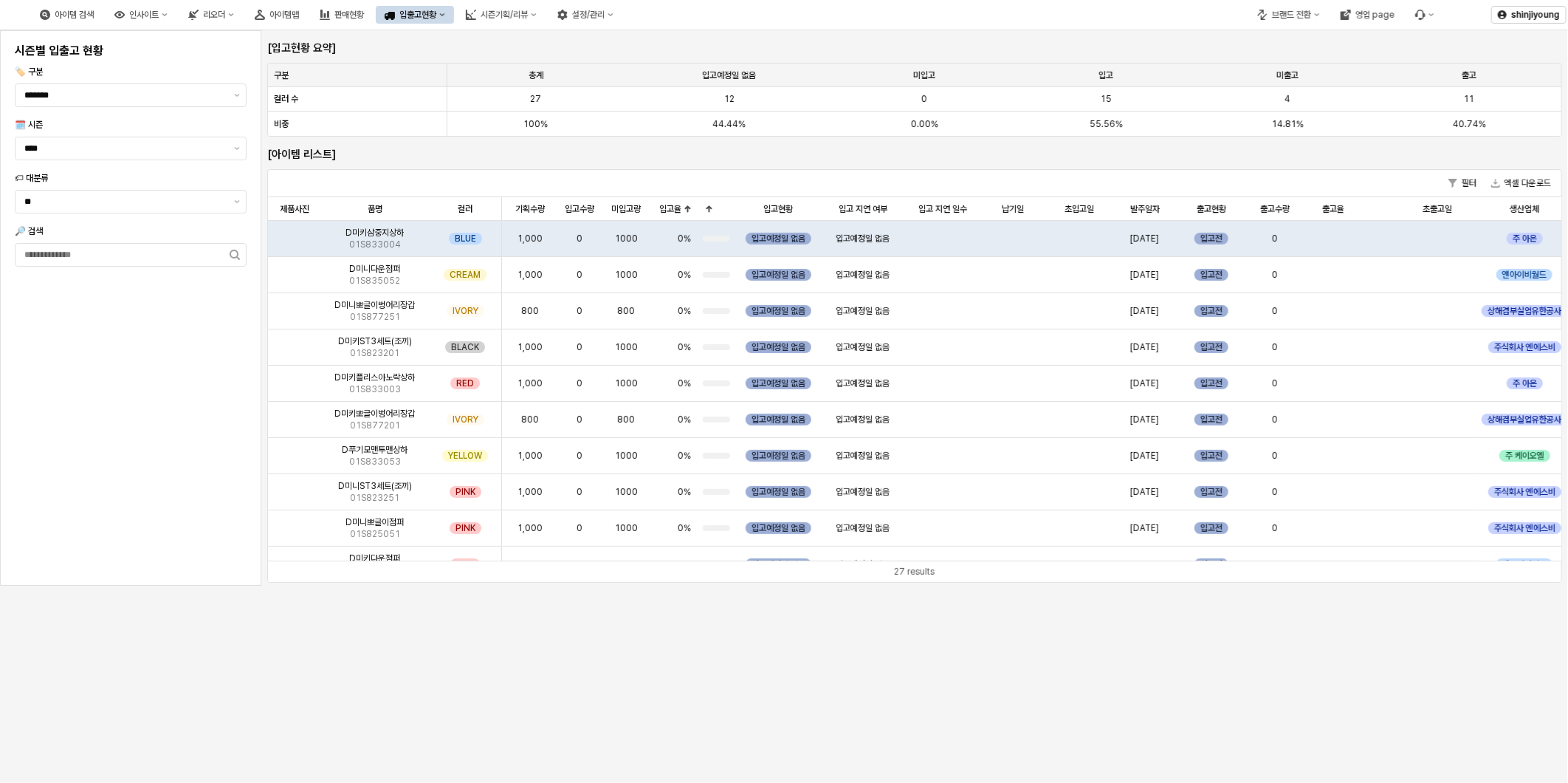
click at [114, 389] on div "시즌별 입출고 현황 🏷️ 구분 ******* 🗓️ 시즌 **** 🏷 대분류 ** 🔎 검색" at bounding box center [131, 307] width 244 height 538
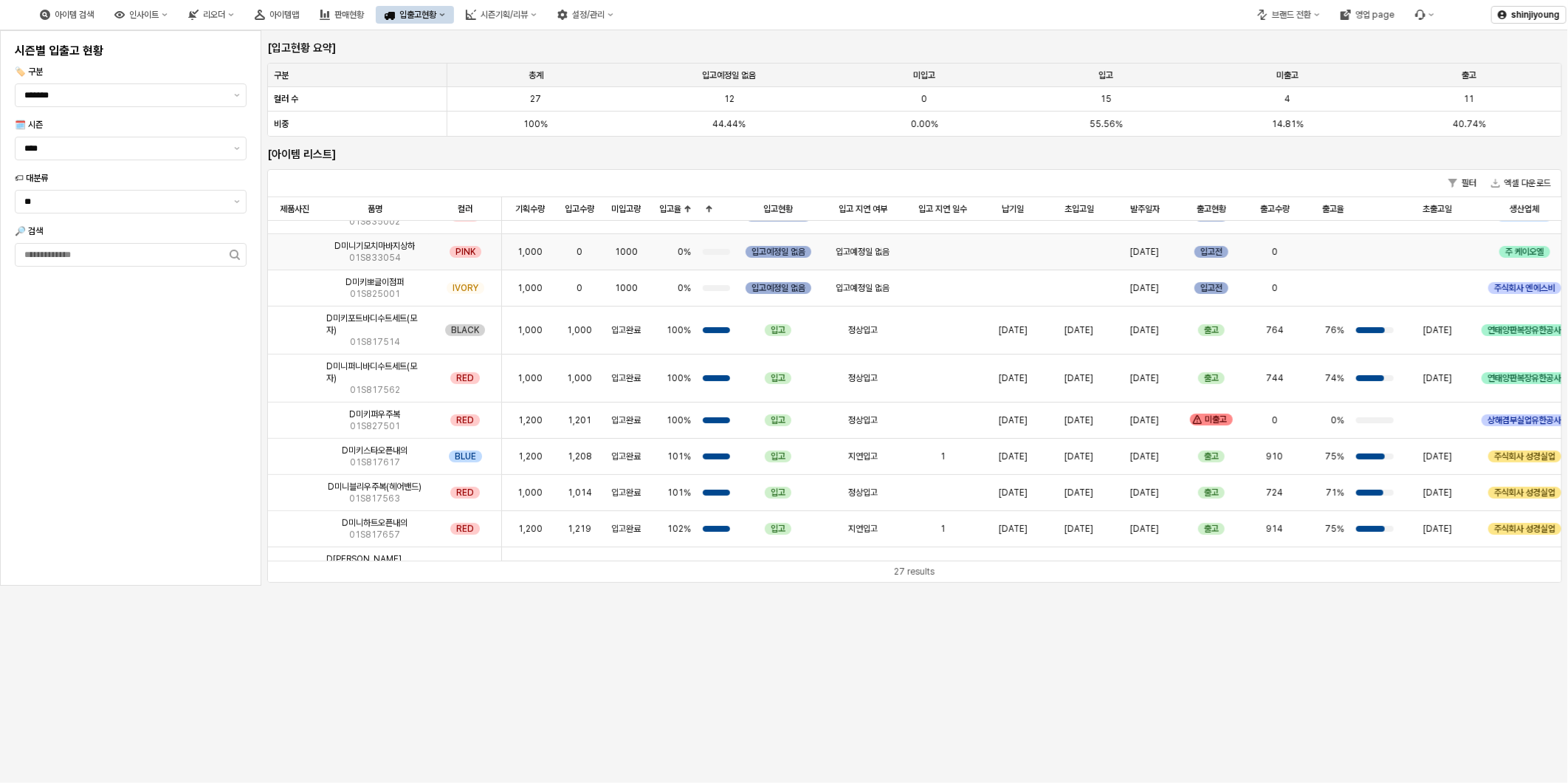
scroll to position [595, 0]
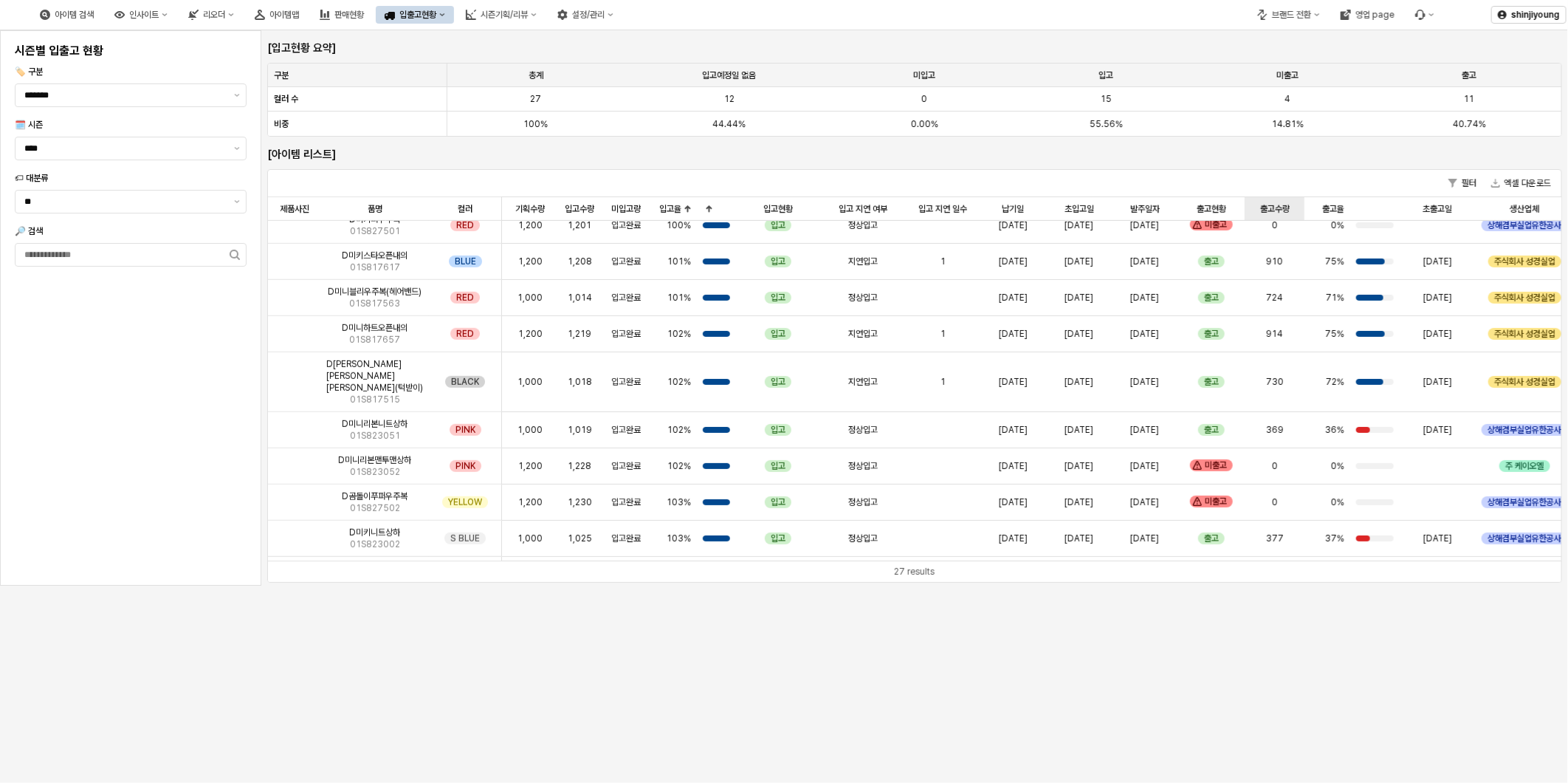
click at [1283, 208] on div "출고수량 출고수량" at bounding box center [1275, 209] width 60 height 24
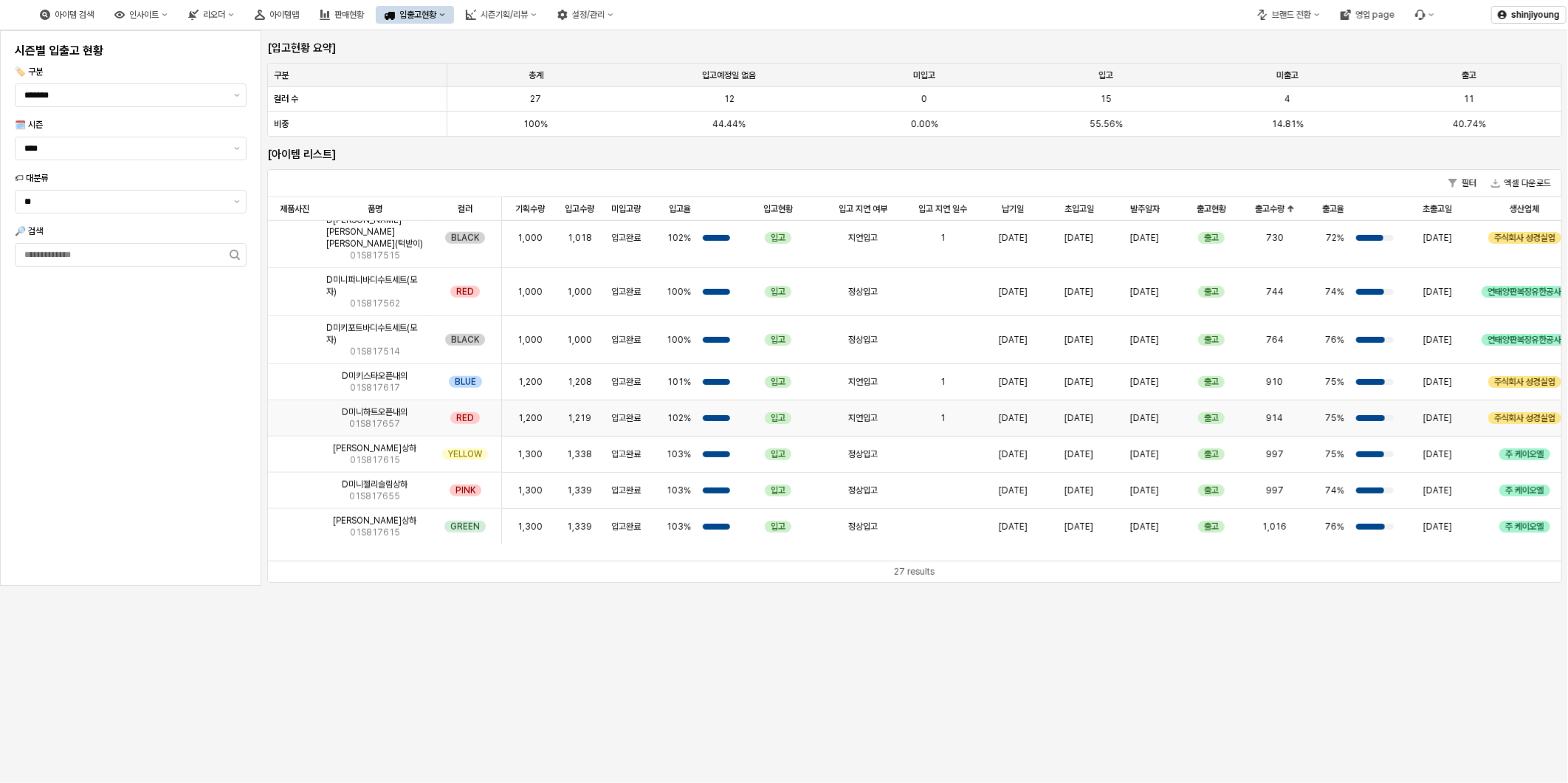
scroll to position [918, 0]
click at [385, 346] on span "D미키포트바디수트세트(모자)" at bounding box center [374, 334] width 97 height 24
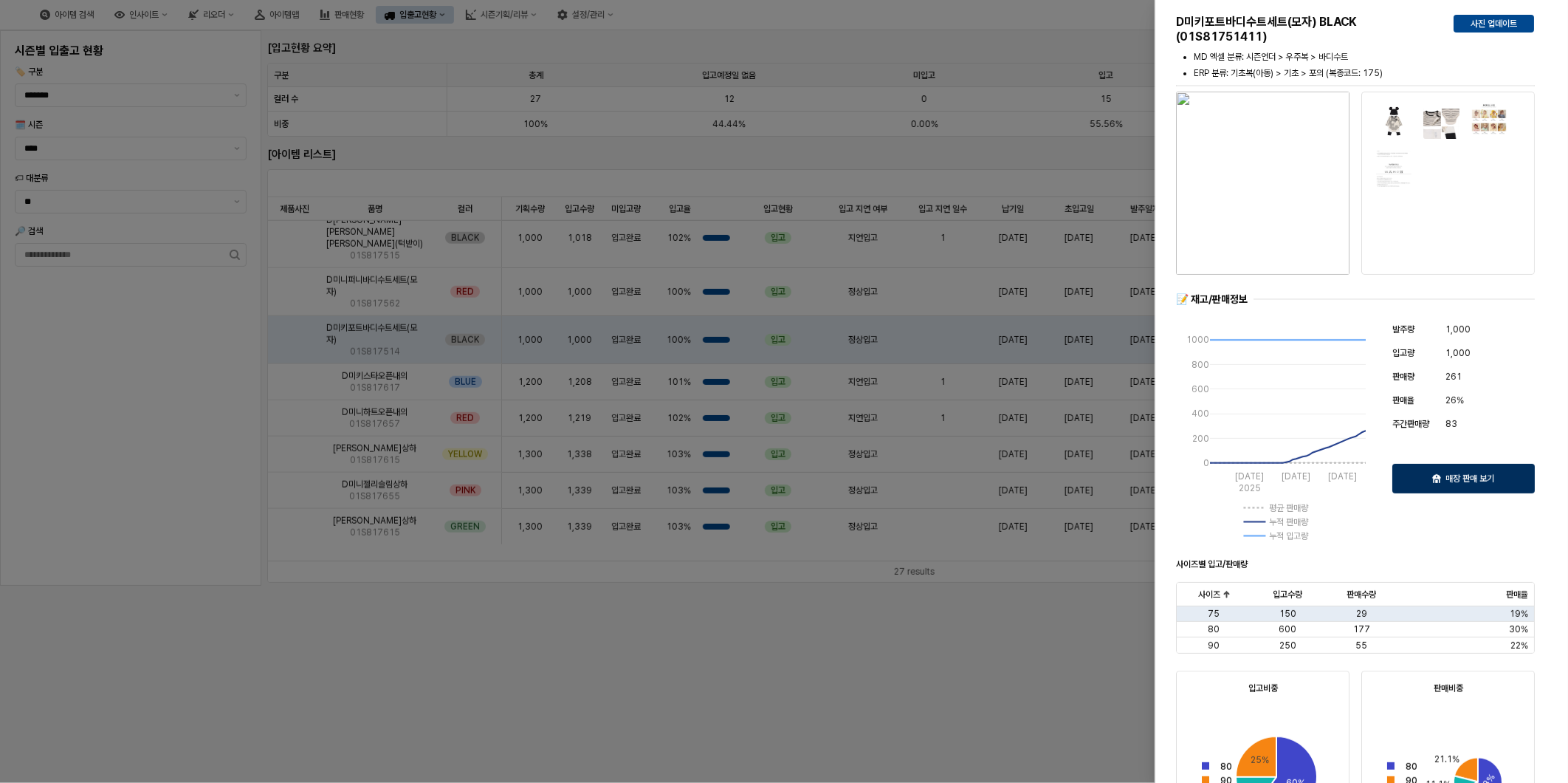
click at [1503, 489] on div "매장 판매 보기" at bounding box center [1464, 479] width 129 height 28
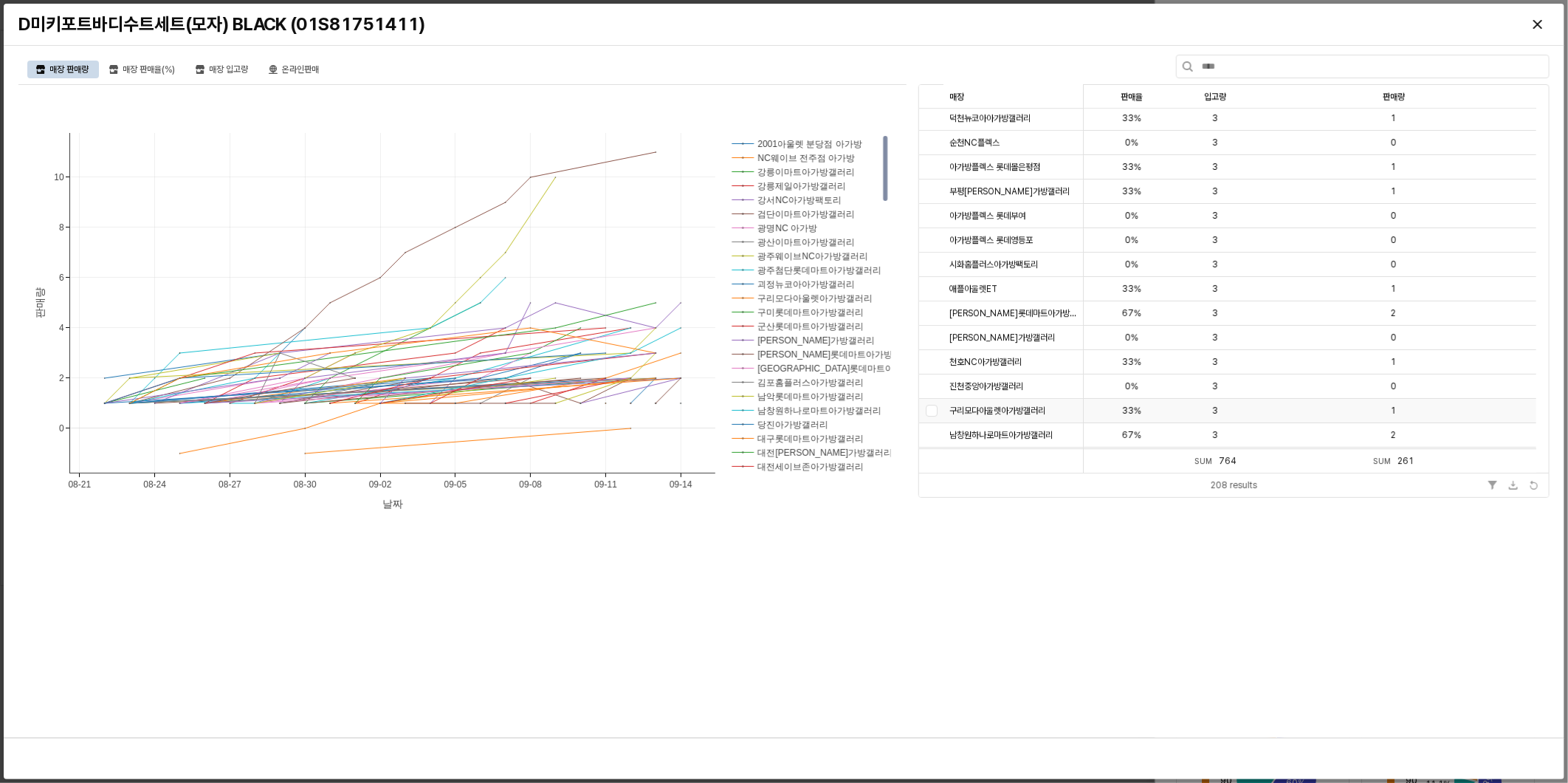
scroll to position [2872, 0]
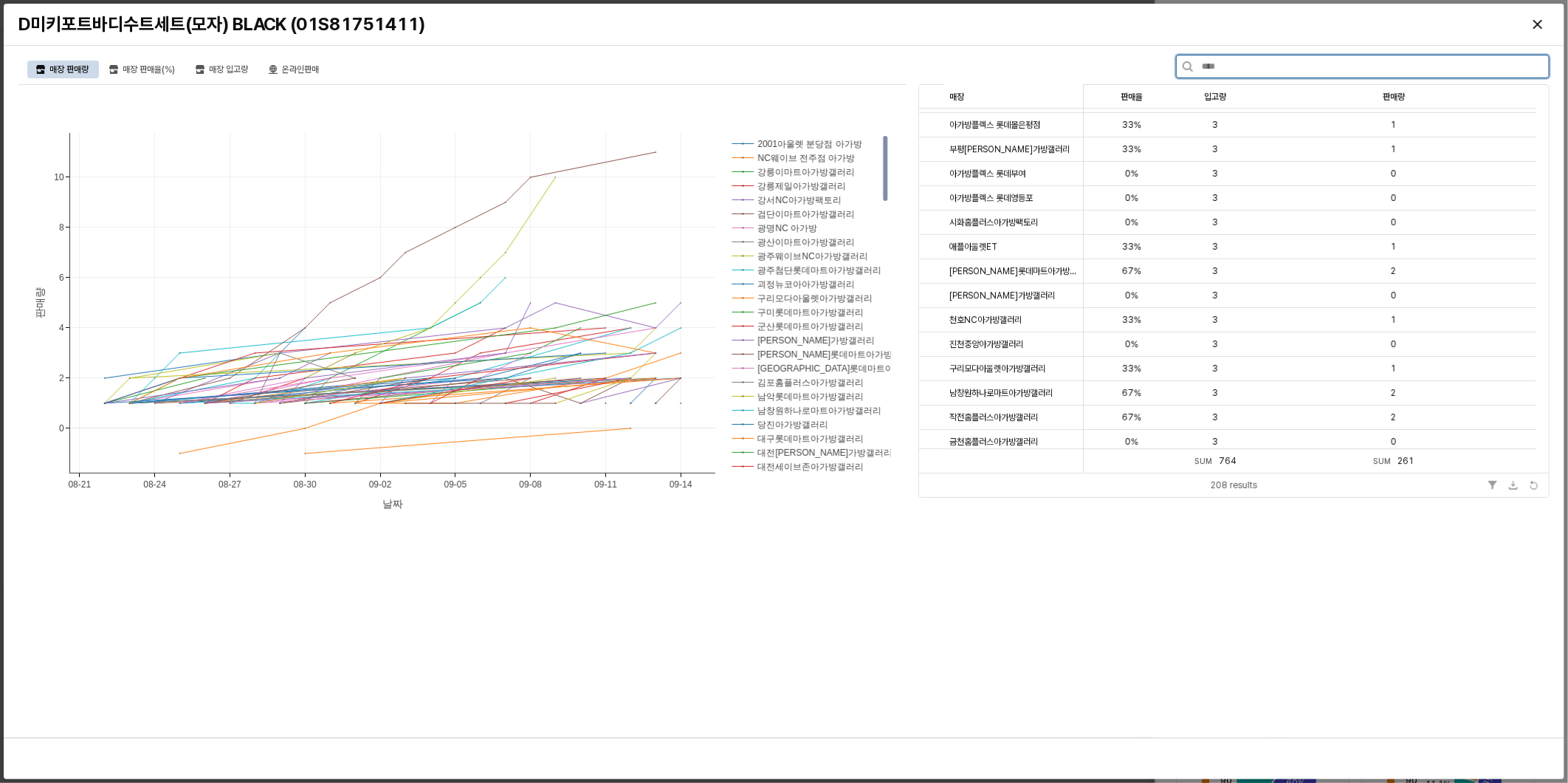
click at [1231, 70] on input "text" at bounding box center [1372, 66] width 356 height 22
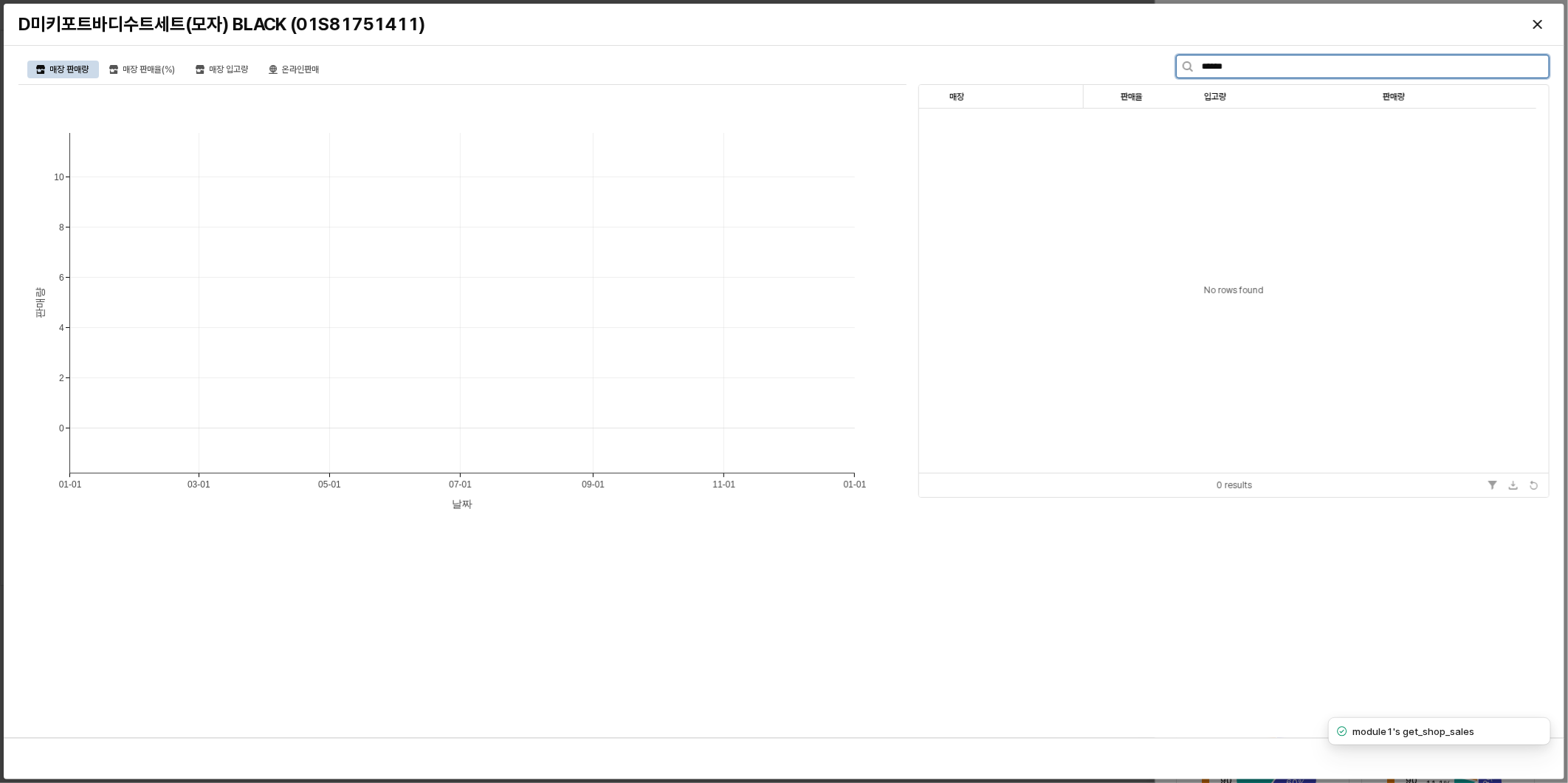
scroll to position [0, 0]
type input "*"
click at [793, 616] on div "매장 판매량 매장 판매율(%) 매장 입고량 온라인판매 01-01 03-01 05-01 07-01 09-01 11-01 01-01 0 2 4 6…" at bounding box center [784, 391] width 1543 height 680
click at [890, 645] on div "매장 판매량 매장 판매율(%) 매장 입고량 온라인판매 01-01 03-01 05-01 07-01 09-01 11-01 01-01 0 2 4 6…" at bounding box center [784, 391] width 1543 height 680
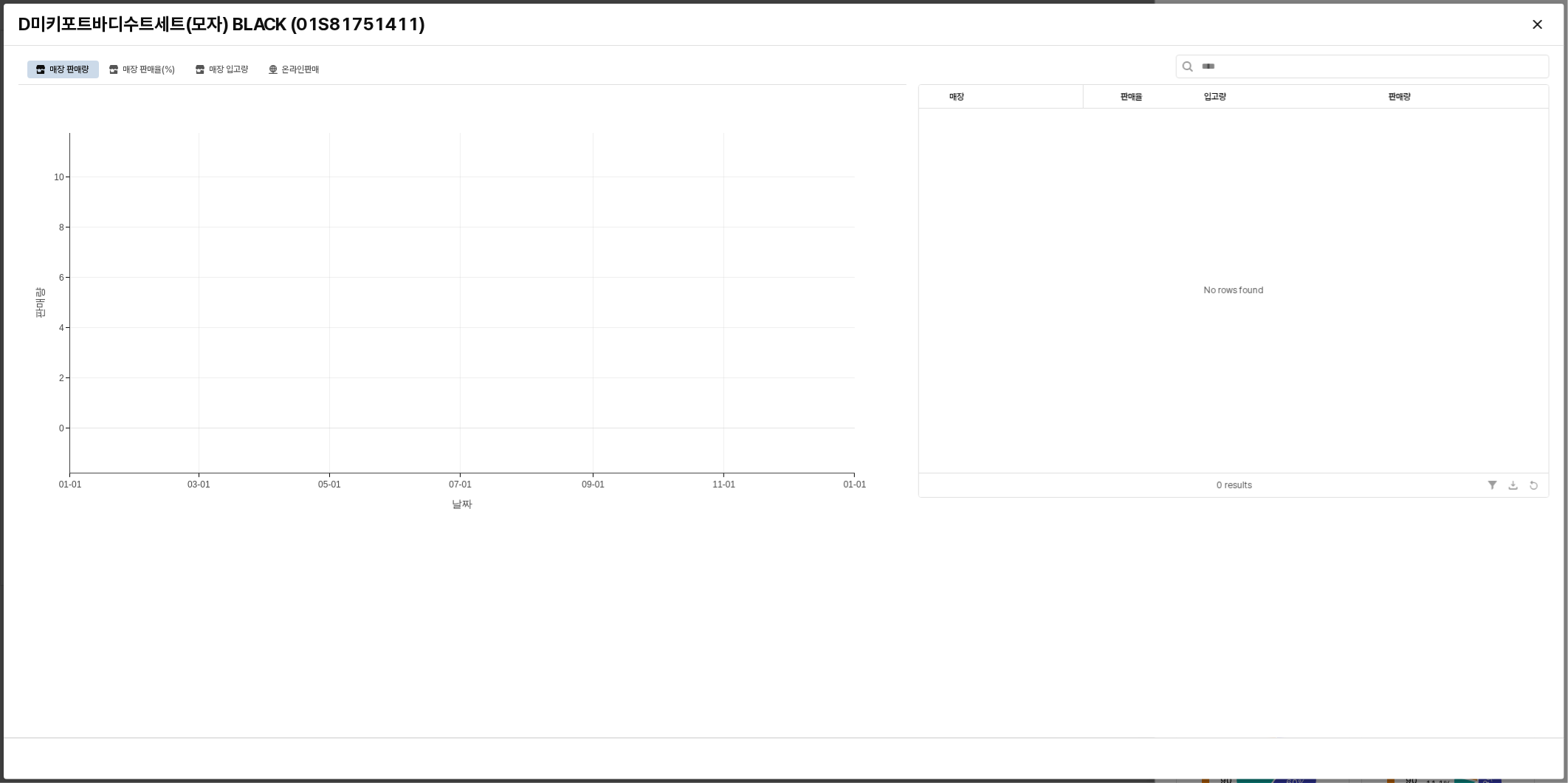
click at [918, 622] on div "매장 판매량 매장 판매율(%) 매장 입고량 온라인판매 01-01 03-01 05-01 07-01 09-01 11-01 01-01 0 2 4 6…" at bounding box center [784, 391] width 1543 height 680
click at [1531, 23] on div "Close" at bounding box center [1538, 24] width 22 height 22
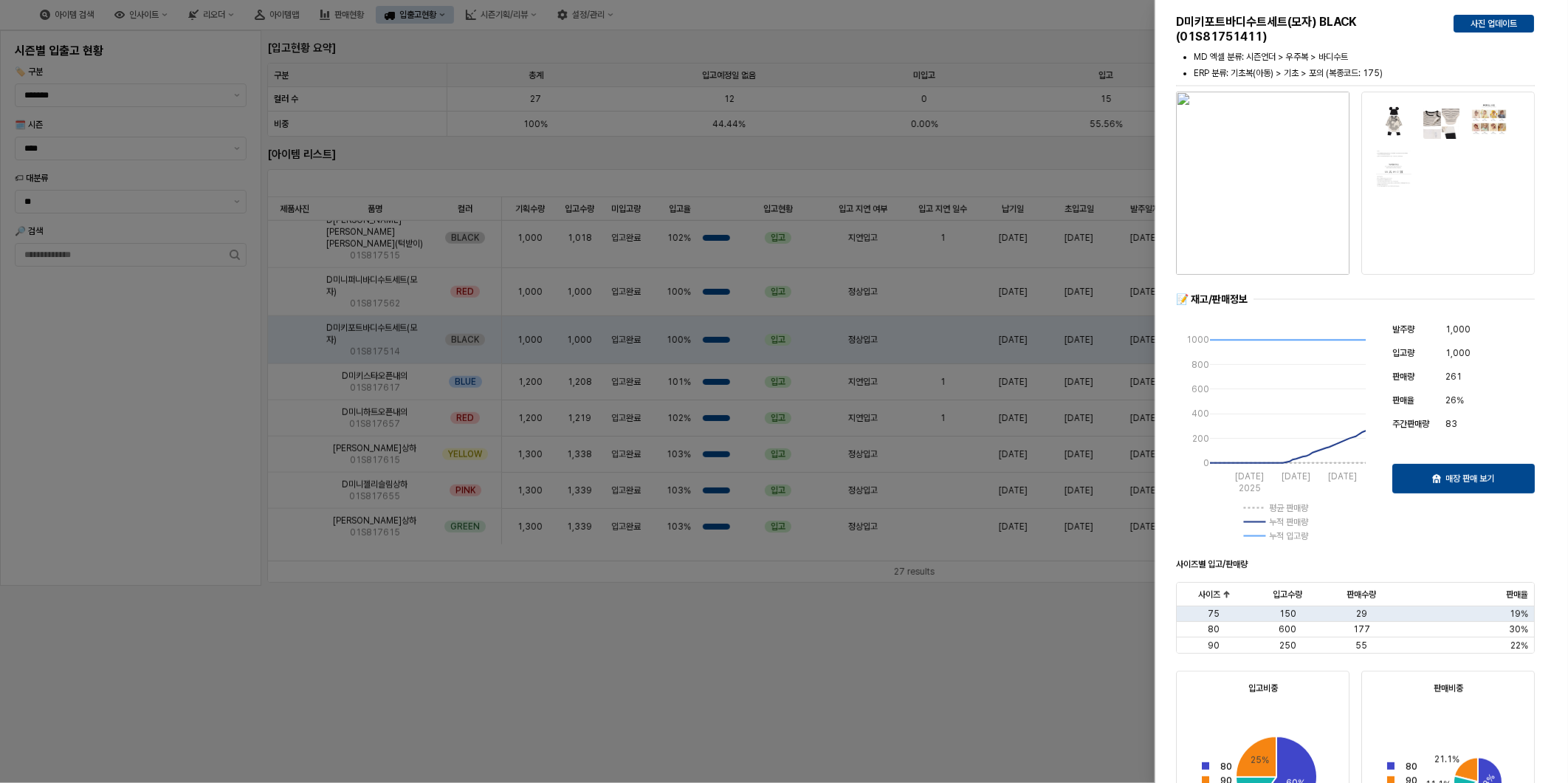
click at [948, 675] on div at bounding box center [784, 391] width 1568 height 783
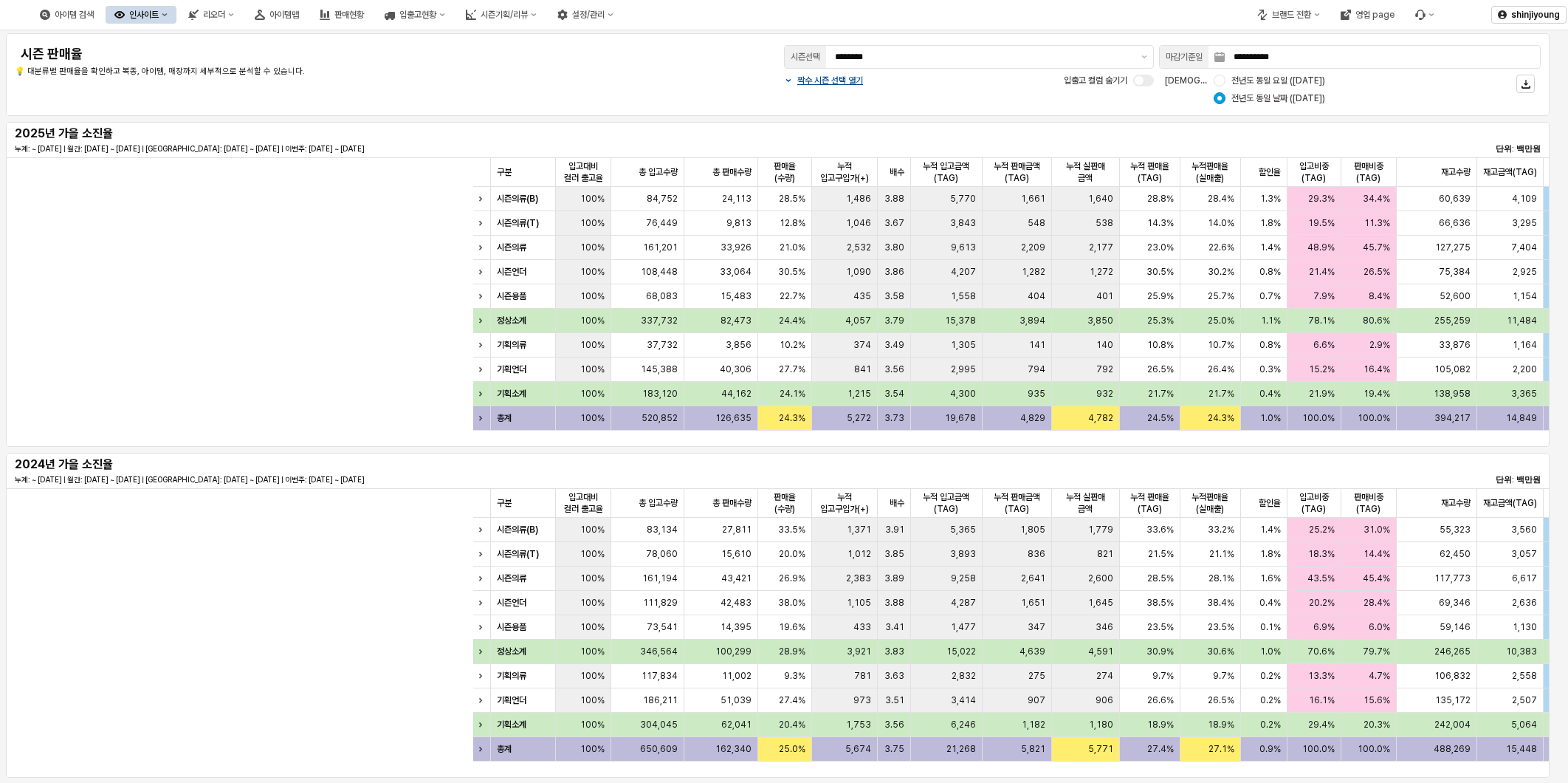
click at [697, 63] on div "**********" at bounding box center [778, 75] width 1527 height 65
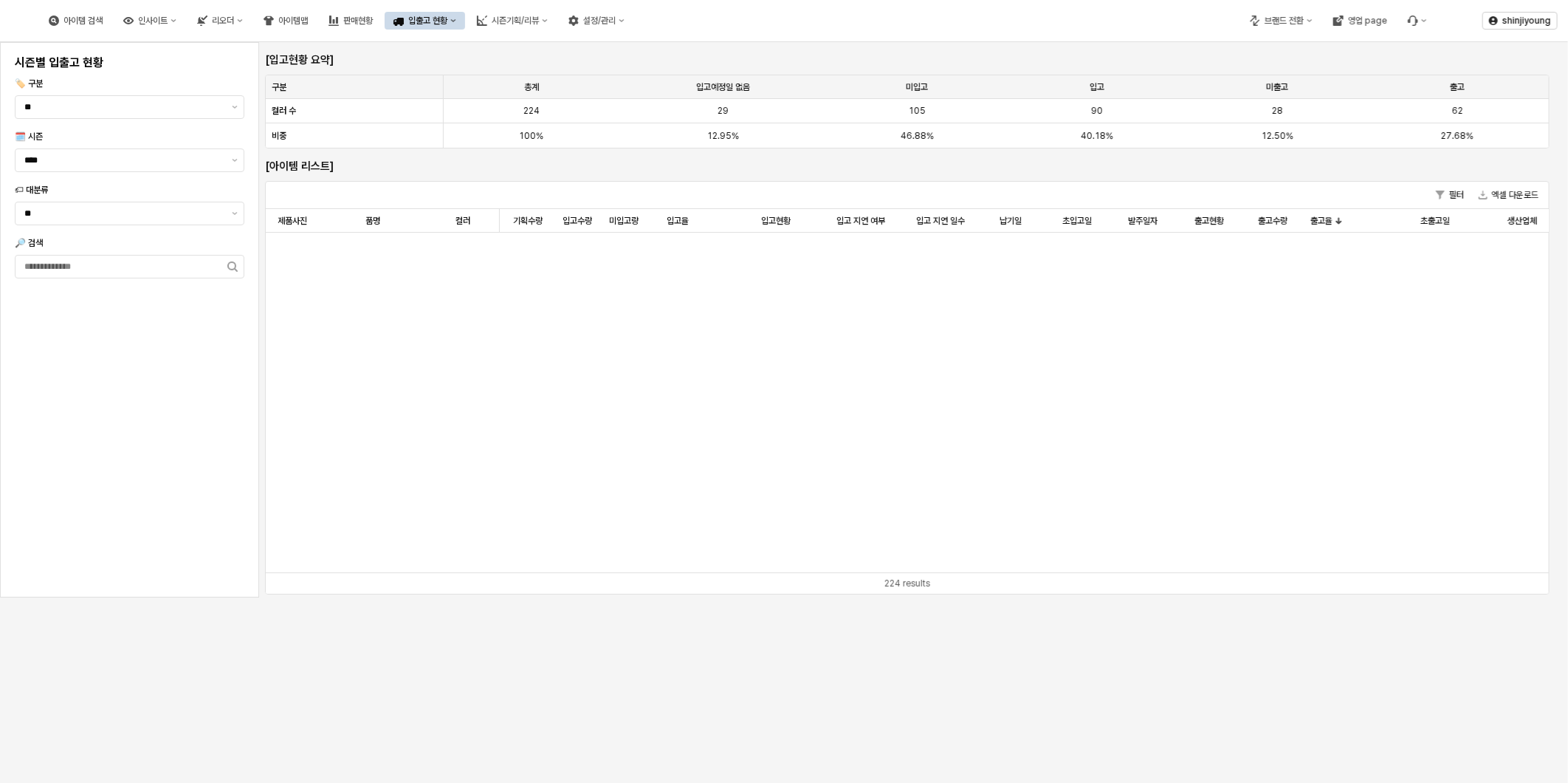
scroll to position [1477, 48]
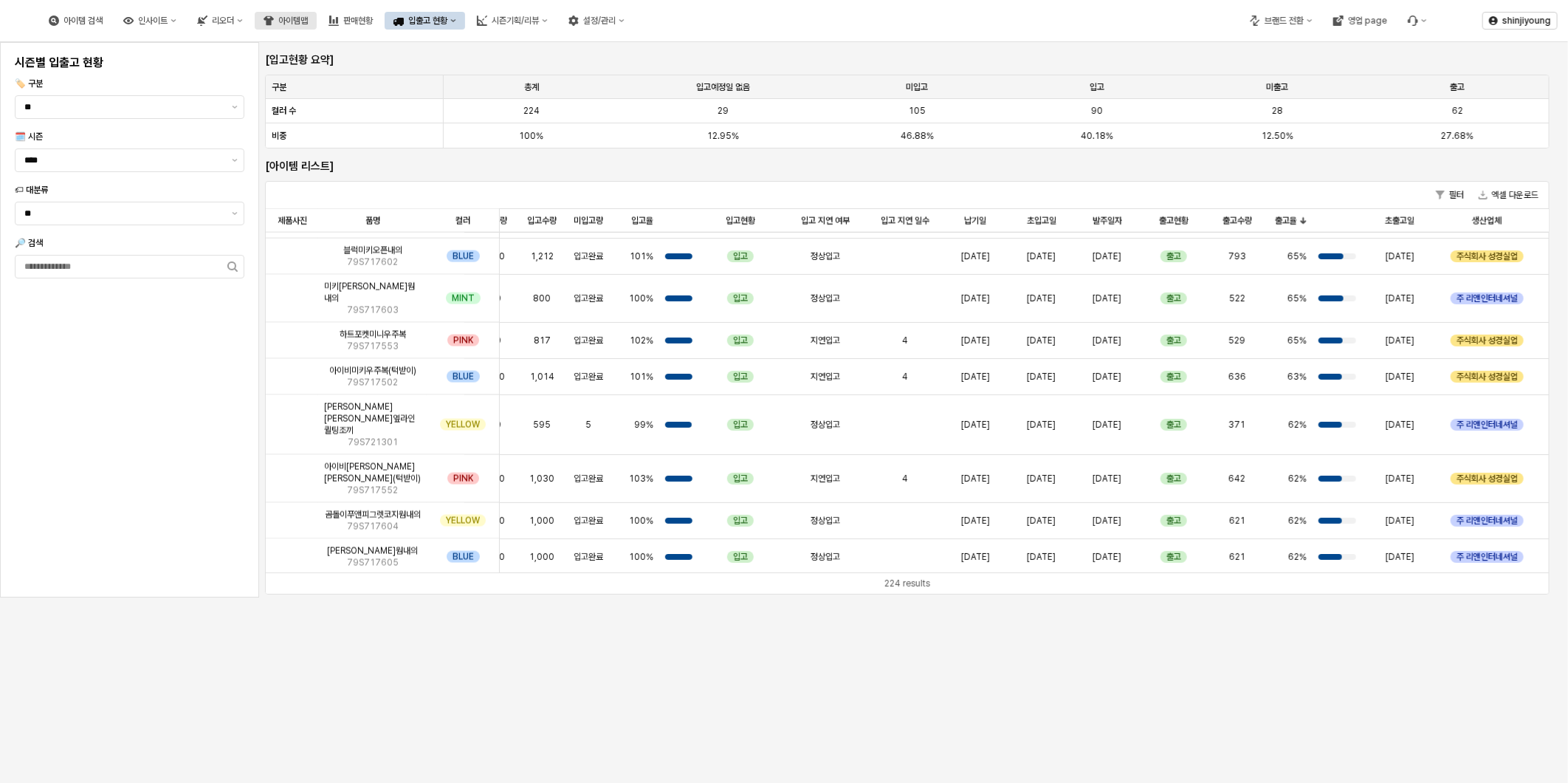
click at [308, 17] on div "아이템맵" at bounding box center [293, 21] width 30 height 10
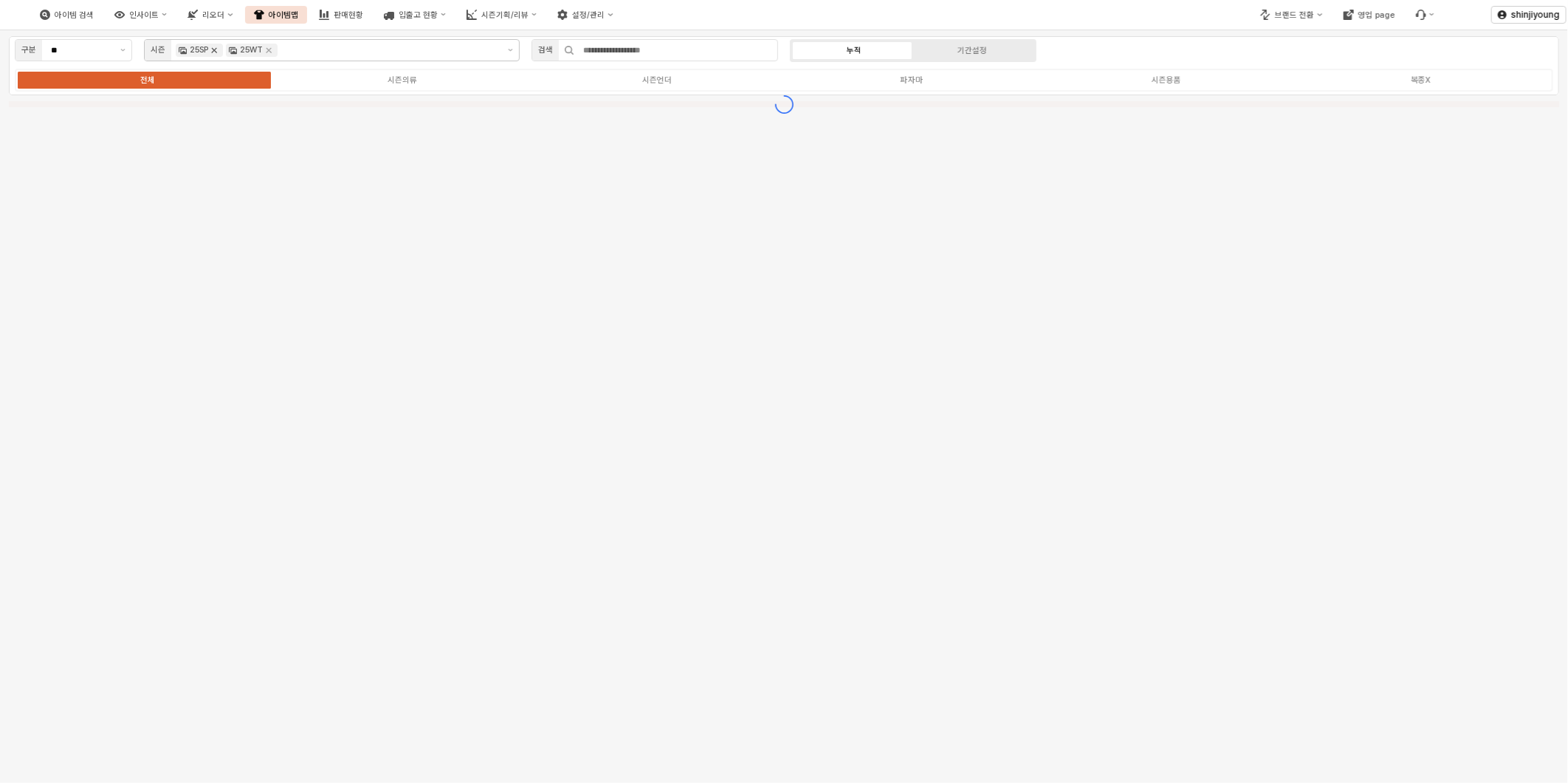
click at [216, 48] on icon "Remove 25SP" at bounding box center [214, 50] width 12 height 12
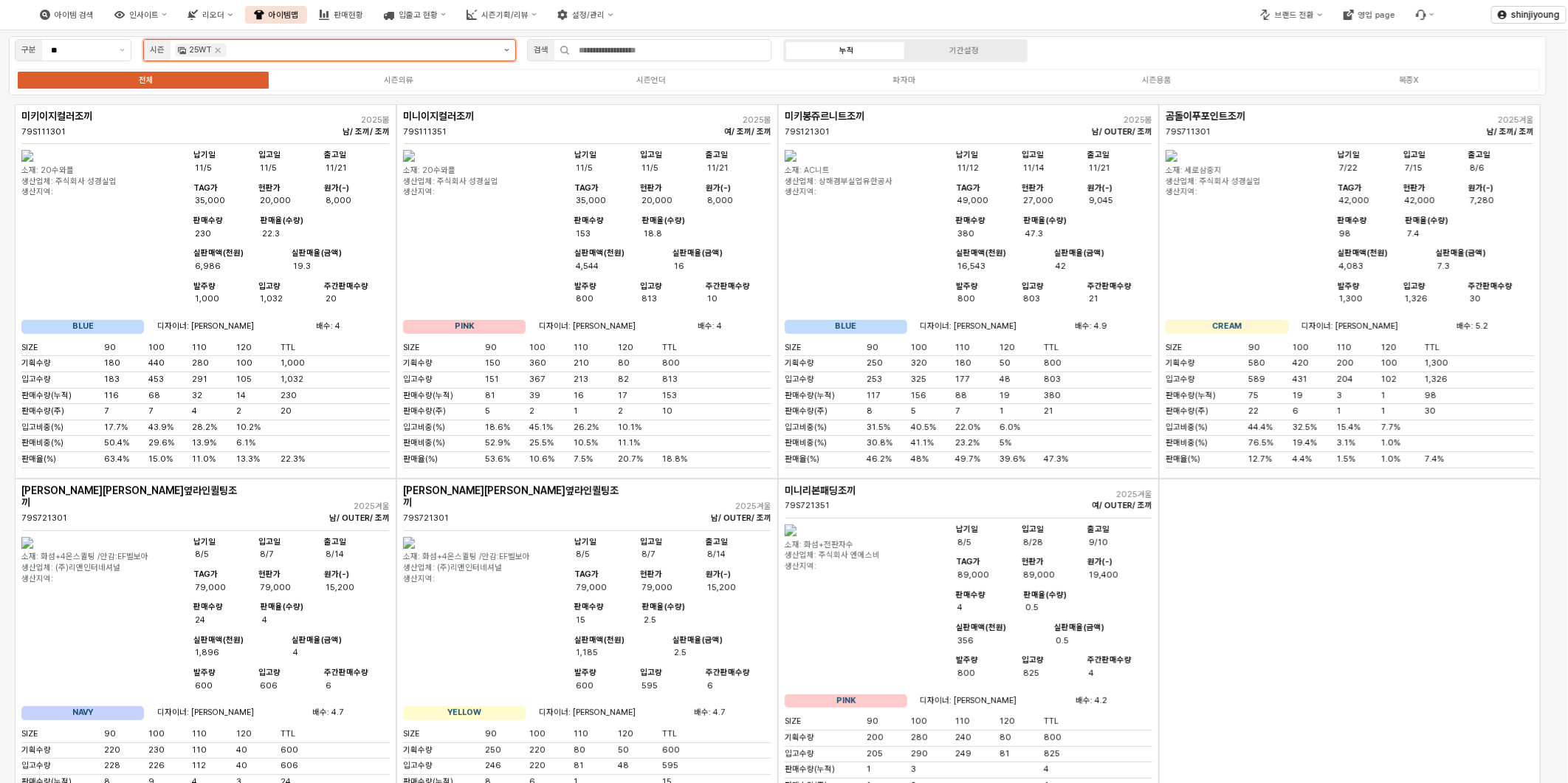
click at [509, 46] on button "제안 사항 표시" at bounding box center [507, 50] width 17 height 21
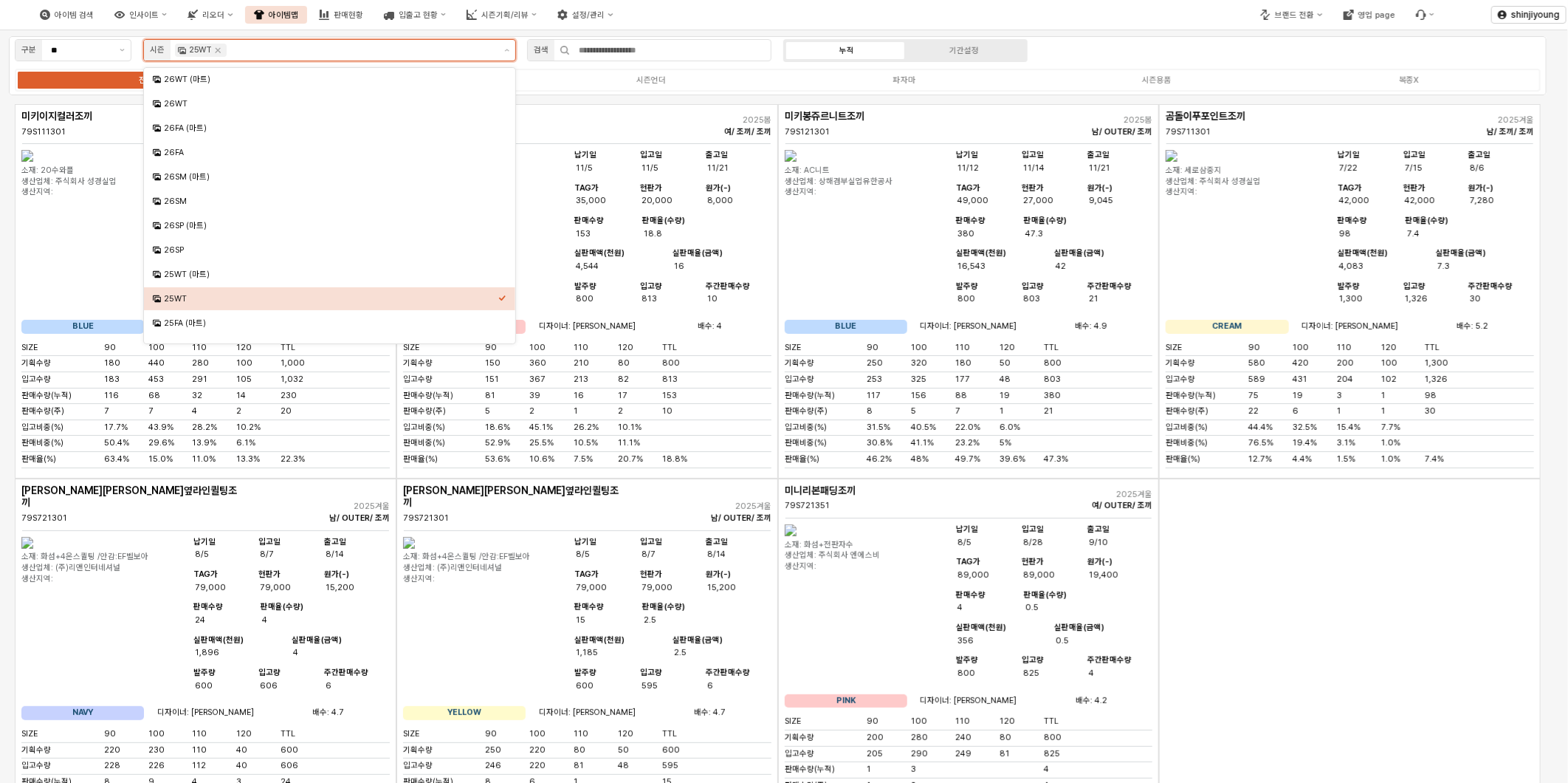
click at [187, 275] on div "25WT (마트)" at bounding box center [331, 273] width 335 height 11
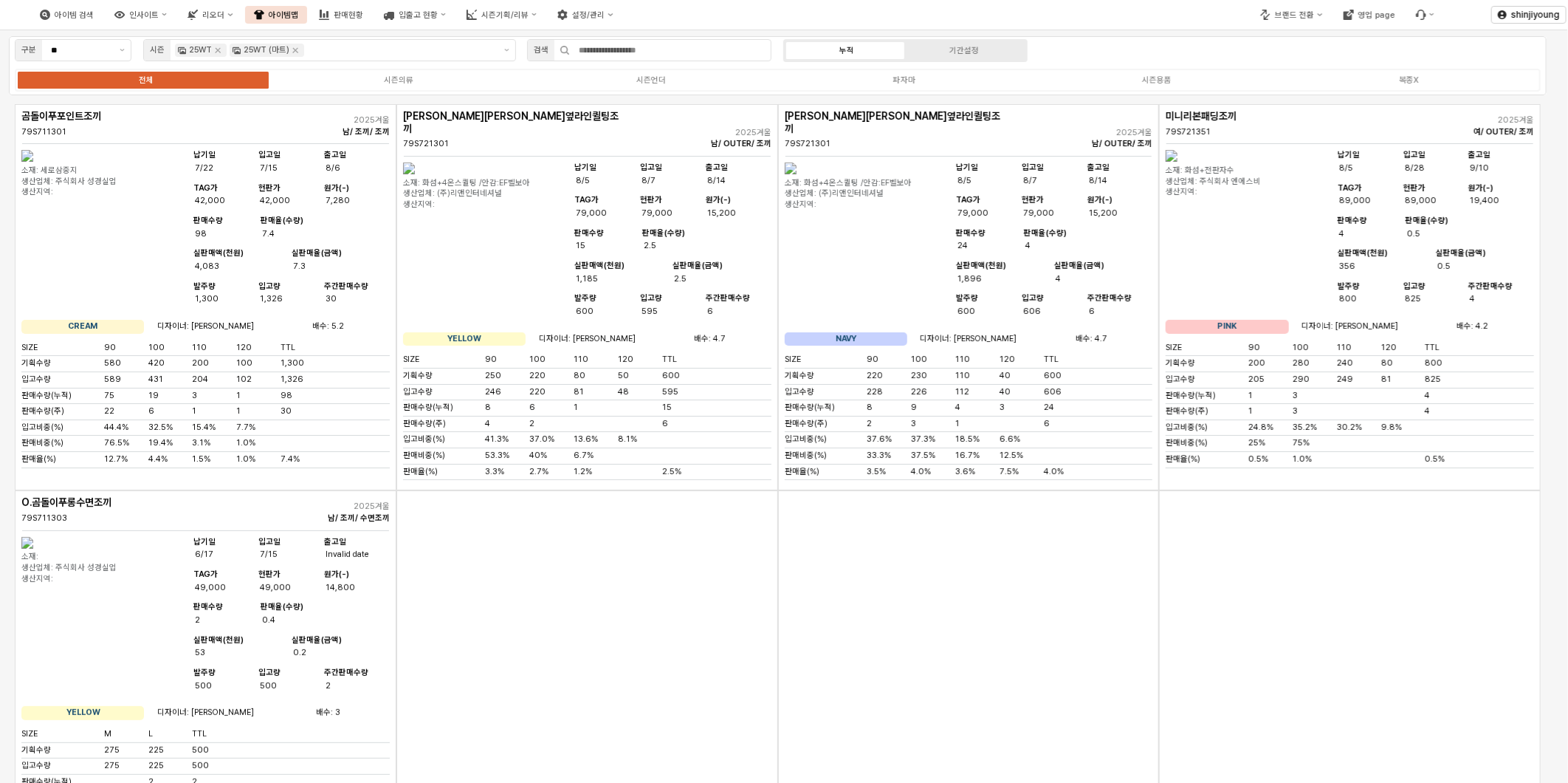
drag, startPoint x: 603, startPoint y: 703, endPoint x: 565, endPoint y: 373, distance: 332.2
click at [603, 699] on div "App Frame" at bounding box center [587, 678] width 382 height 375
